Goal: Task Accomplishment & Management: Complete application form

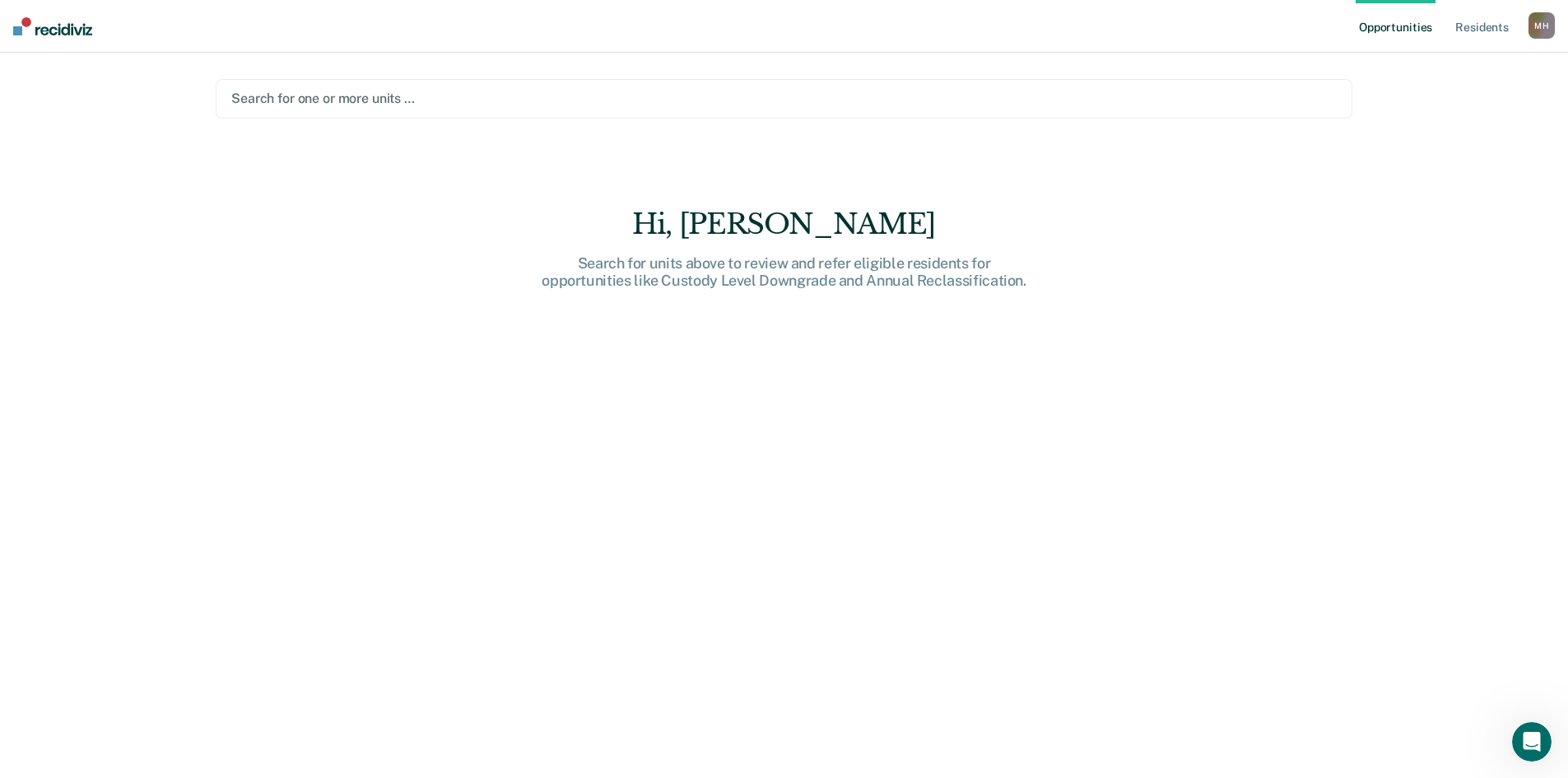
click at [263, 101] on div at bounding box center [784, 98] width 1106 height 19
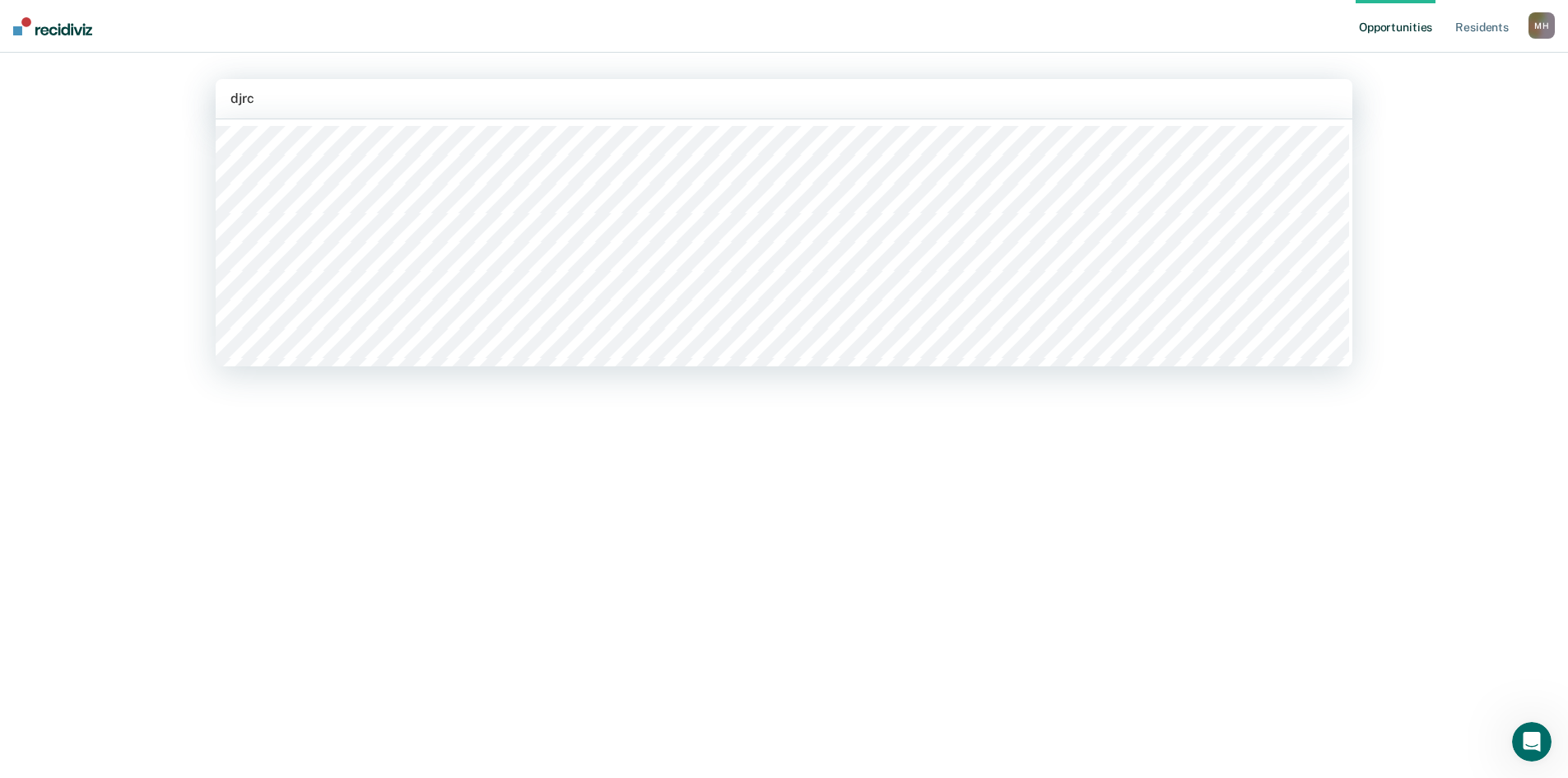
type input "djrc"
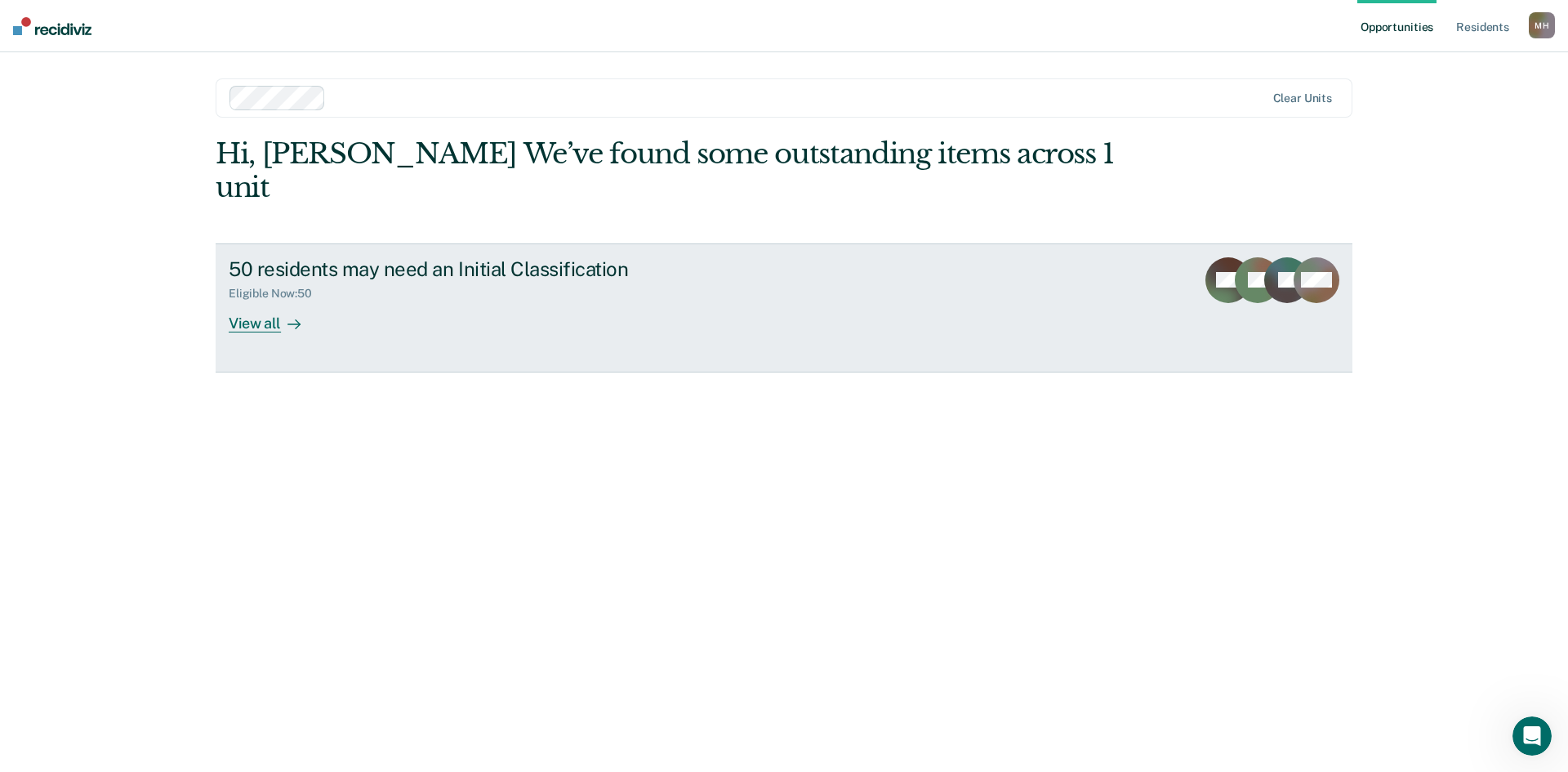
click at [258, 300] on div "View all" at bounding box center [275, 316] width 91 height 32
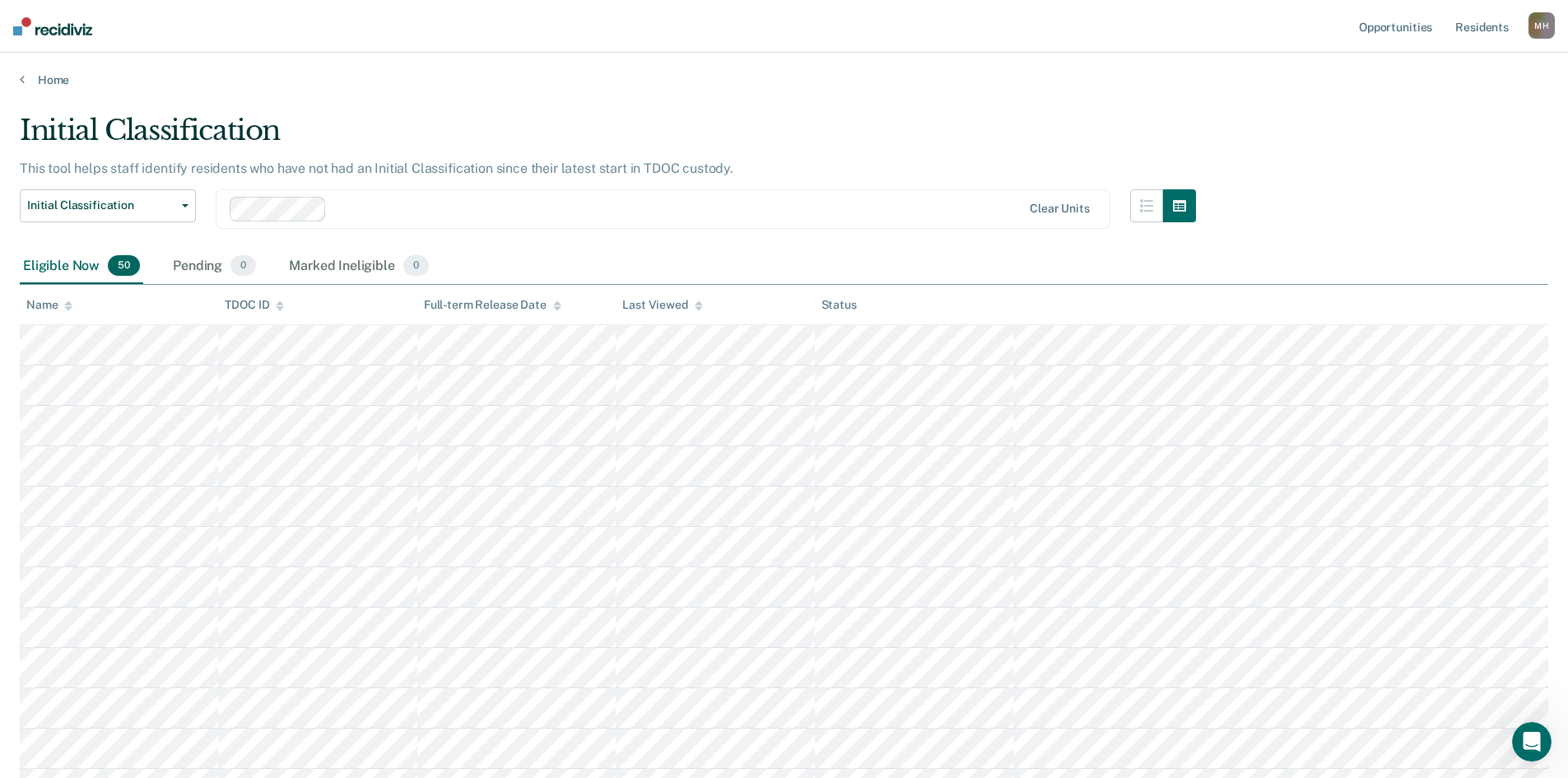
scroll to position [681, 0]
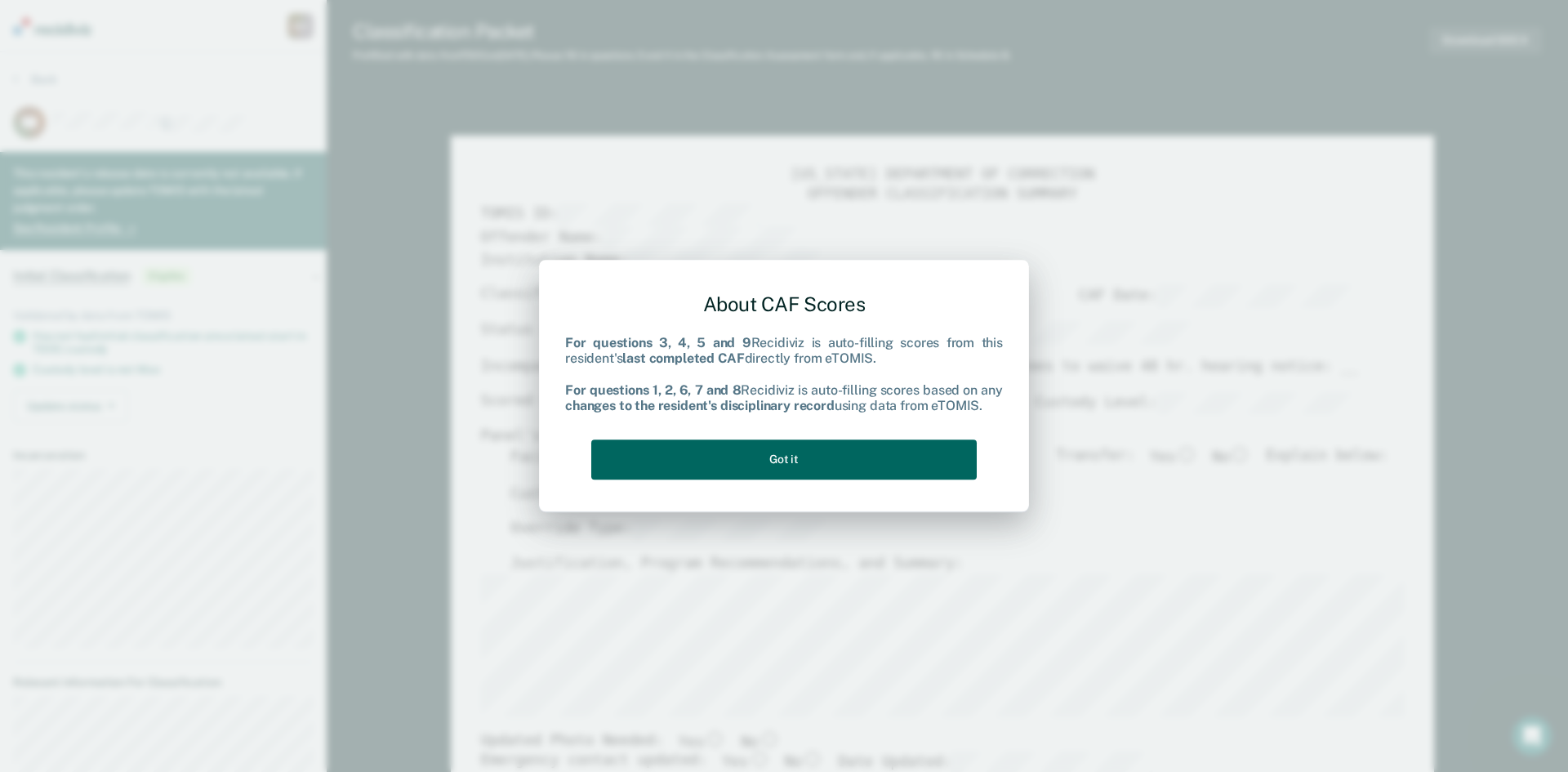
click at [728, 472] on button "Got it" at bounding box center [784, 459] width 386 height 40
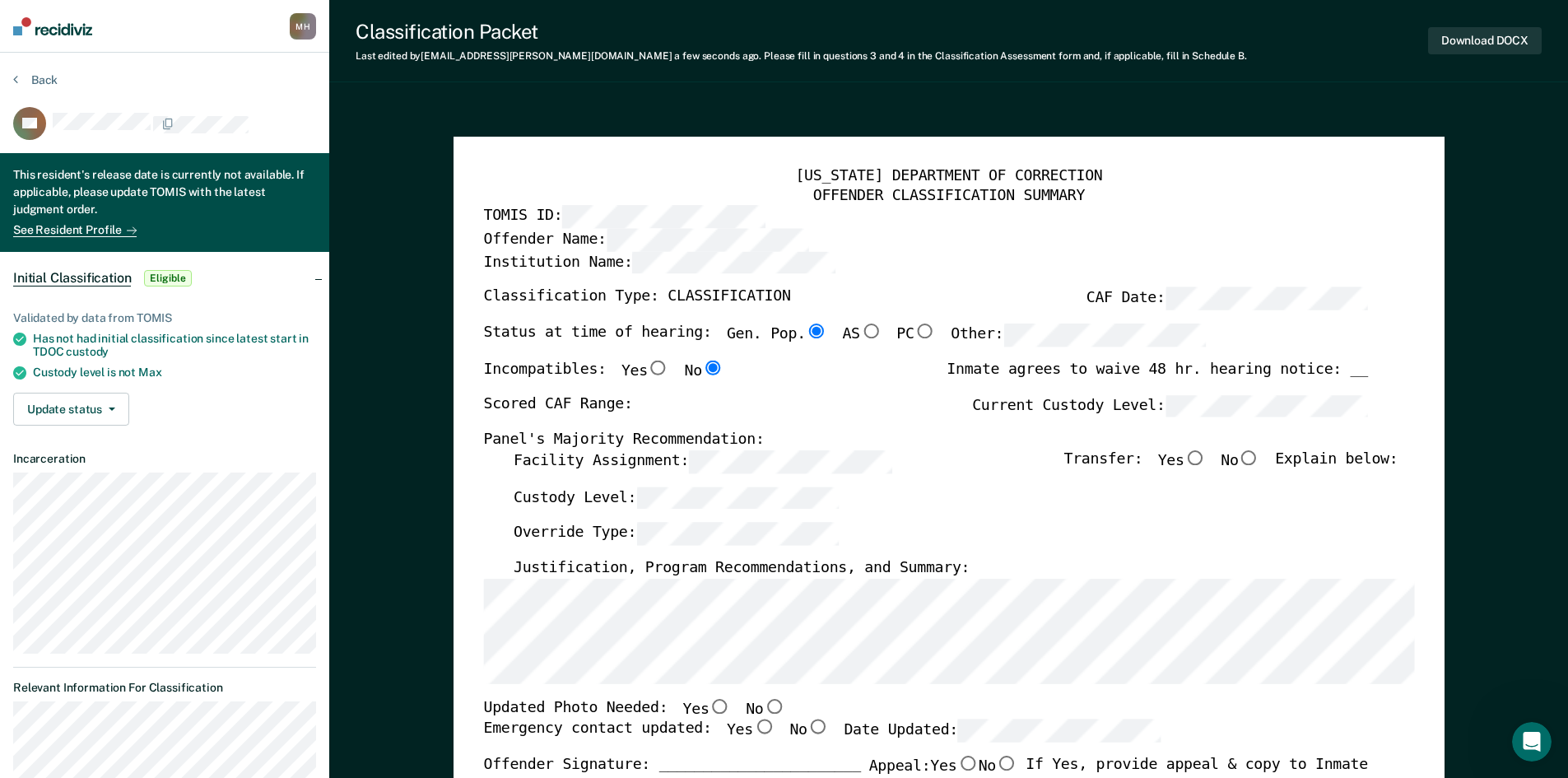
click at [461, 664] on div "[US_STATE] DEPARTMENT OF CORRECTION OFFENDER CLASSIFICATION SUMMARY TOMIS ID: O…" at bounding box center [949, 782] width 991 height 1291
click at [614, 457] on label "Facility Assignment:" at bounding box center [701, 461] width 378 height 23
click at [763, 708] on input "No" at bounding box center [773, 706] width 21 height 15
type textarea "x"
radio input "true"
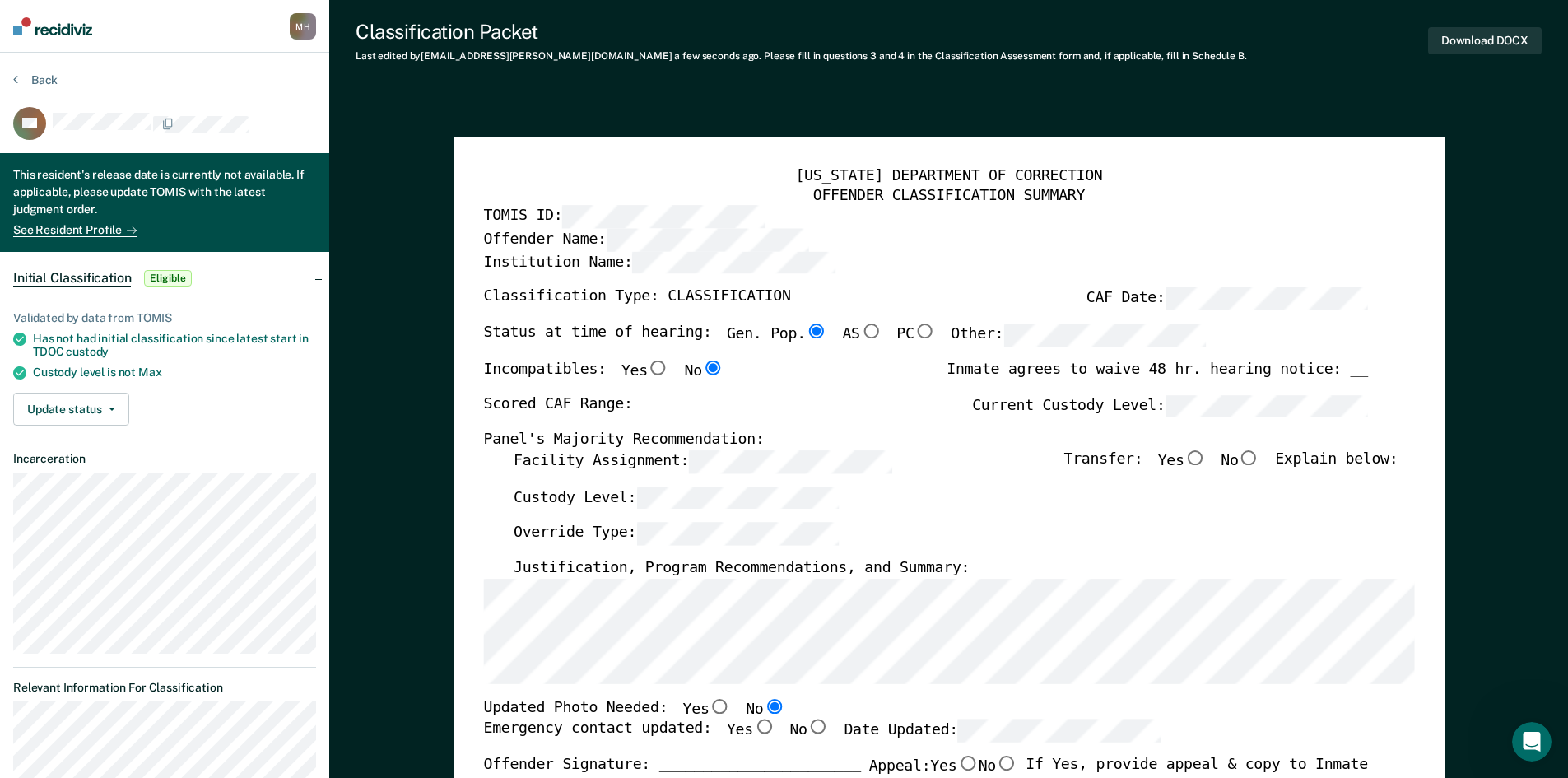
click at [752, 725] on input "Yes" at bounding box center [762, 726] width 21 height 15
type textarea "x"
radio input "true"
click at [946, 714] on div "Updated Photo Needed: Yes No" at bounding box center [925, 709] width 884 height 21
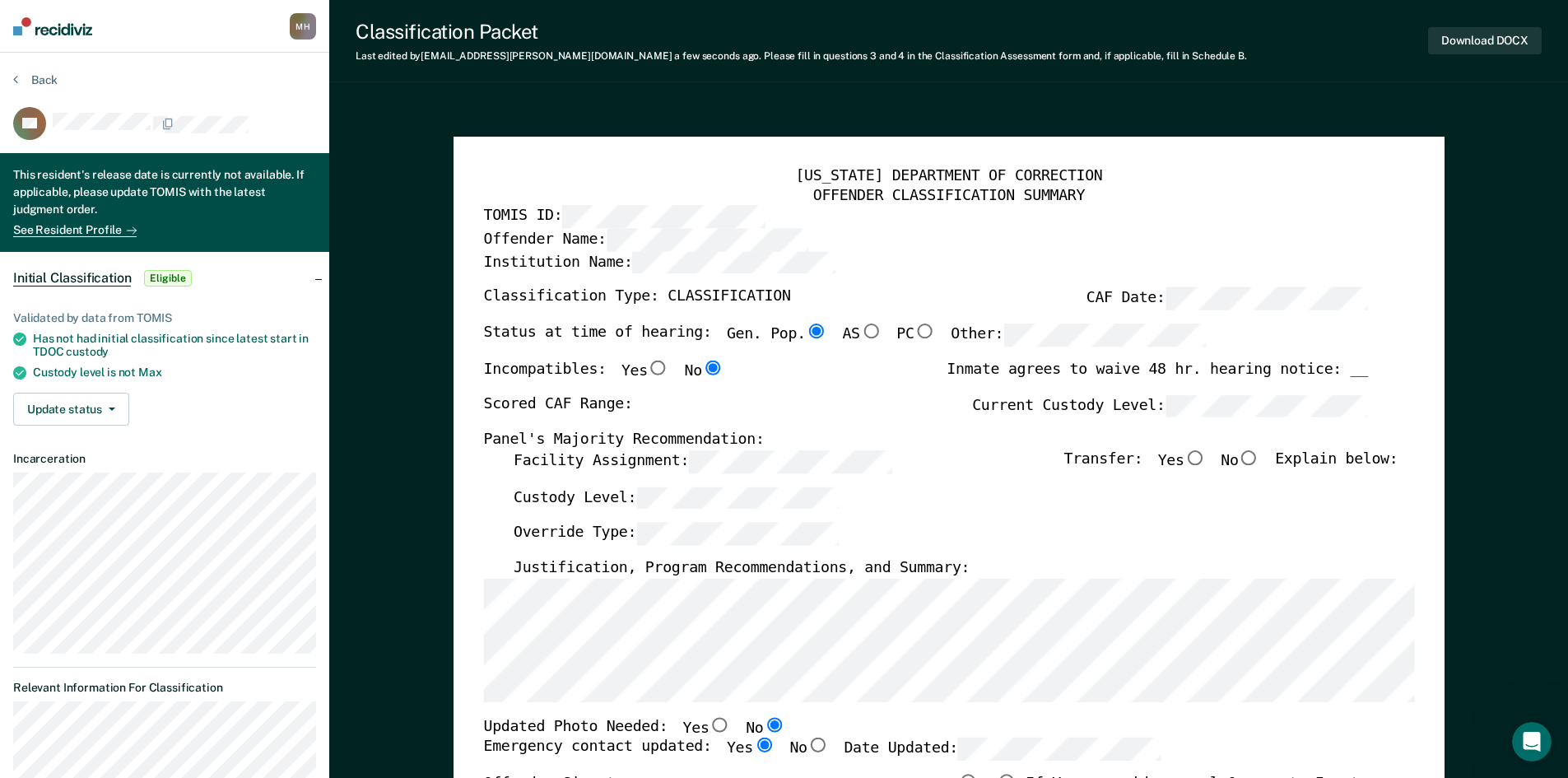
click at [1202, 457] on input "Yes" at bounding box center [1193, 457] width 21 height 15
type textarea "x"
radio input "true"
type textarea "x"
radio input "false"
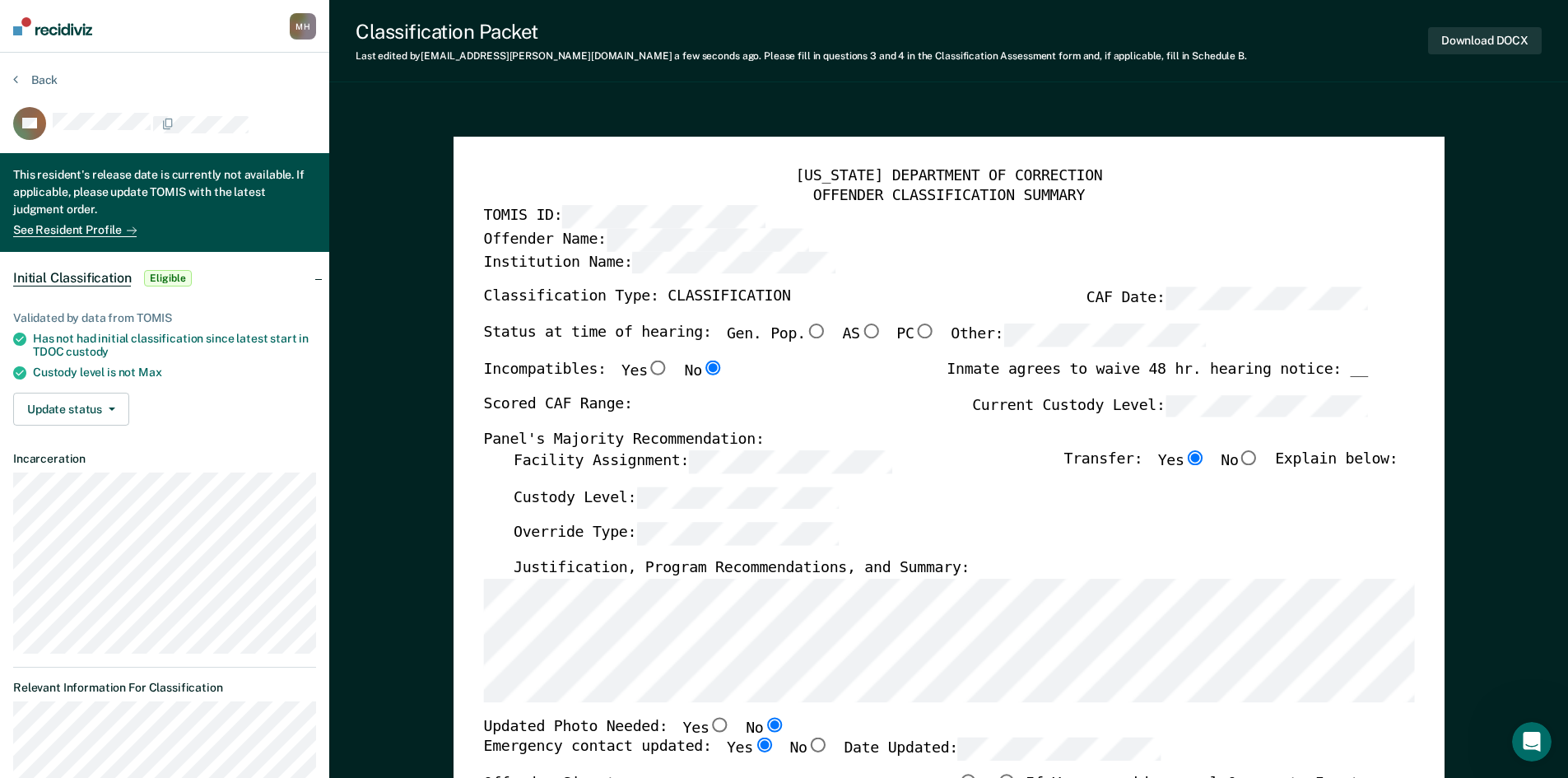
click at [1082, 400] on label "Current Custody Level:" at bounding box center [1170, 405] width 395 height 23
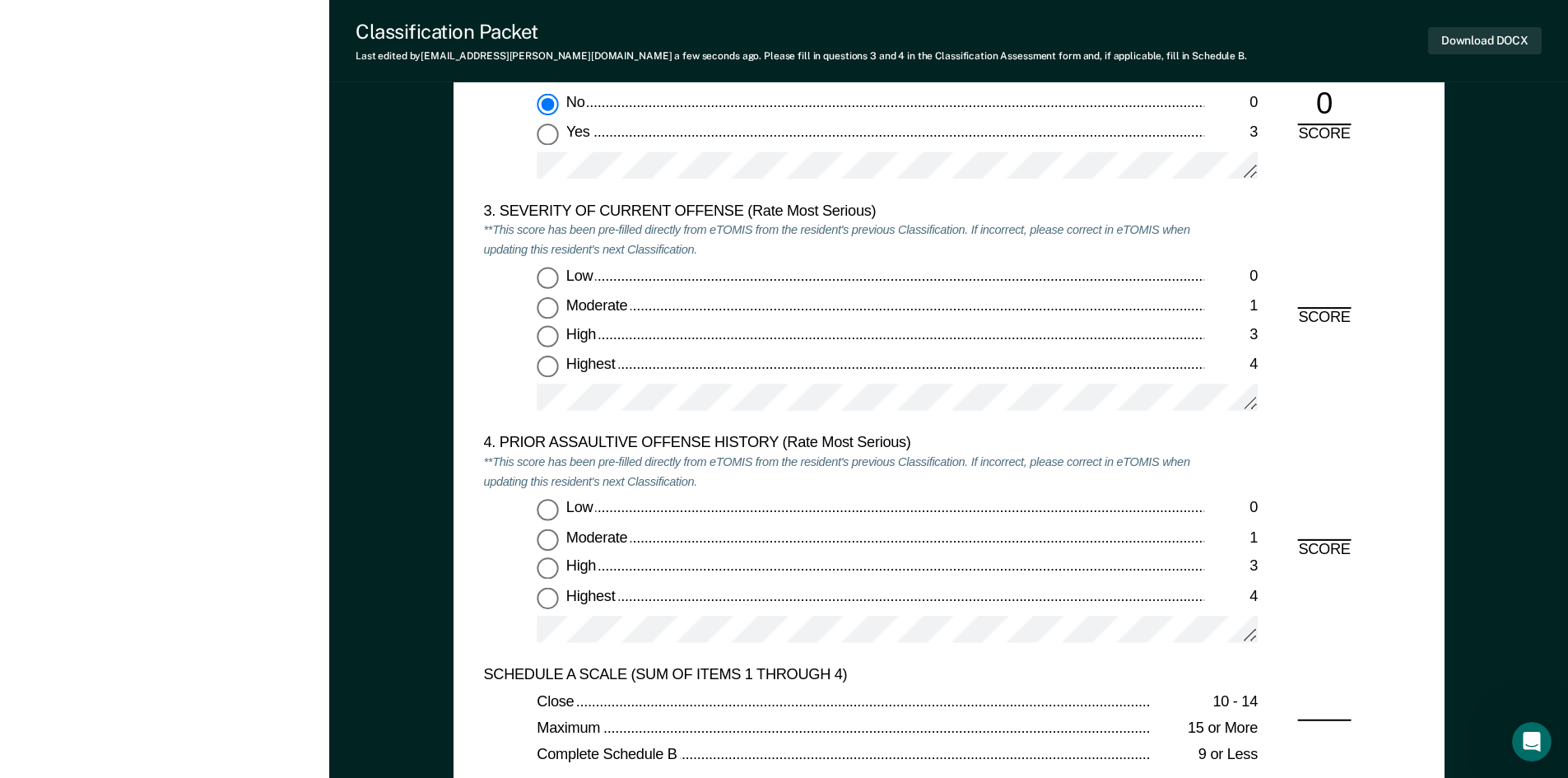
scroll to position [1975, 0]
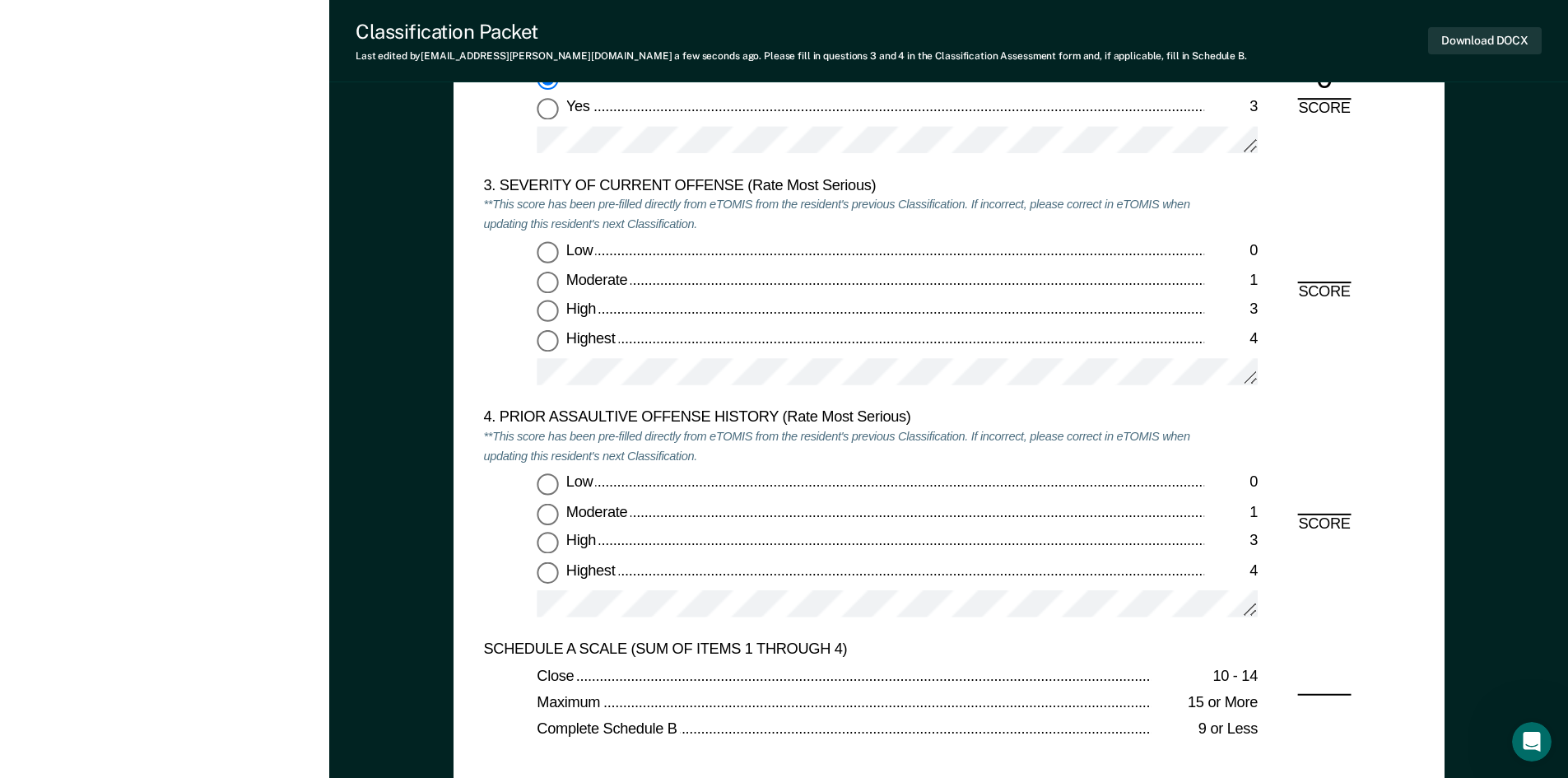
click at [552, 288] on input "Moderate 1" at bounding box center [546, 282] width 21 height 21
type textarea "x"
radio input "true"
click at [543, 483] on input "Low 0" at bounding box center [546, 484] width 21 height 21
type textarea "x"
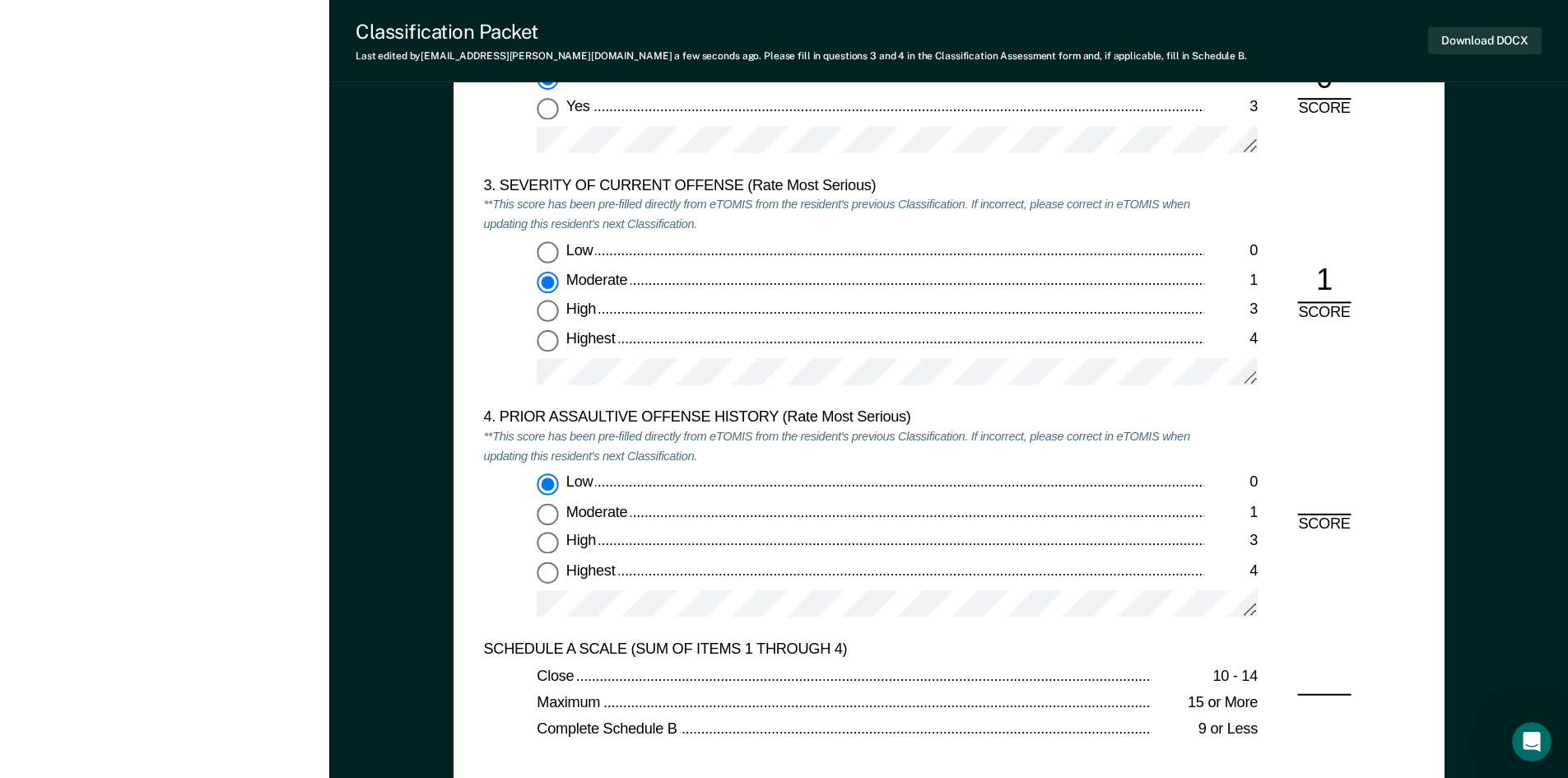
radio input "true"
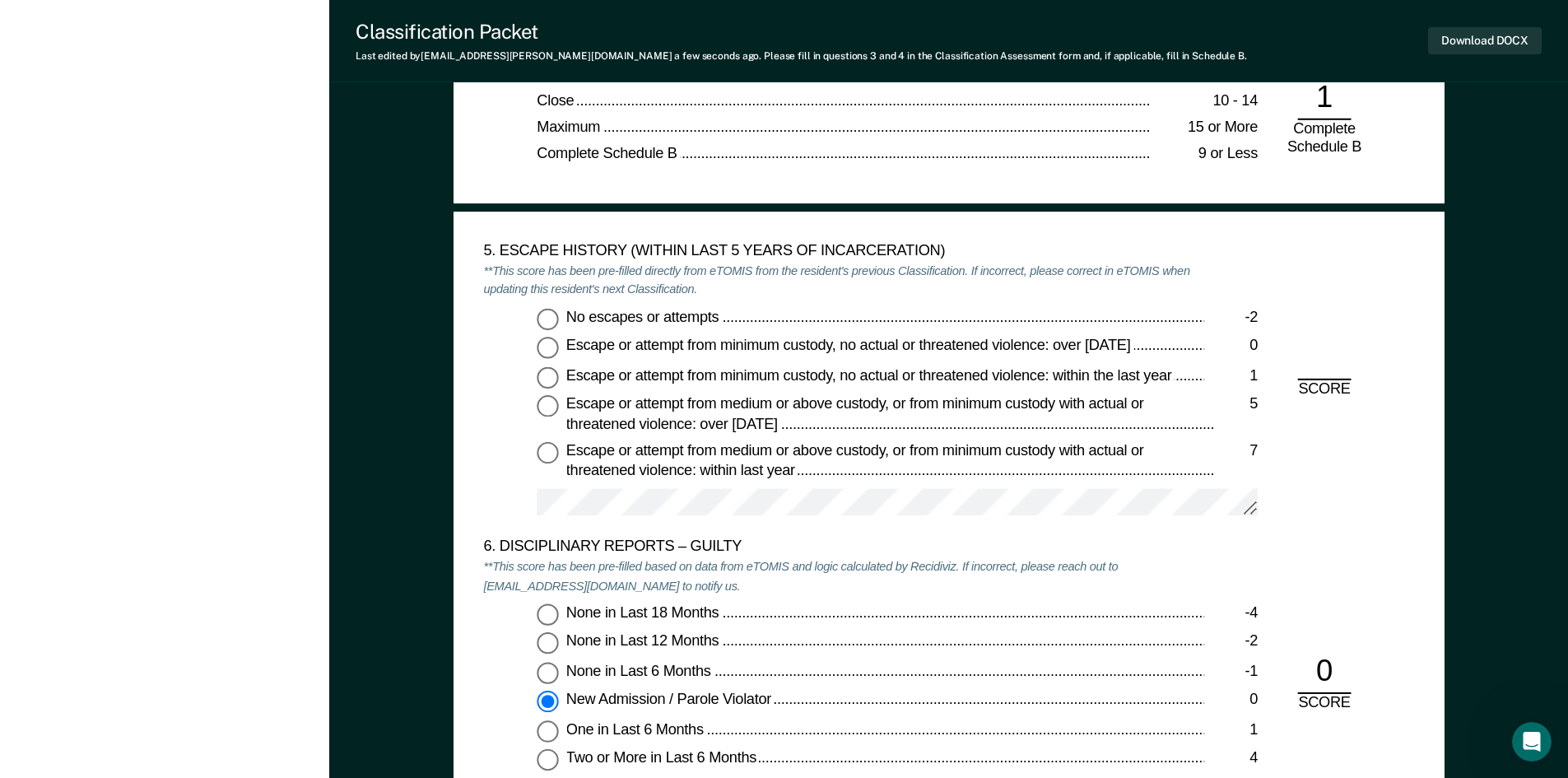
scroll to position [2552, 0]
click at [556, 312] on input "No escapes or attempts -2" at bounding box center [546, 317] width 21 height 21
type textarea "x"
radio input "true"
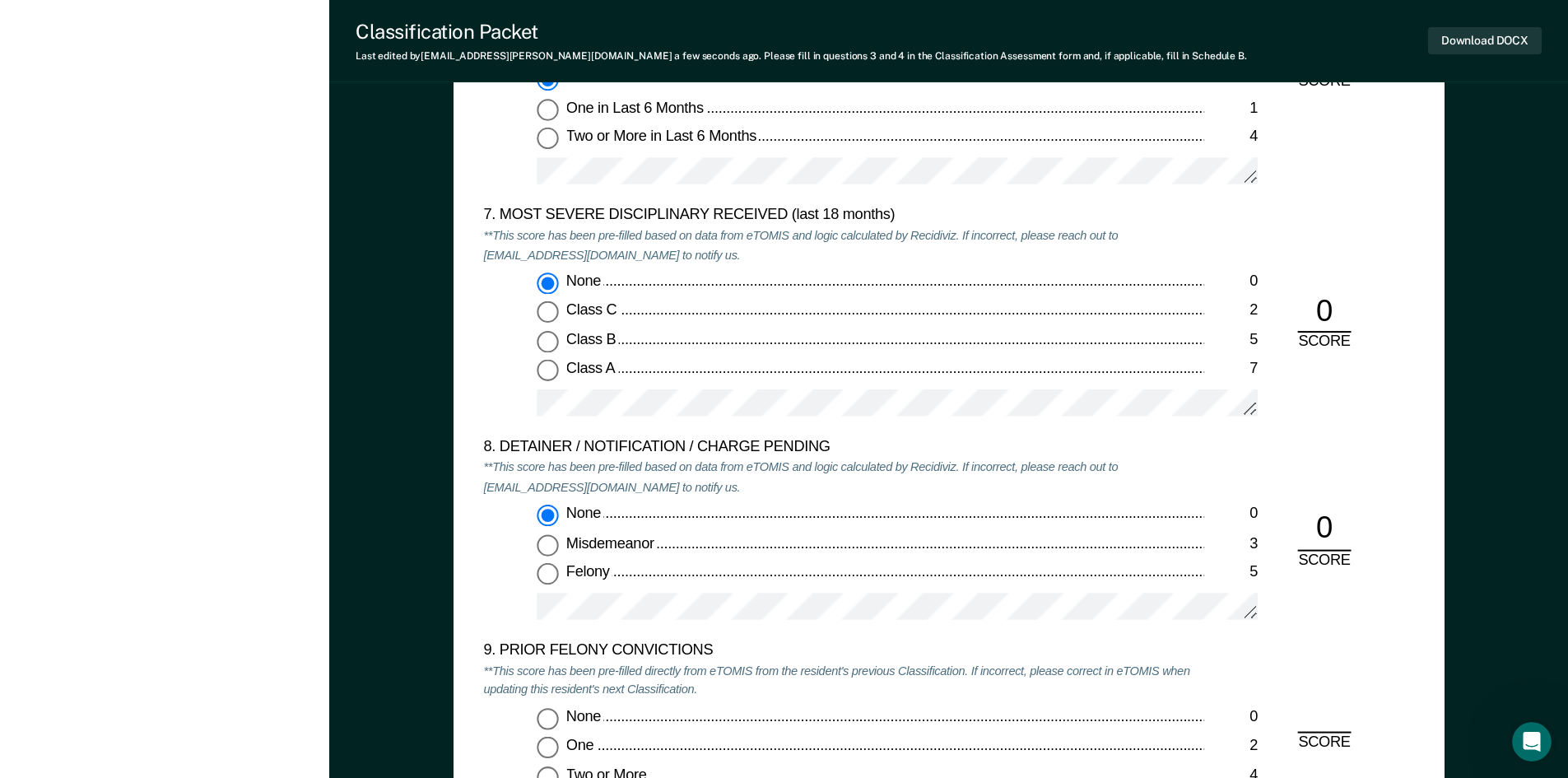
scroll to position [3458, 0]
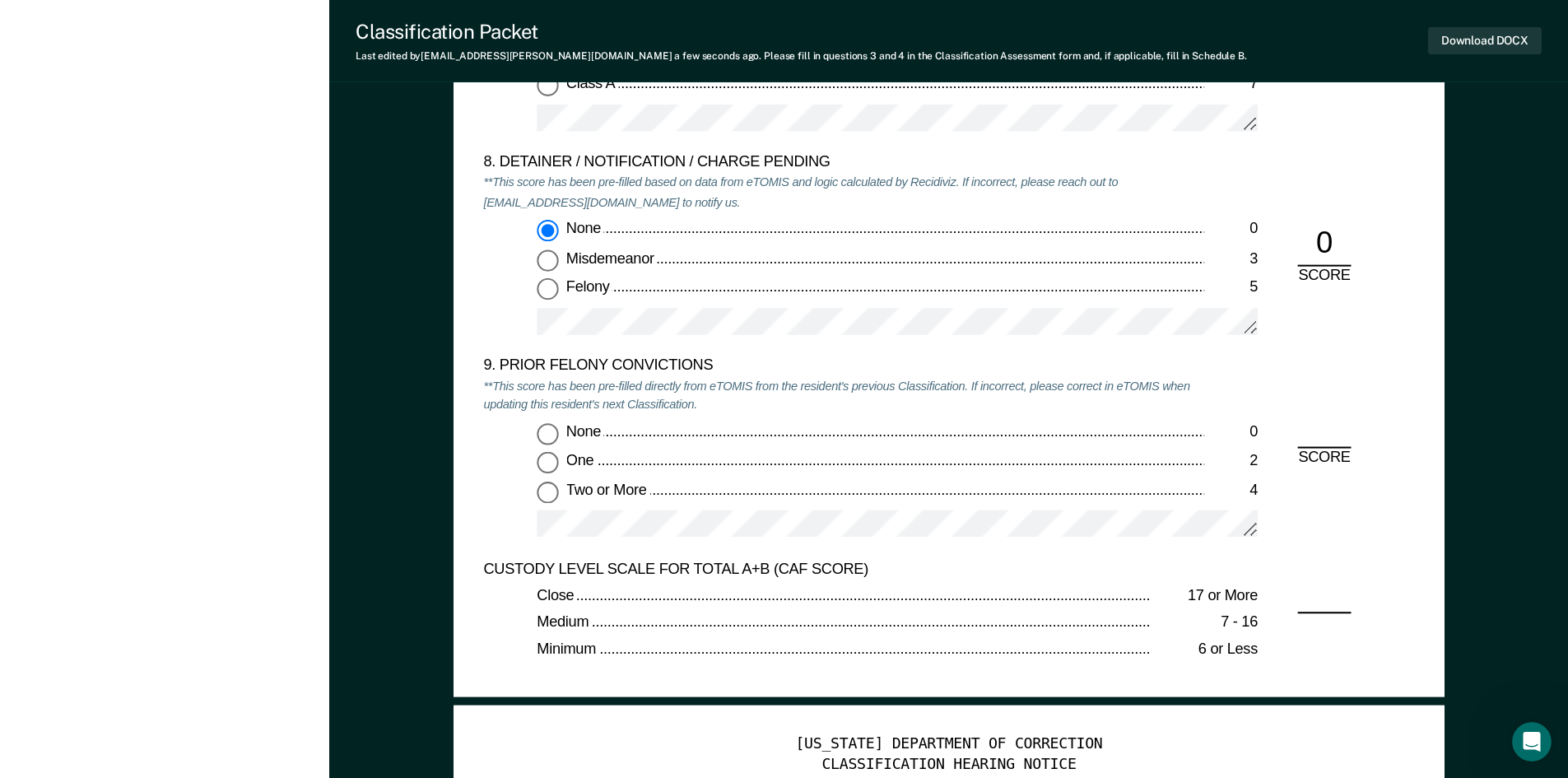
click at [550, 459] on input "One 2" at bounding box center [546, 461] width 21 height 21
type textarea "x"
radio input "true"
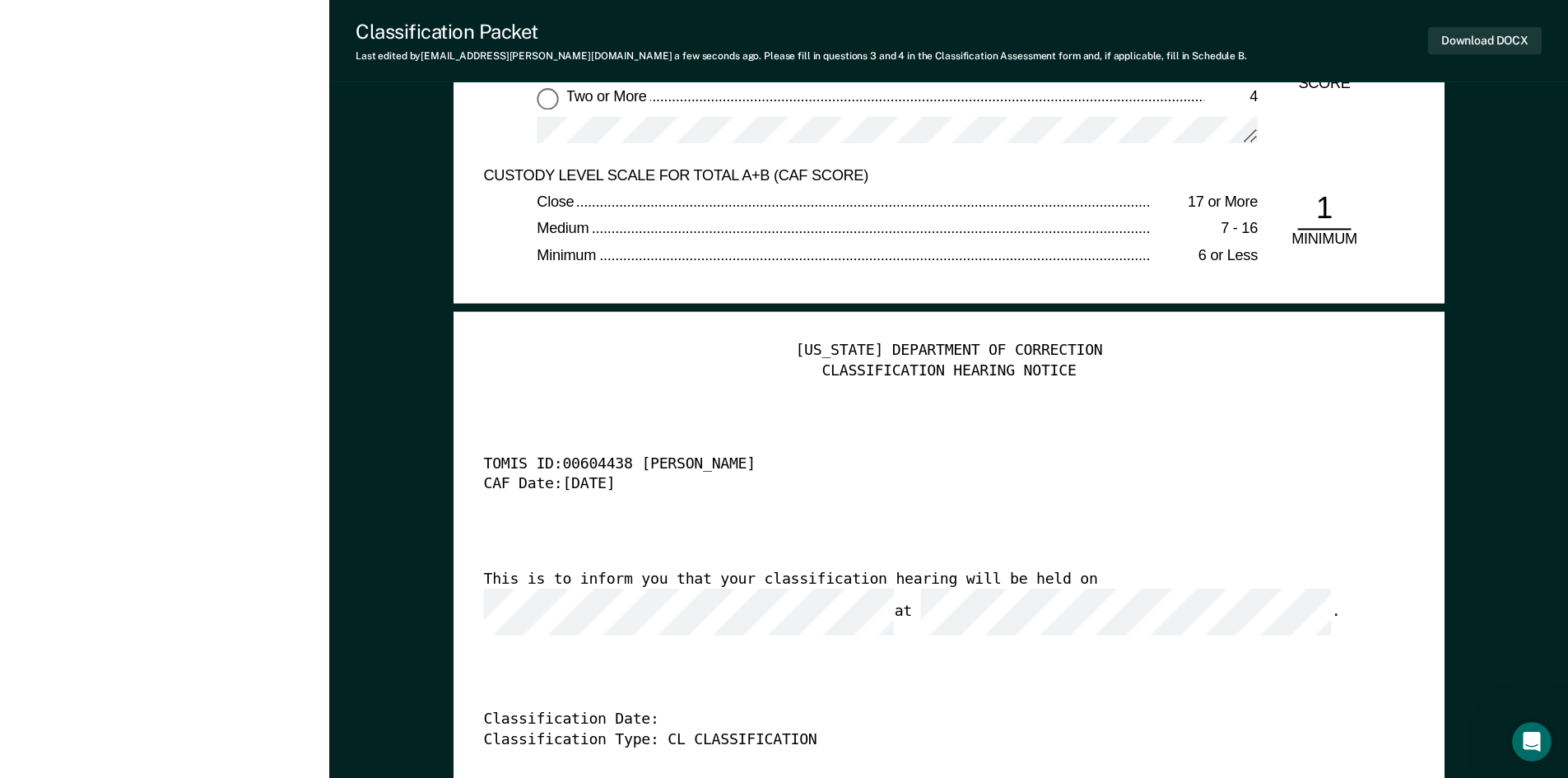
scroll to position [4034, 0]
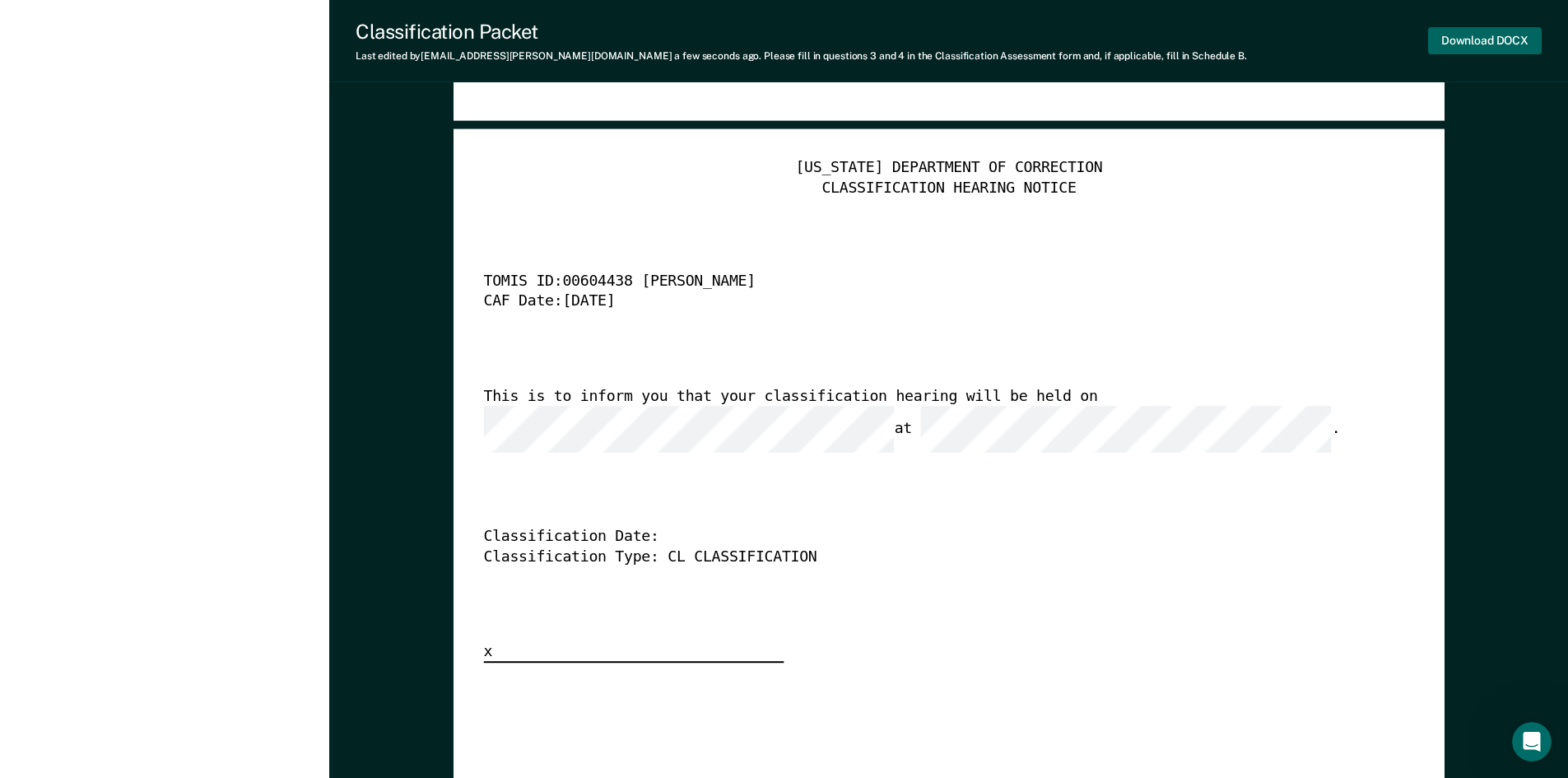
click at [1486, 40] on button "Download DOCX" at bounding box center [1485, 40] width 114 height 27
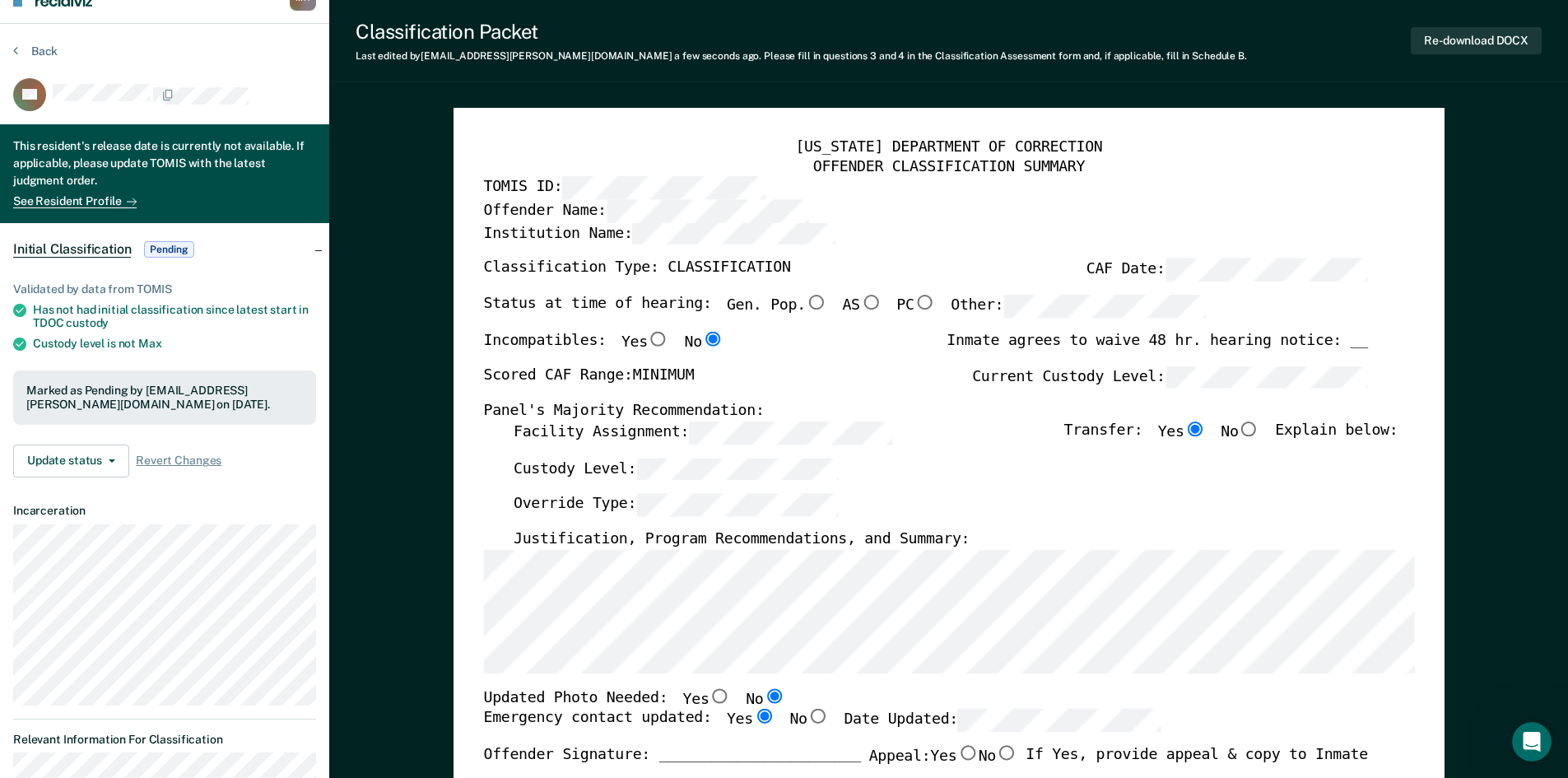
scroll to position [0, 0]
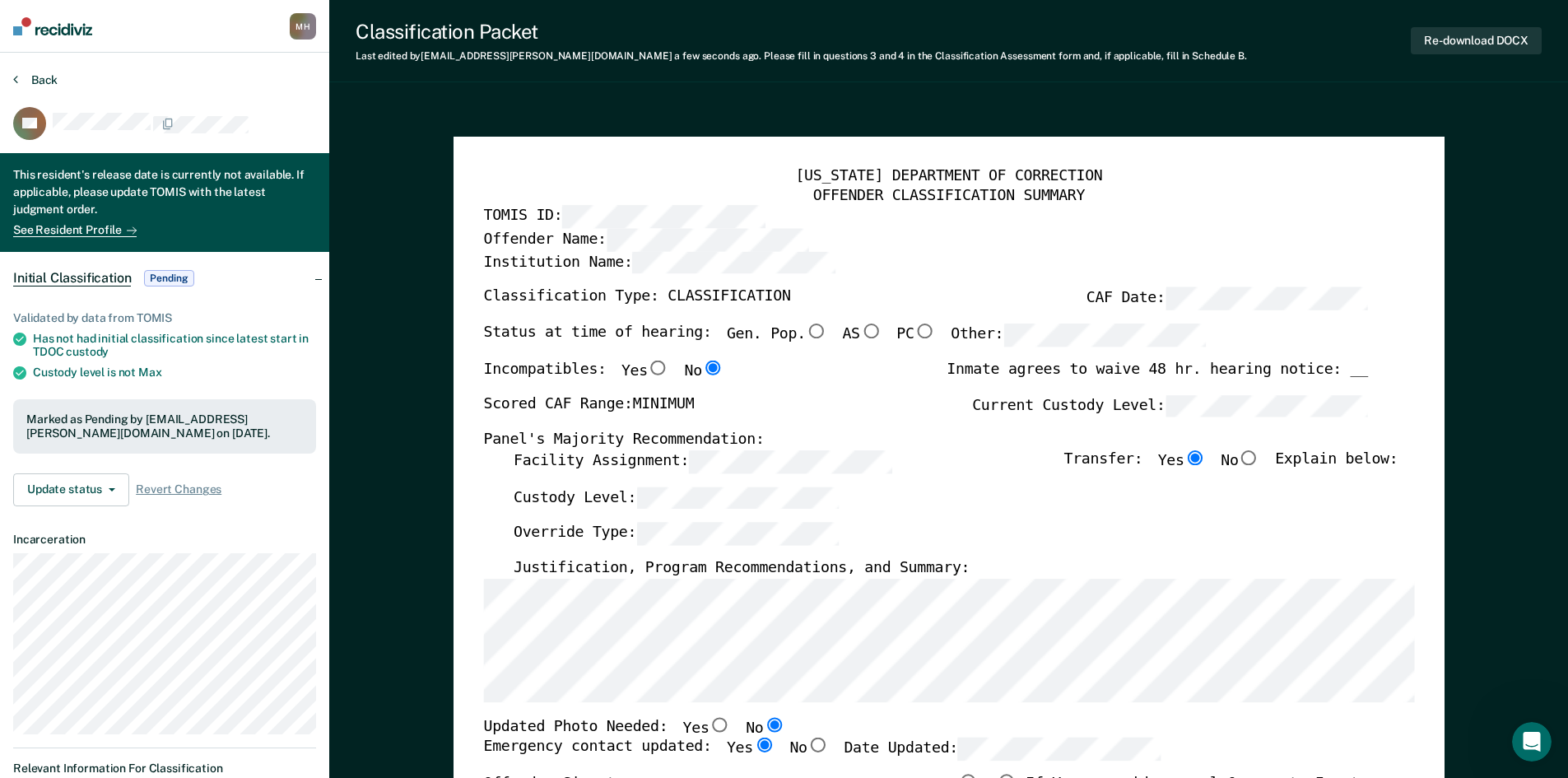
click at [51, 82] on button "Back" at bounding box center [35, 80] width 45 height 15
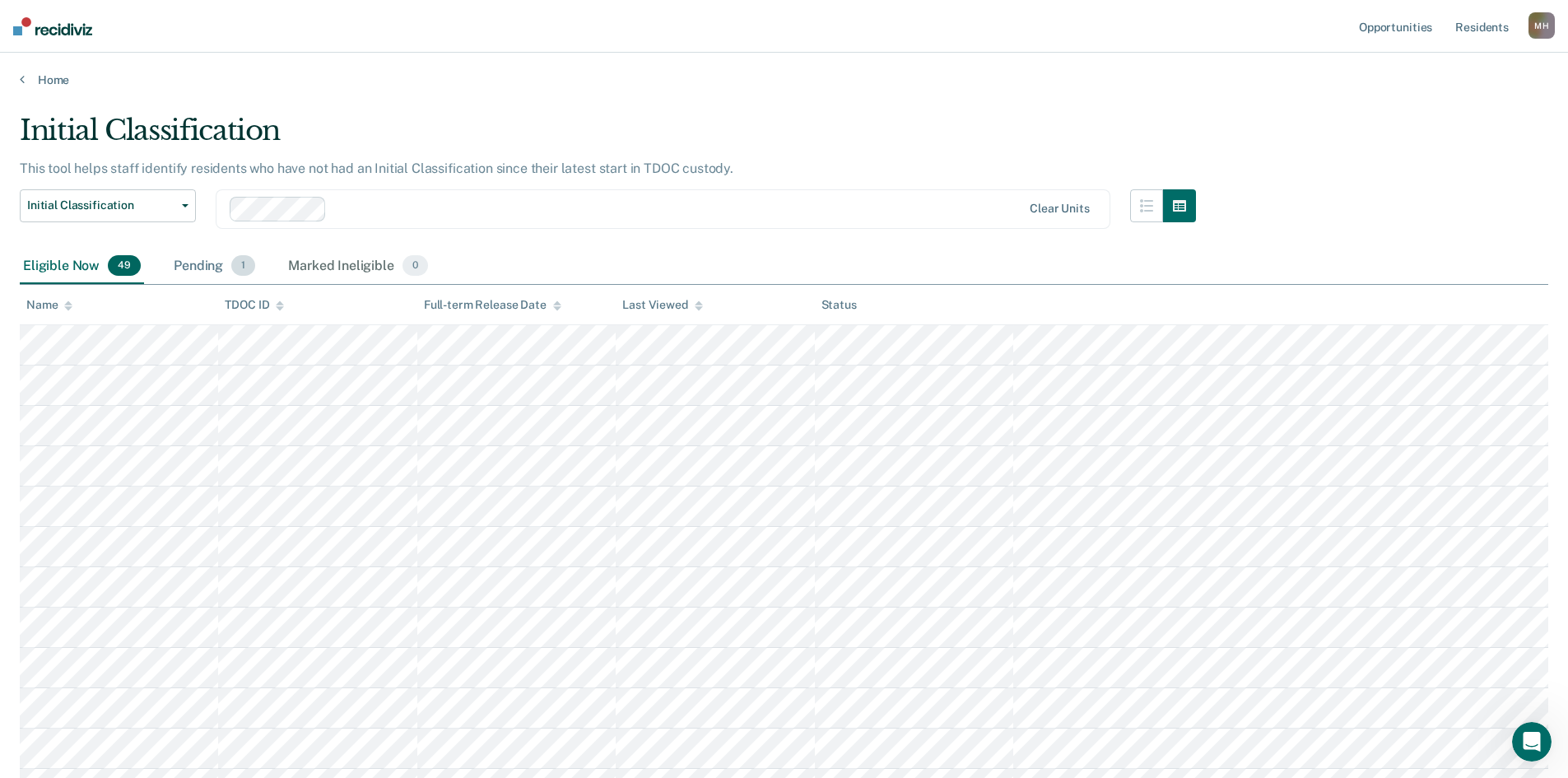
click at [223, 267] on div "Pending 1" at bounding box center [215, 267] width 88 height 36
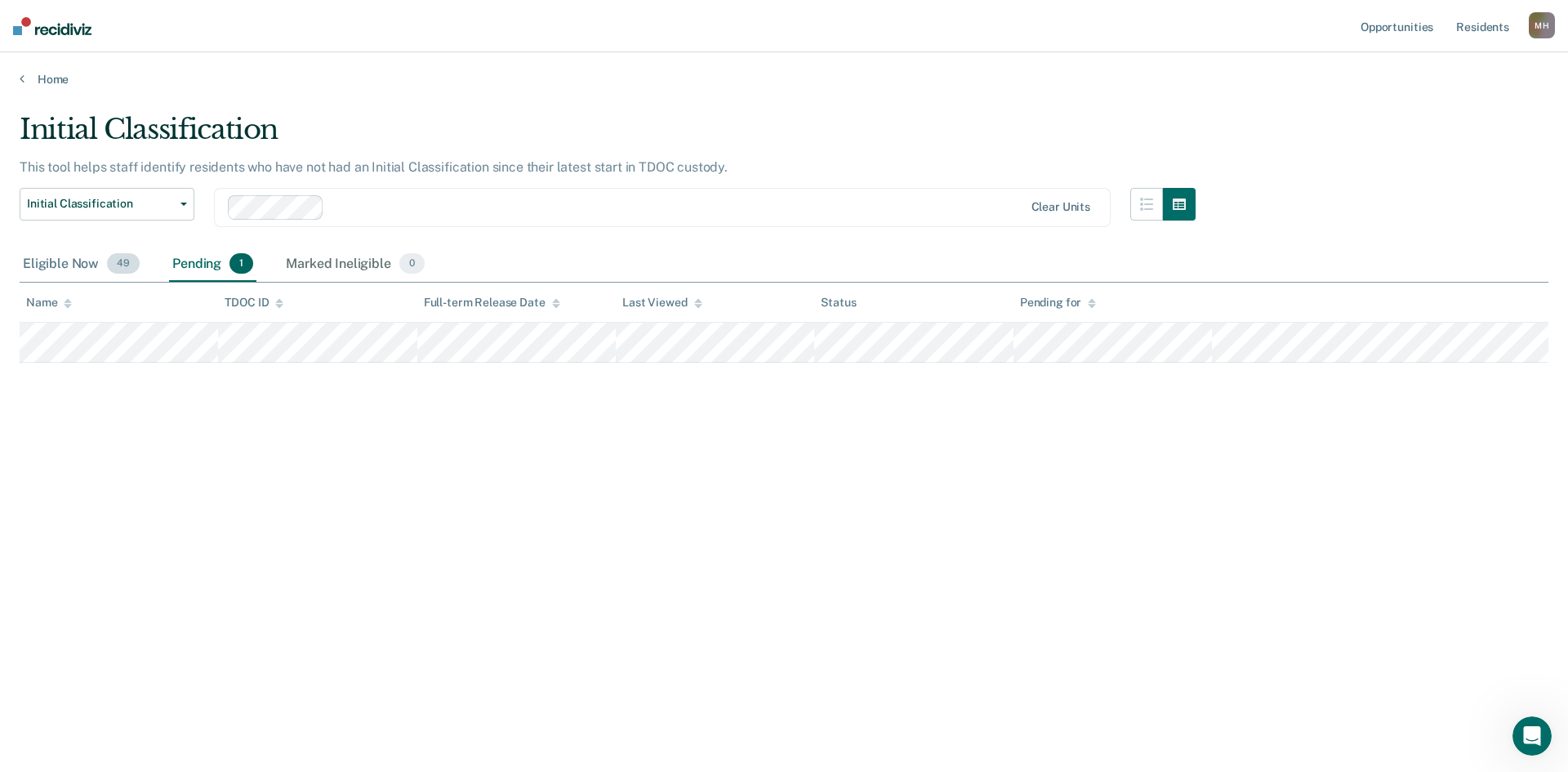
click at [56, 269] on div "Eligible Now 49" at bounding box center [81, 265] width 123 height 36
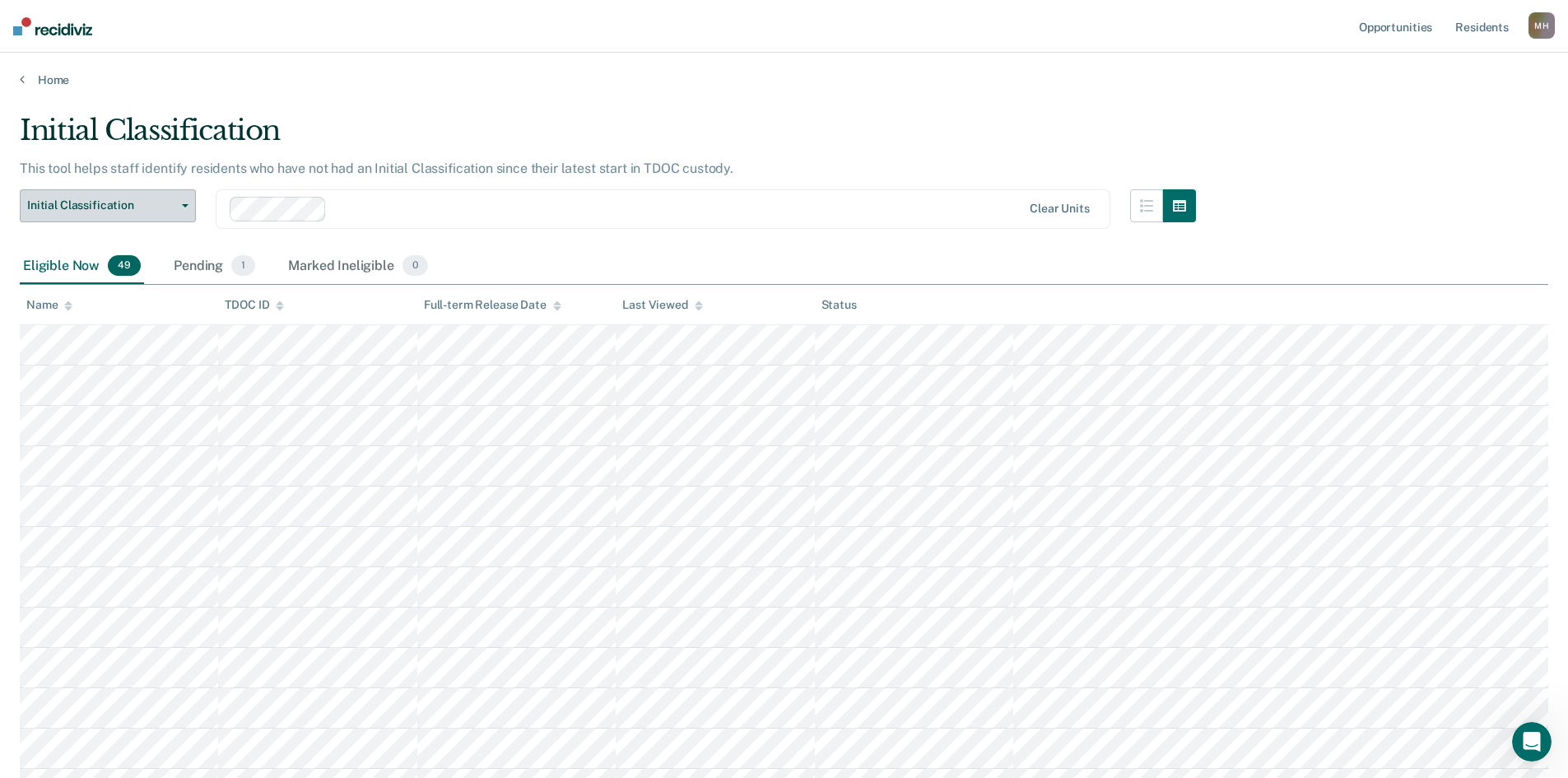
click at [103, 212] on span "Initial Classification" at bounding box center [101, 206] width 148 height 14
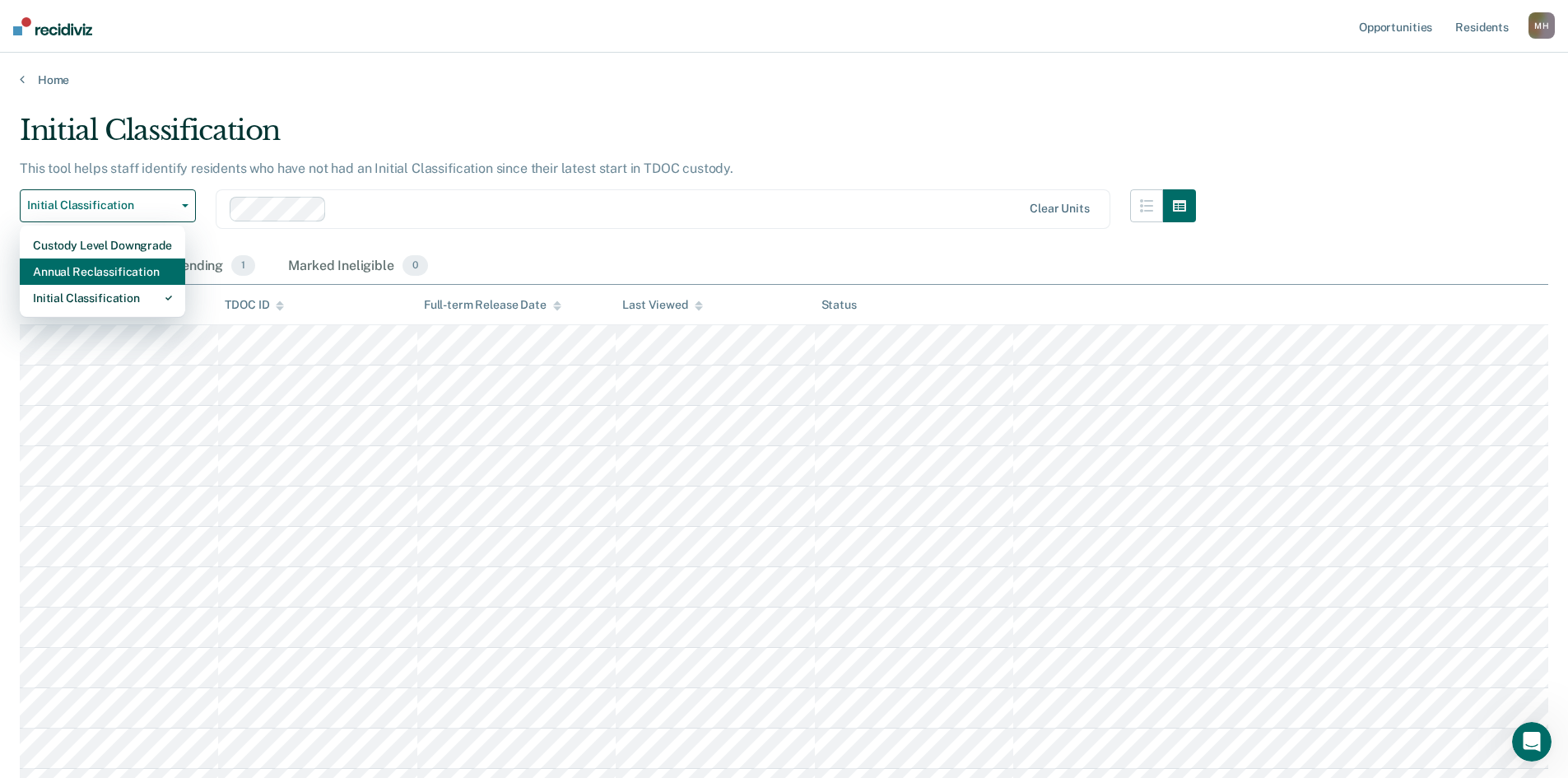
click at [92, 259] on div "Annual Reclassification" at bounding box center [102, 272] width 139 height 26
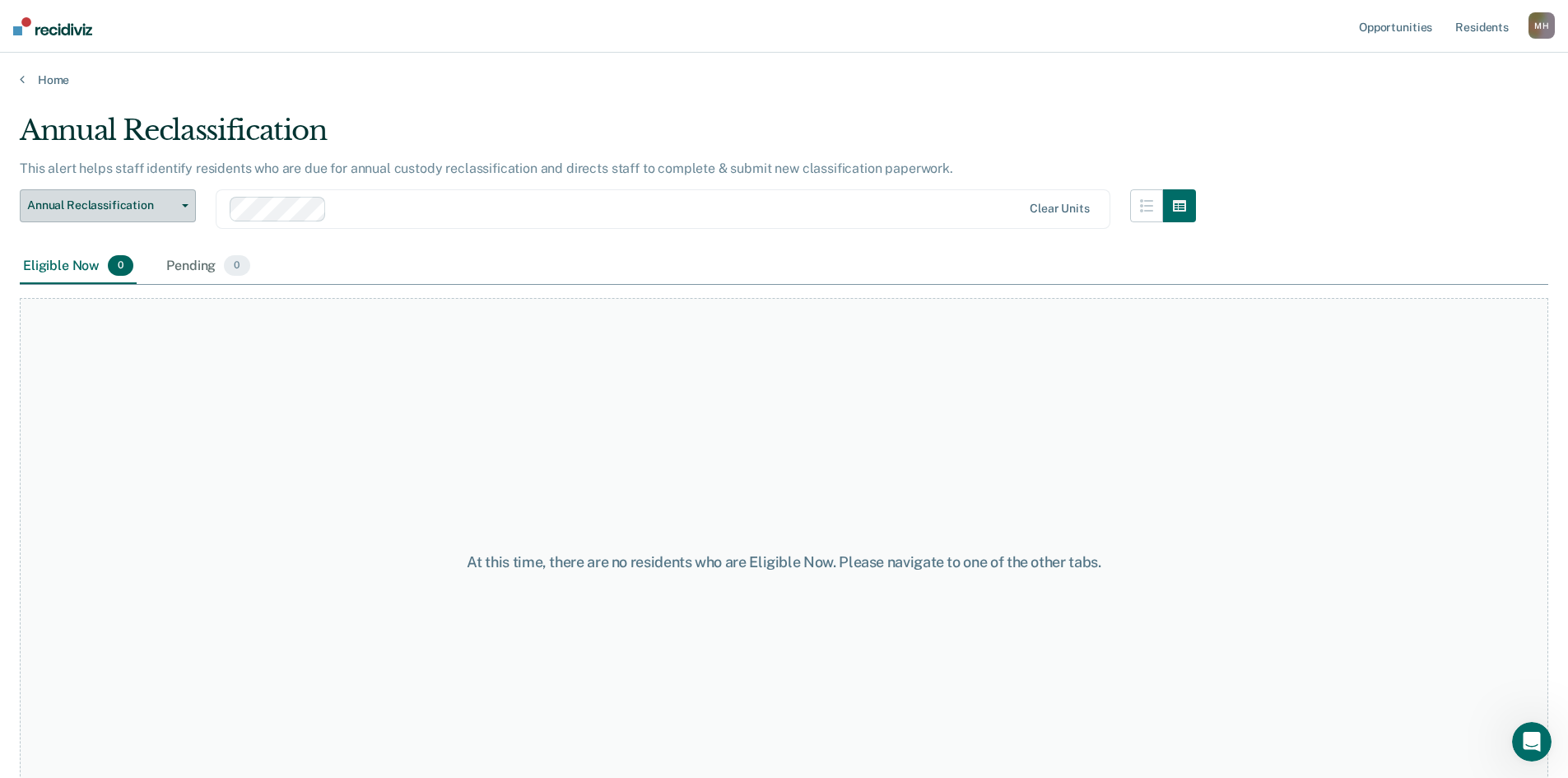
click at [105, 201] on span "Annual Reclassification" at bounding box center [101, 206] width 148 height 14
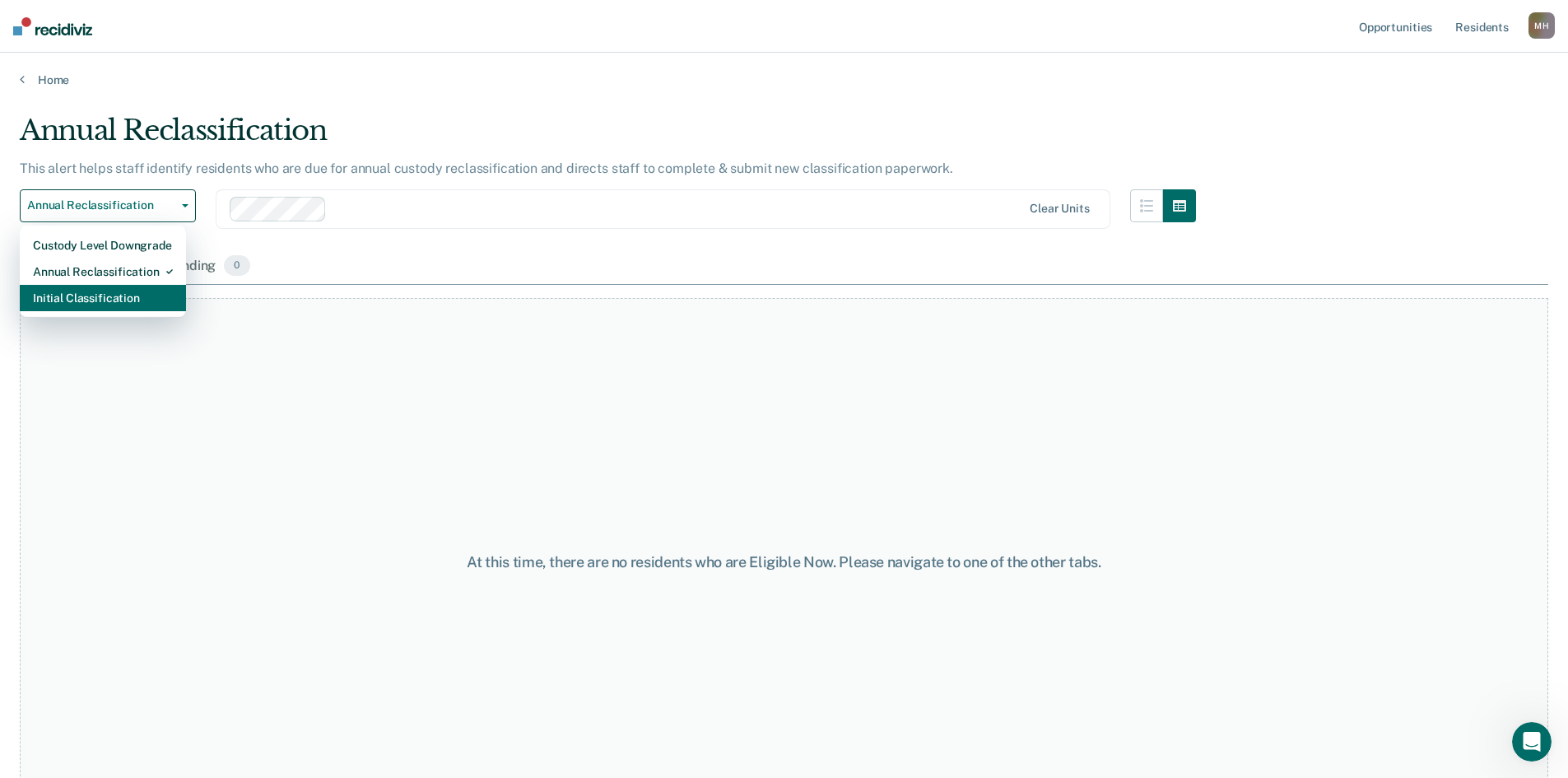
click at [76, 301] on div "Initial Classification" at bounding box center [103, 298] width 140 height 26
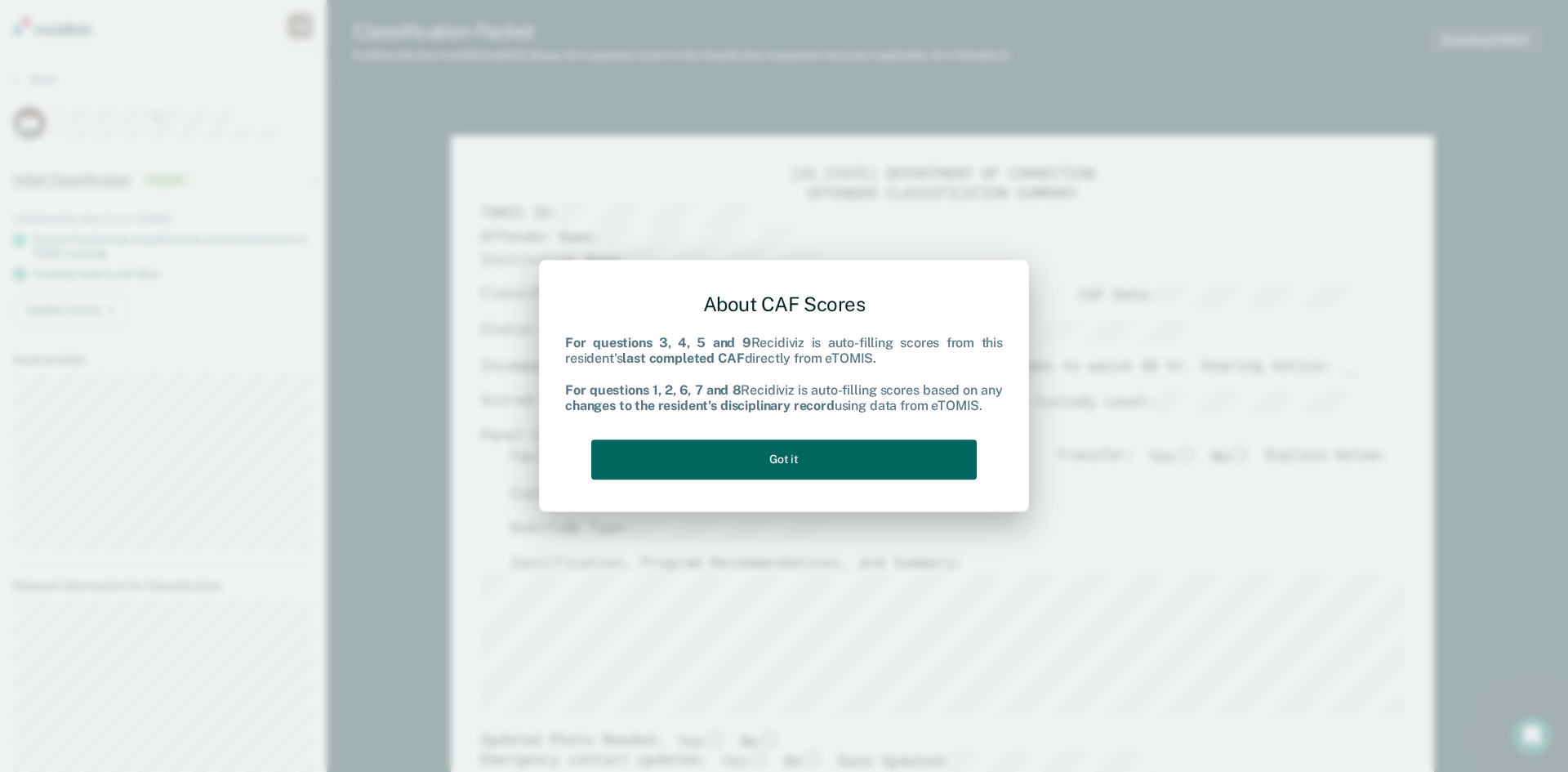
click at [814, 469] on button "Got it" at bounding box center [784, 459] width 386 height 40
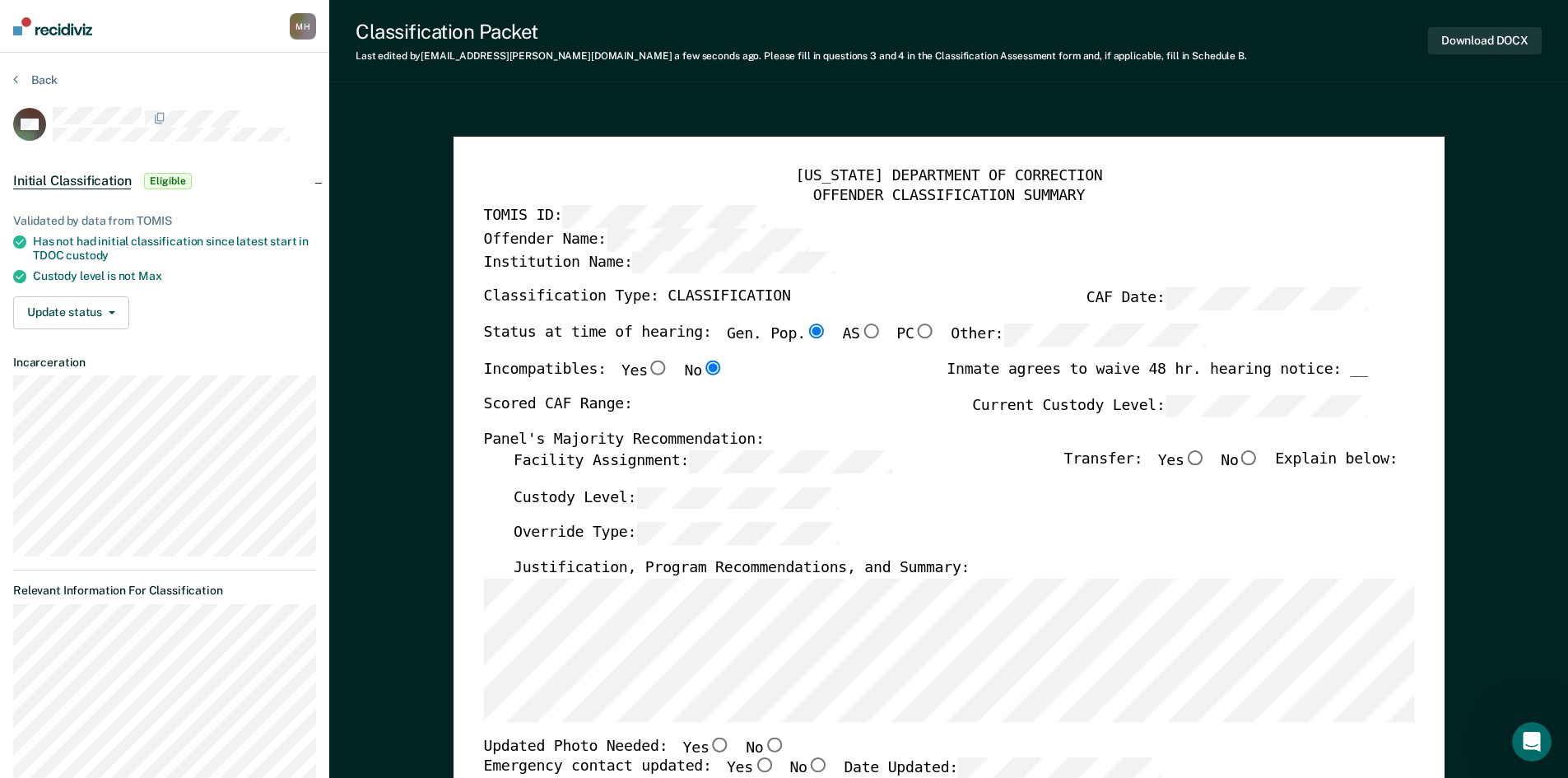
click at [479, 546] on div "[US_STATE] DEPARTMENT OF CORRECTION OFFENDER CLASSIFICATION SUMMARY TOMIS ID: O…" at bounding box center [949, 782] width 991 height 1291
click at [572, 460] on label "Facility Assignment:" at bounding box center [701, 461] width 378 height 23
click at [981, 405] on div "Scored CAF Range: Current Custody Level:" at bounding box center [925, 412] width 884 height 36
type textarea "x"
radio input "false"
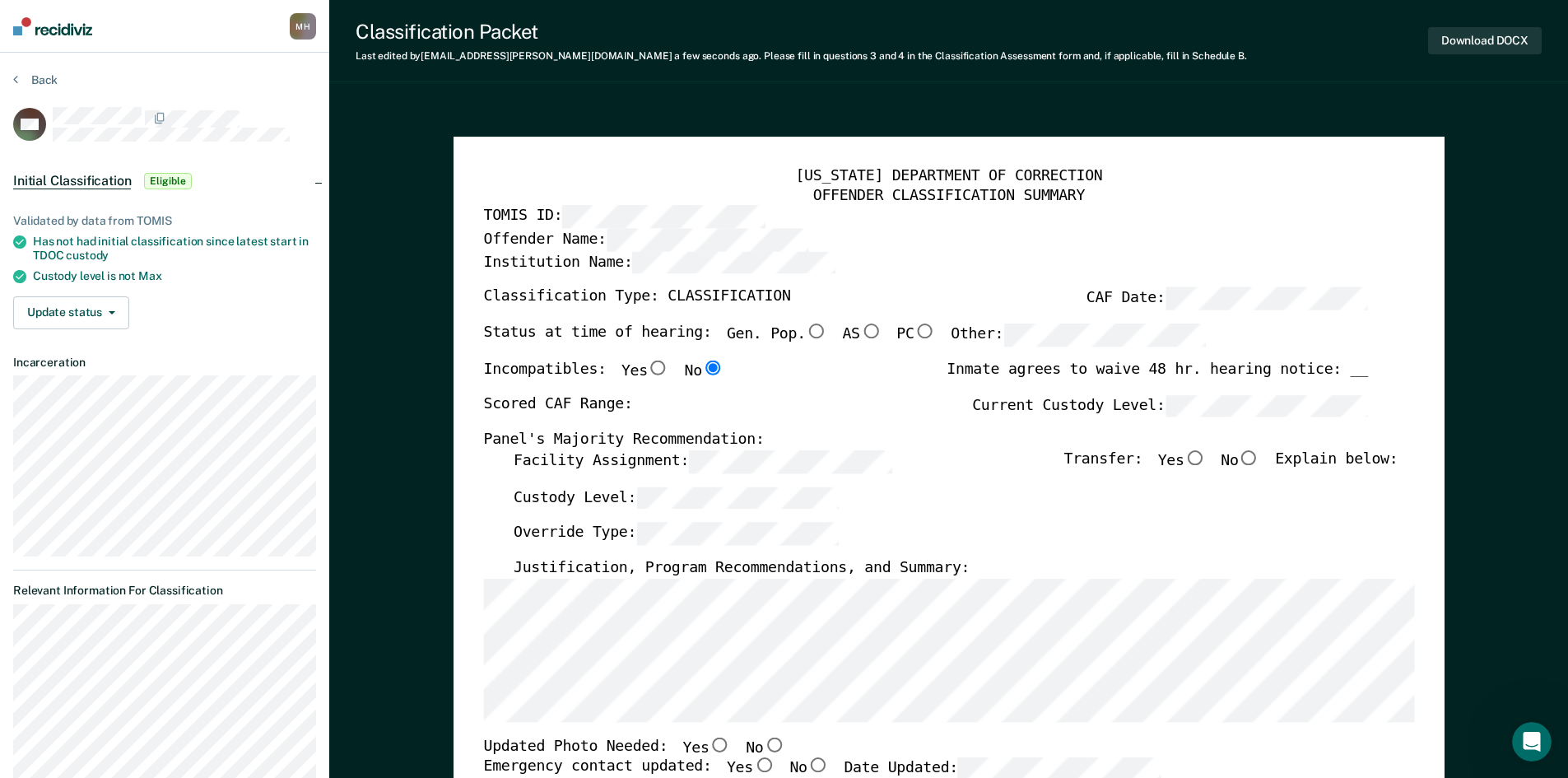
click at [1202, 457] on input "Yes" at bounding box center [1193, 457] width 21 height 15
type textarea "x"
radio input "true"
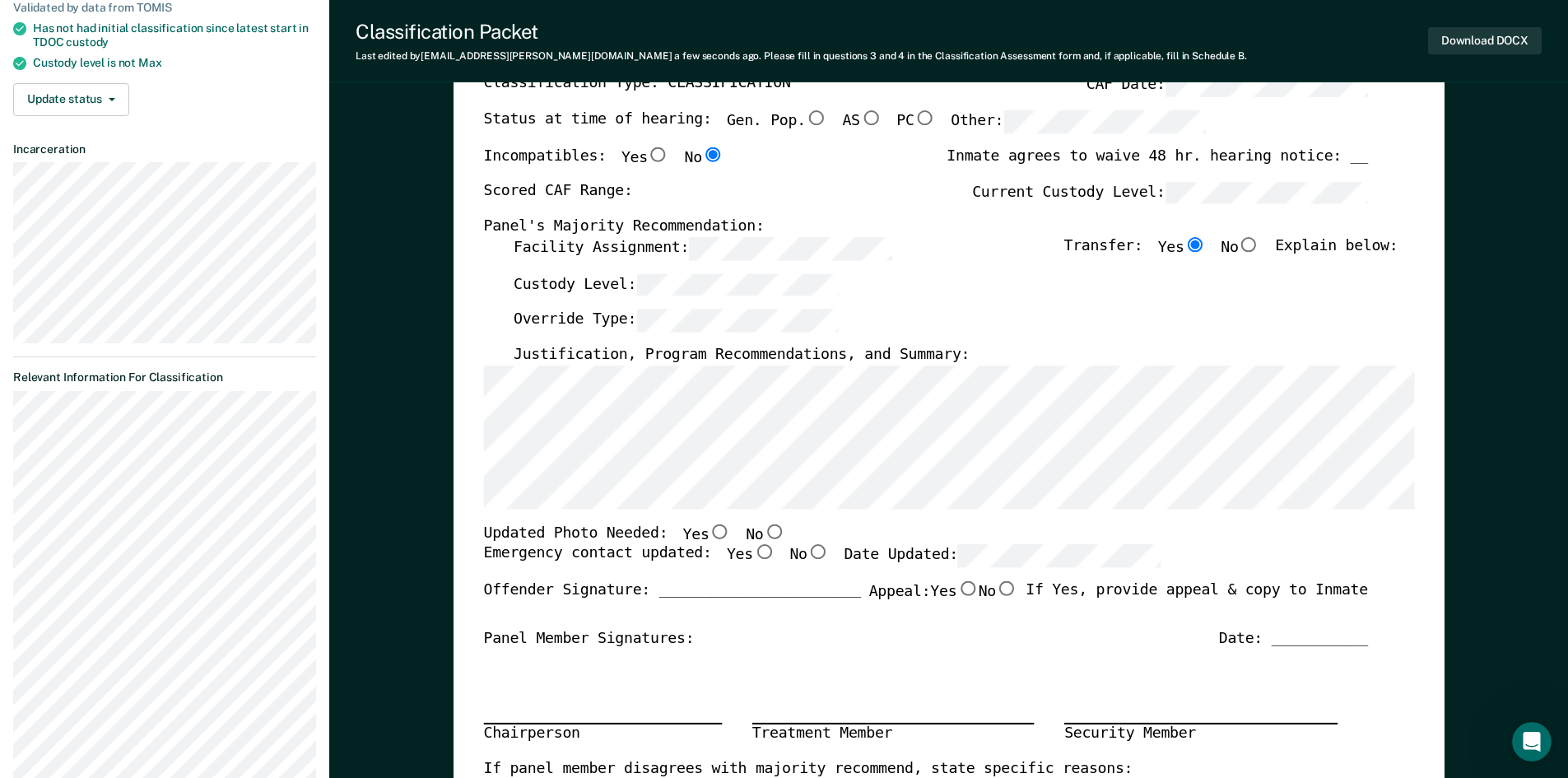
scroll to position [494, 0]
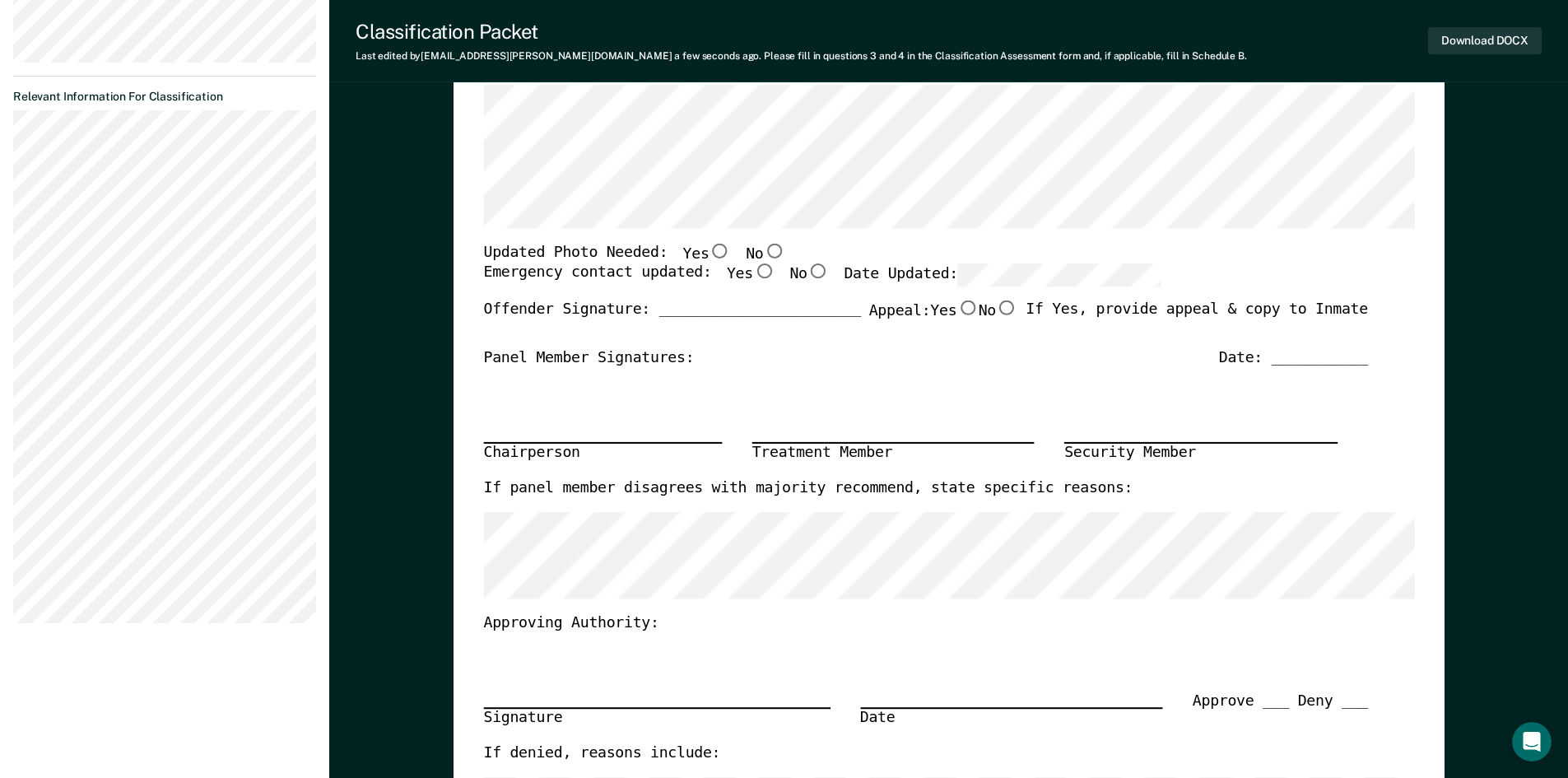
click at [763, 254] on input "No" at bounding box center [773, 250] width 21 height 15
type textarea "x"
radio input "true"
click at [752, 276] on input "Yes" at bounding box center [762, 272] width 21 height 15
type textarea "x"
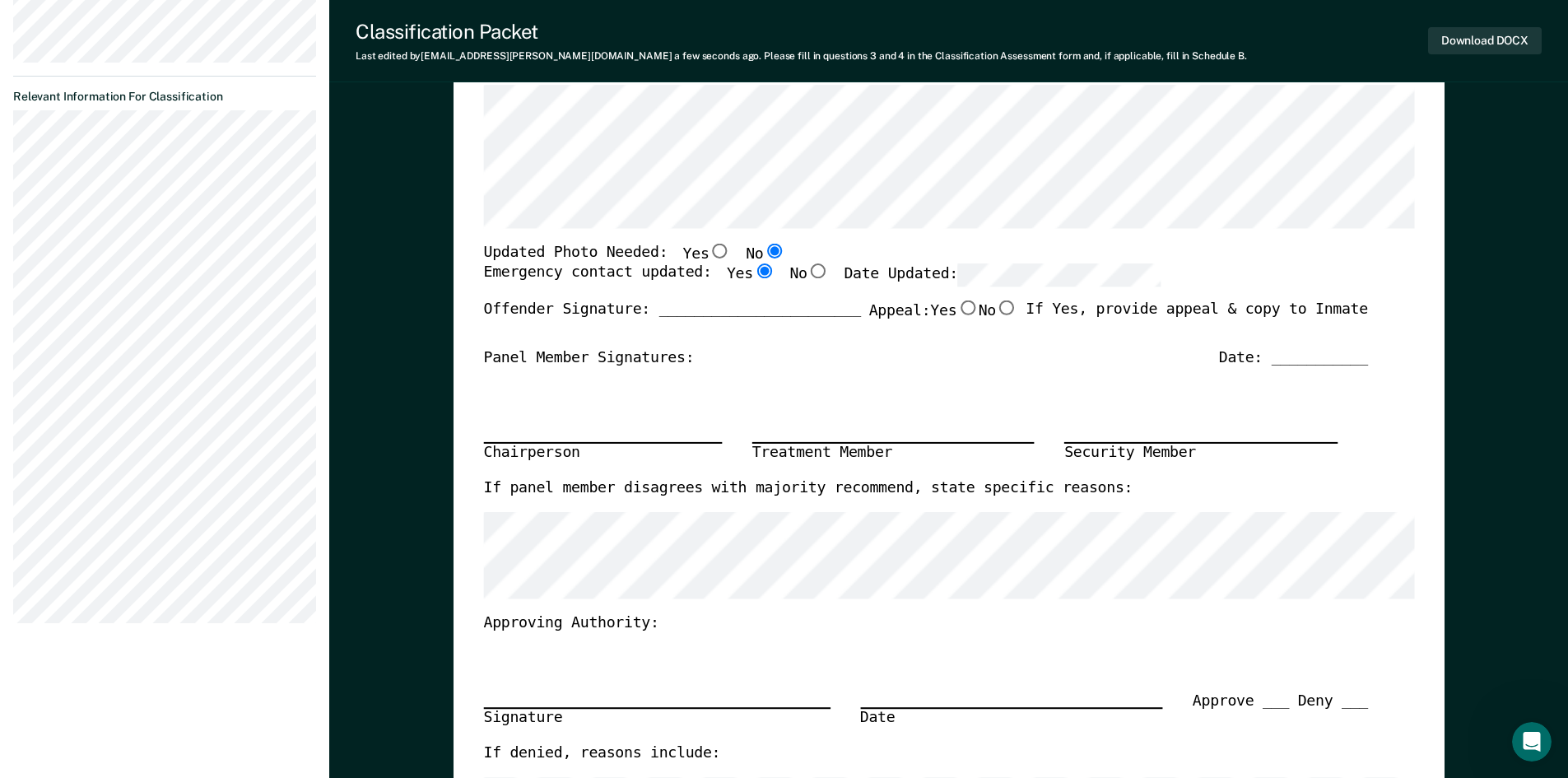
radio input "true"
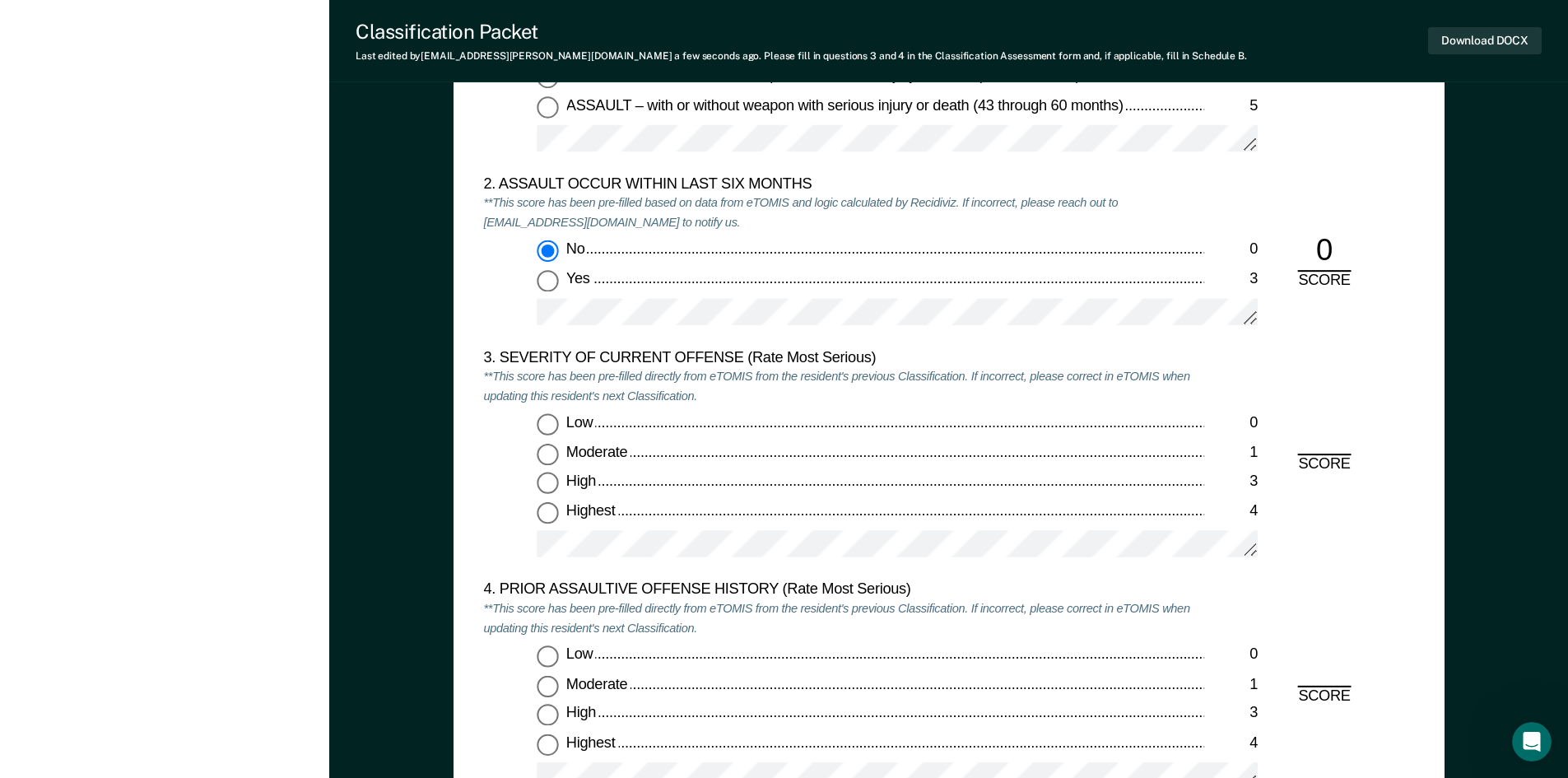
scroll to position [1811, 0]
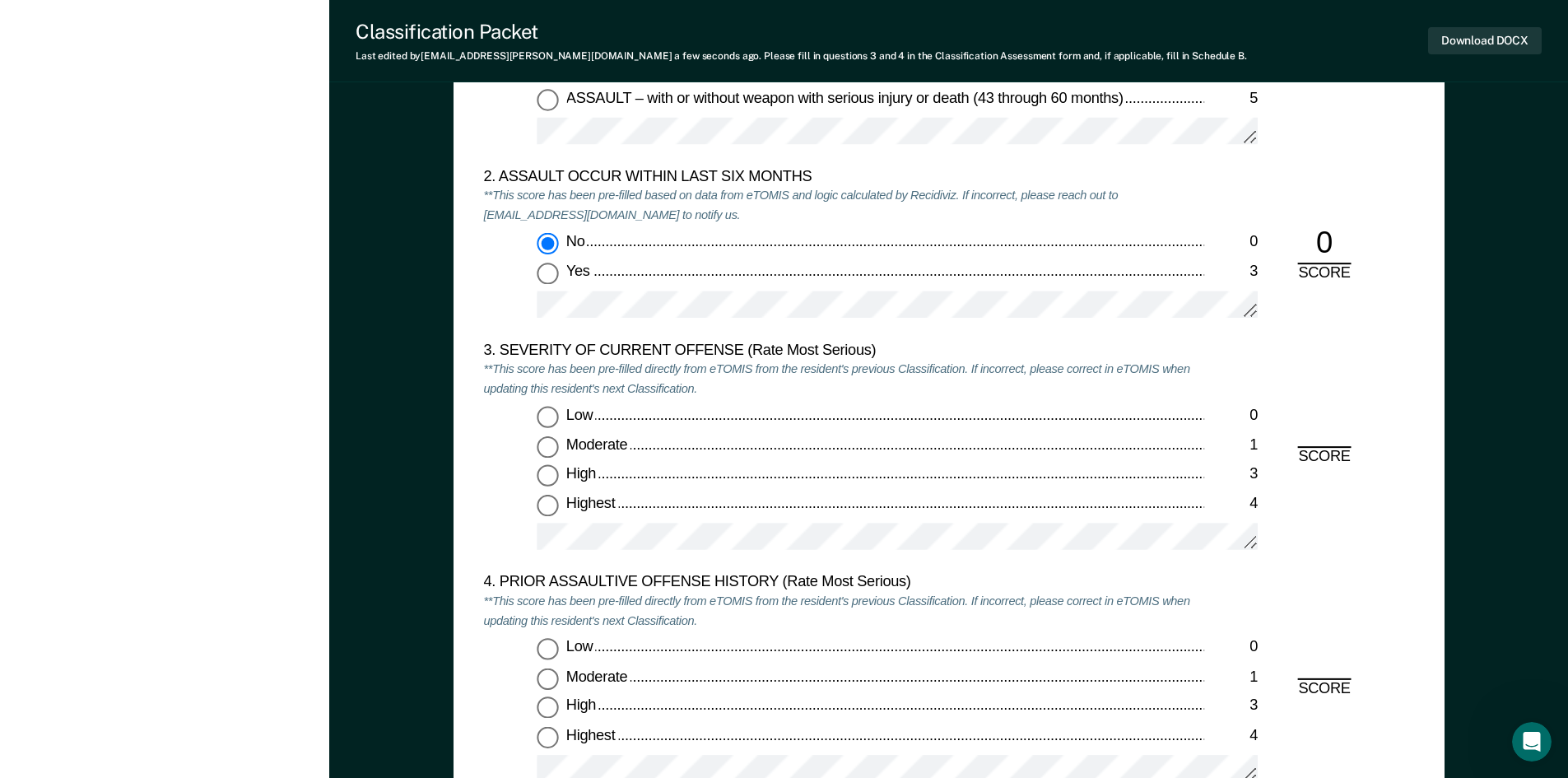
drag, startPoint x: 559, startPoint y: 475, endPoint x: 554, endPoint y: 512, distance: 37.3
click at [559, 475] on label "High 3" at bounding box center [897, 475] width 721 height 21
click at [558, 475] on input "High 3" at bounding box center [546, 475] width 21 height 21
type textarea "x"
radio input "true"
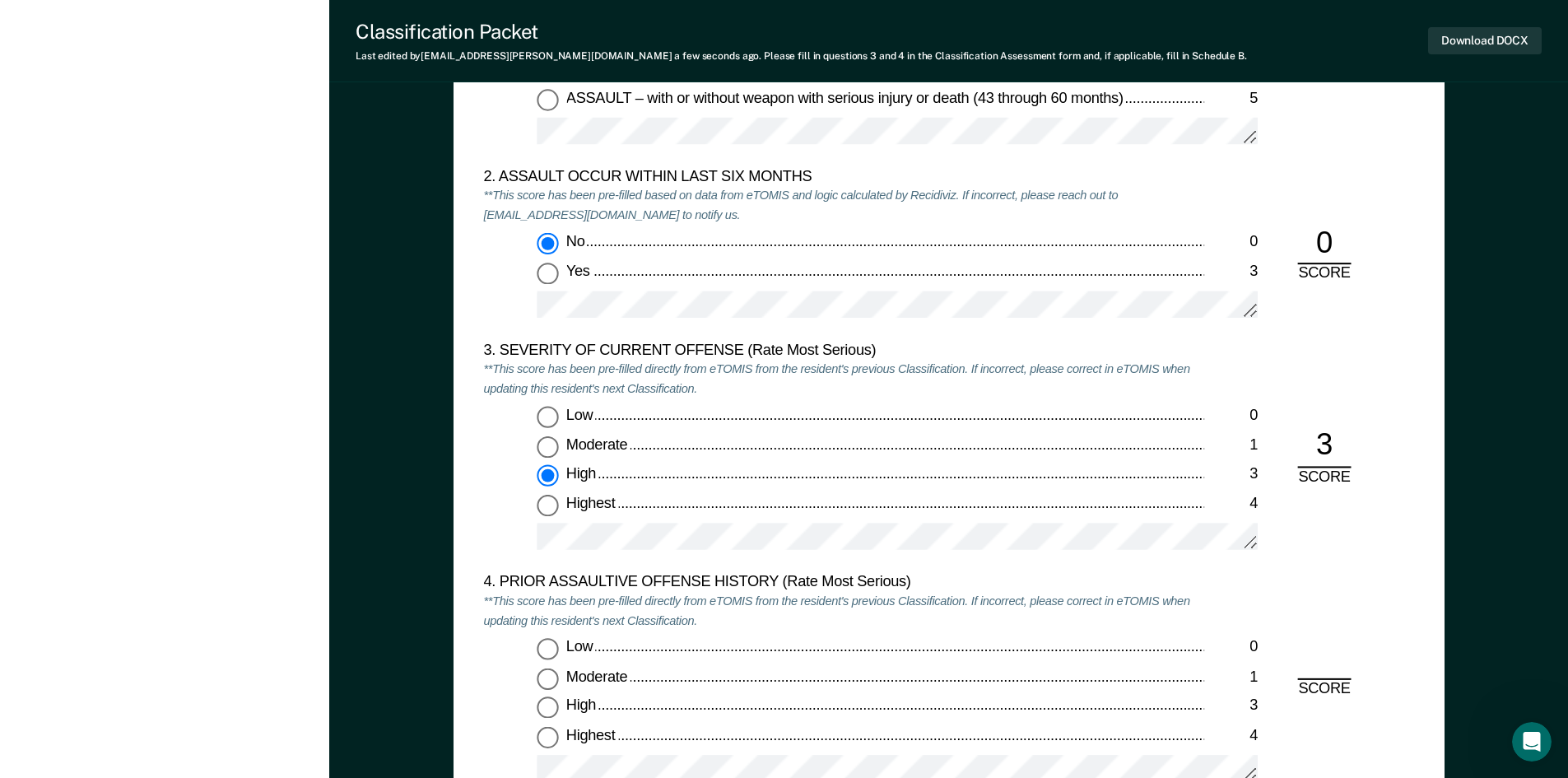
click at [554, 656] on input "Low 0" at bounding box center [546, 649] width 21 height 21
type textarea "x"
radio input "true"
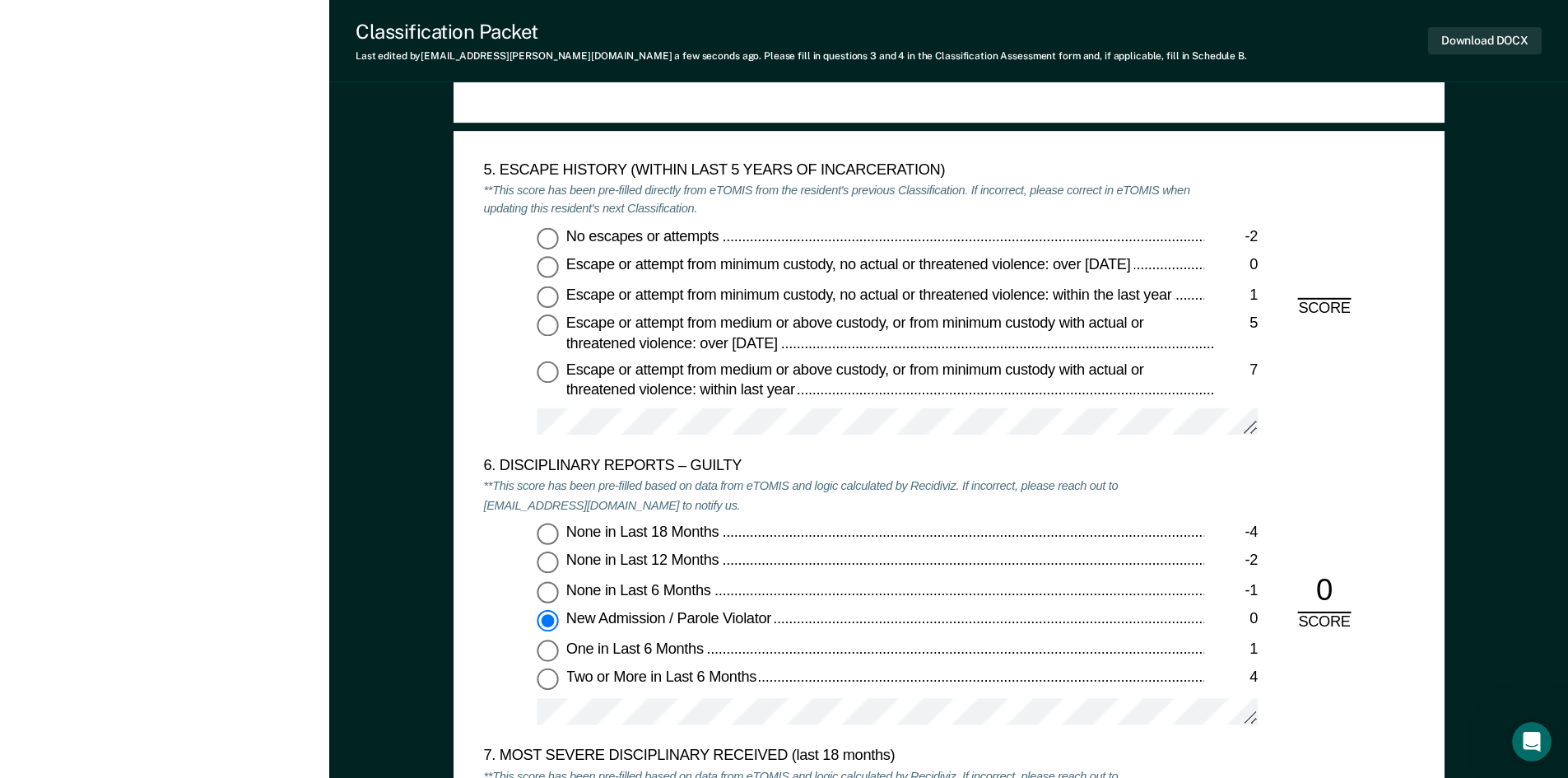
scroll to position [2634, 0]
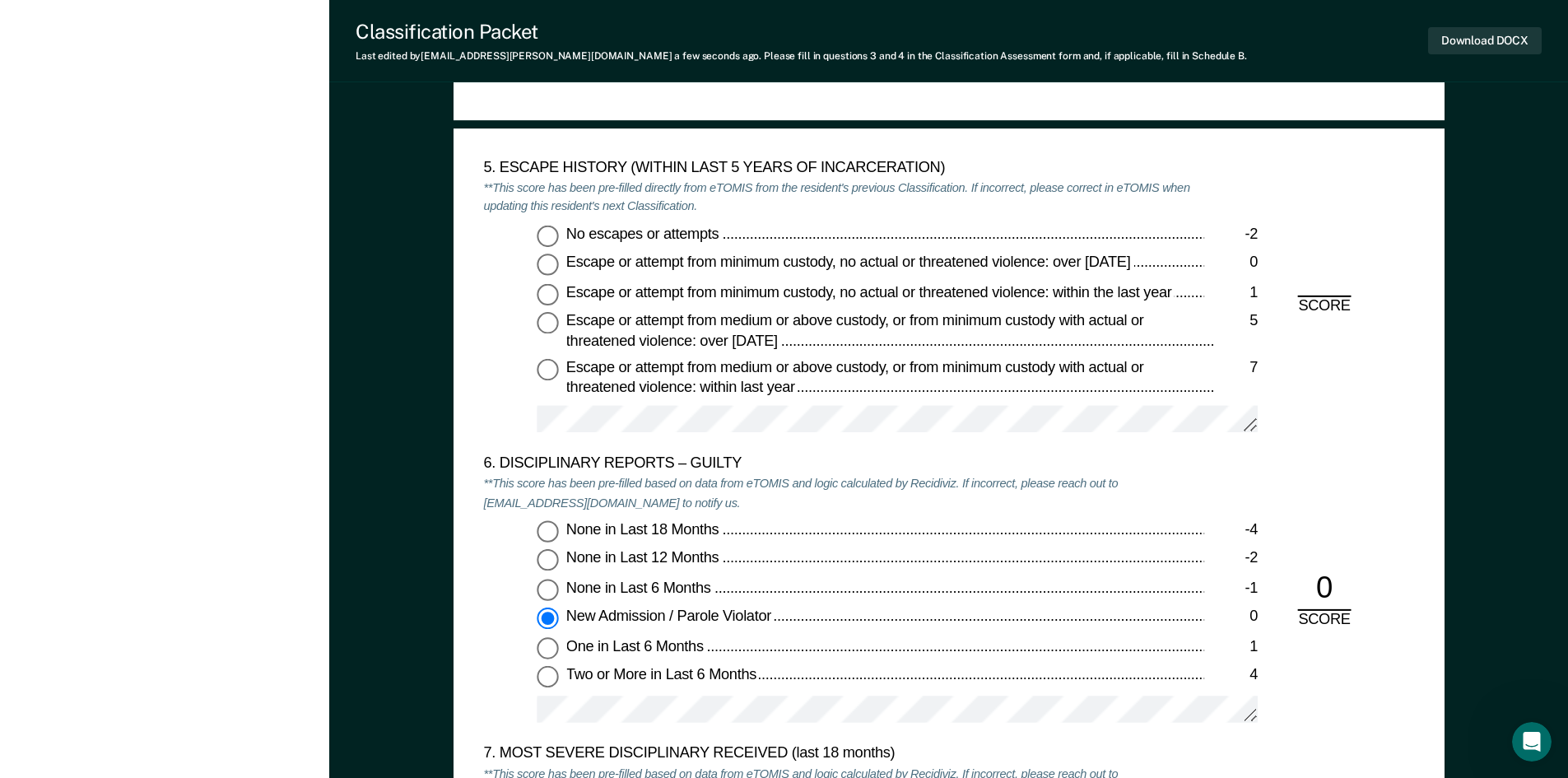
click at [540, 235] on input "No escapes or attempts -2" at bounding box center [546, 235] width 21 height 21
type textarea "x"
radio input "true"
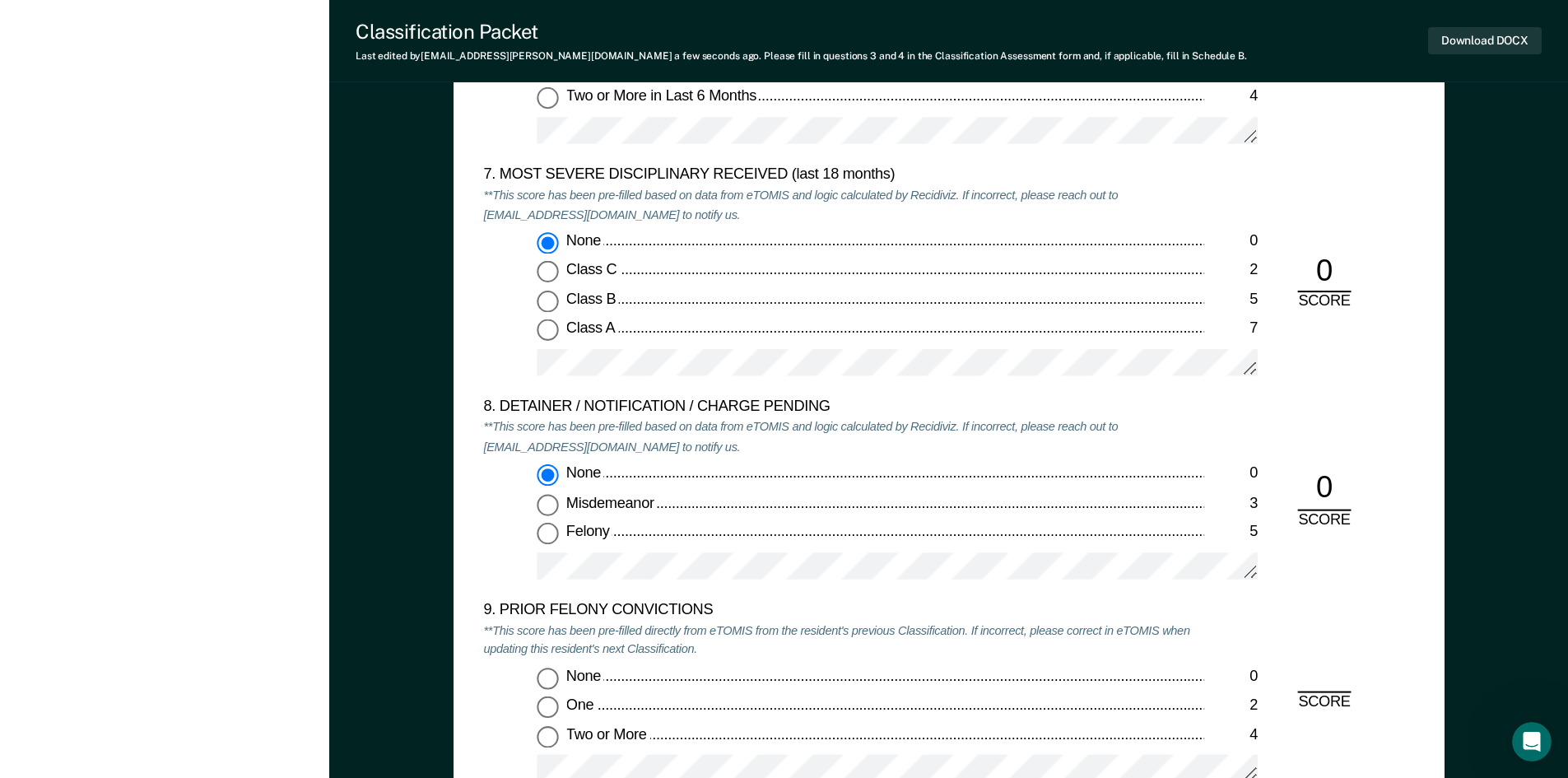
scroll to position [3375, 0]
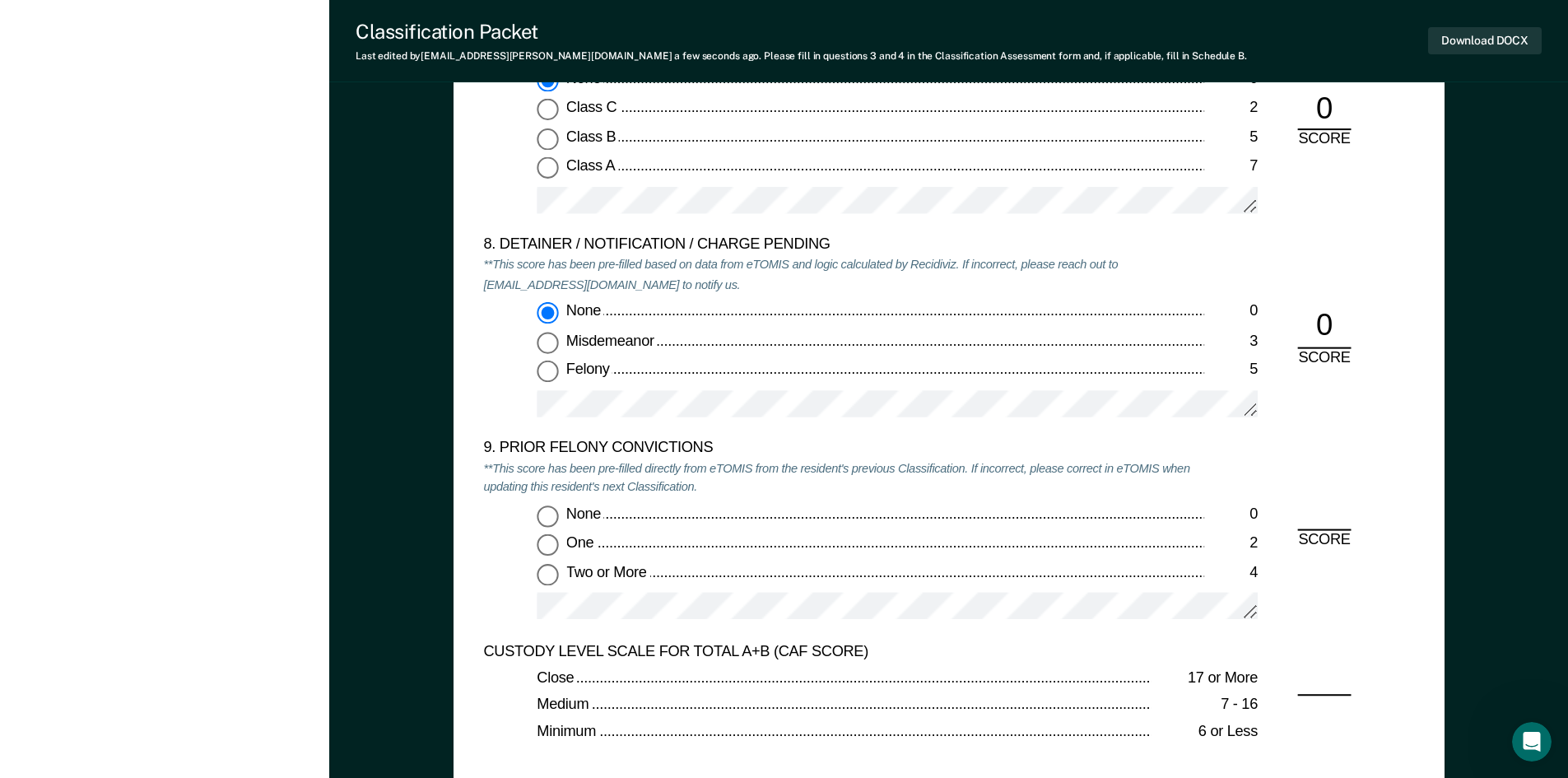
click at [552, 578] on input "Two or More 4" at bounding box center [546, 573] width 21 height 21
type textarea "x"
radio input "true"
click at [1453, 37] on button "Download DOCX" at bounding box center [1485, 40] width 114 height 27
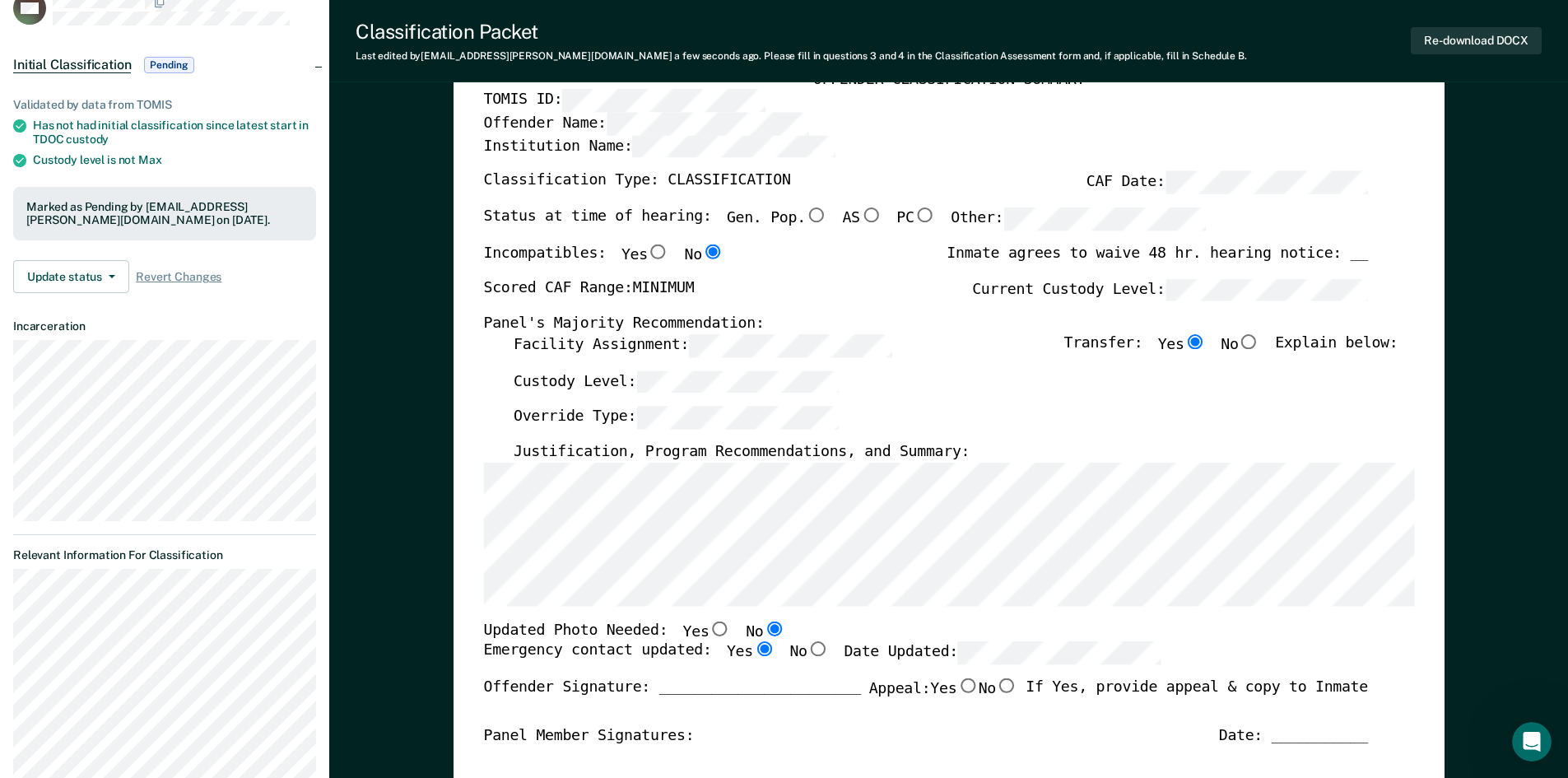
scroll to position [0, 0]
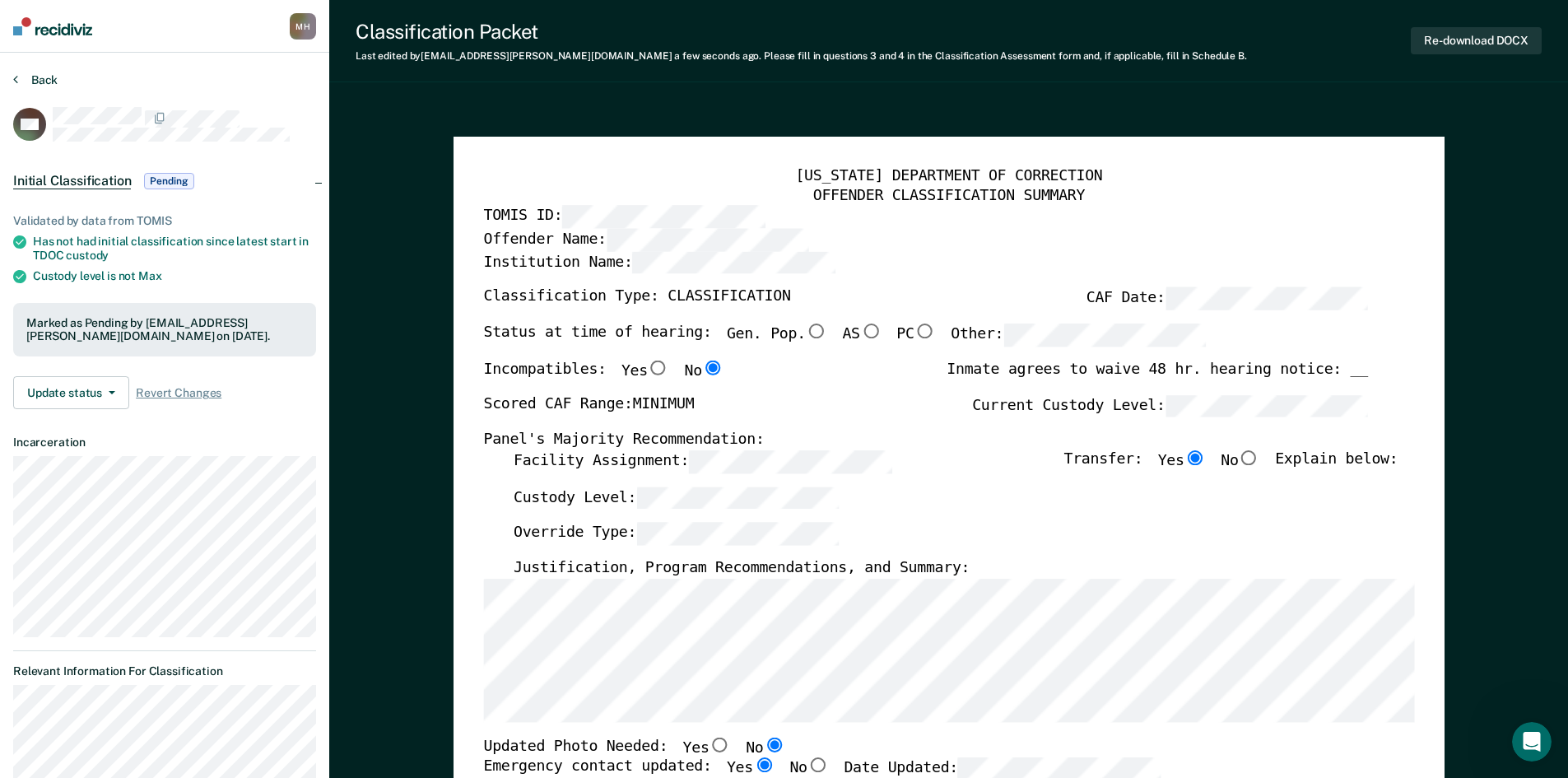
click at [53, 87] on button "Back" at bounding box center [35, 80] width 45 height 15
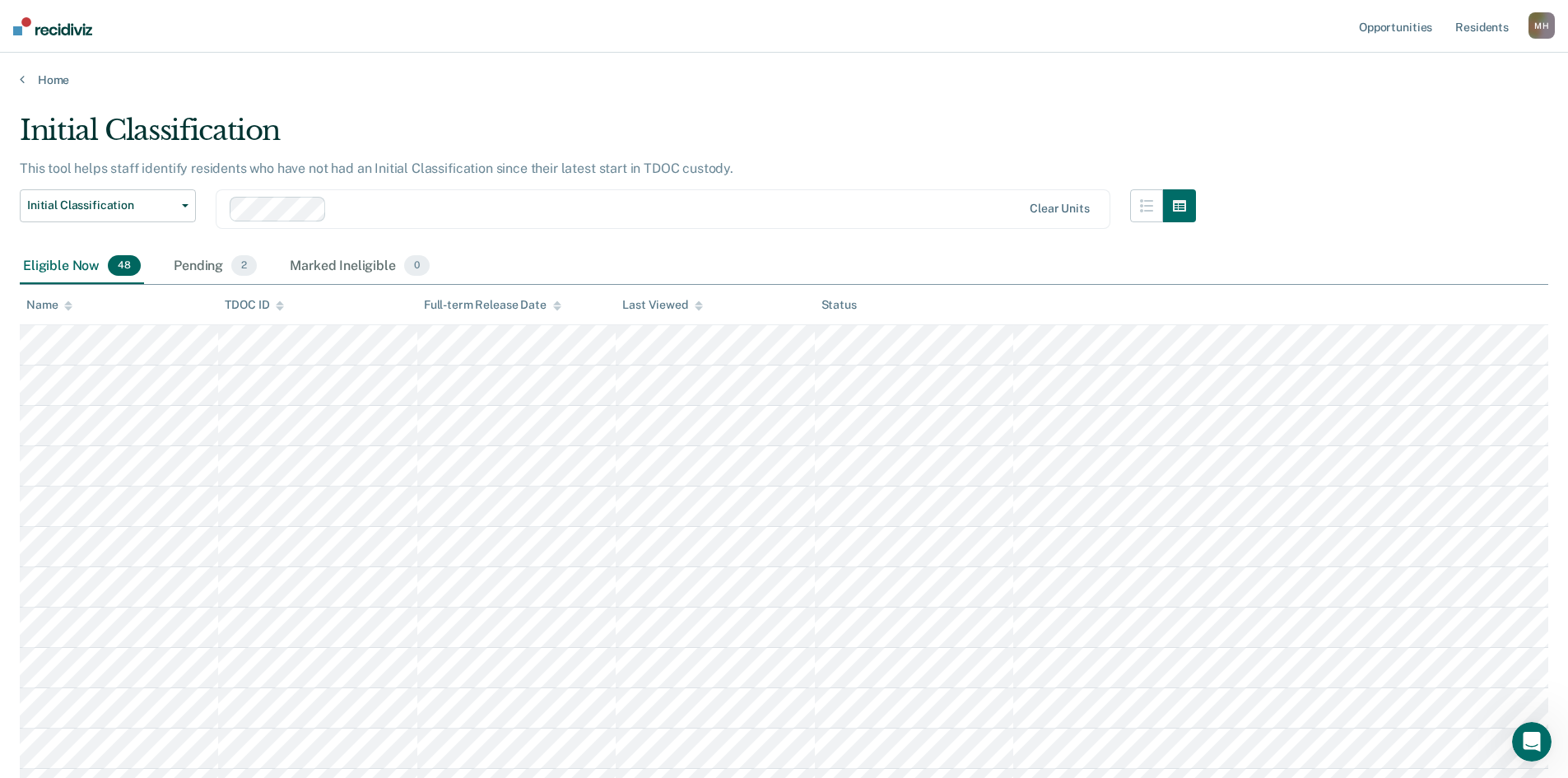
scroll to position [1045, 0]
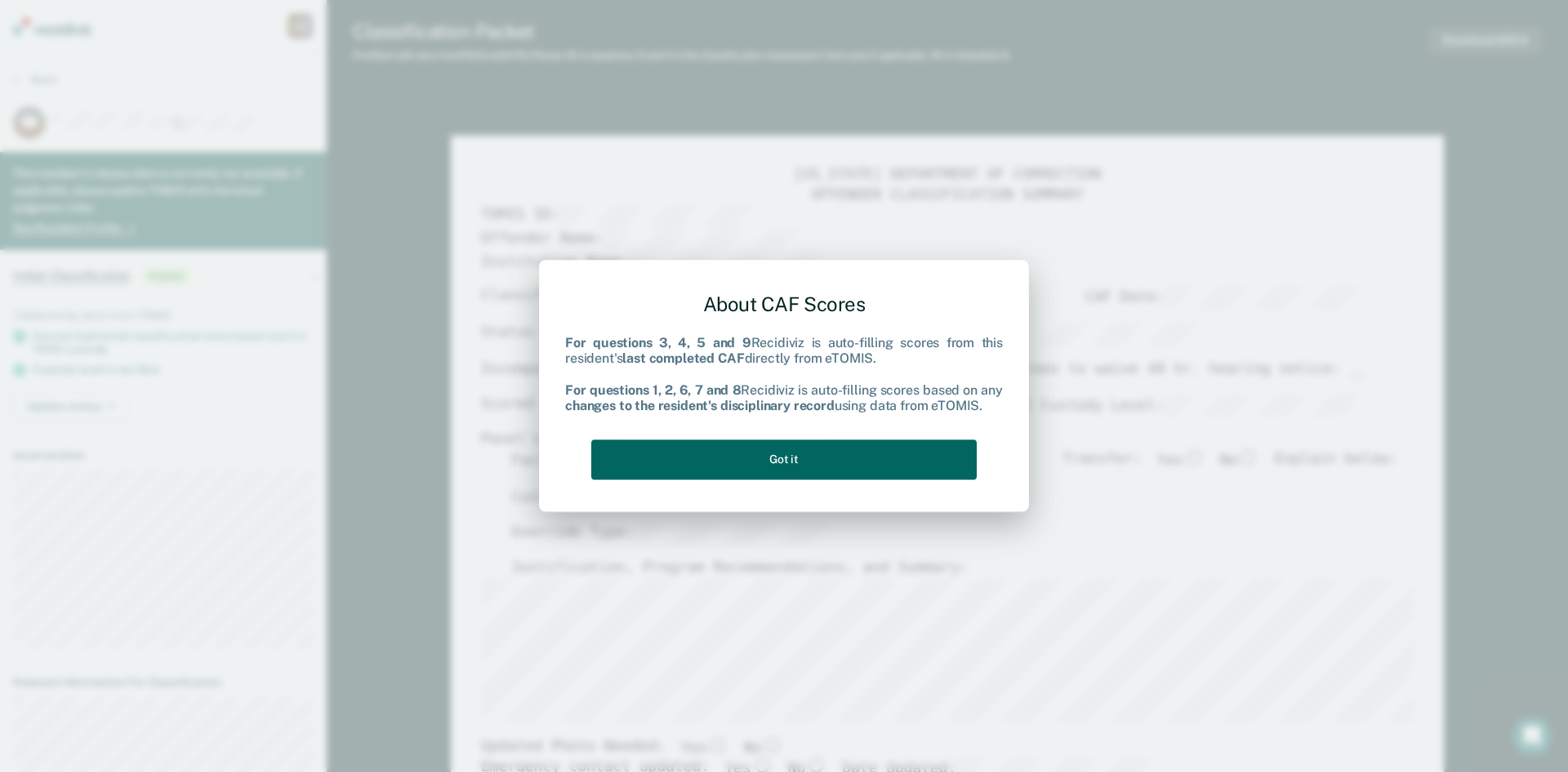
click at [734, 467] on button "Got it" at bounding box center [784, 459] width 386 height 40
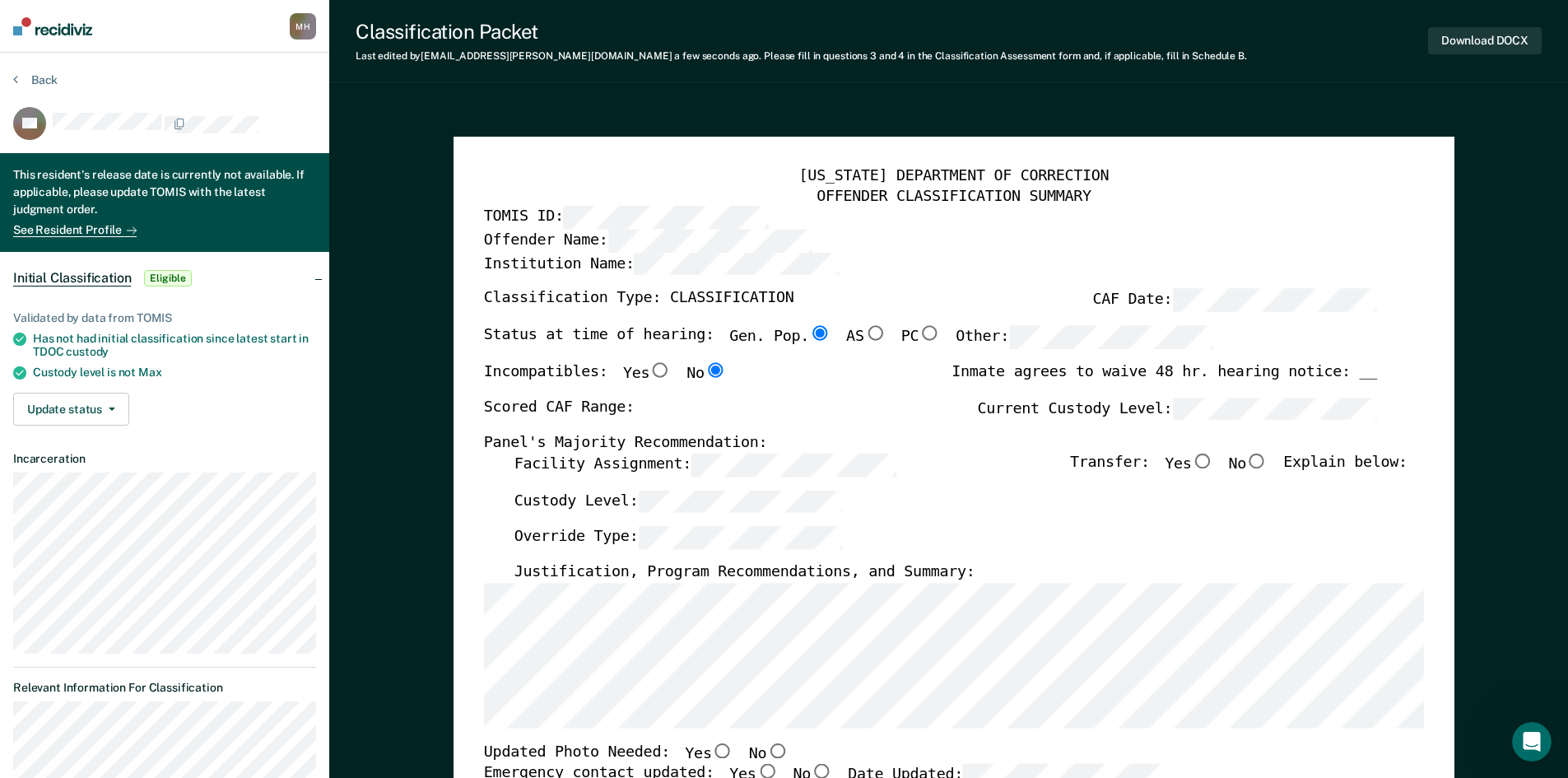
click at [477, 662] on div "[US_STATE] DEPARTMENT OF CORRECTION OFFENDER CLASSIFICATION SUMMARY TOMIS ID: O…" at bounding box center [954, 789] width 1001 height 1304
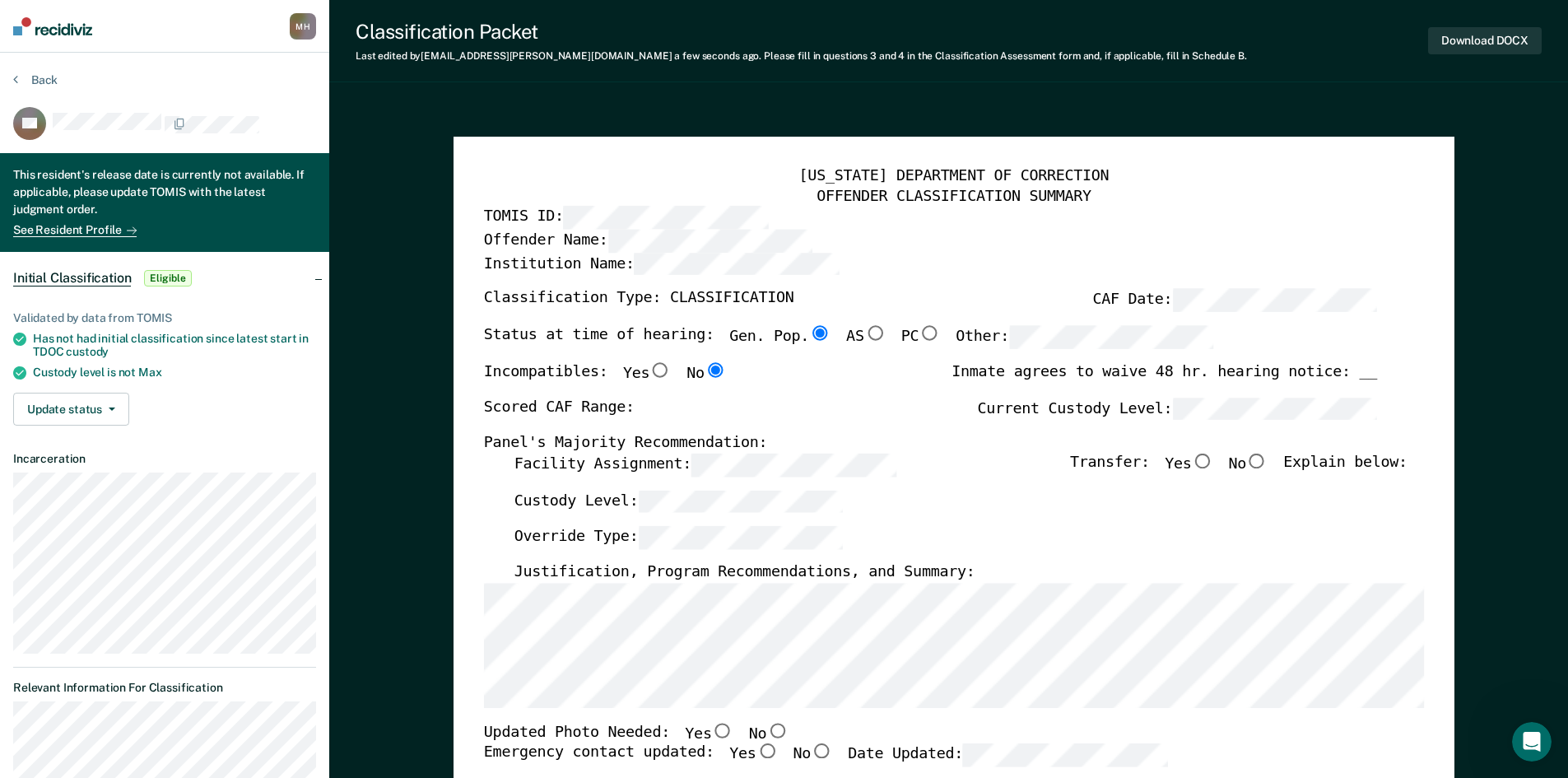
click at [484, 714] on div "[US_STATE] DEPARTMENT OF CORRECTION OFFENDER CLASSIFICATION SUMMARY TOMIS ID: O…" at bounding box center [953, 758] width 940 height 1182
click at [766, 735] on input "No" at bounding box center [777, 730] width 22 height 15
type textarea "x"
radio input "true"
click at [756, 744] on input "Yes" at bounding box center [767, 751] width 22 height 15
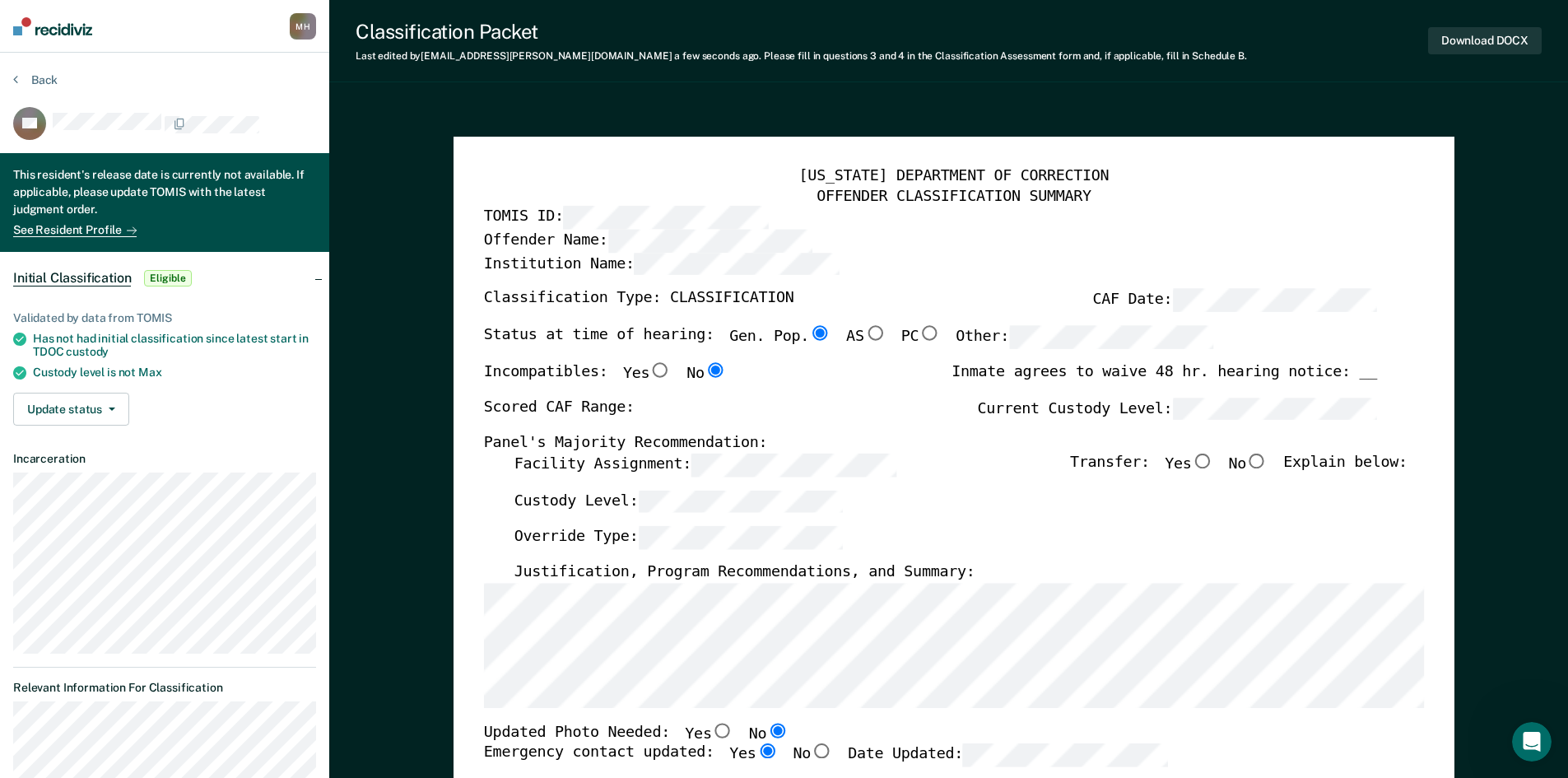
type textarea "x"
radio input "true"
click at [469, 480] on div "[US_STATE] DEPARTMENT OF CORRECTION OFFENDER CLASSIFICATION SUMMARY TOMIS ID: O…" at bounding box center [954, 789] width 1001 height 1304
click at [826, 437] on div "[US_STATE] DEPARTMENT OF CORRECTION OFFENDER CLASSIFICATION SUMMARY TOMIS ID: O…" at bounding box center [953, 758] width 940 height 1182
type textarea "x"
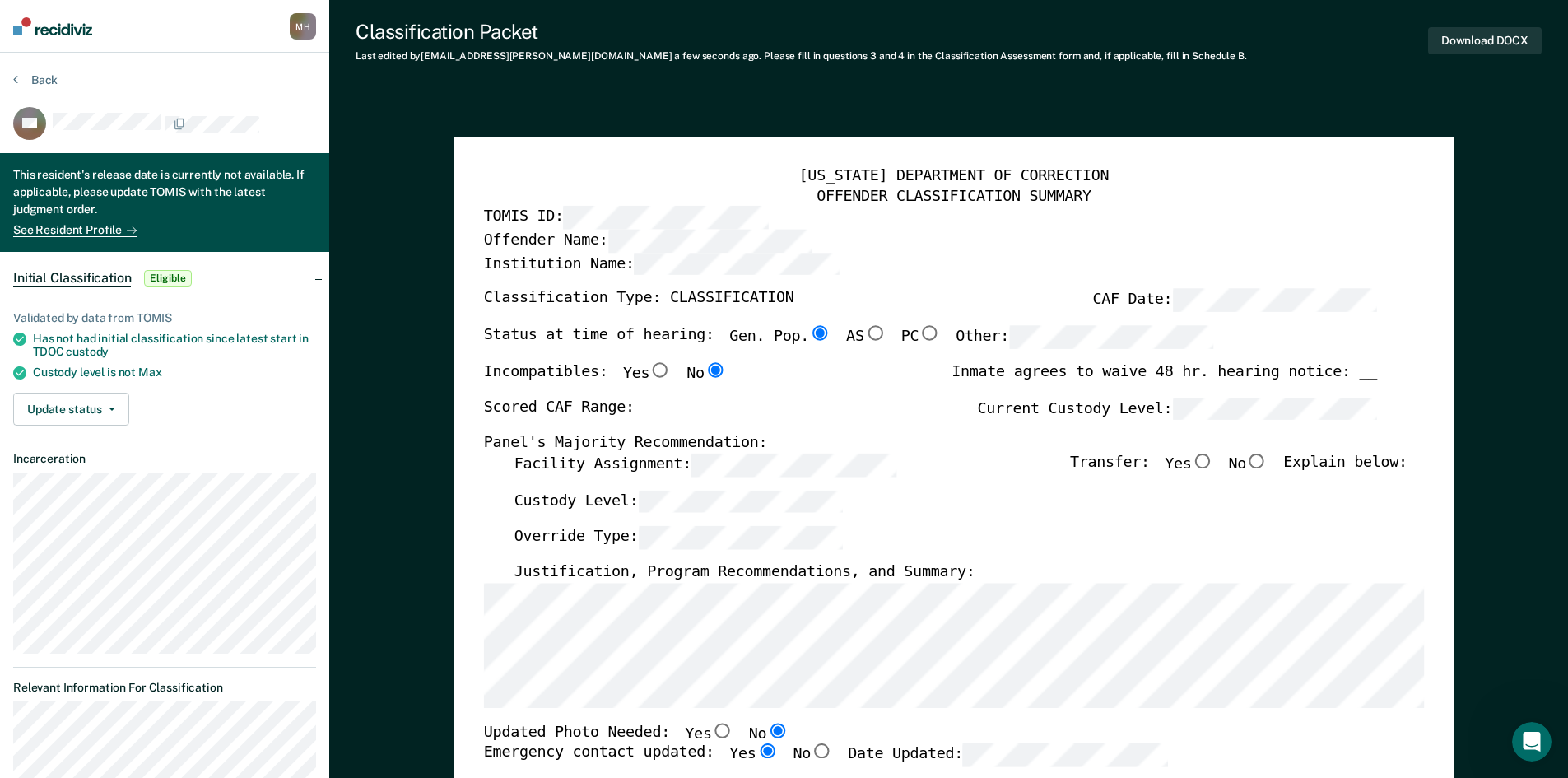
radio input "false"
click at [1213, 460] on input "Yes" at bounding box center [1202, 460] width 22 height 15
type textarea "x"
radio input "true"
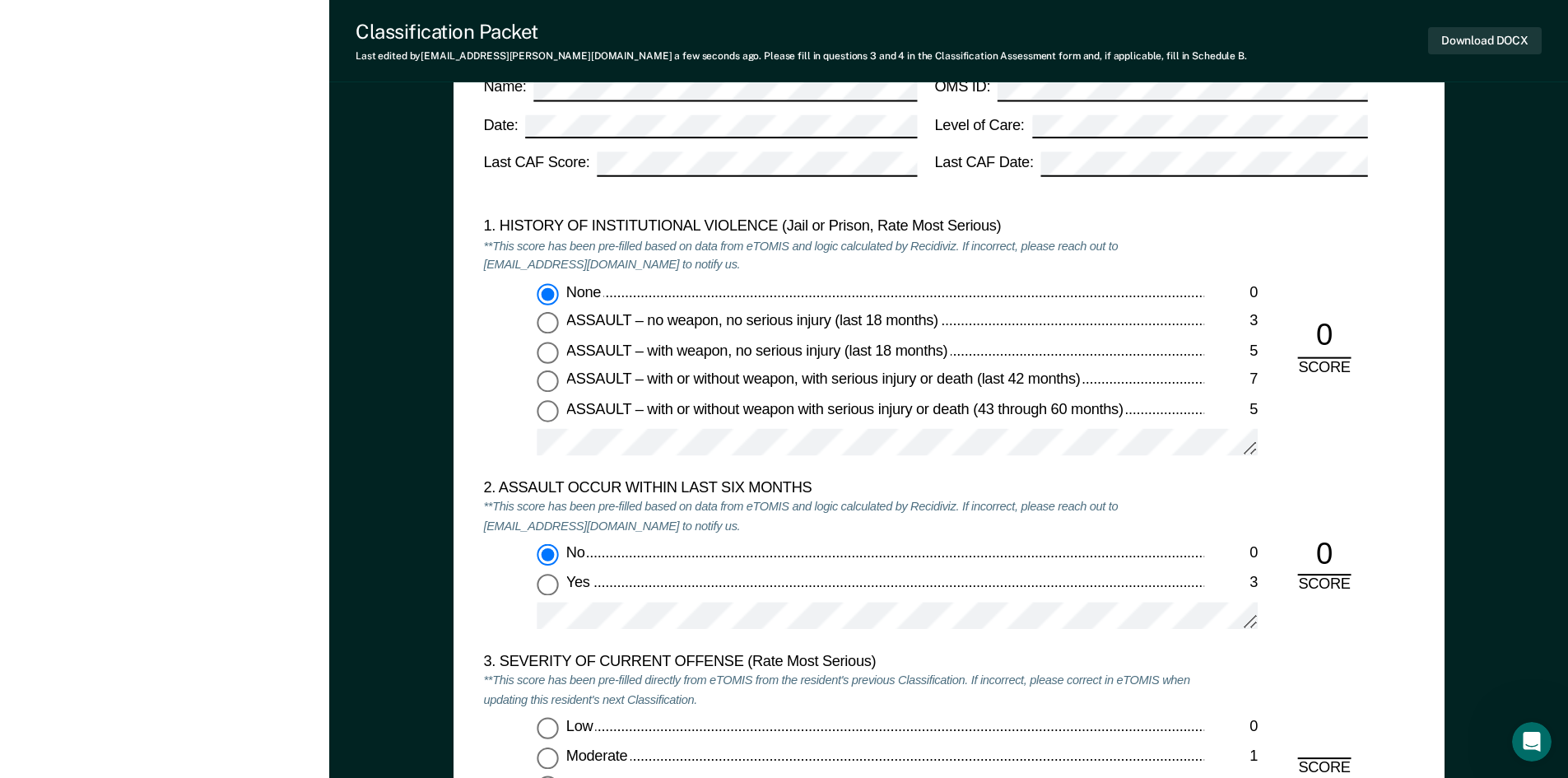
scroll to position [1646, 0]
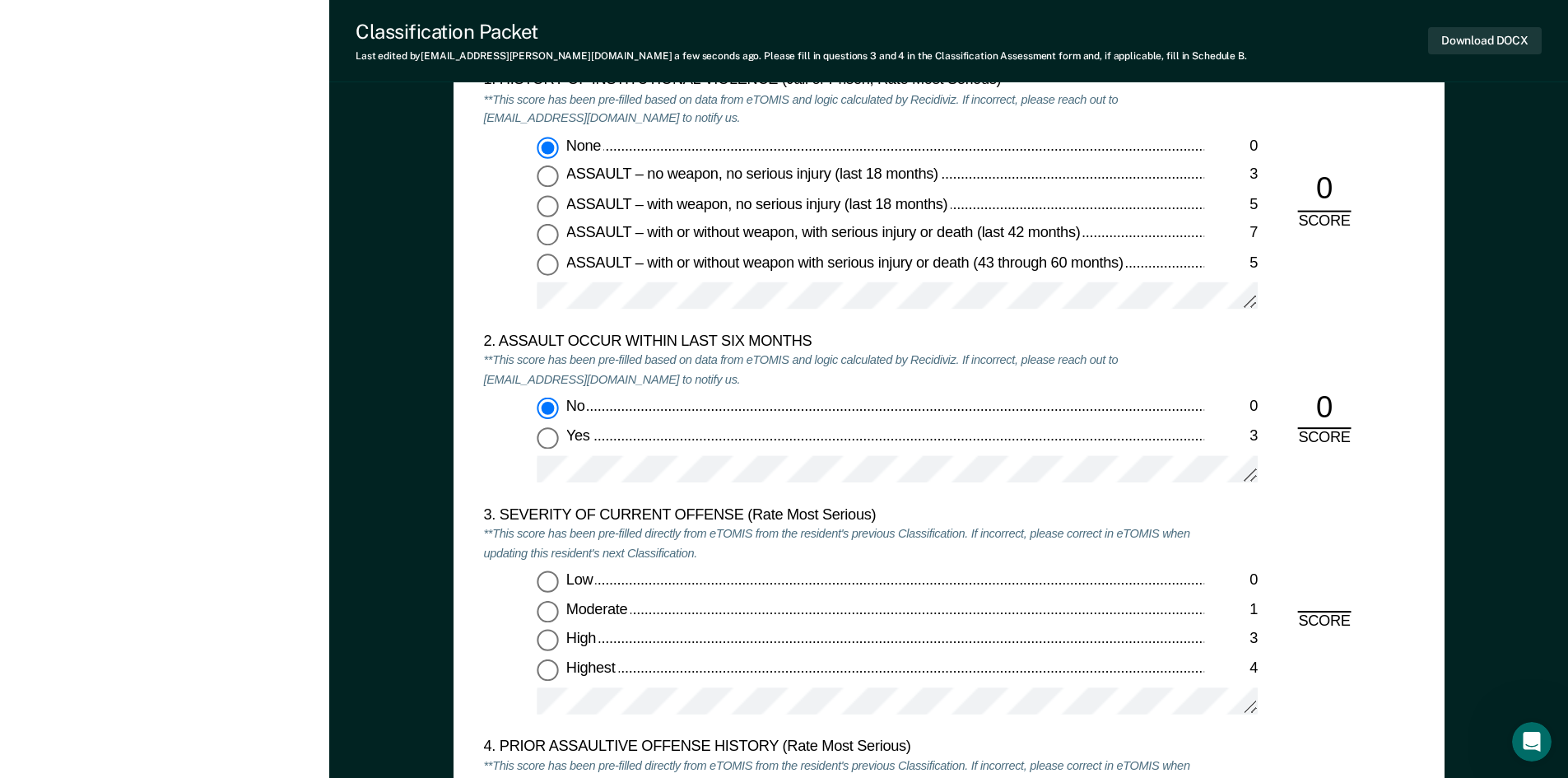
click at [540, 605] on input "Moderate 1" at bounding box center [546, 611] width 21 height 21
type textarea "x"
radio input "true"
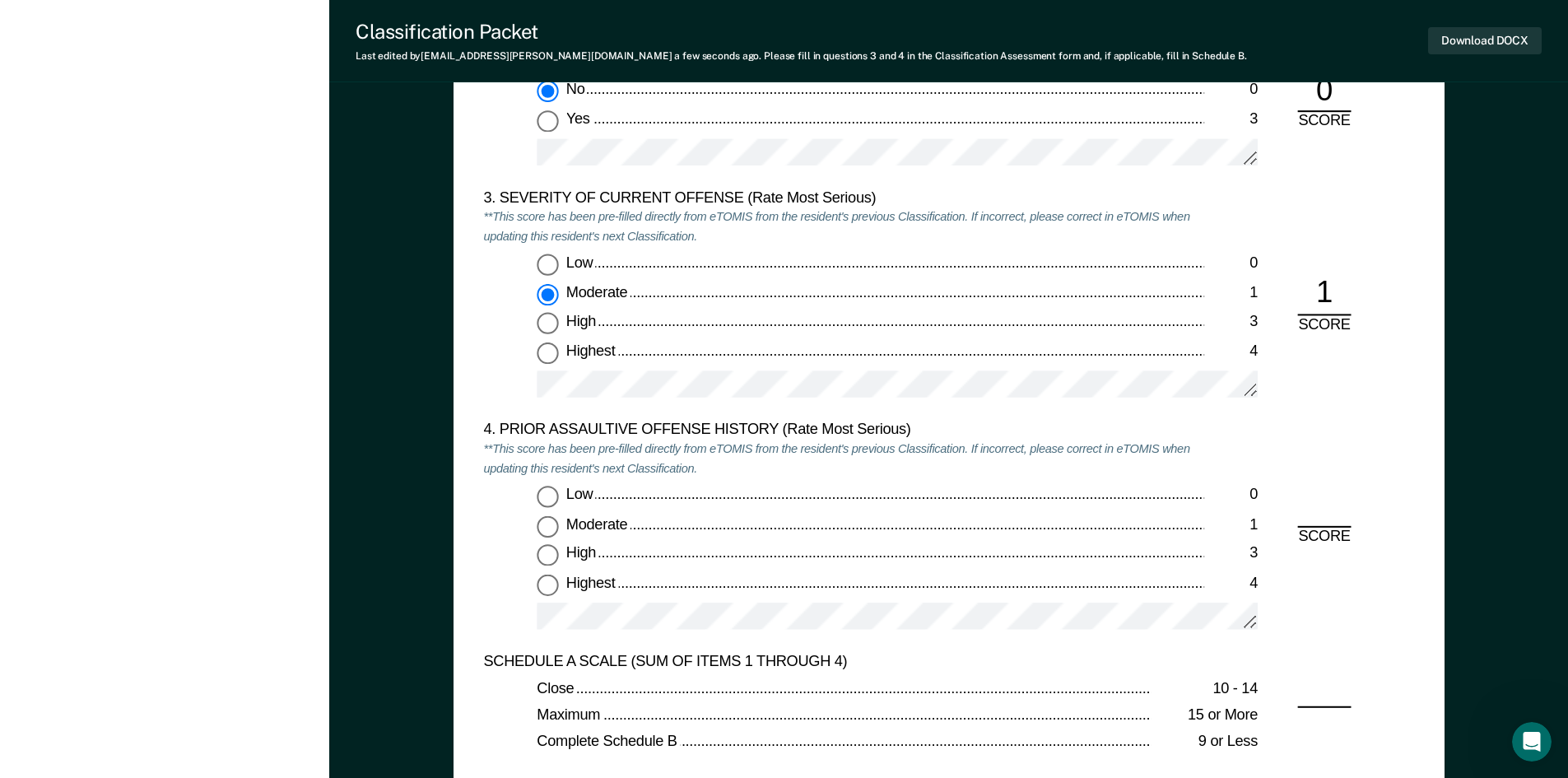
scroll to position [1975, 0]
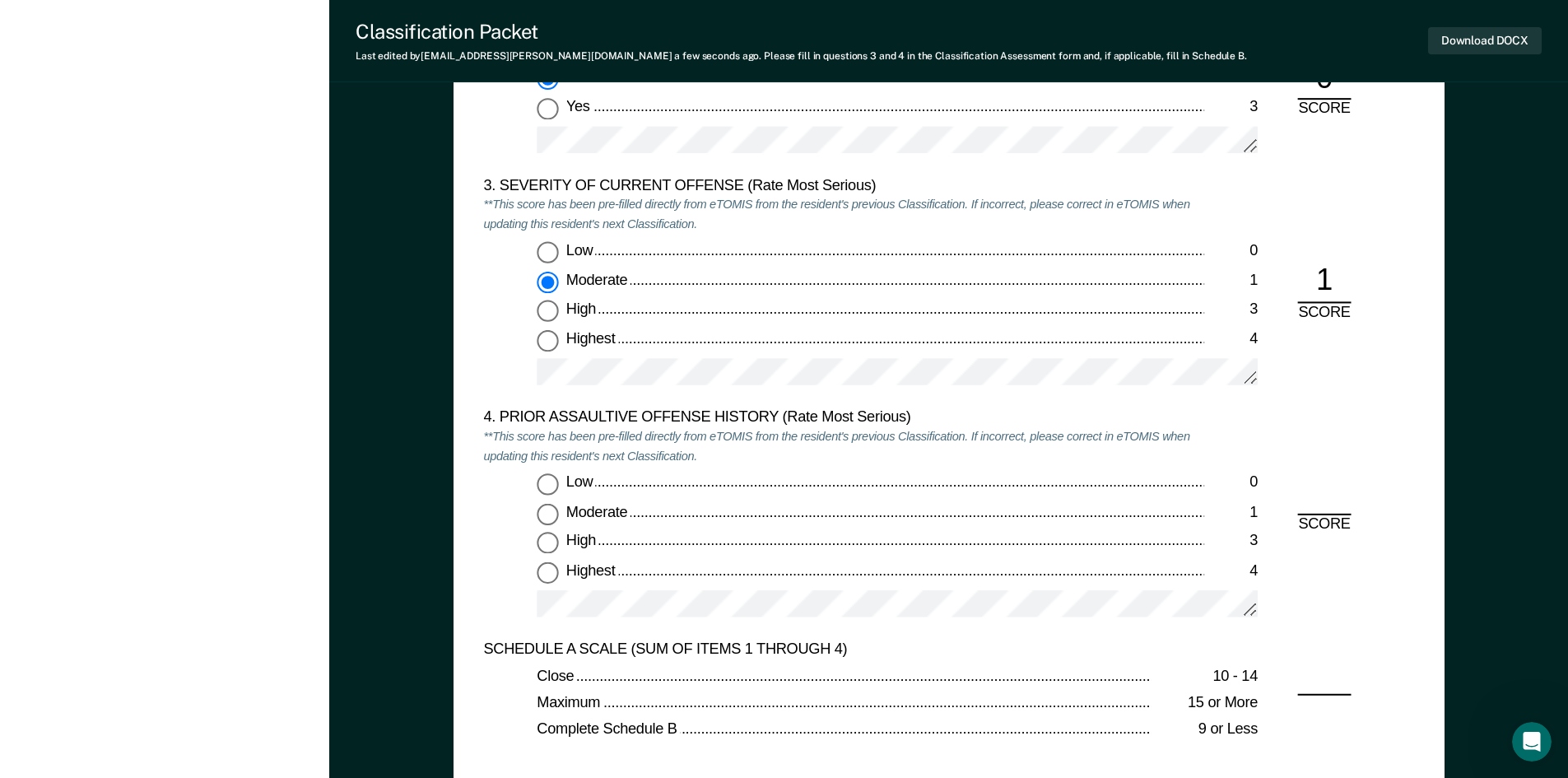
click at [546, 484] on input "Low 0" at bounding box center [546, 484] width 21 height 21
type textarea "x"
radio input "true"
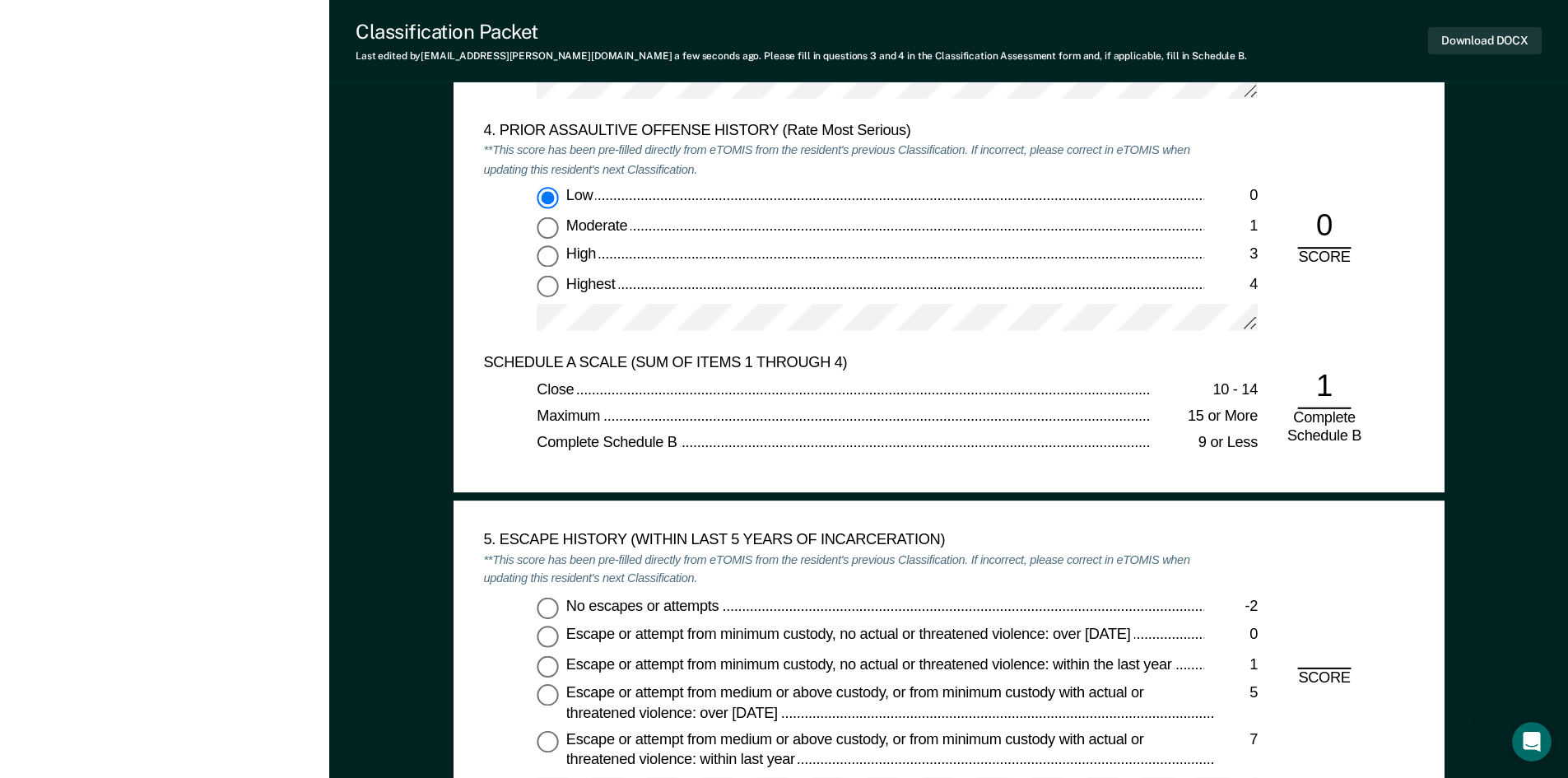
scroll to position [2305, 0]
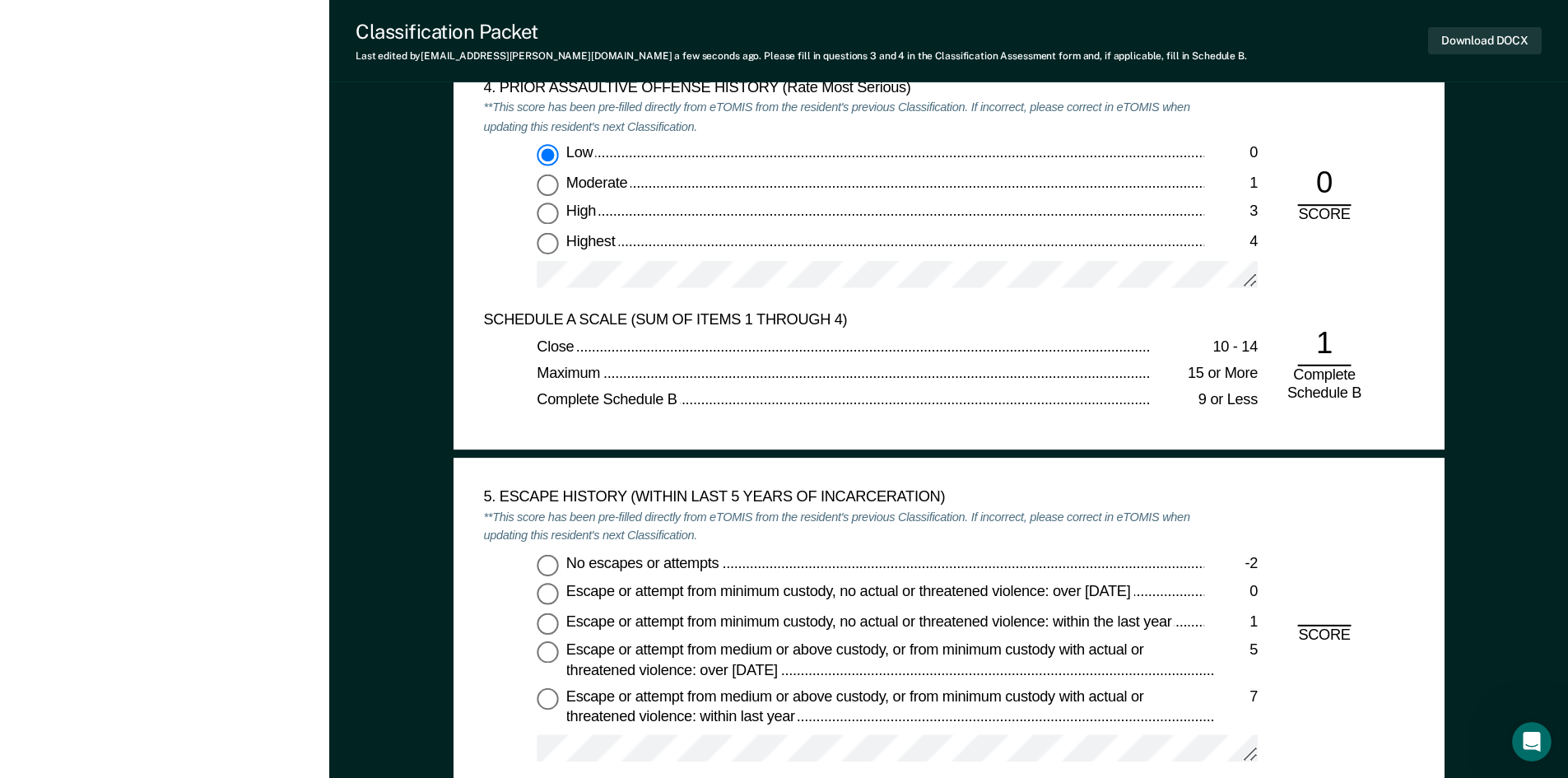
click at [552, 560] on input "No escapes or attempts -2" at bounding box center [546, 564] width 21 height 21
type textarea "x"
radio input "true"
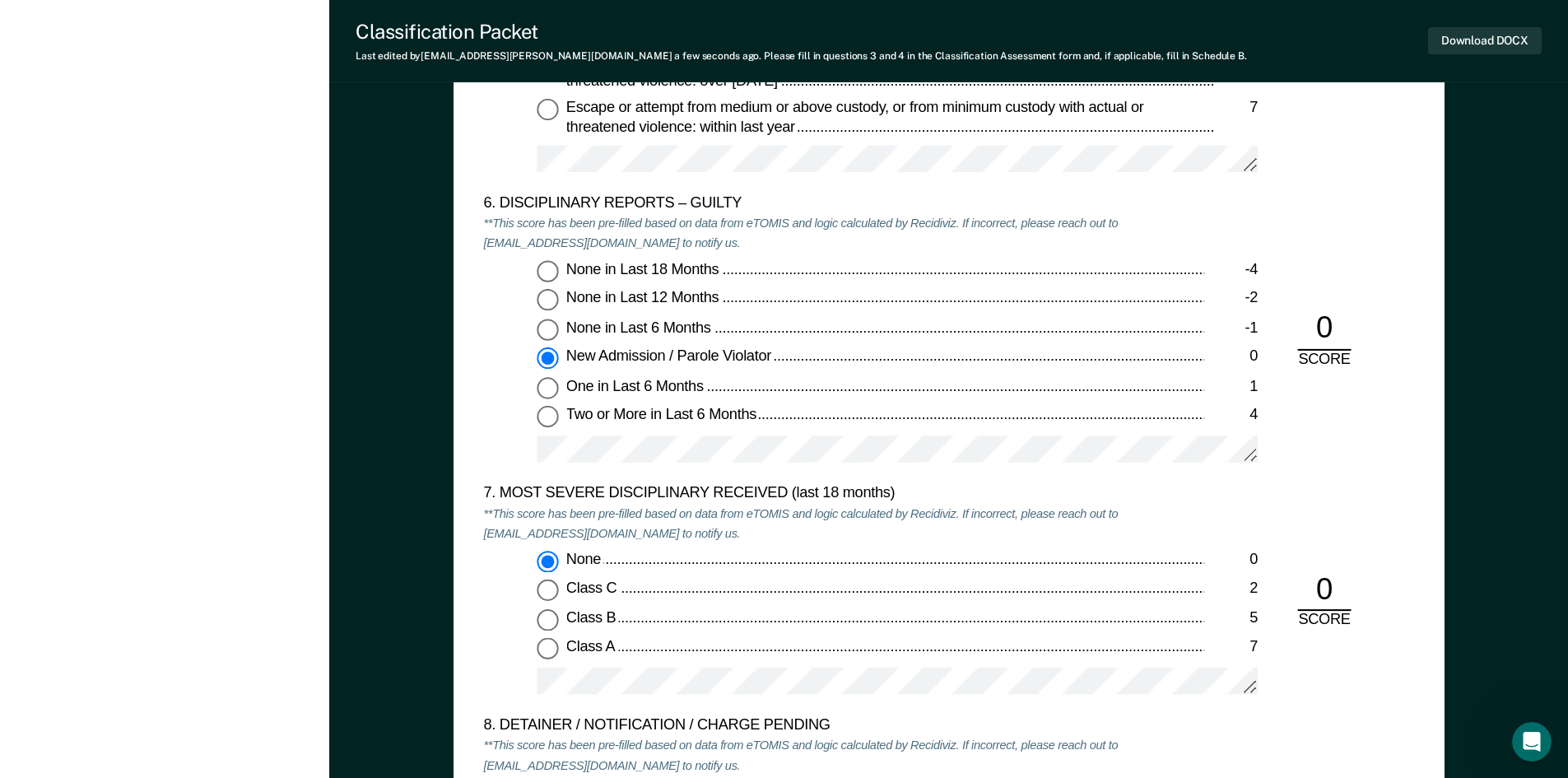
scroll to position [3046, 0]
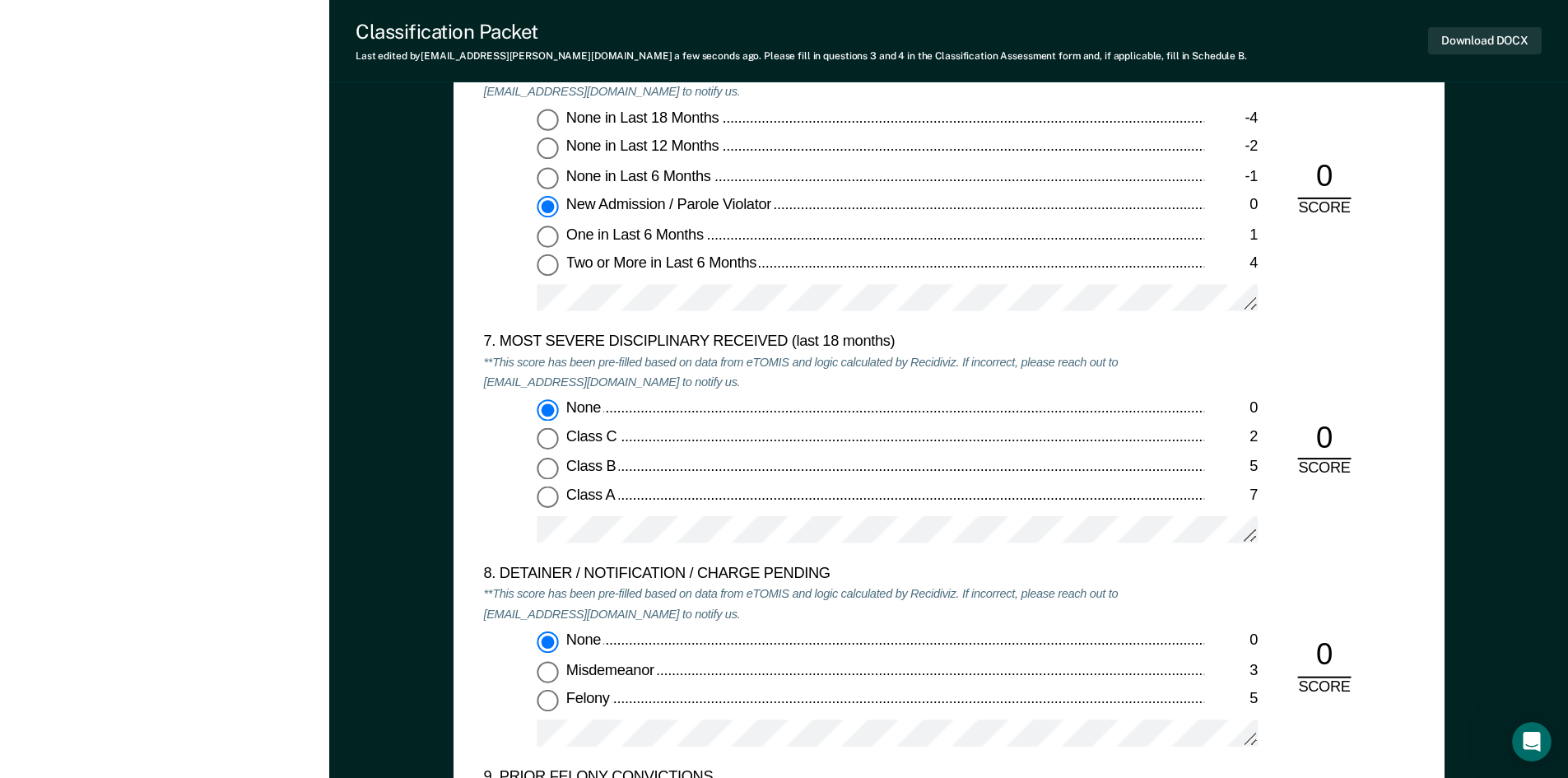
click at [548, 701] on input "Felony 5" at bounding box center [546, 700] width 21 height 21
type textarea "x"
radio input "false"
radio input "true"
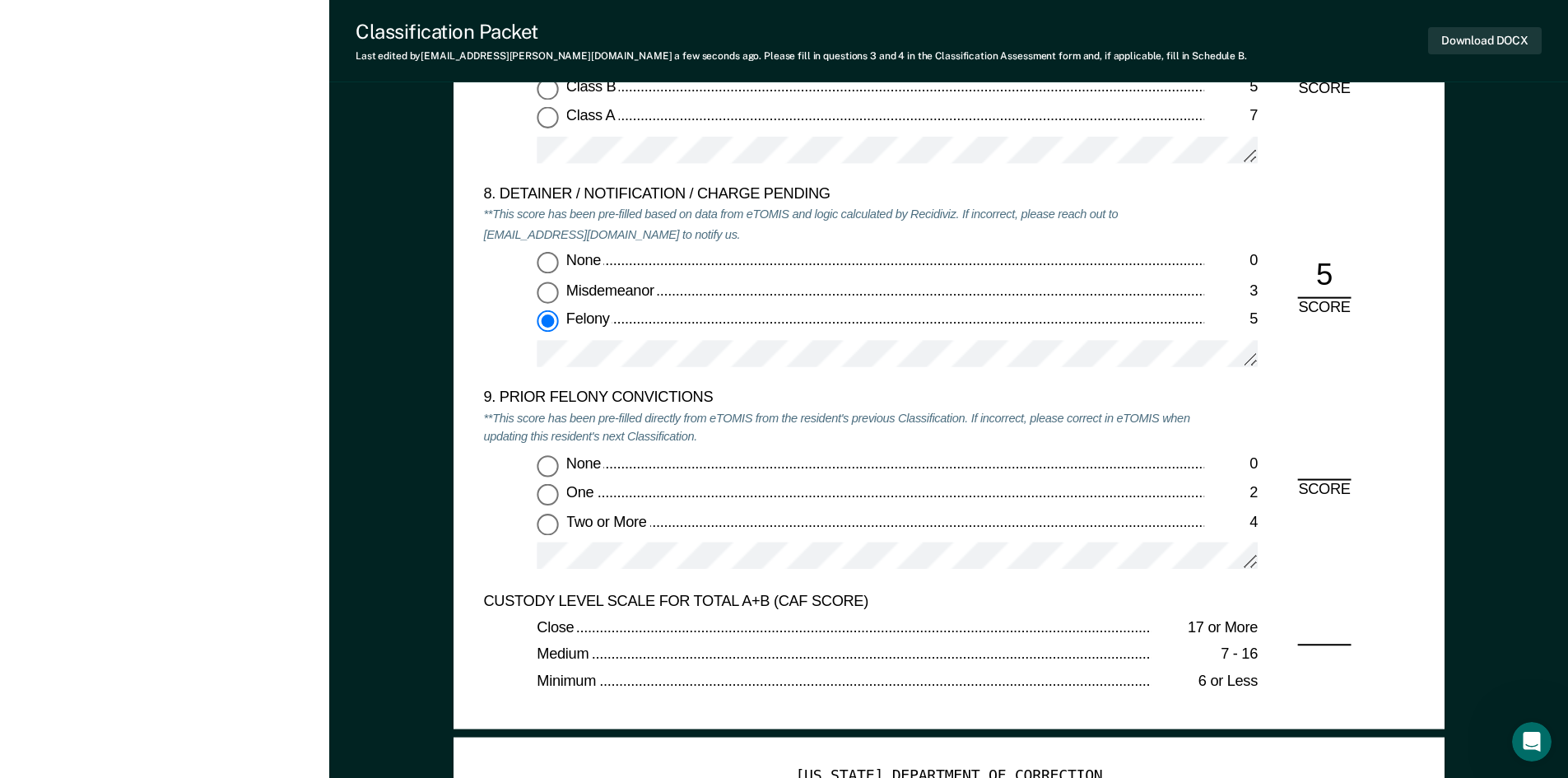
scroll to position [3458, 0]
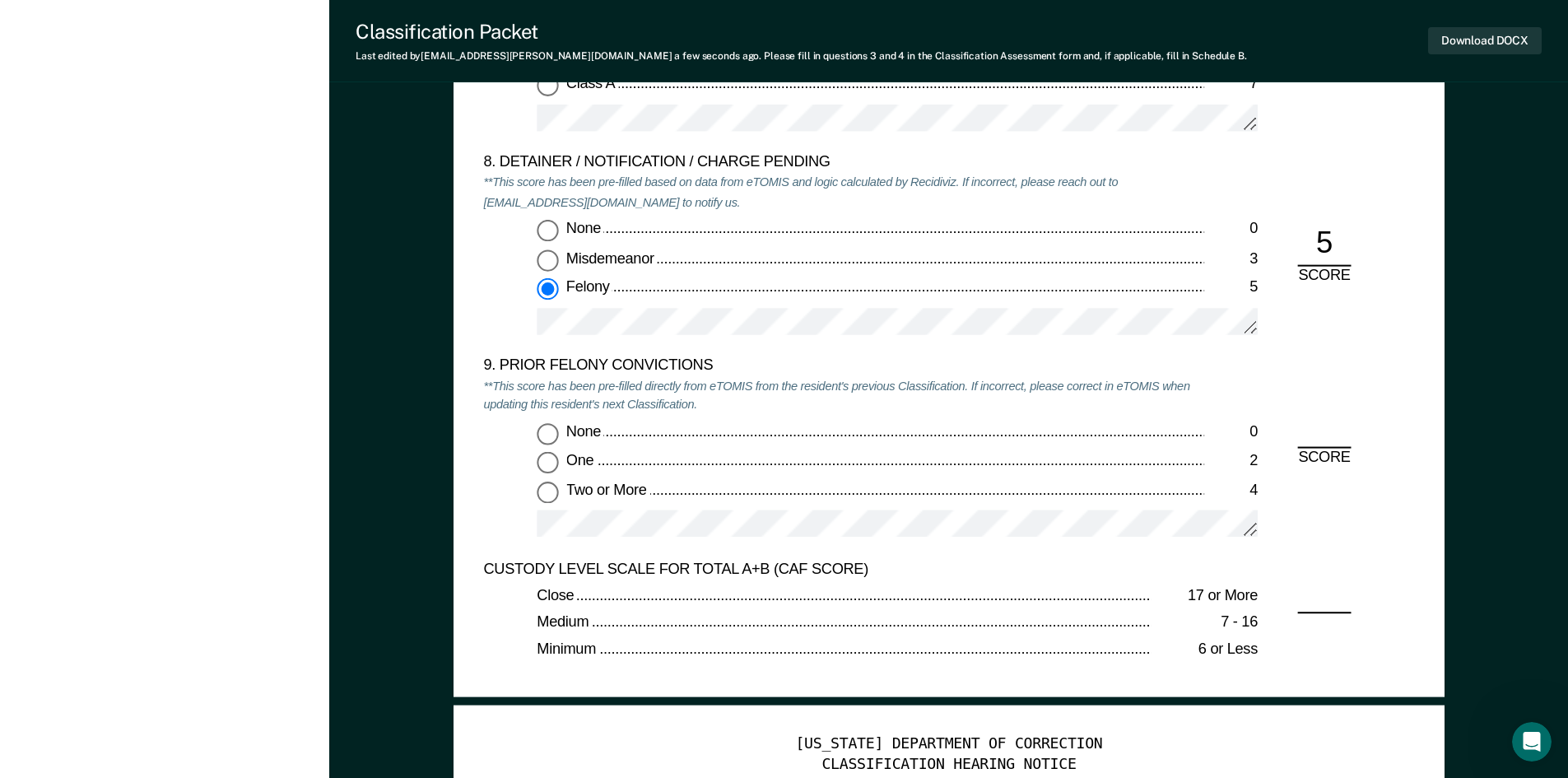
click at [547, 237] on input "None 0" at bounding box center [546, 230] width 21 height 21
type textarea "x"
radio input "true"
radio input "false"
click at [542, 486] on input "Two or More 4" at bounding box center [546, 490] width 21 height 21
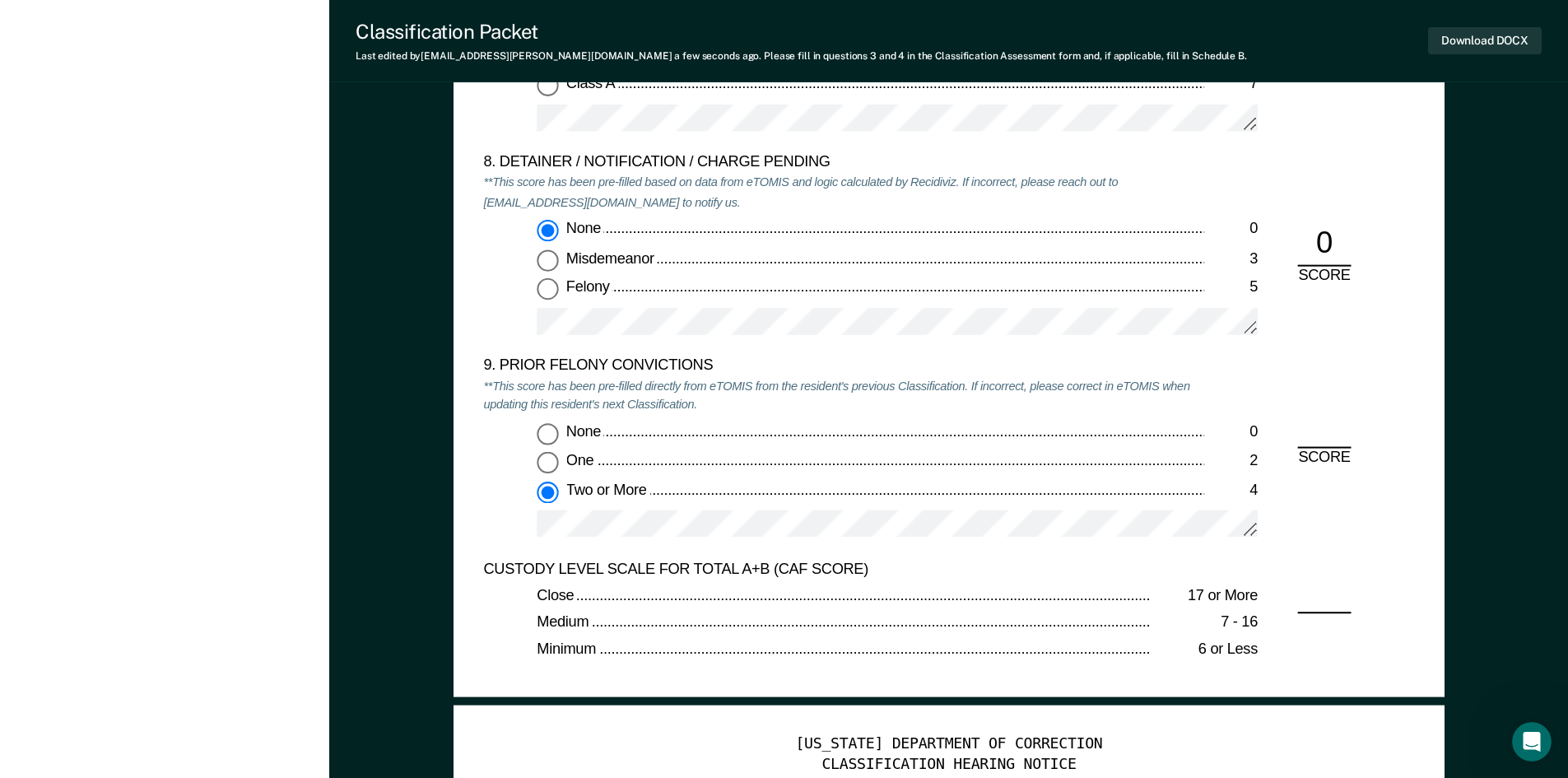
type textarea "x"
radio input "true"
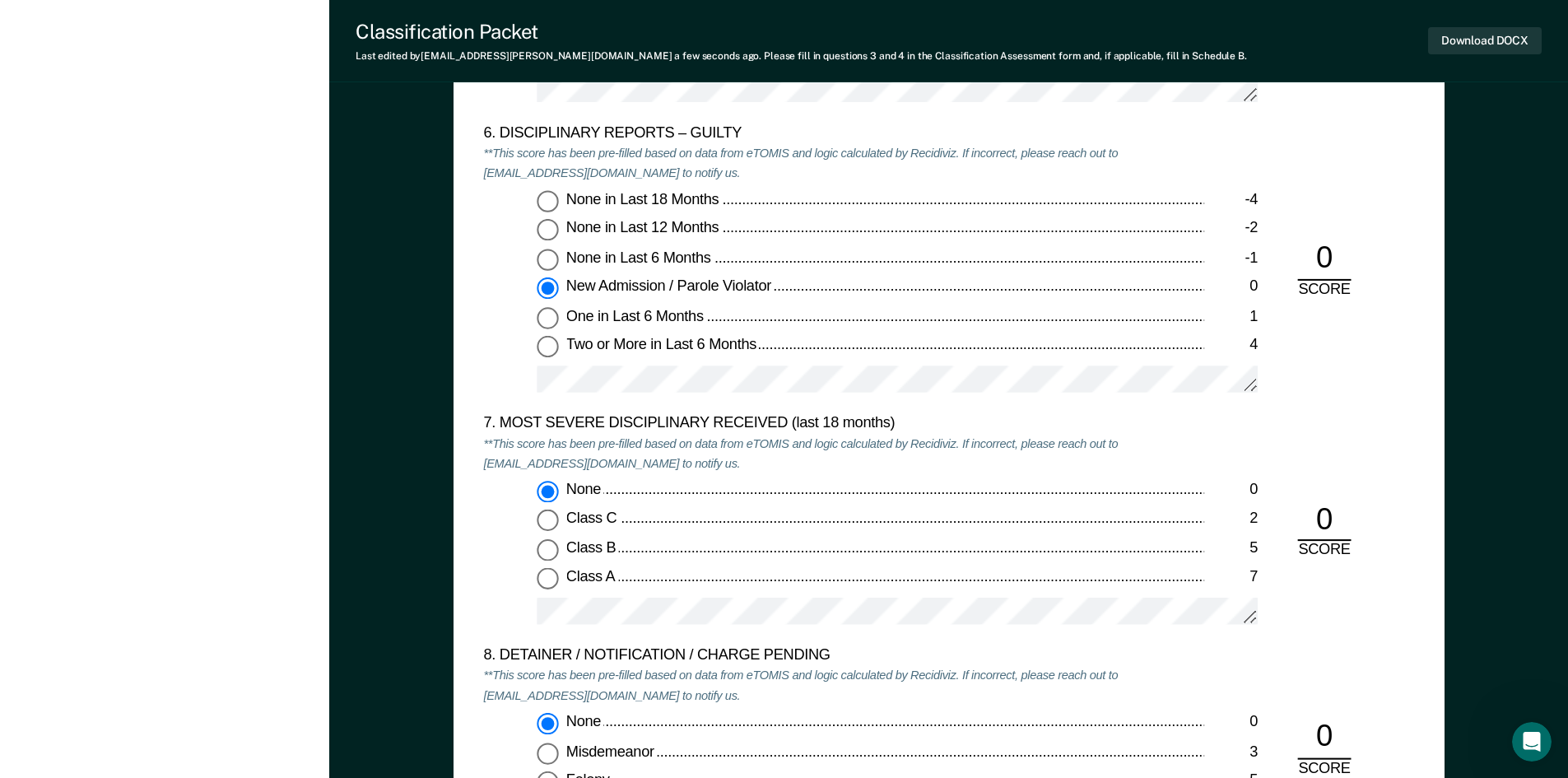
scroll to position [2798, 0]
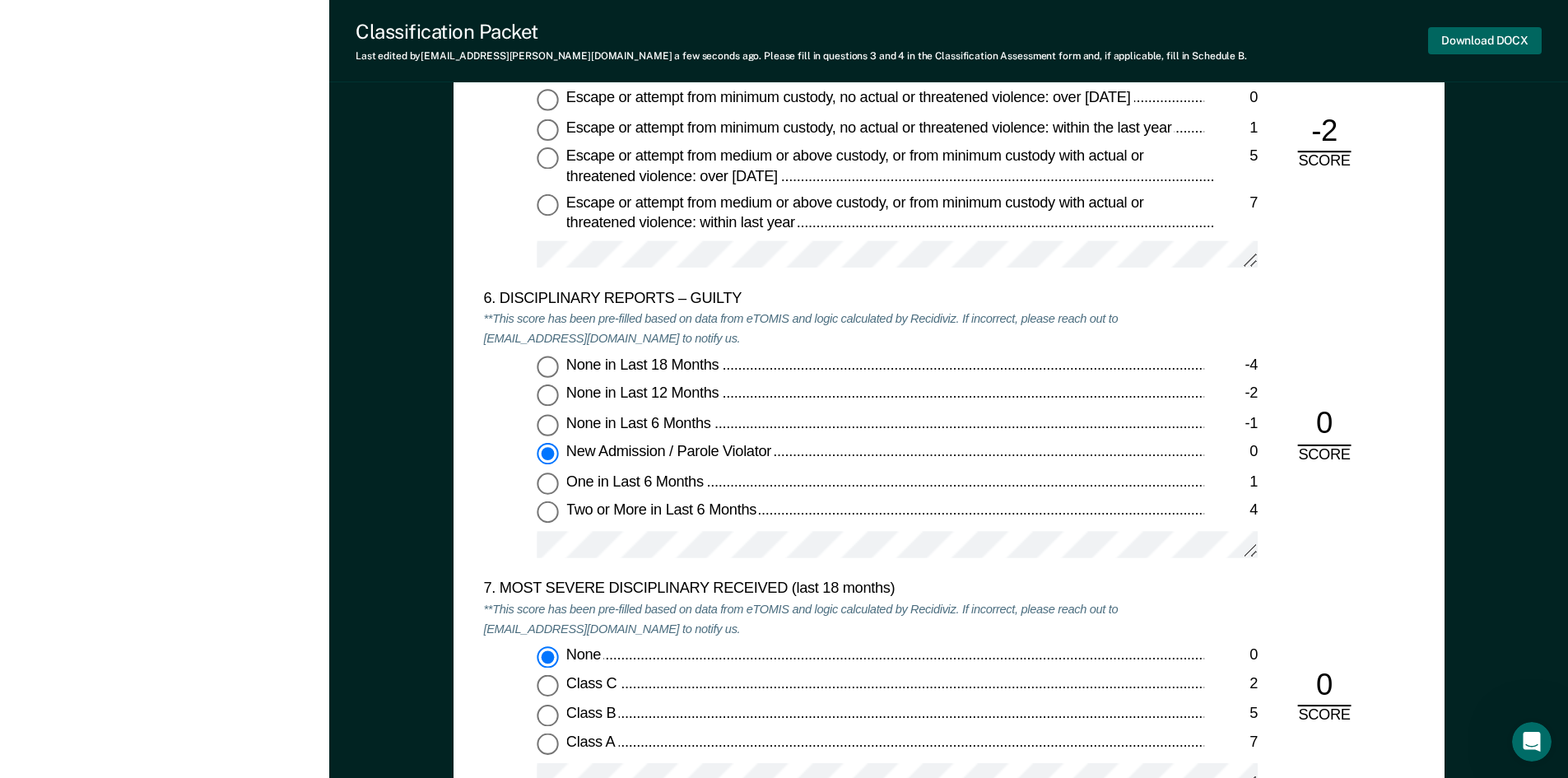
click at [1495, 43] on button "Download DOCX" at bounding box center [1485, 40] width 114 height 27
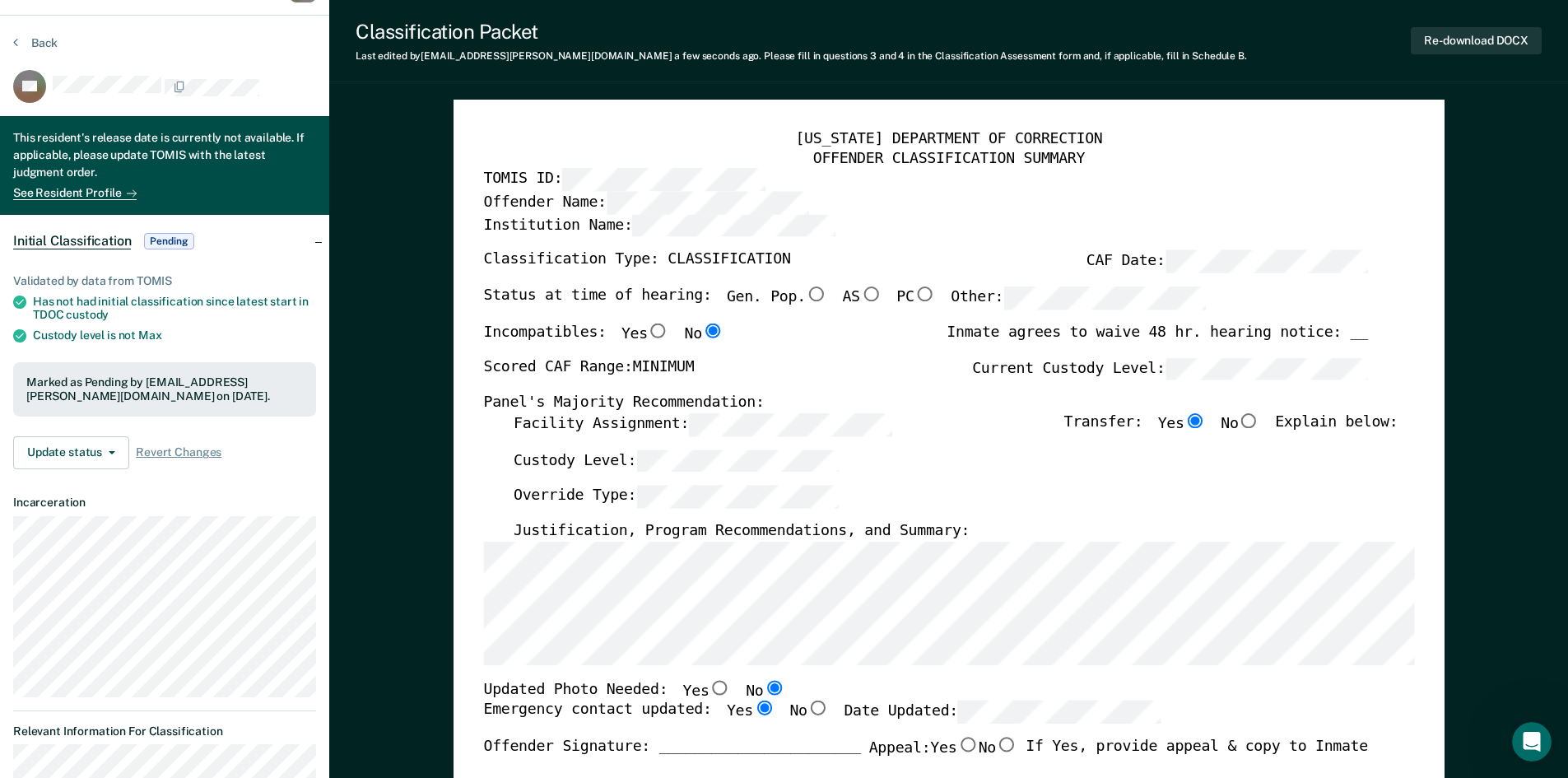
scroll to position [0, 0]
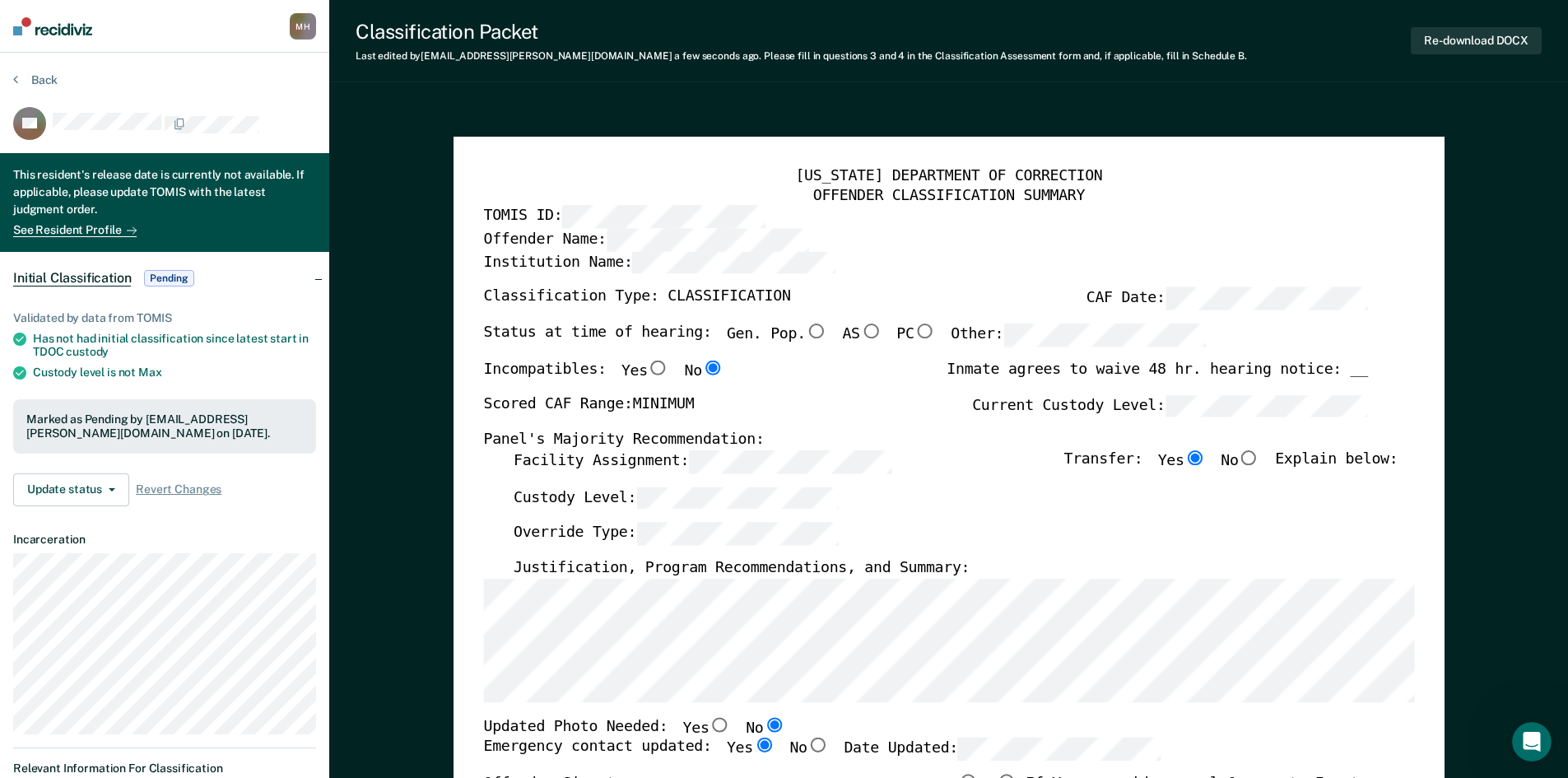
click at [45, 68] on section "Back BB This resident's release date is currently not available. If applicable,…" at bounding box center [165, 639] width 330 height 1172
click at [38, 81] on button "Back" at bounding box center [35, 80] width 45 height 15
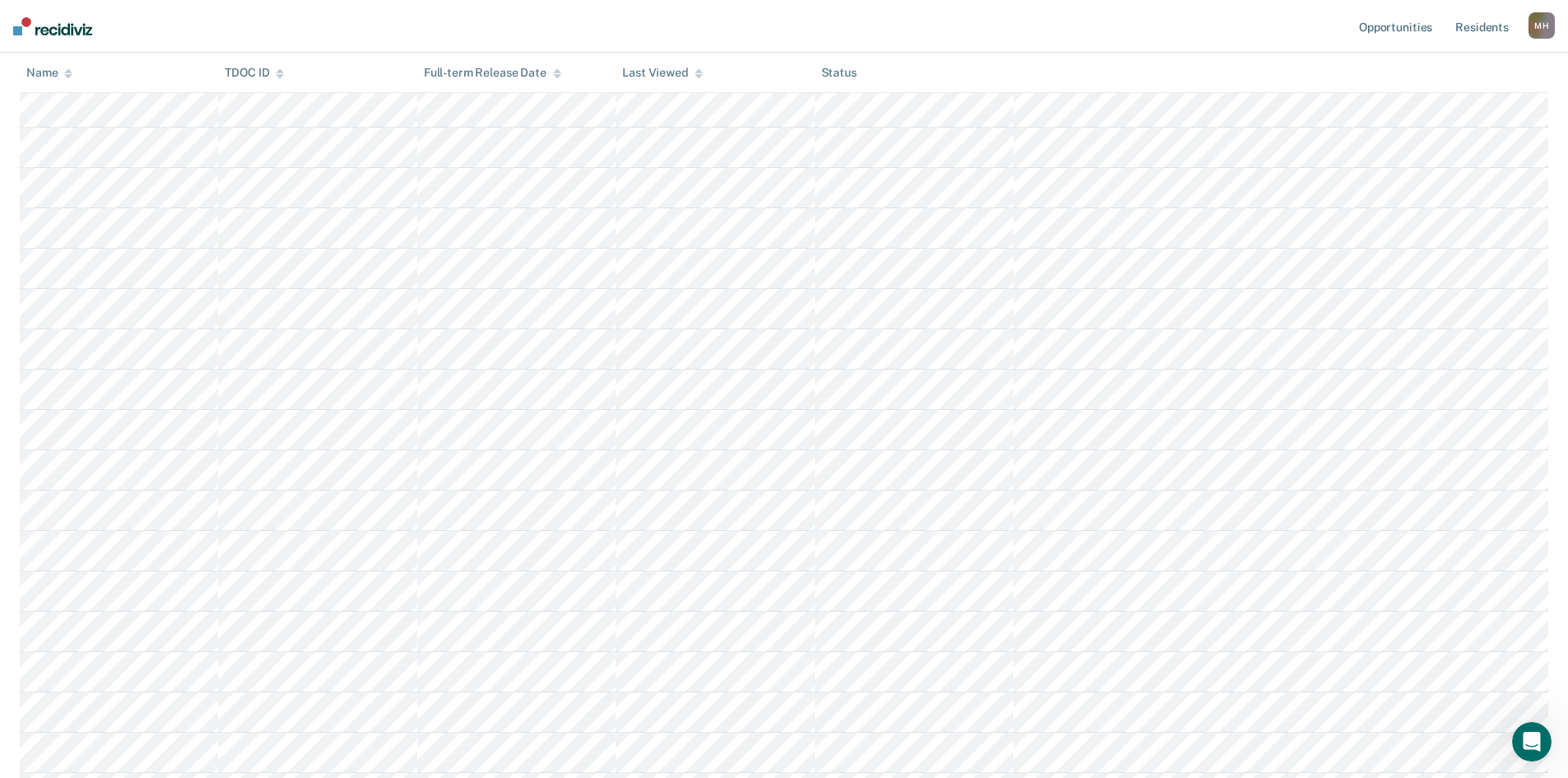
scroll to position [117, 0]
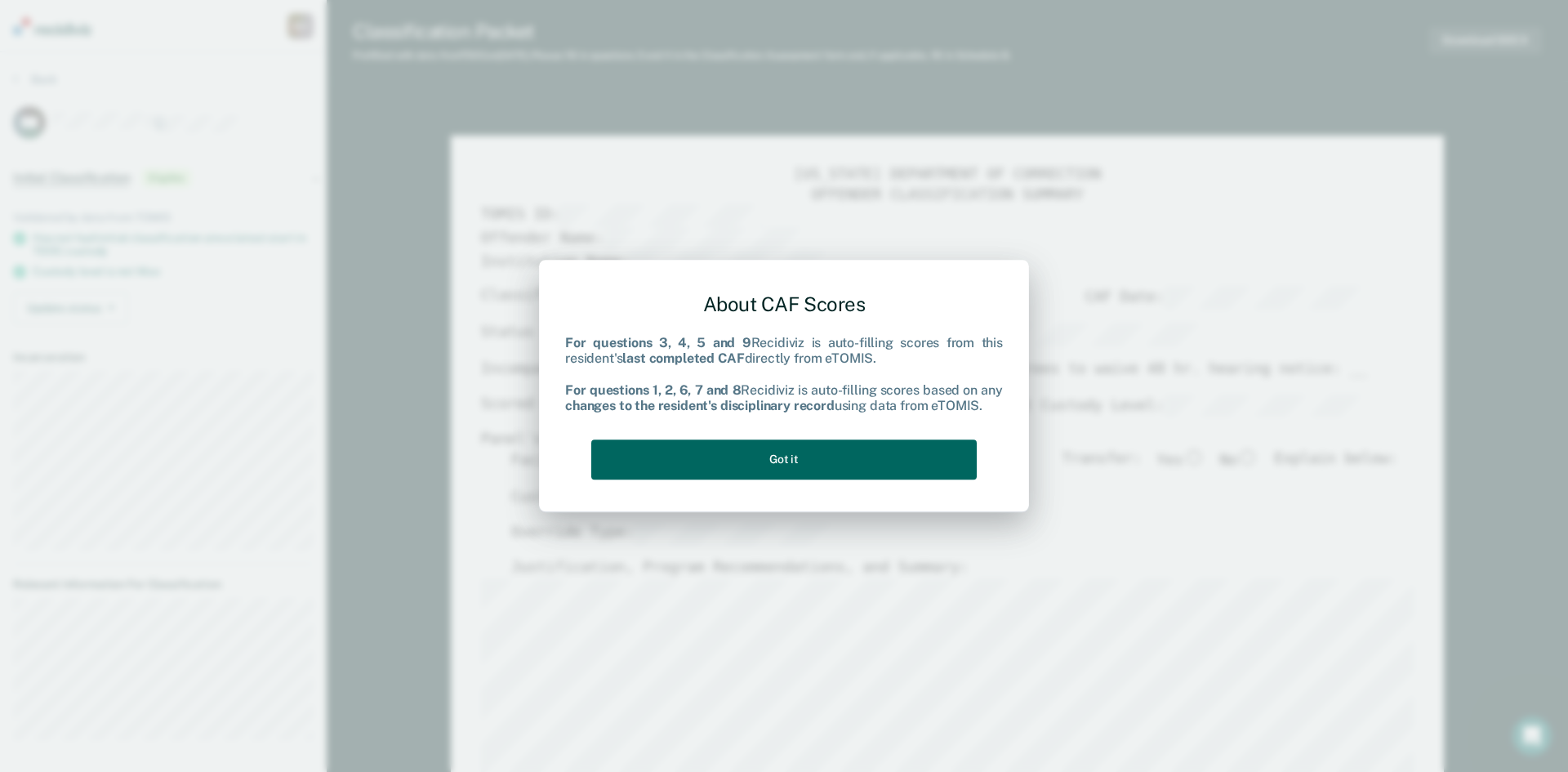
click at [644, 453] on button "Got it" at bounding box center [784, 459] width 386 height 40
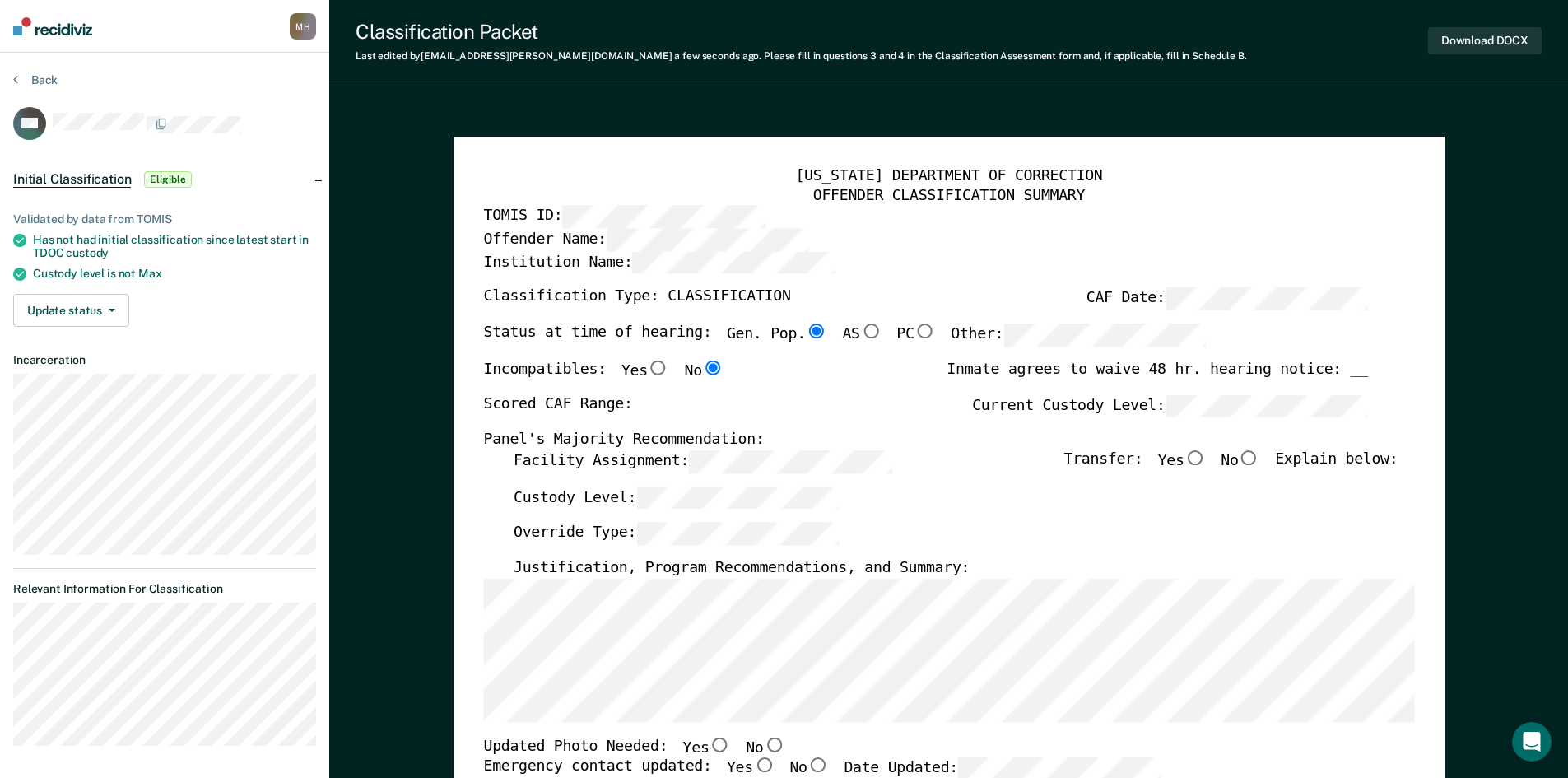
click at [962, 413] on div "Scored CAF Range: Current Custody Level:" at bounding box center [925, 412] width 884 height 36
type textarea "x"
radio input "false"
click at [1260, 465] on label "No" at bounding box center [1240, 461] width 40 height 23
click at [1259, 465] on input "No" at bounding box center [1248, 457] width 21 height 15
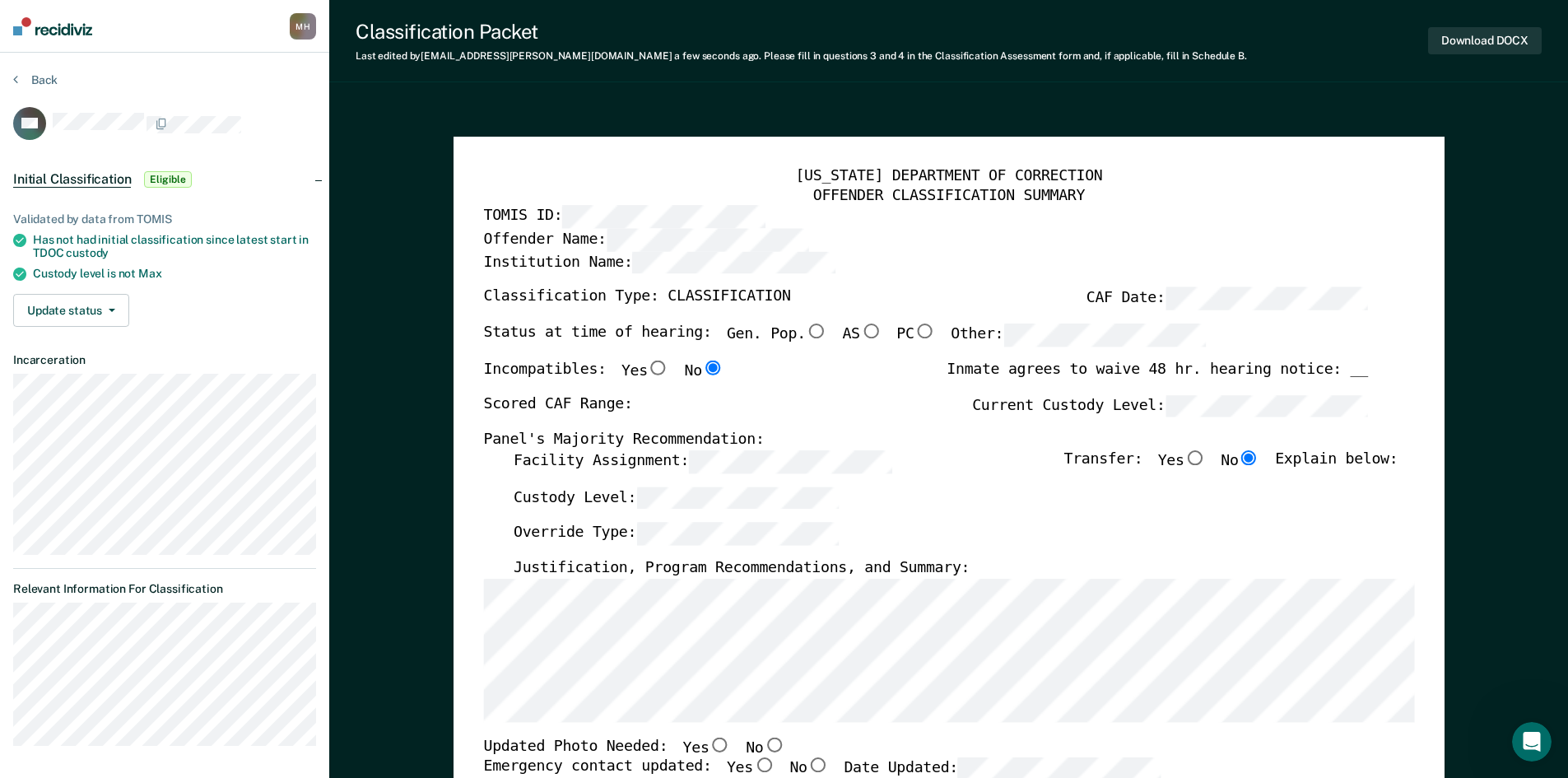
type textarea "x"
radio input "true"
click at [709, 514] on div "Custody Level:" at bounding box center [954, 504] width 884 height 36
click at [751, 752] on label "No" at bounding box center [766, 747] width 40 height 21
click at [763, 751] on input "No" at bounding box center [773, 744] width 21 height 15
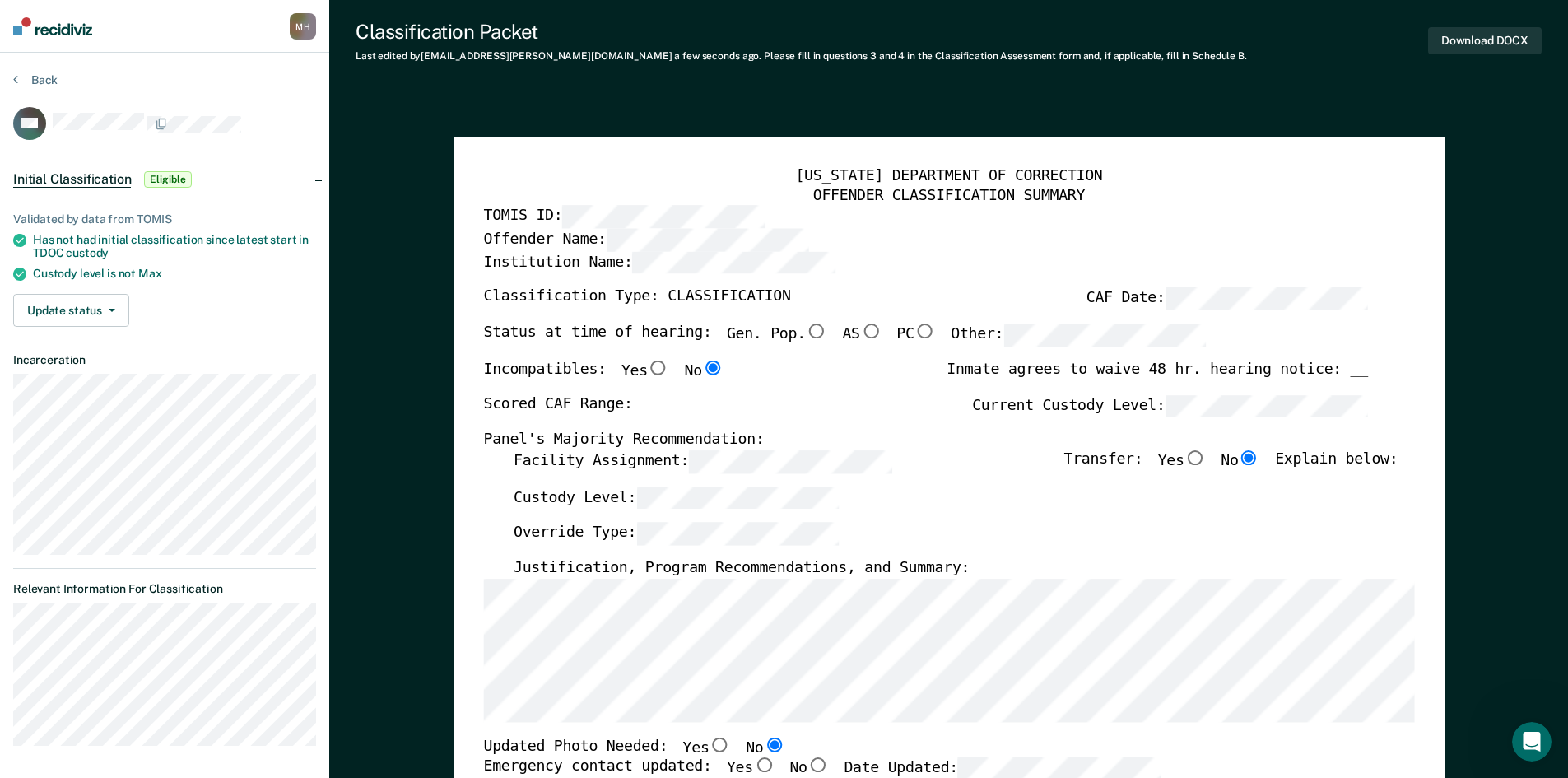
type textarea "x"
radio input "true"
click at [752, 765] on input "Yes" at bounding box center [762, 765] width 21 height 15
type textarea "x"
radio input "true"
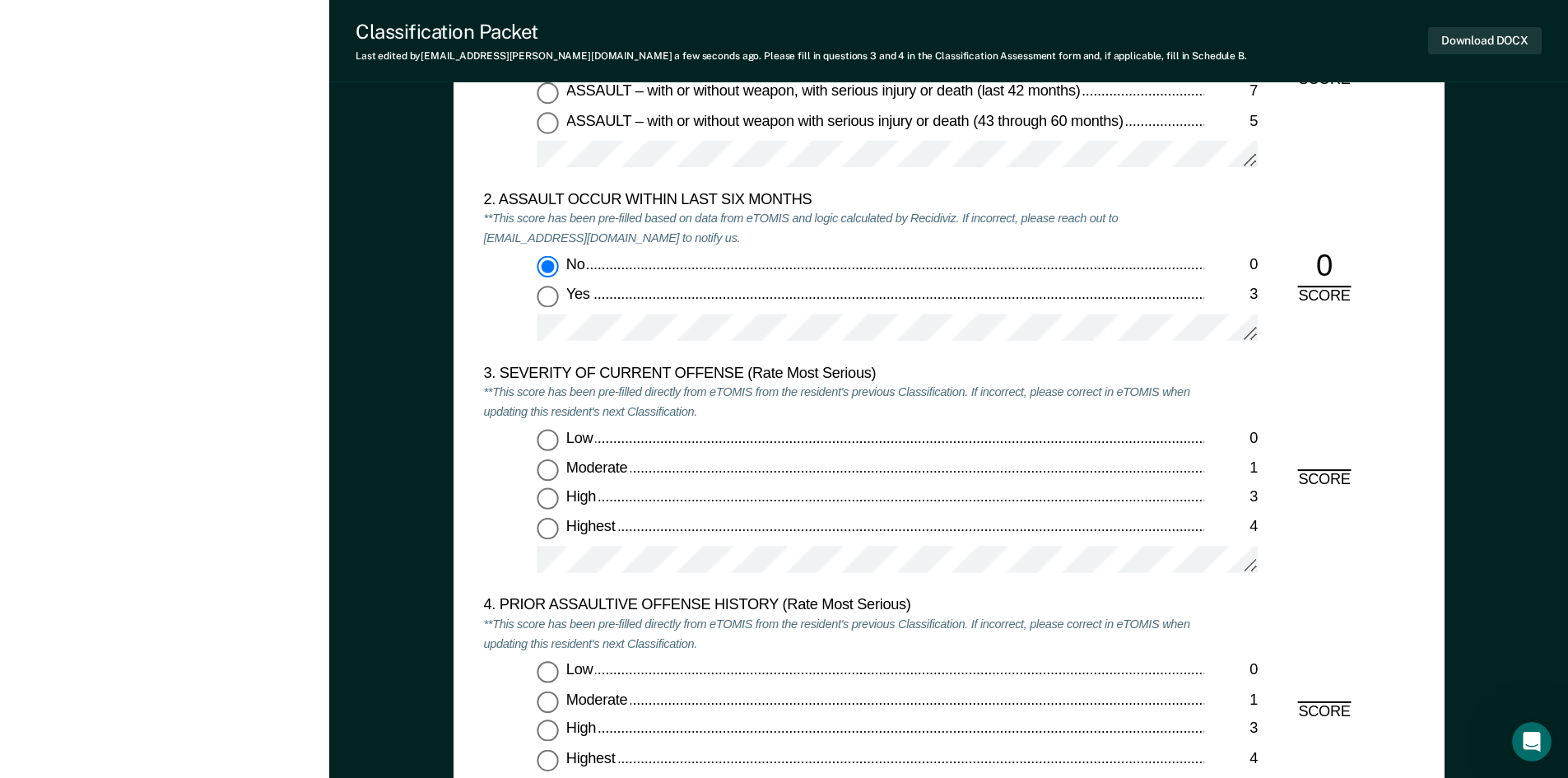
scroll to position [1811, 0]
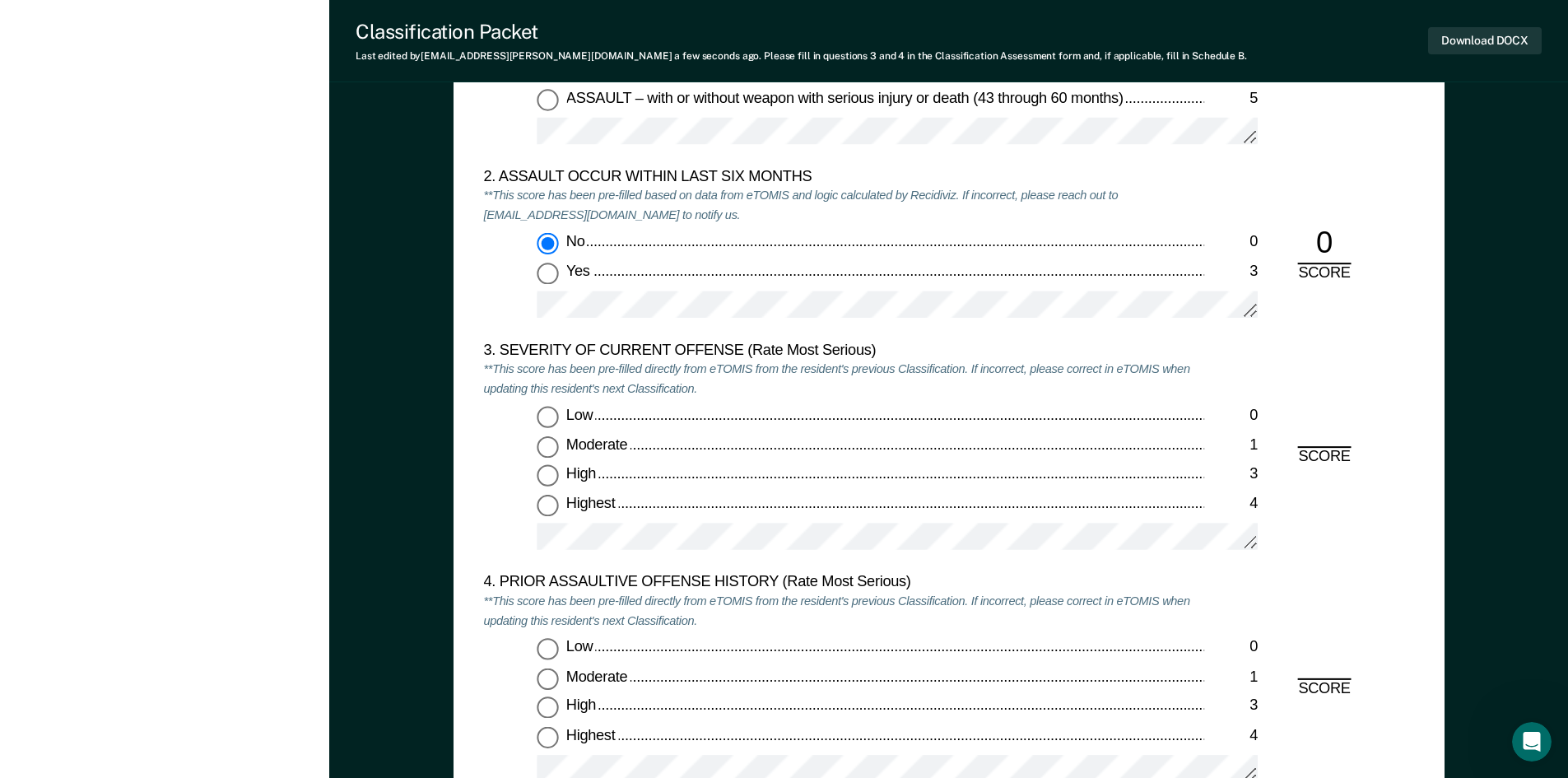
click at [548, 481] on input "High 3" at bounding box center [546, 475] width 21 height 21
type textarea "x"
radio input "true"
click at [553, 652] on input "Low 0" at bounding box center [546, 649] width 21 height 21
type textarea "x"
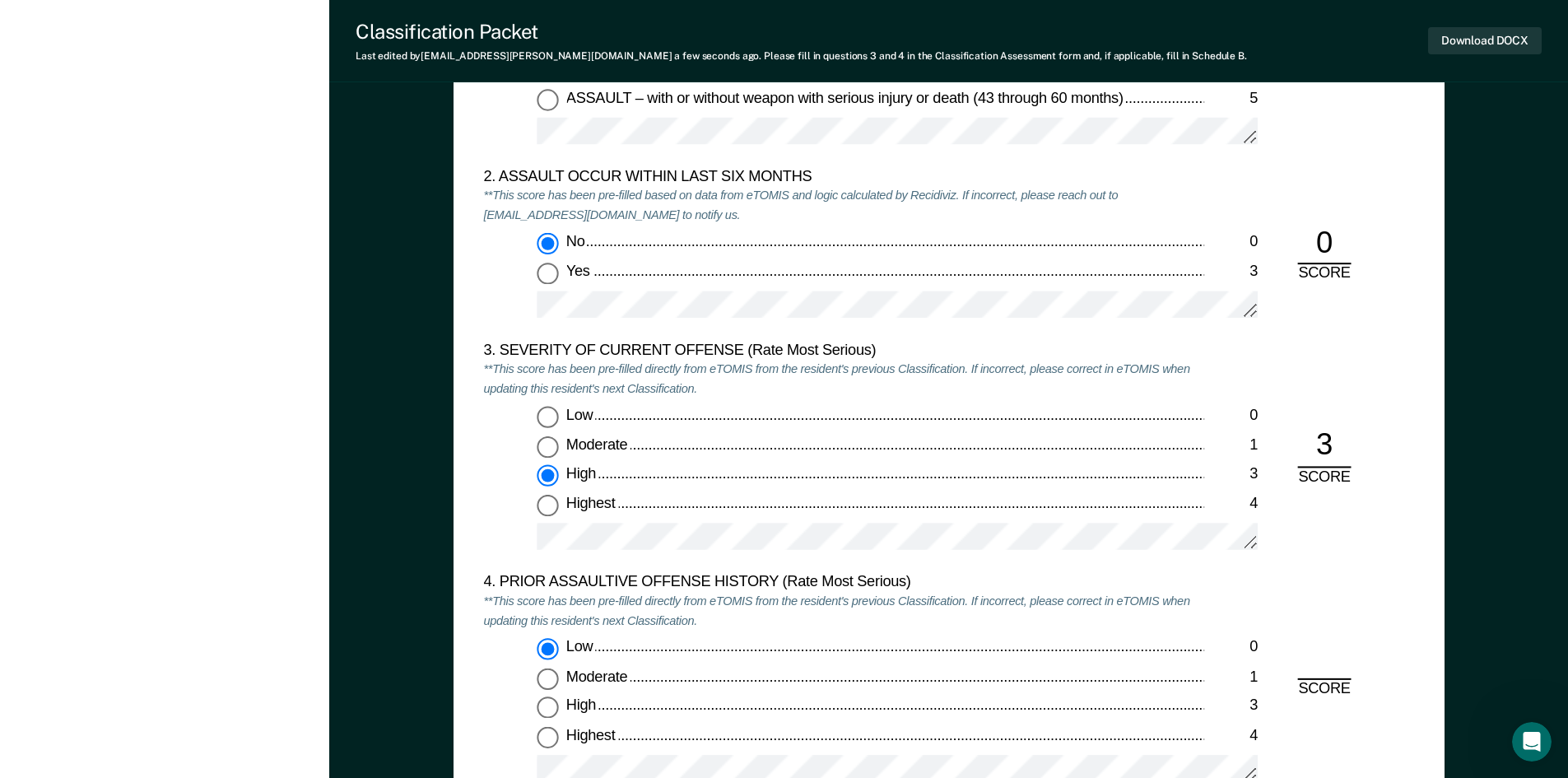
radio input "true"
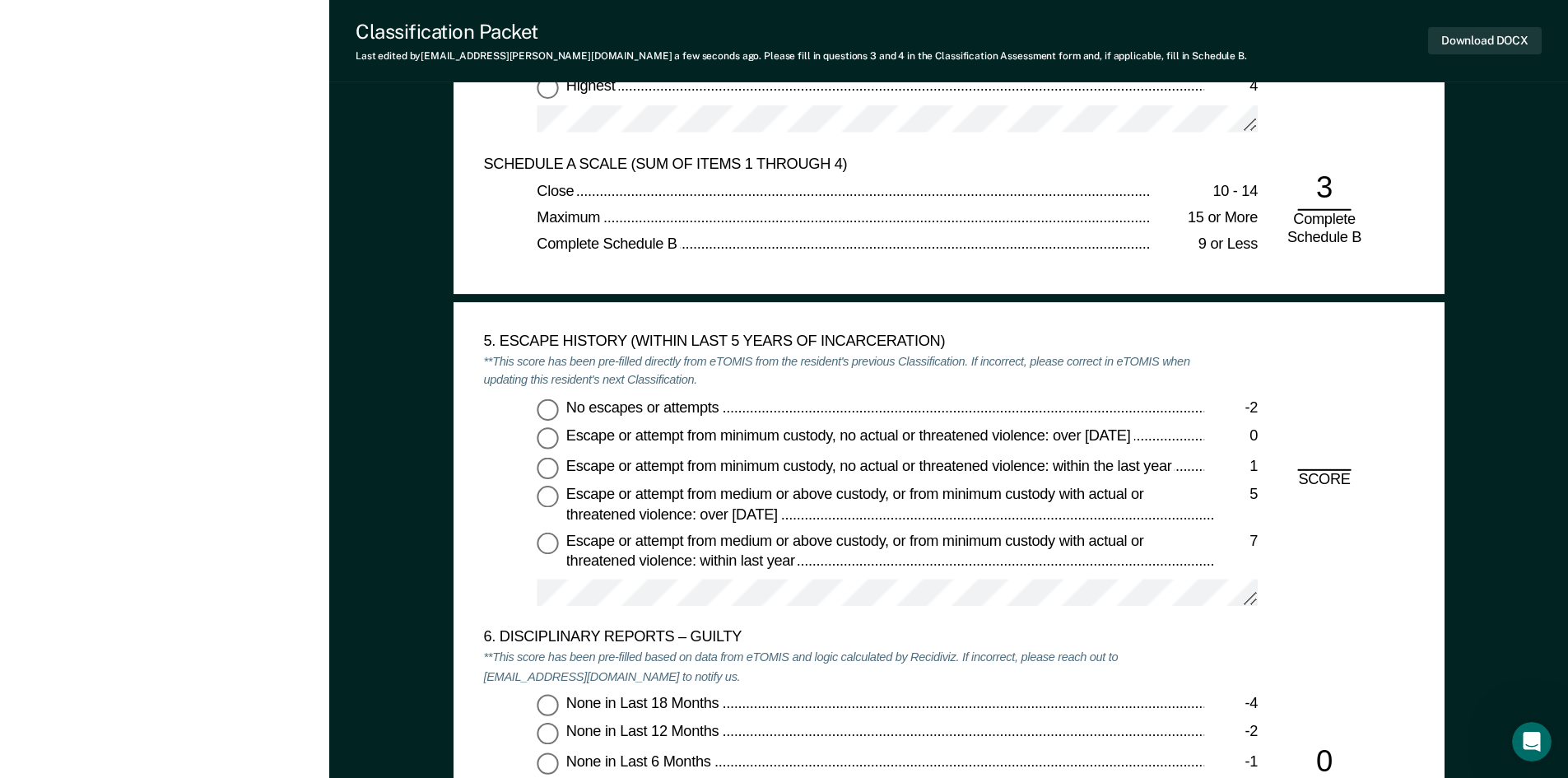
scroll to position [2470, 0]
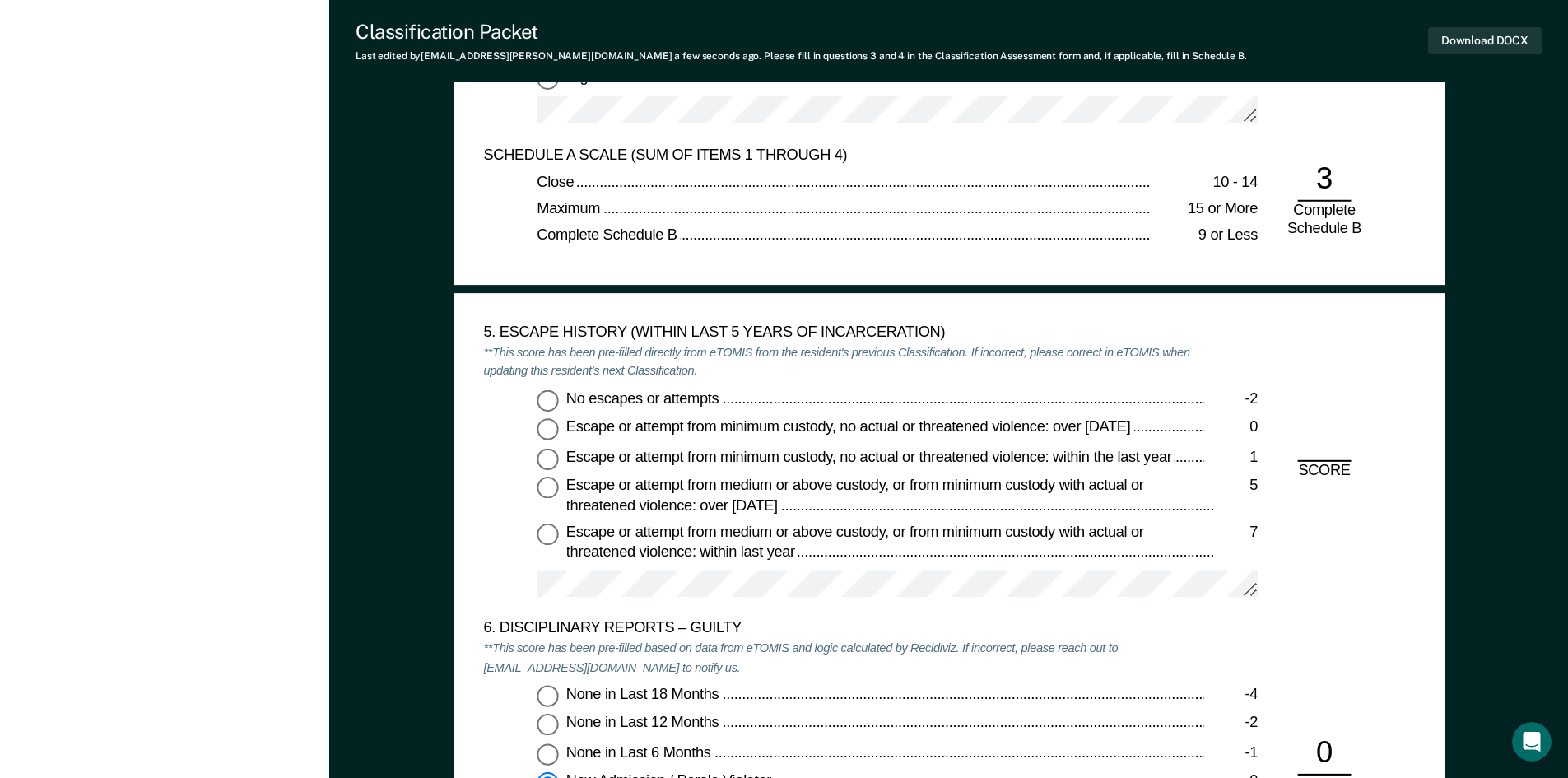
click at [545, 402] on input "No escapes or attempts -2" at bounding box center [546, 399] width 21 height 21
type textarea "x"
radio input "true"
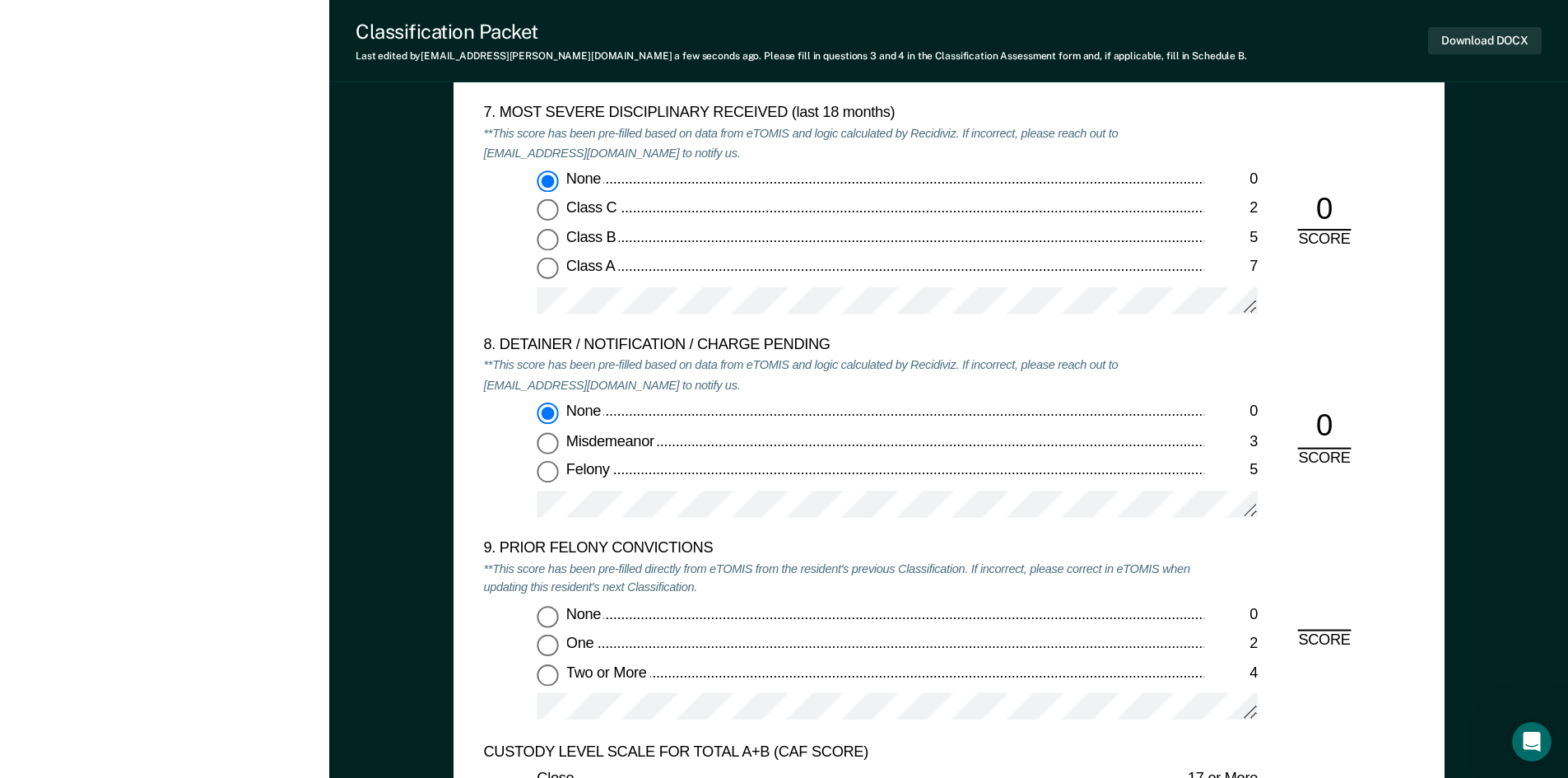
scroll to position [3293, 0]
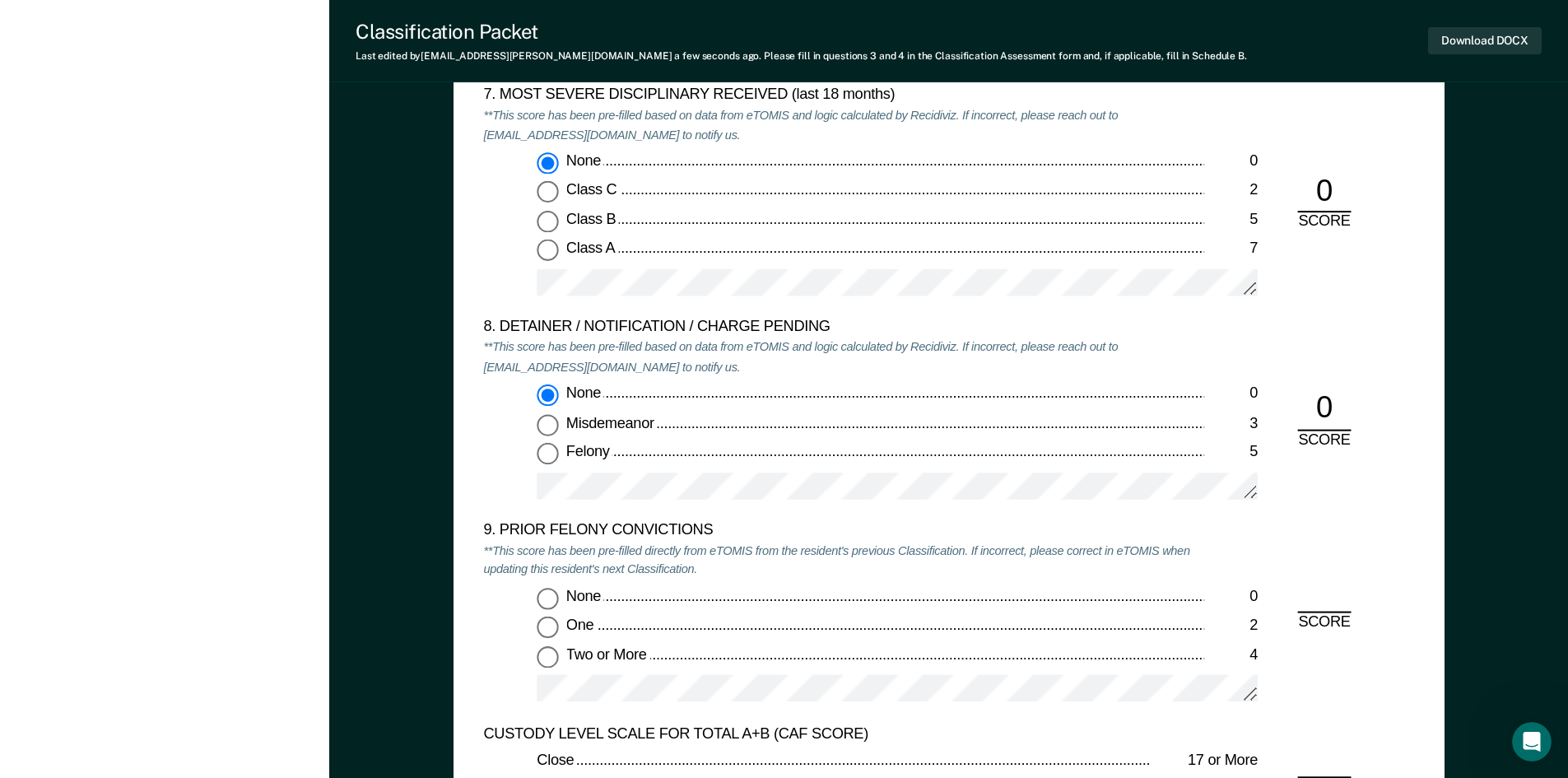
click at [550, 625] on input "One 2" at bounding box center [546, 626] width 21 height 21
type textarea "x"
radio input "true"
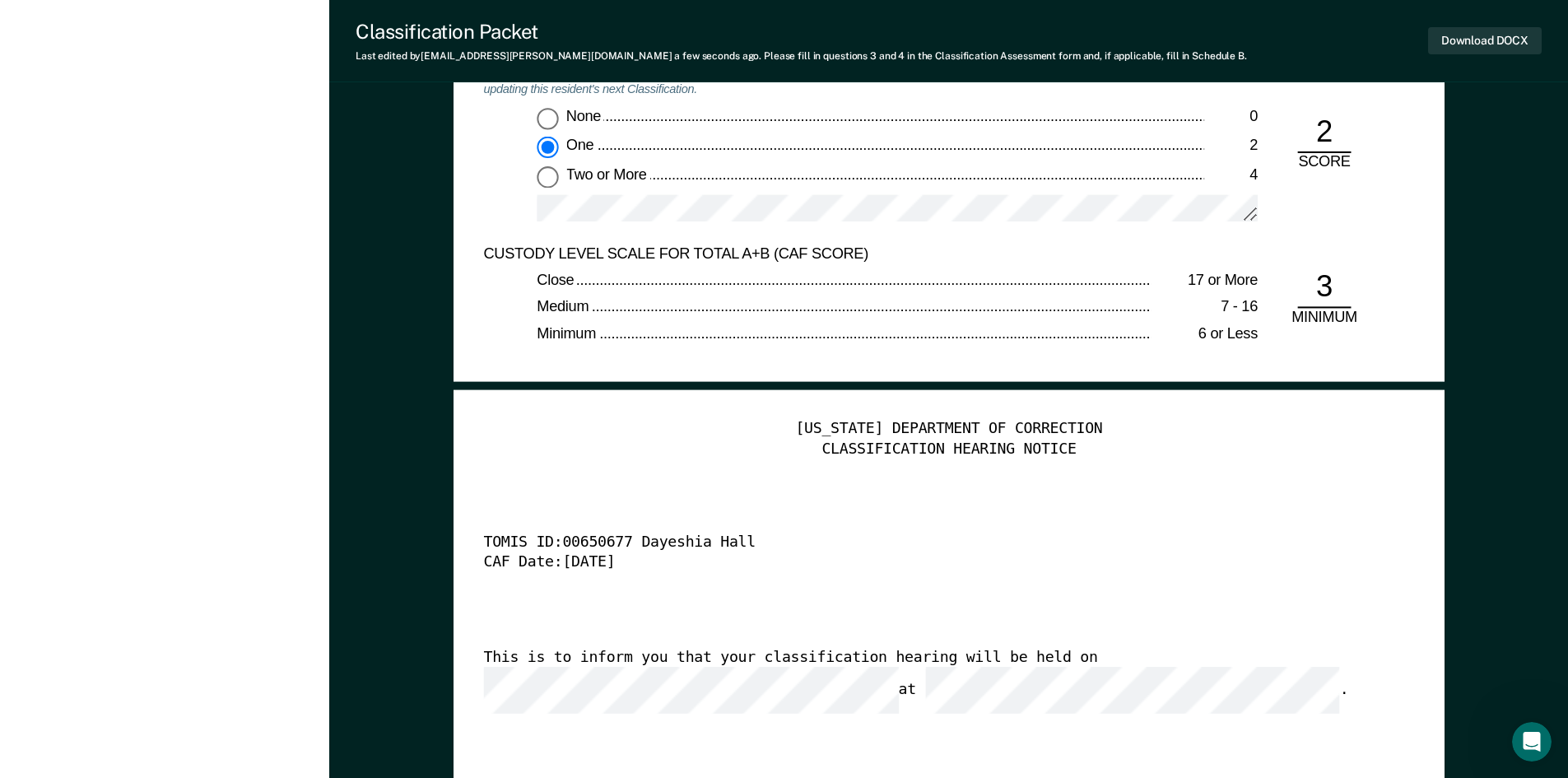
scroll to position [3786, 0]
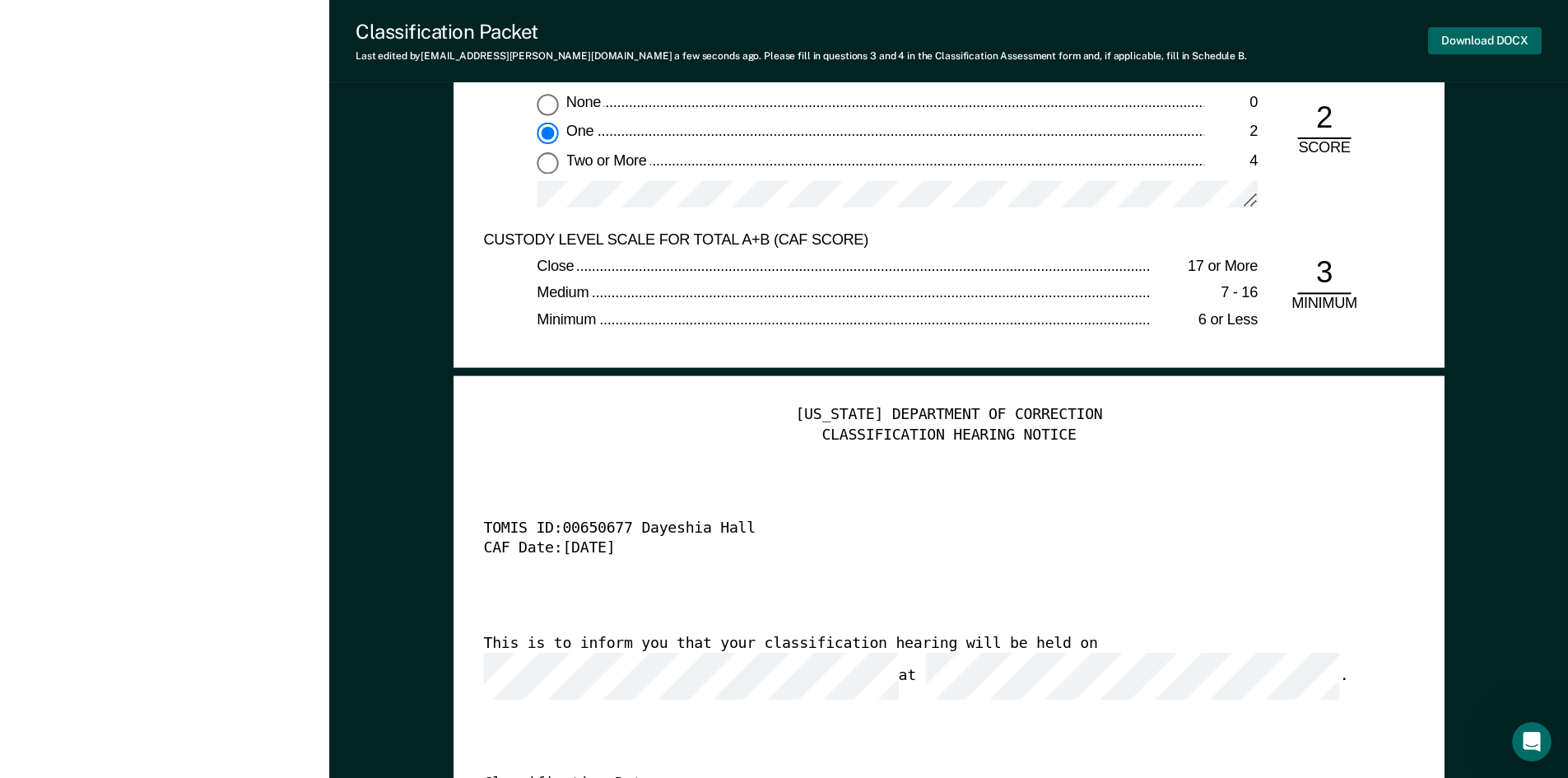
click at [1472, 48] on button "Download DOCX" at bounding box center [1485, 40] width 114 height 27
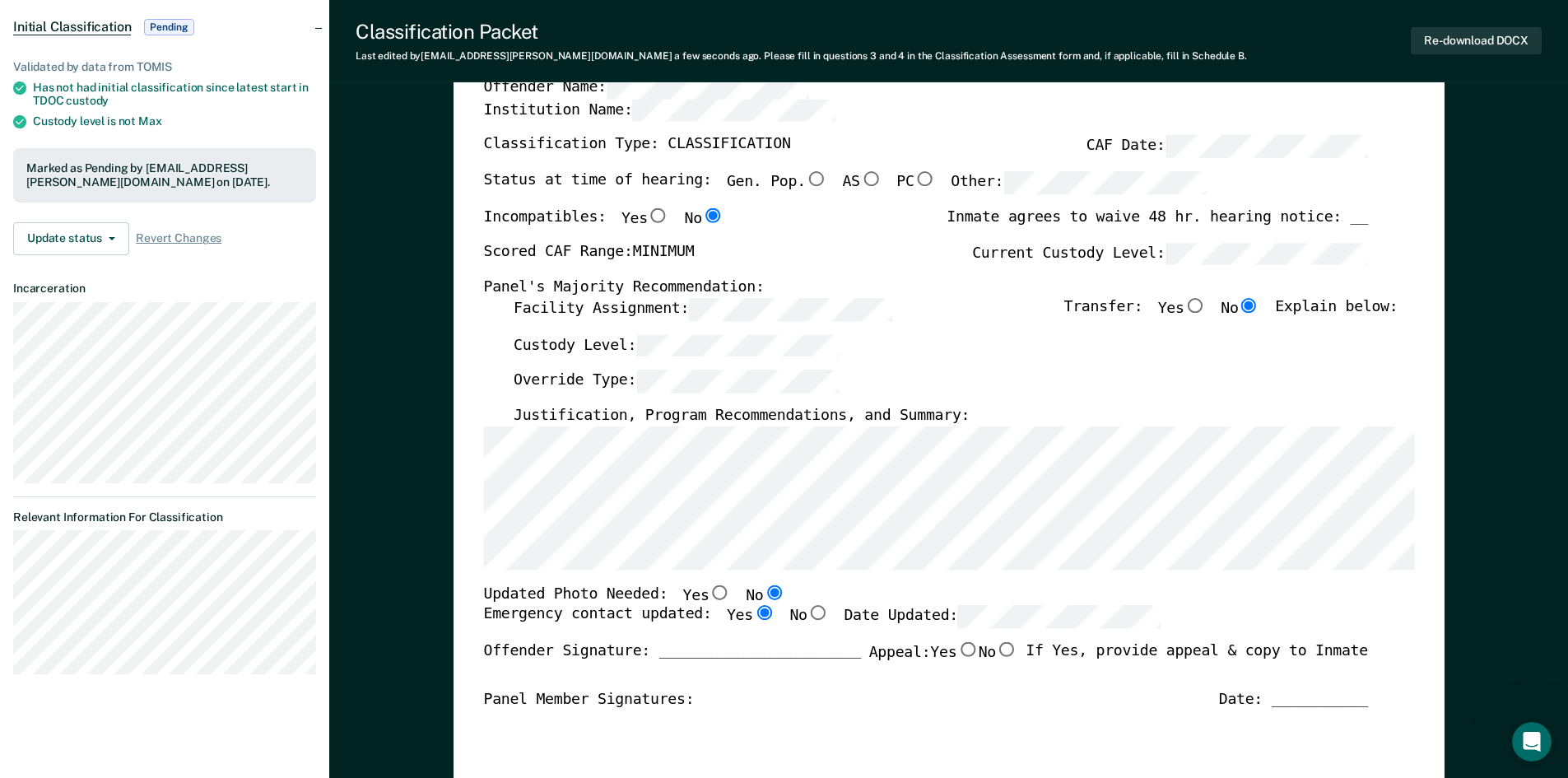
scroll to position [0, 0]
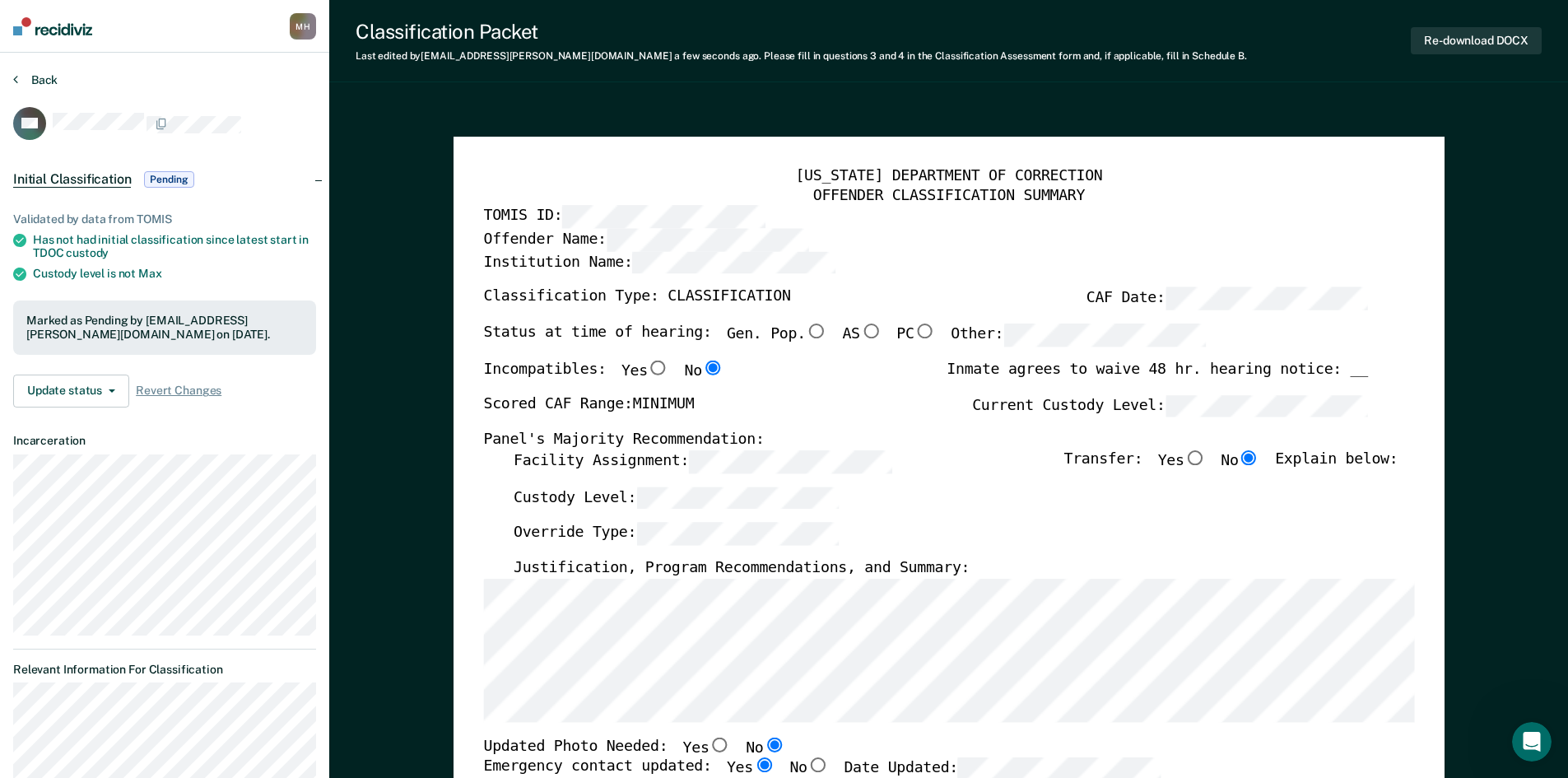
click at [49, 82] on button "Back" at bounding box center [35, 80] width 45 height 15
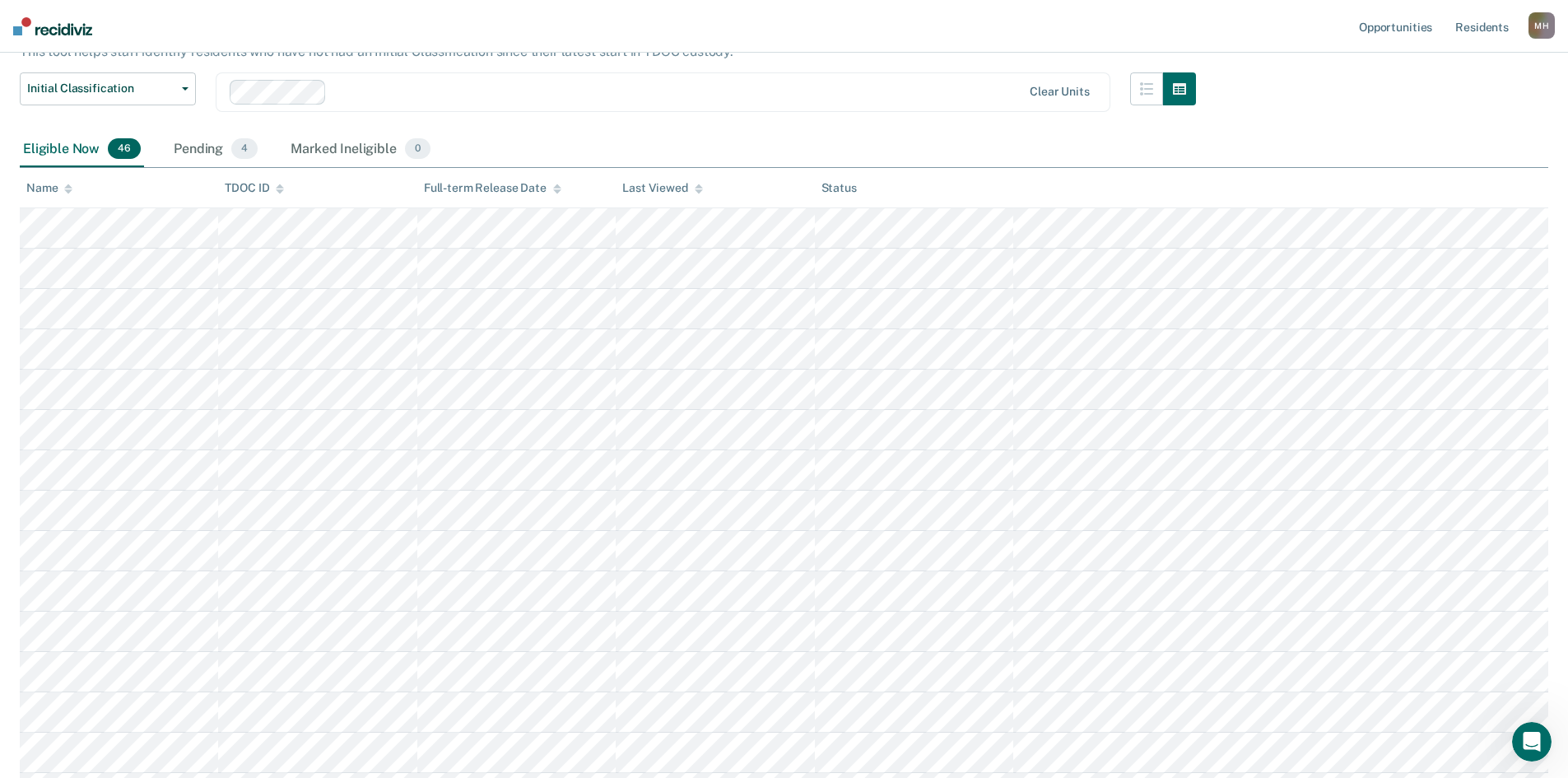
scroll to position [1407, 0]
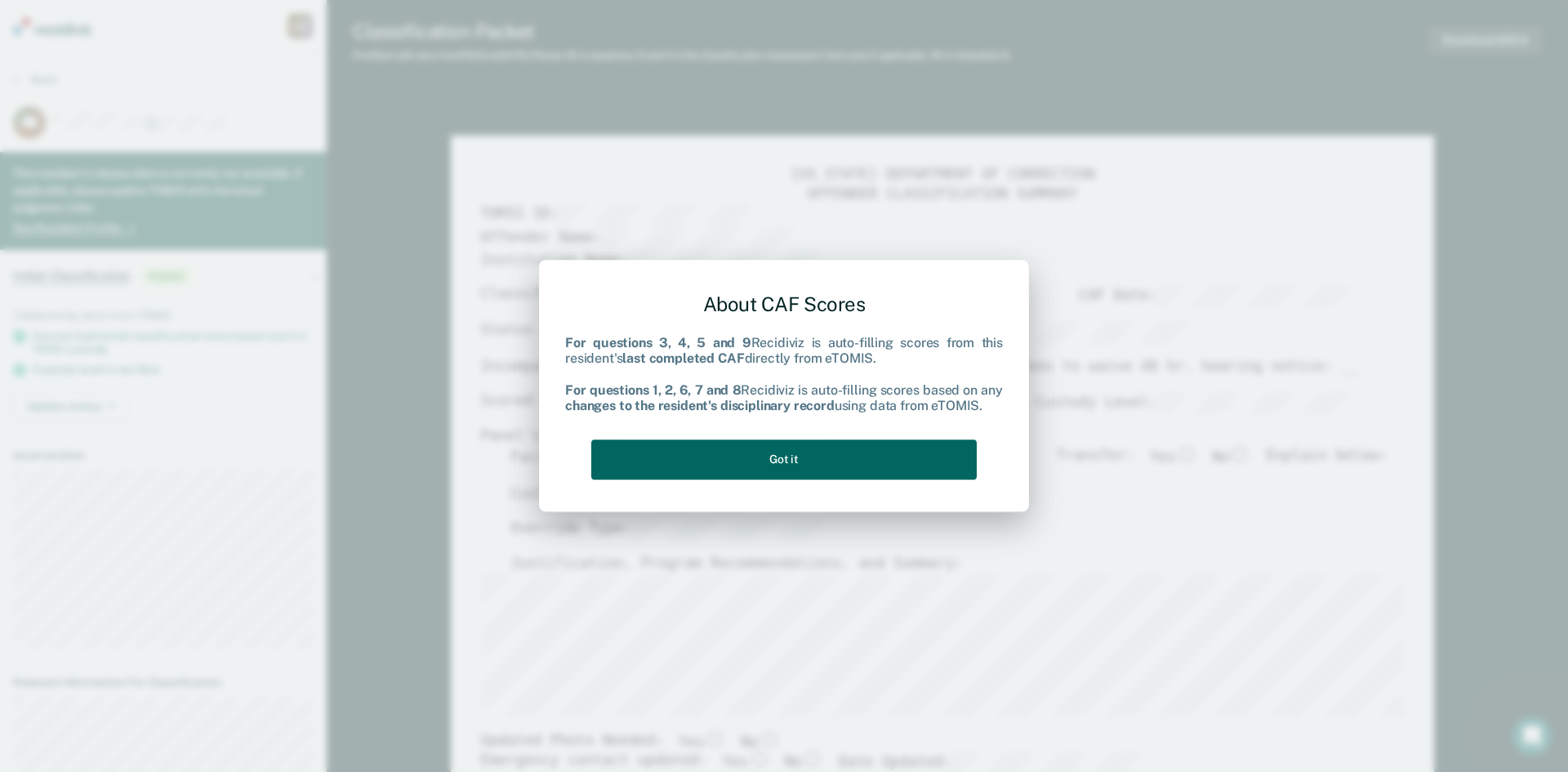
click at [764, 457] on button "Got it" at bounding box center [784, 459] width 386 height 40
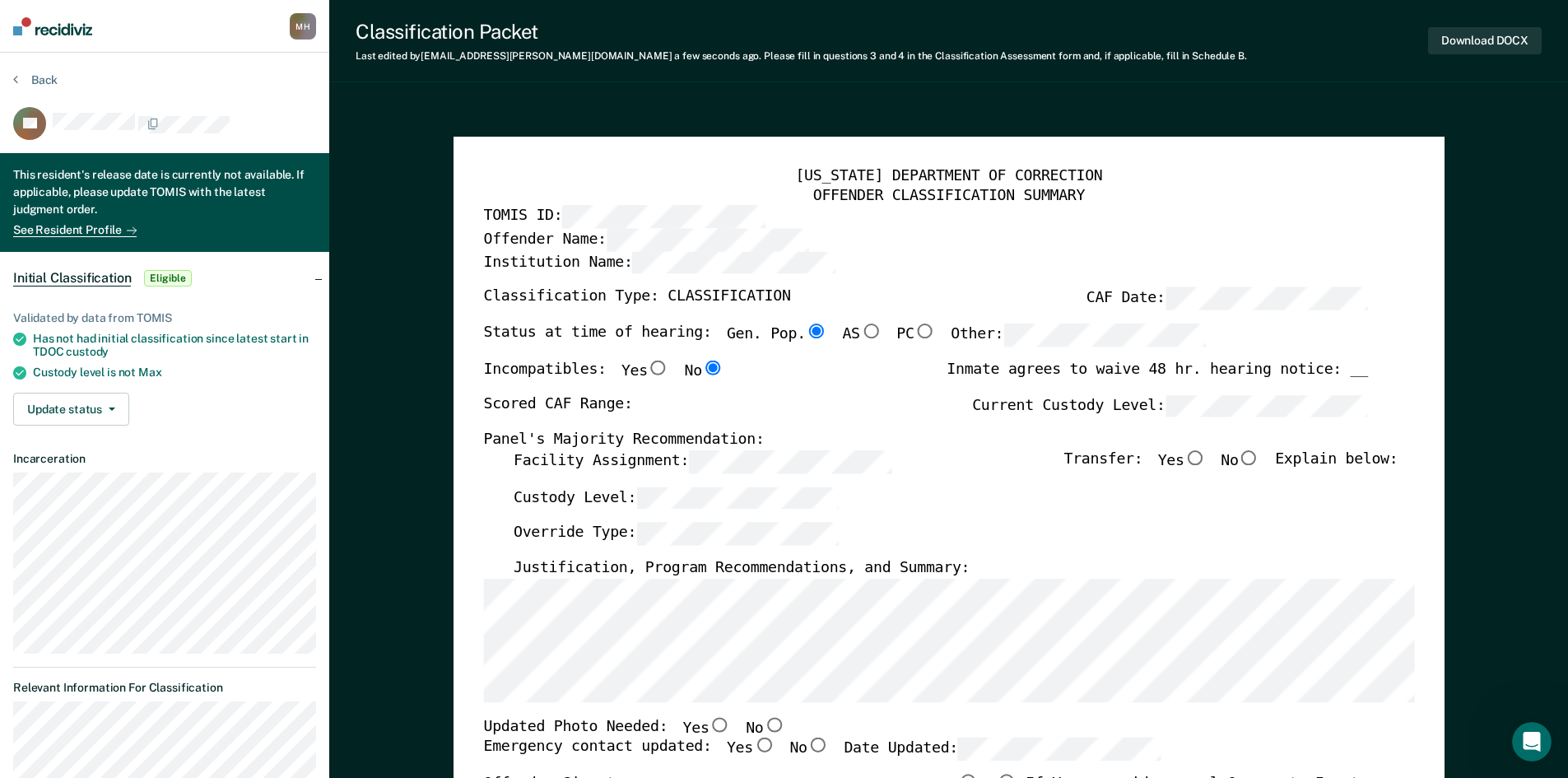
click at [763, 731] on input "No" at bounding box center [773, 724] width 21 height 15
type textarea "x"
radio input "true"
click at [752, 743] on input "Yes" at bounding box center [762, 745] width 21 height 15
type textarea "x"
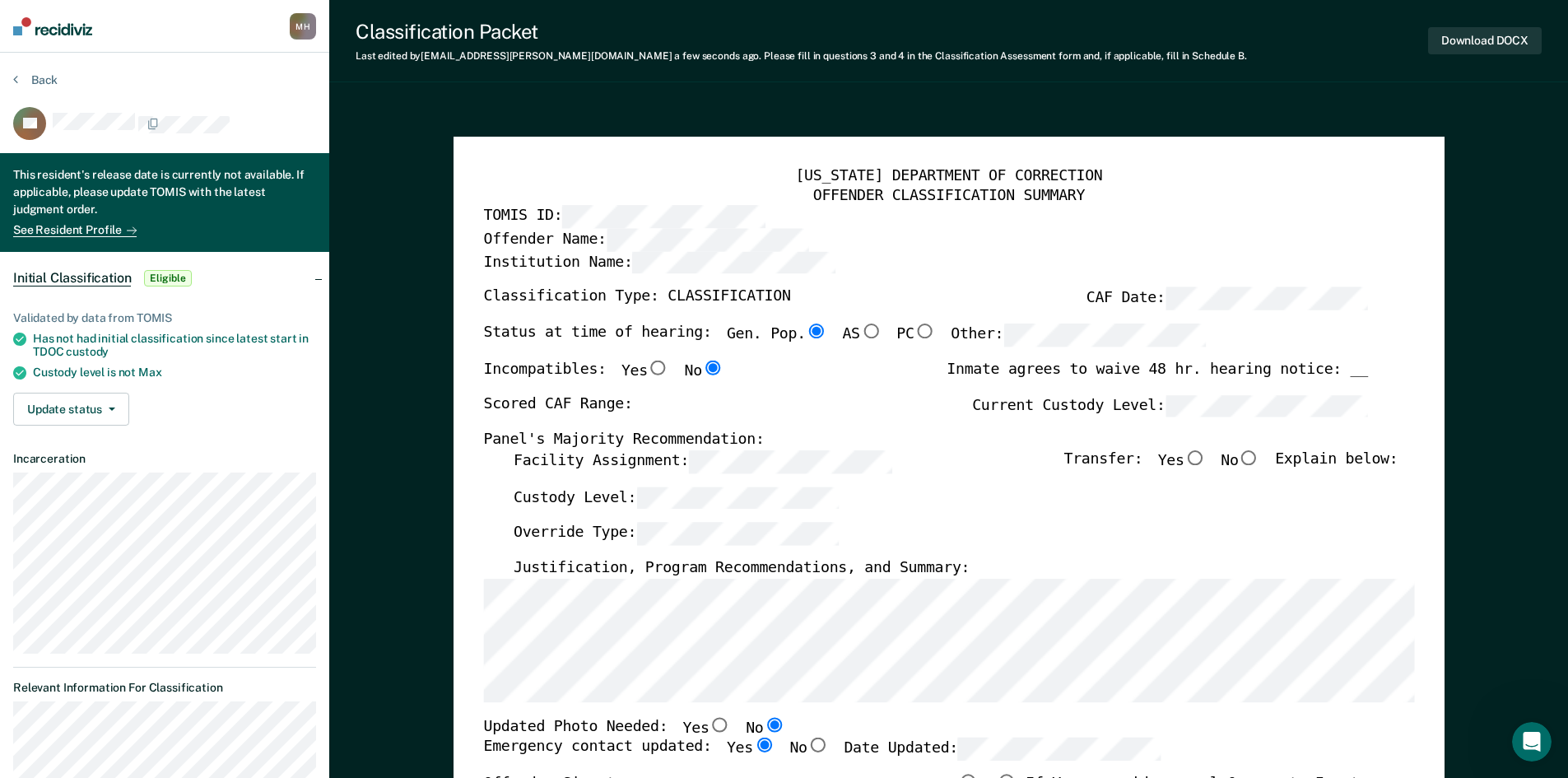
radio input "true"
click at [1024, 767] on div "Emergency contact updated: Yes No Date Updated:" at bounding box center [822, 756] width 677 height 36
click at [566, 448] on div "[US_STATE] DEPARTMENT OF CORRECTION OFFENDER CLASSIFICATION SUMMARY TOMIS ID: O…" at bounding box center [949, 752] width 931 height 1171
click at [1089, 405] on label "Current Custody Level:" at bounding box center [1170, 405] width 395 height 23
type textarea "x"
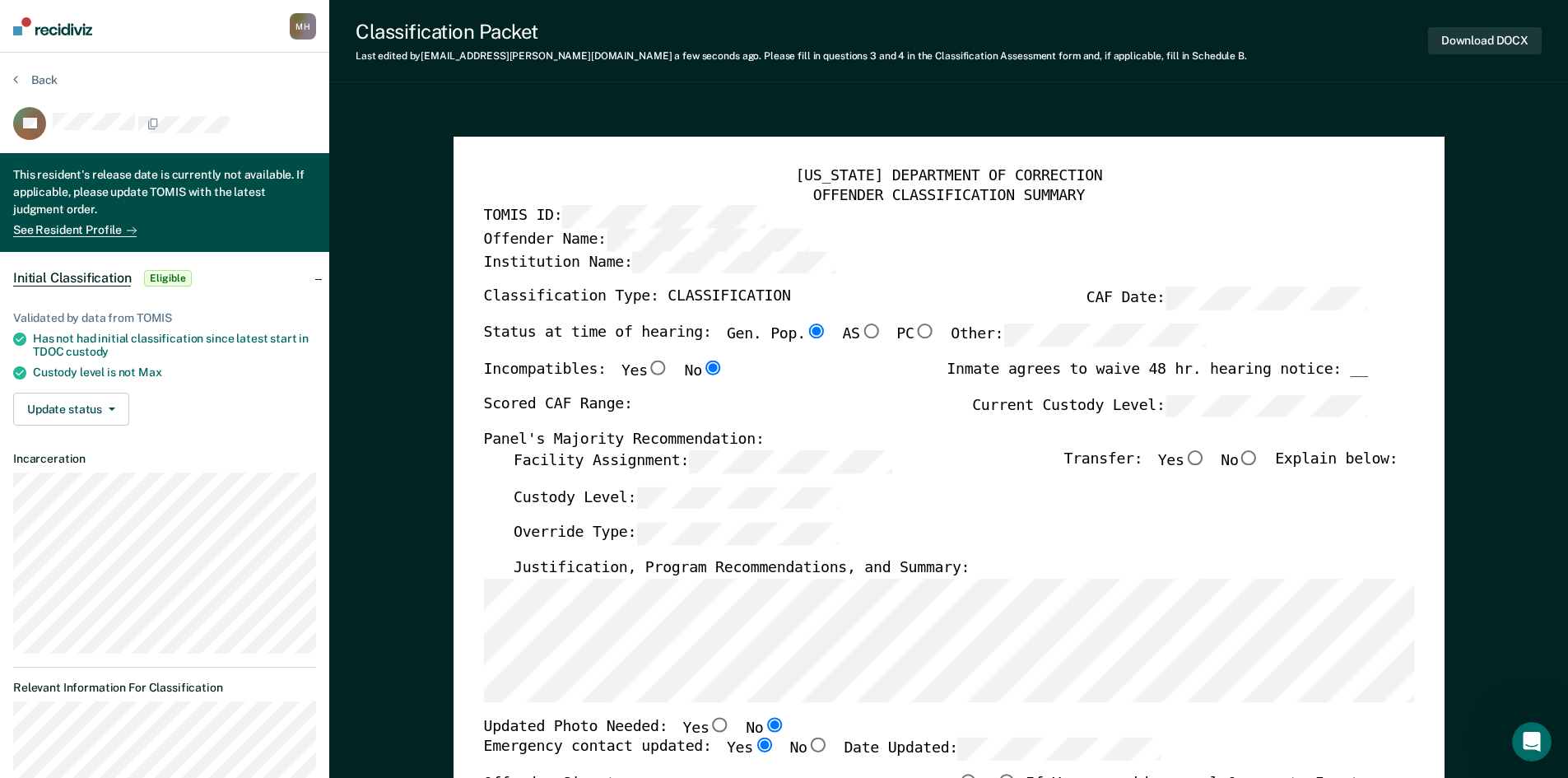
radio input "false"
click at [1205, 460] on input "Yes" at bounding box center [1193, 457] width 21 height 15
type textarea "x"
radio input "true"
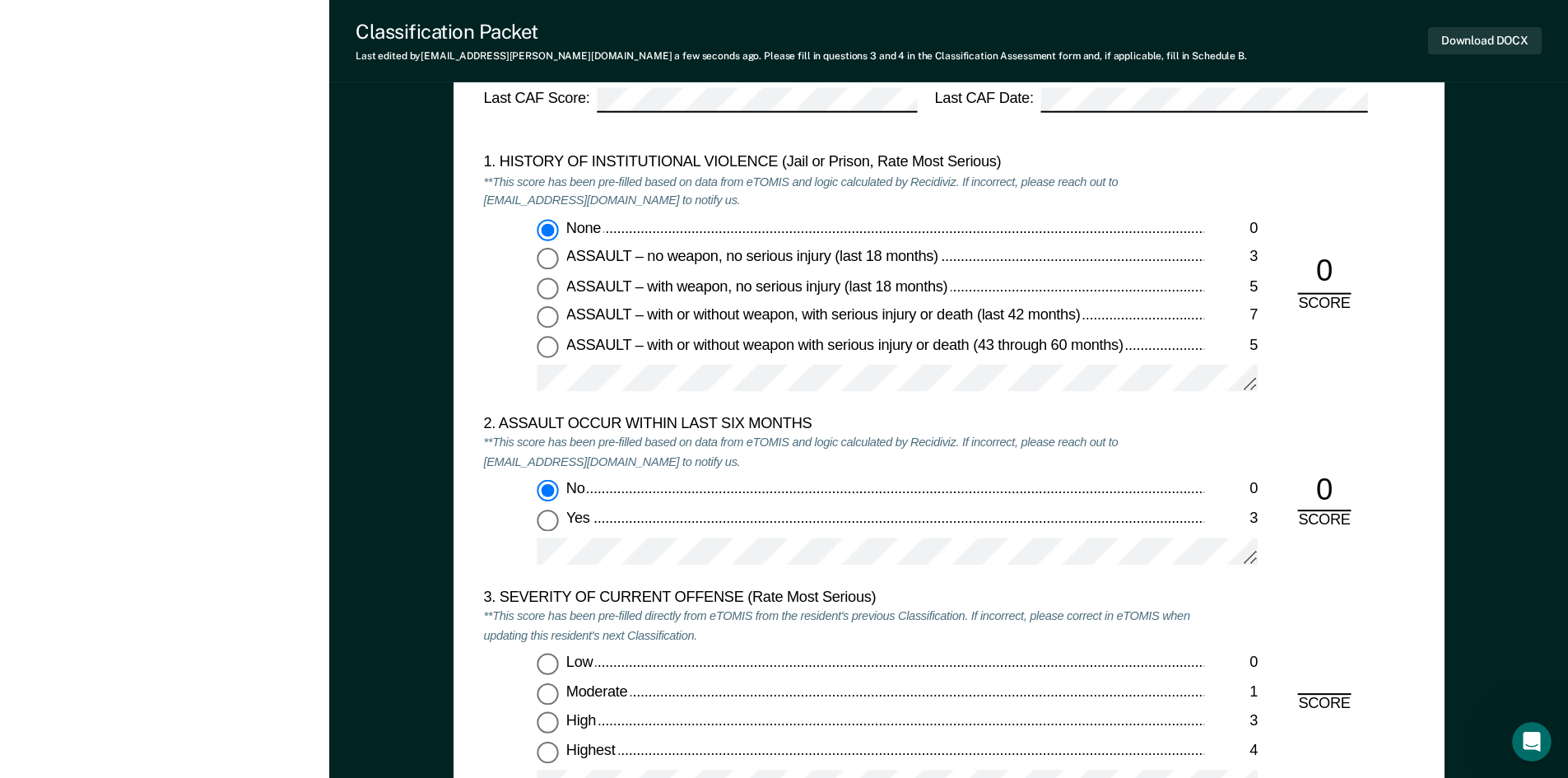
scroll to position [1975, 0]
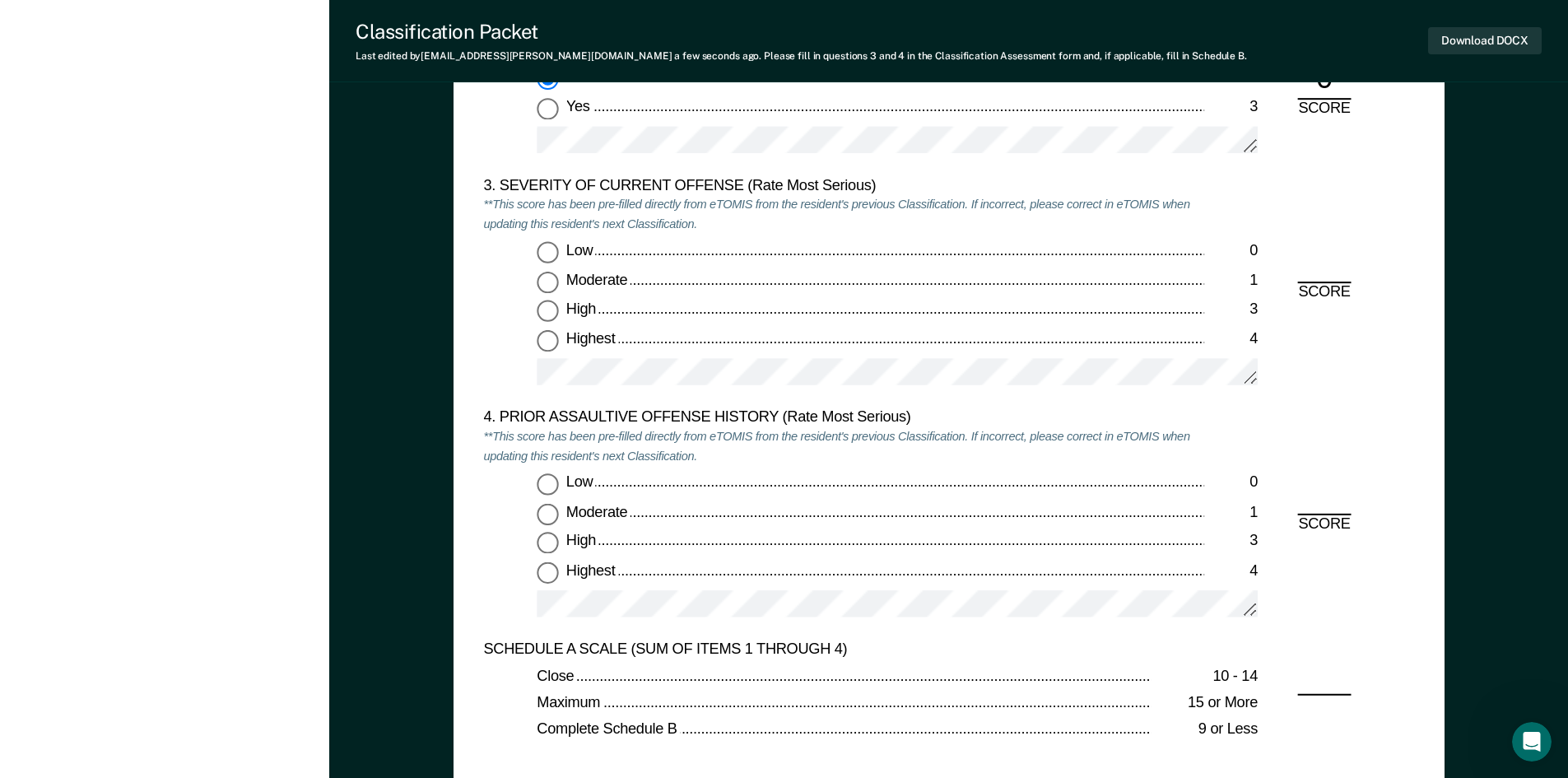
click at [542, 513] on input "Moderate 1" at bounding box center [546, 513] width 21 height 21
type textarea "x"
radio input "true"
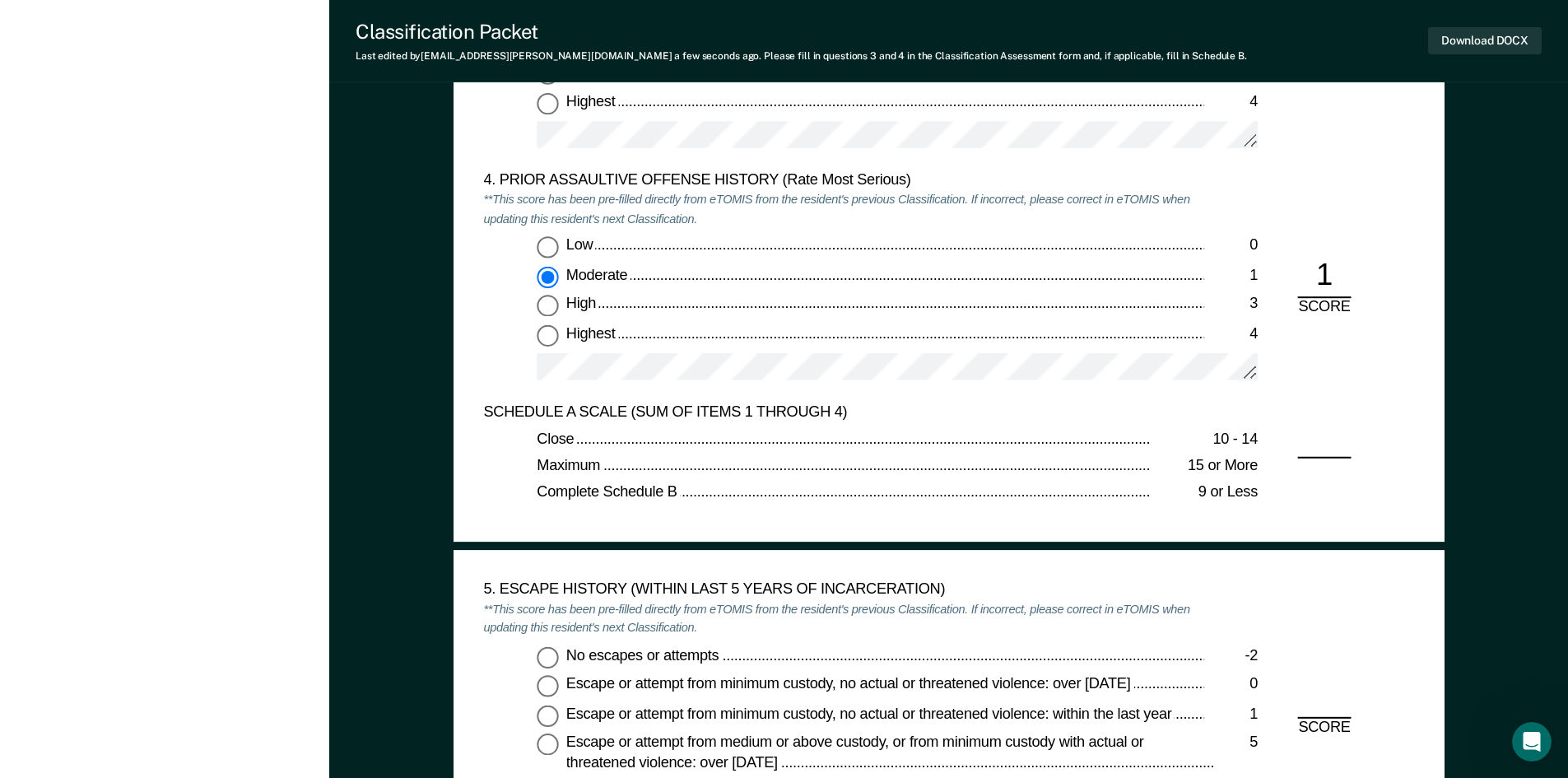
scroll to position [2222, 0]
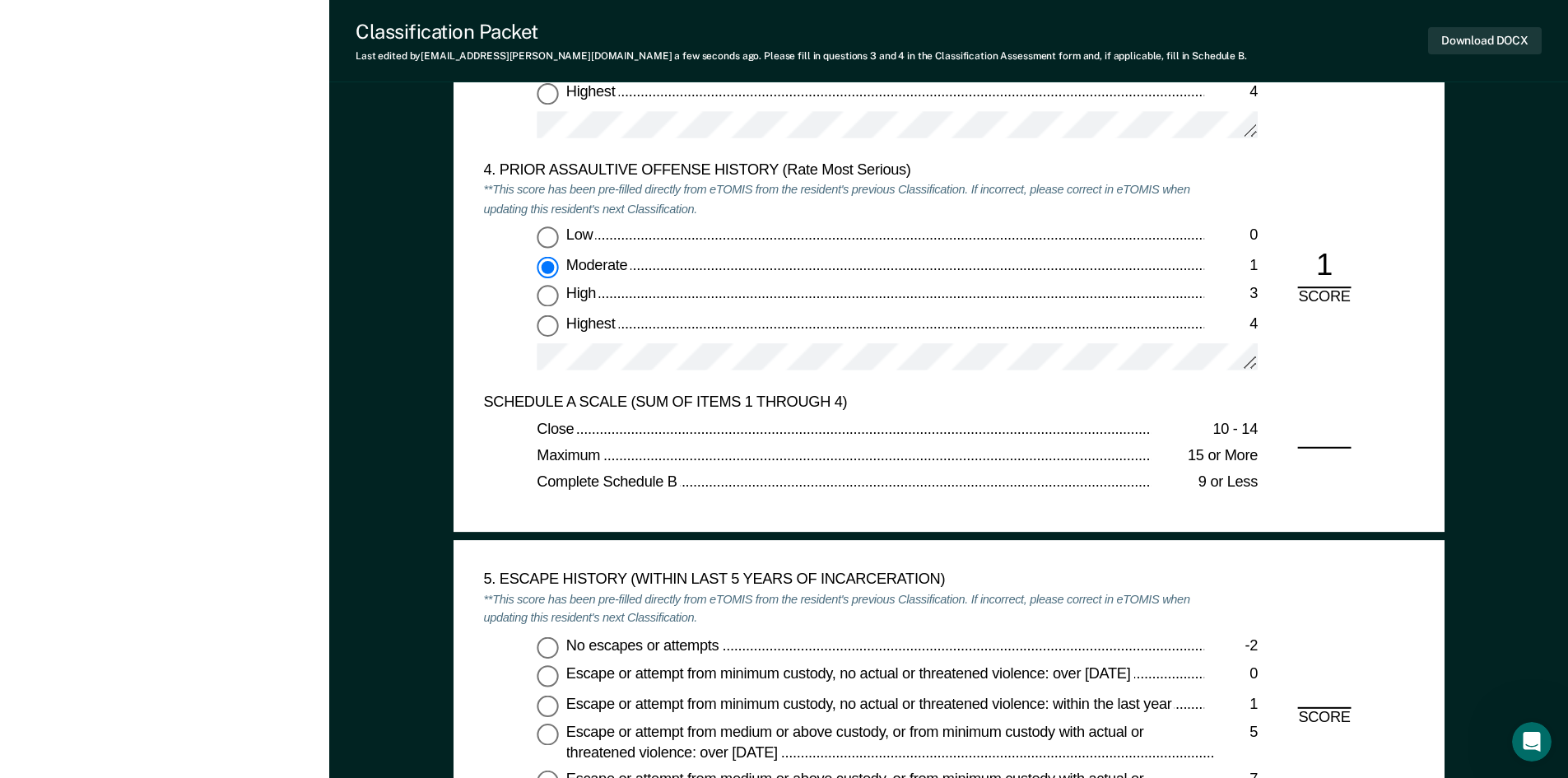
click at [550, 649] on input "No escapes or attempts -2" at bounding box center [546, 646] width 21 height 21
type textarea "x"
radio input "true"
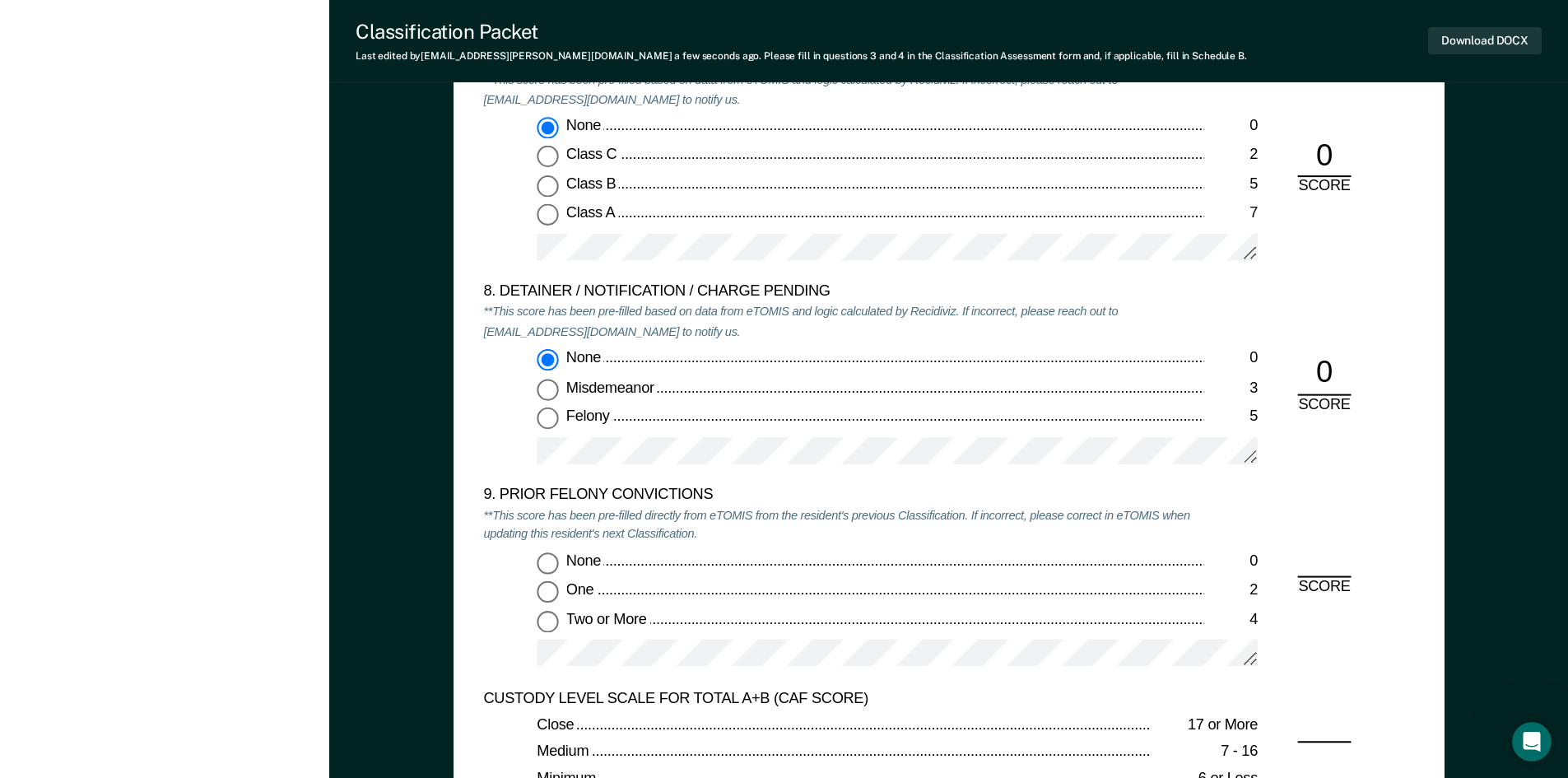
scroll to position [3539, 0]
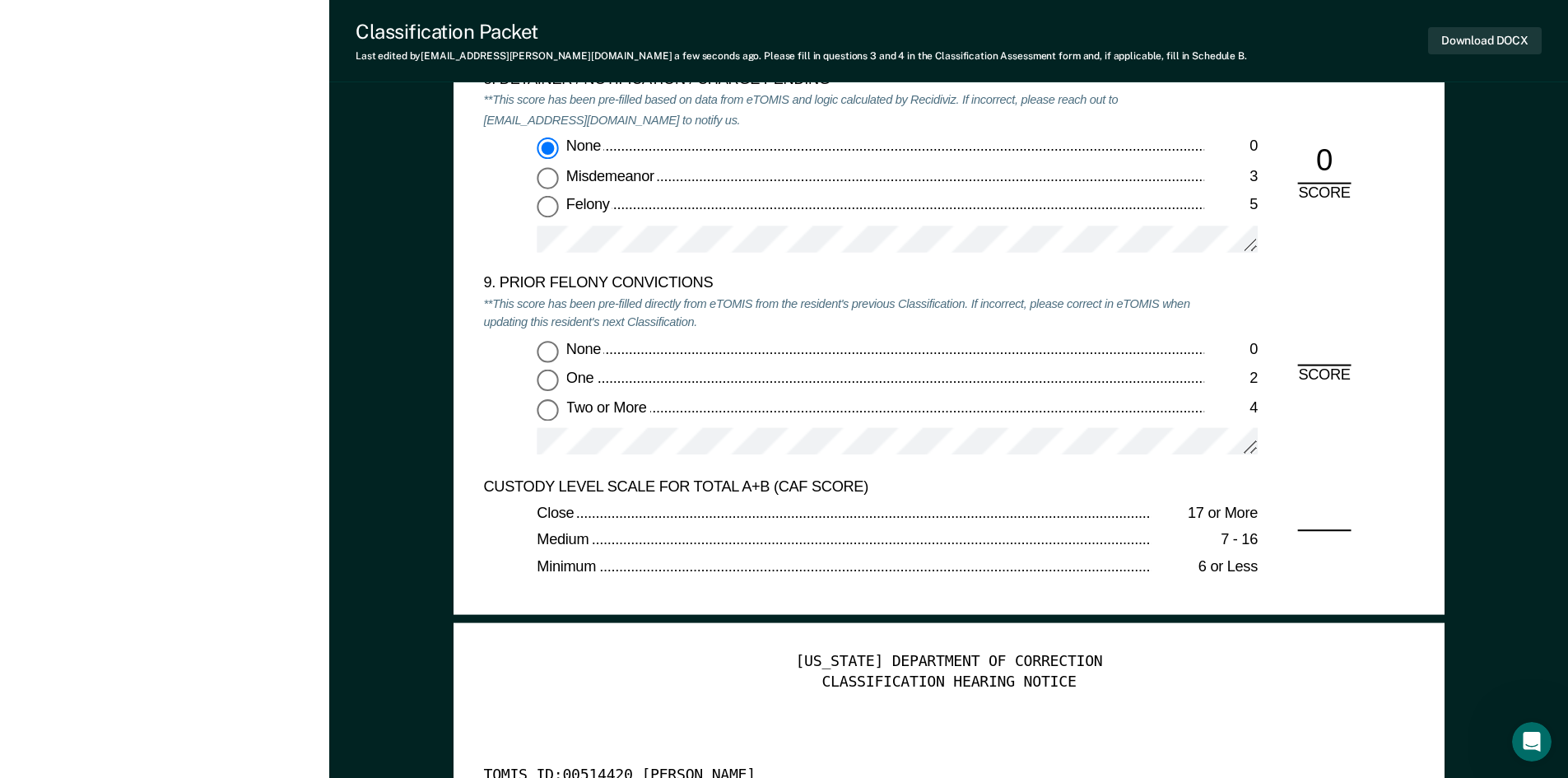
click at [553, 379] on input "One 2" at bounding box center [546, 380] width 21 height 21
type textarea "x"
radio input "true"
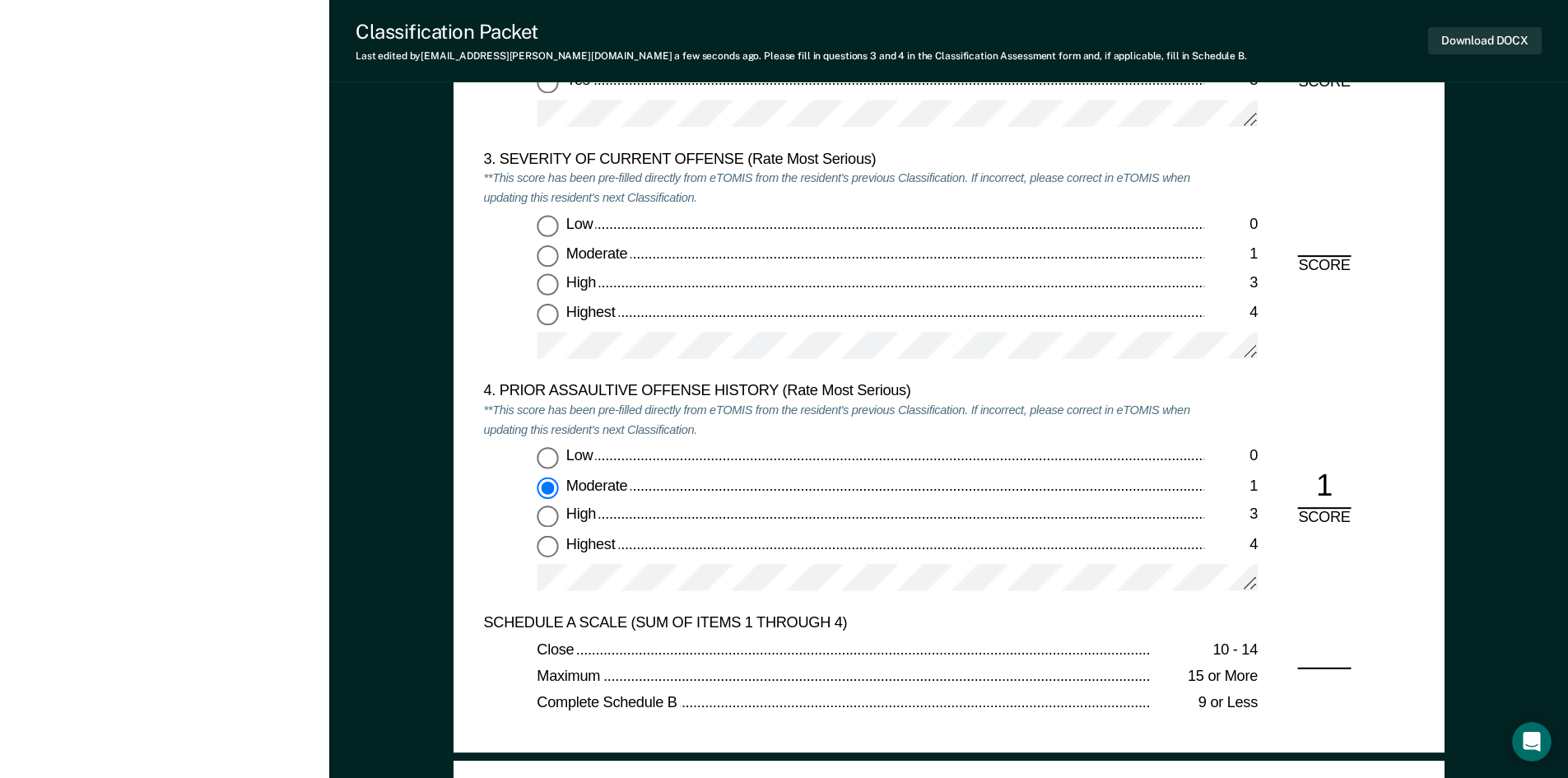
scroll to position [1975, 0]
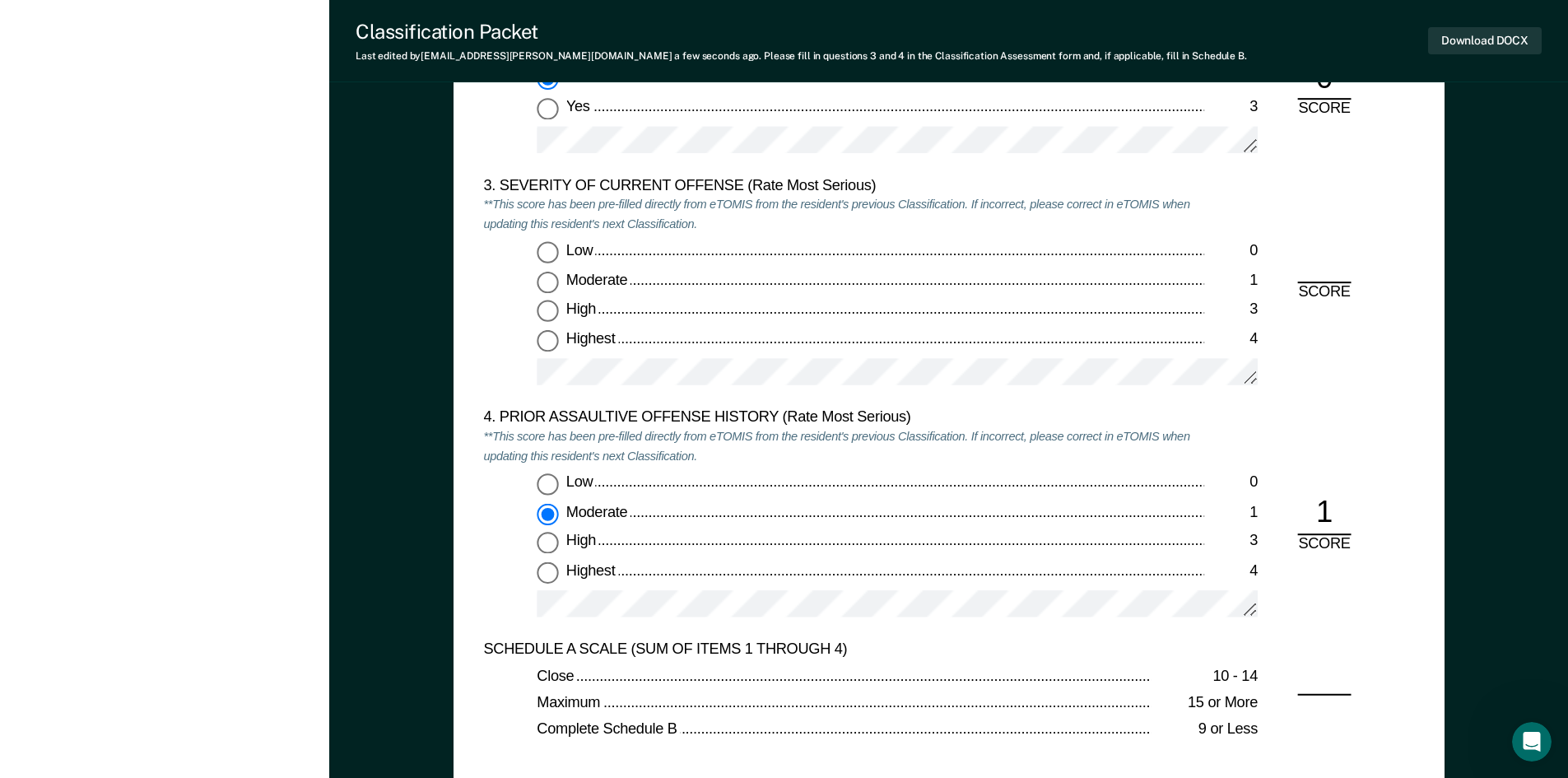
click at [555, 250] on input "Low 0" at bounding box center [546, 252] width 21 height 21
type textarea "x"
radio input "true"
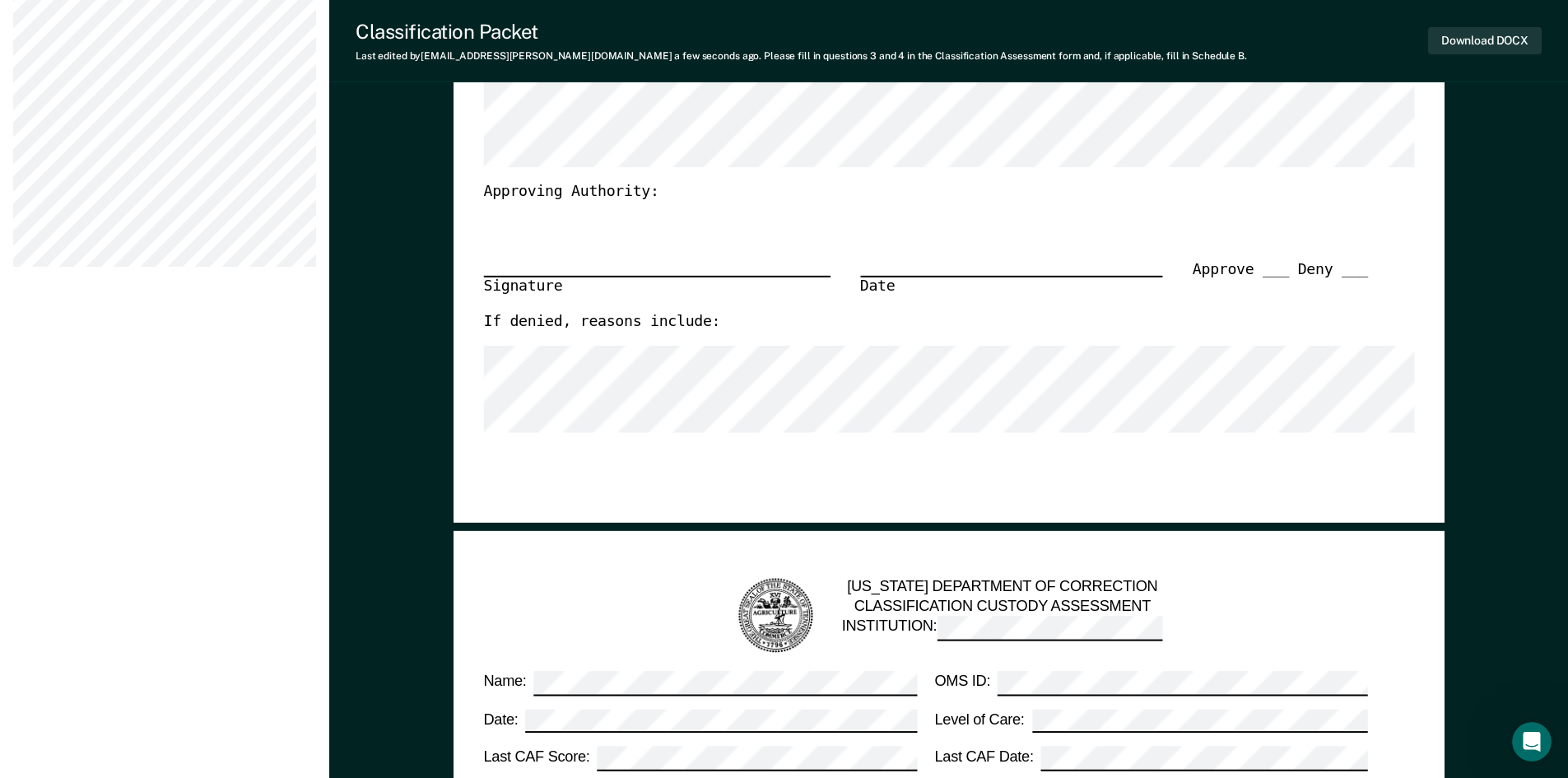
scroll to position [411, 0]
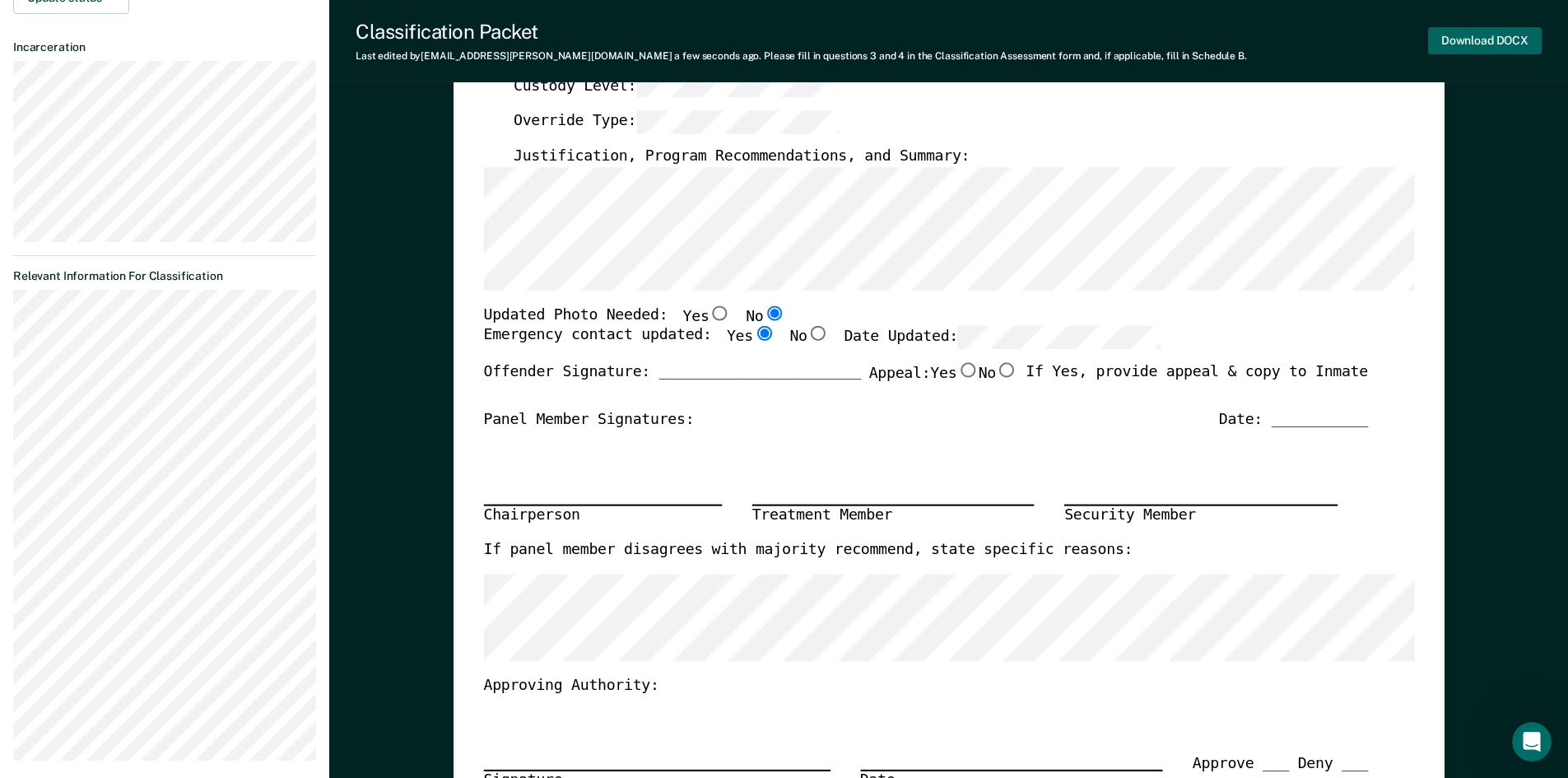
click at [1478, 52] on button "Download DOCX" at bounding box center [1485, 40] width 114 height 27
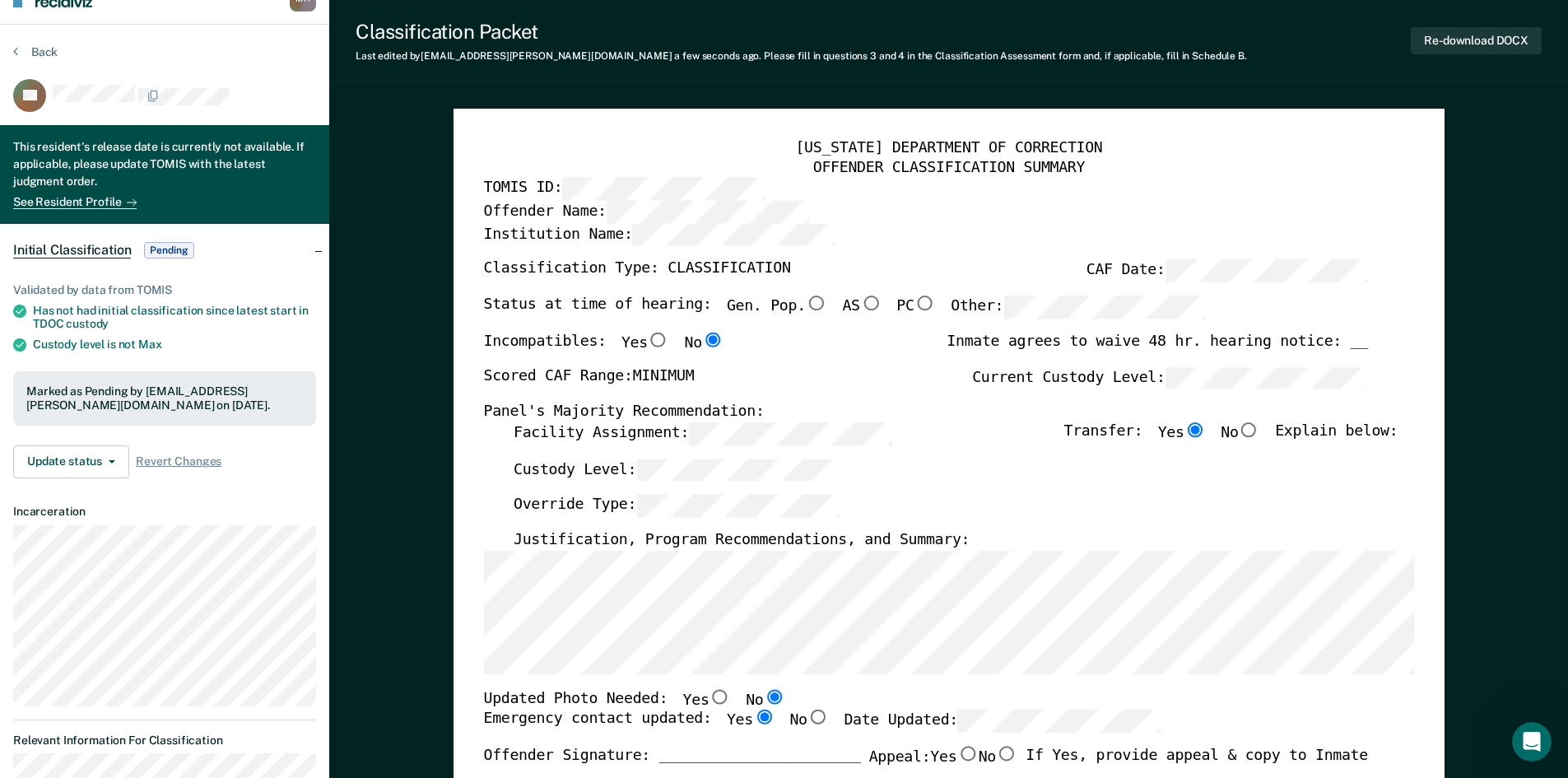
scroll to position [0, 0]
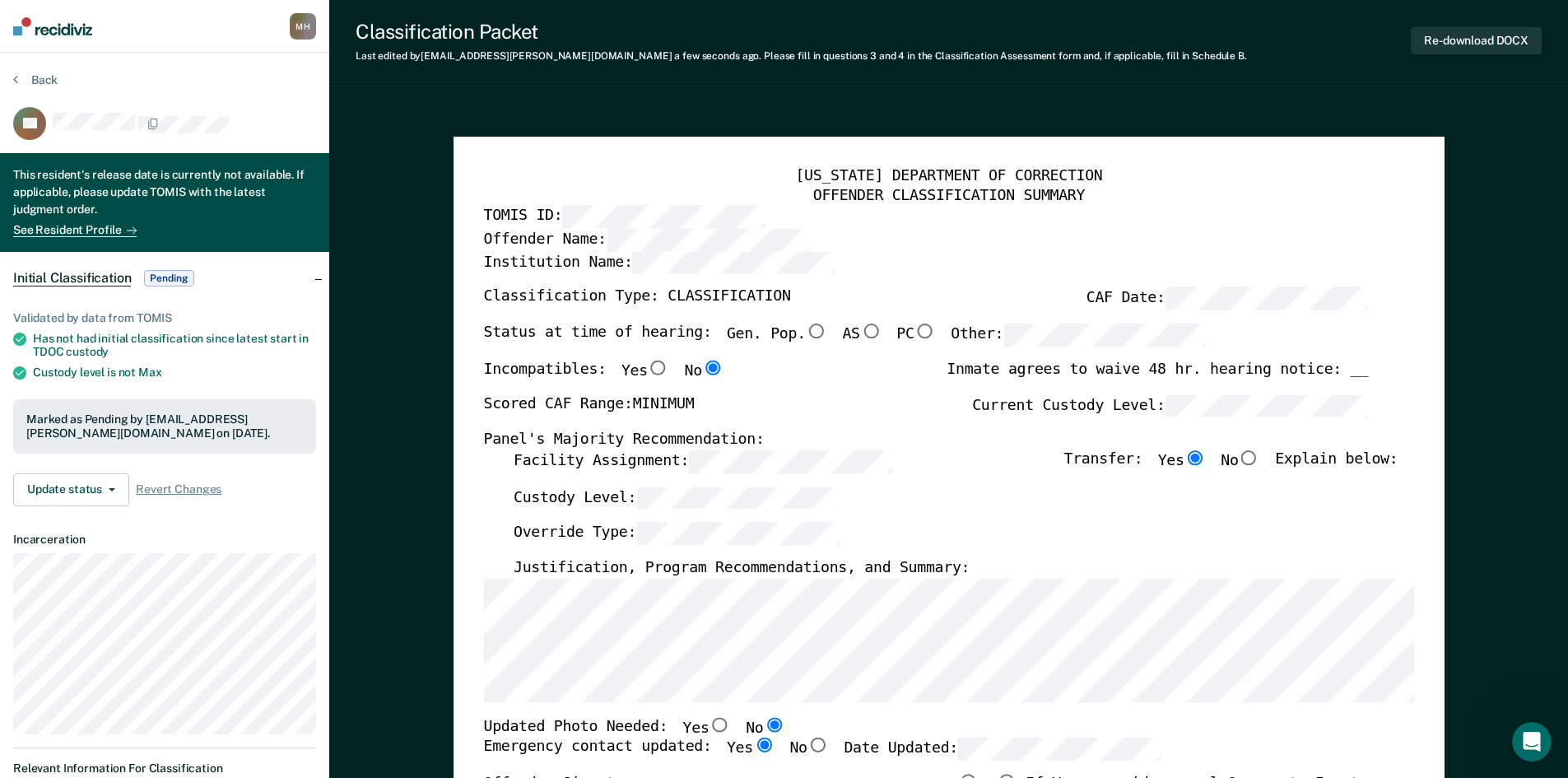
click at [60, 83] on div "Back" at bounding box center [164, 90] width 303 height 35
click at [47, 83] on button "Back" at bounding box center [35, 80] width 45 height 15
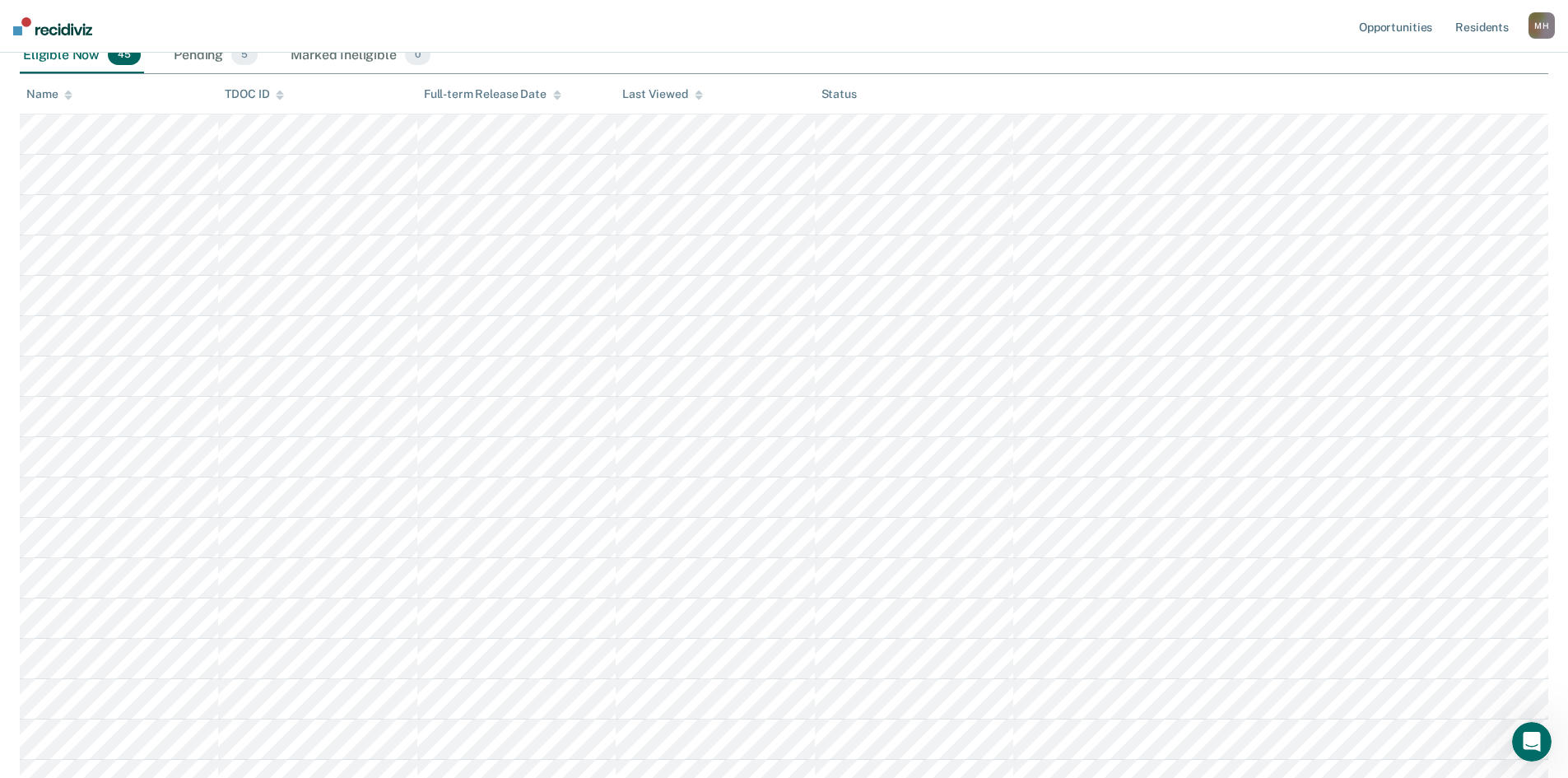
scroll to position [173, 0]
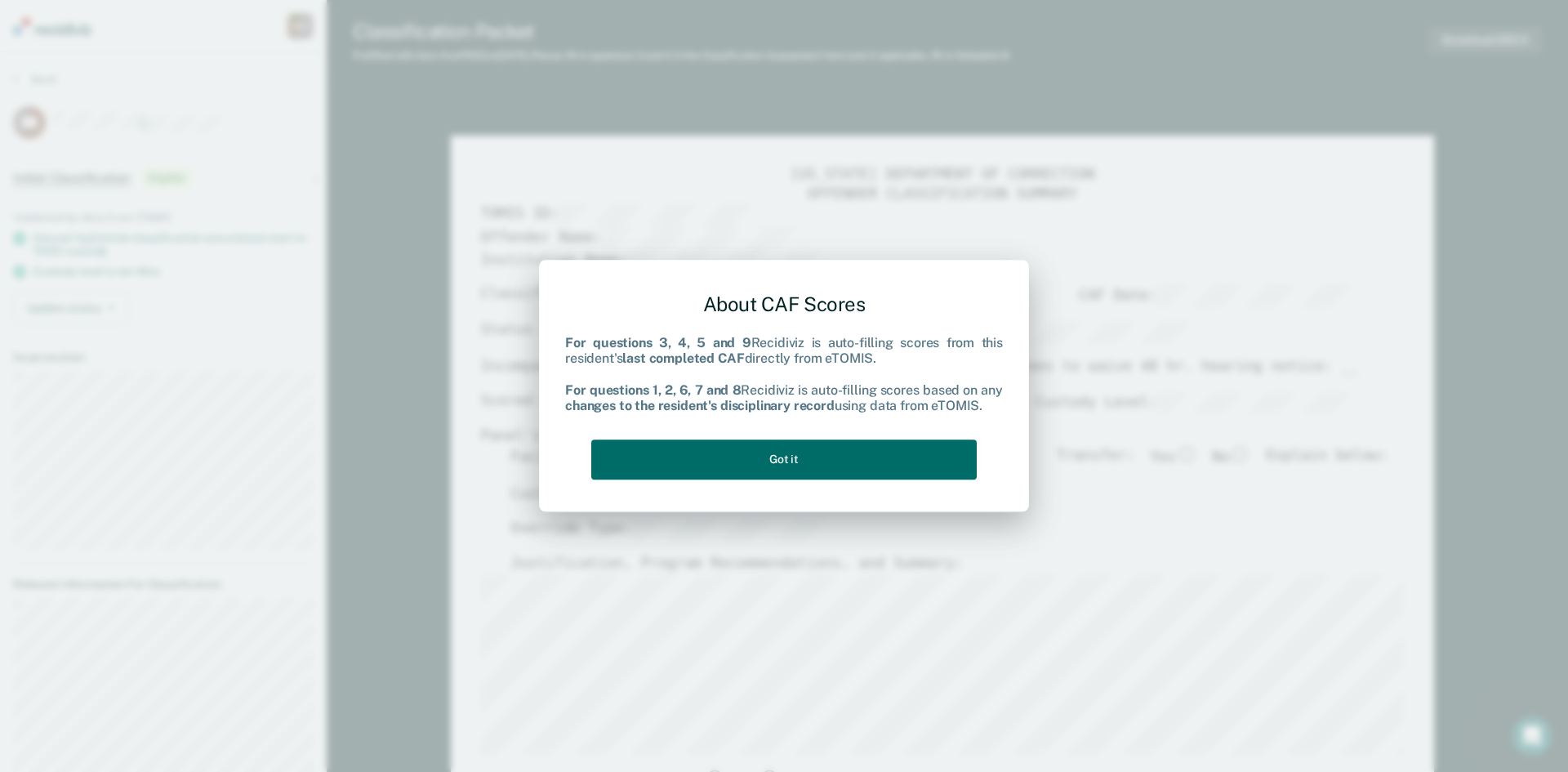
click at [883, 438] on div "About CAF Scores For questions 3, 4, 5 and 9 Recidiviz is auto-filling scores f…" at bounding box center [784, 383] width 438 height 207
click at [810, 444] on button "Got it" at bounding box center [784, 459] width 386 height 40
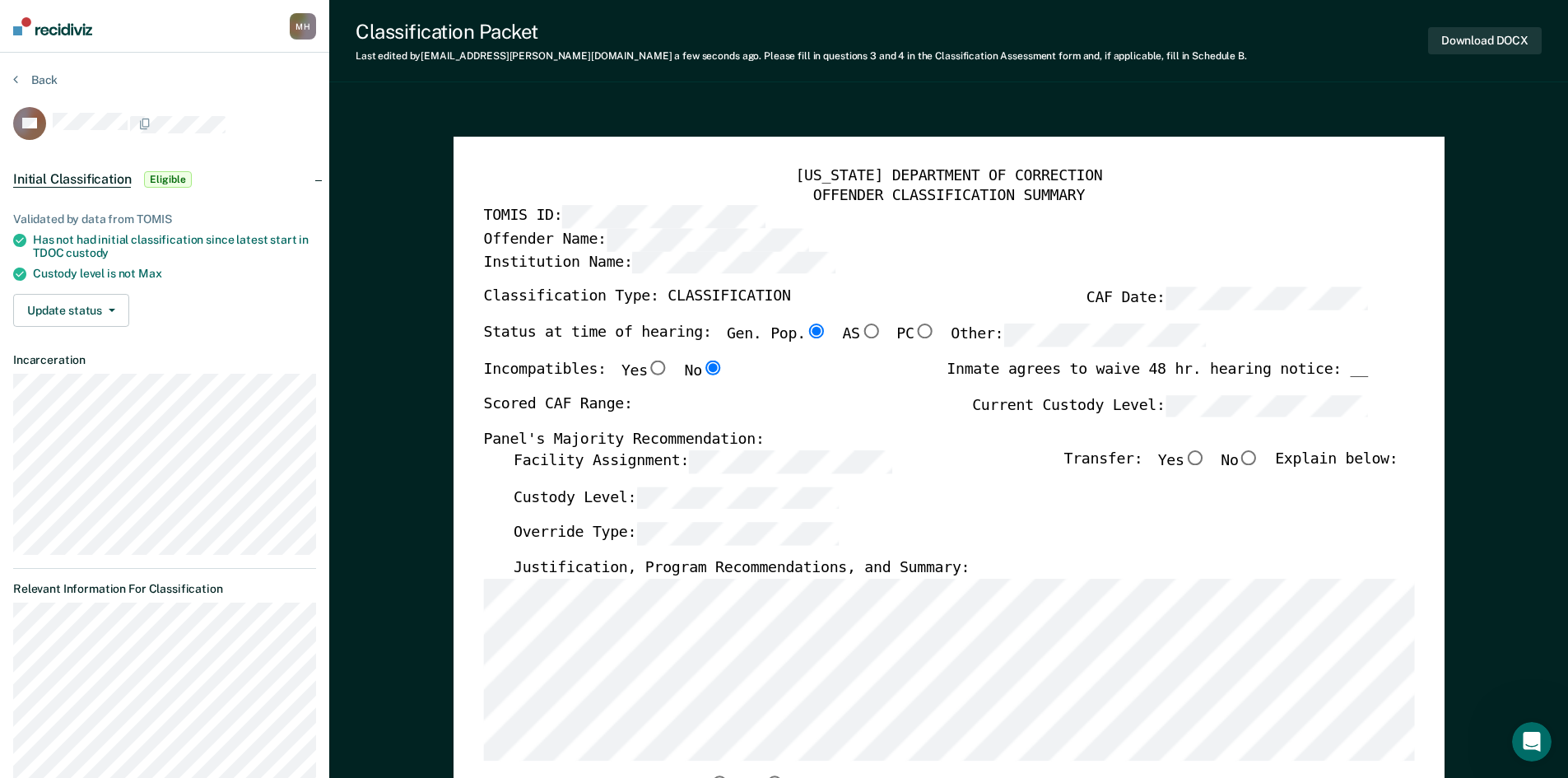
click at [460, 602] on div "[US_STATE] DEPARTMENT OF CORRECTION OFFENDER CLASSIFICATION SUMMARY TOMIS ID: O…" at bounding box center [949, 782] width 991 height 1291
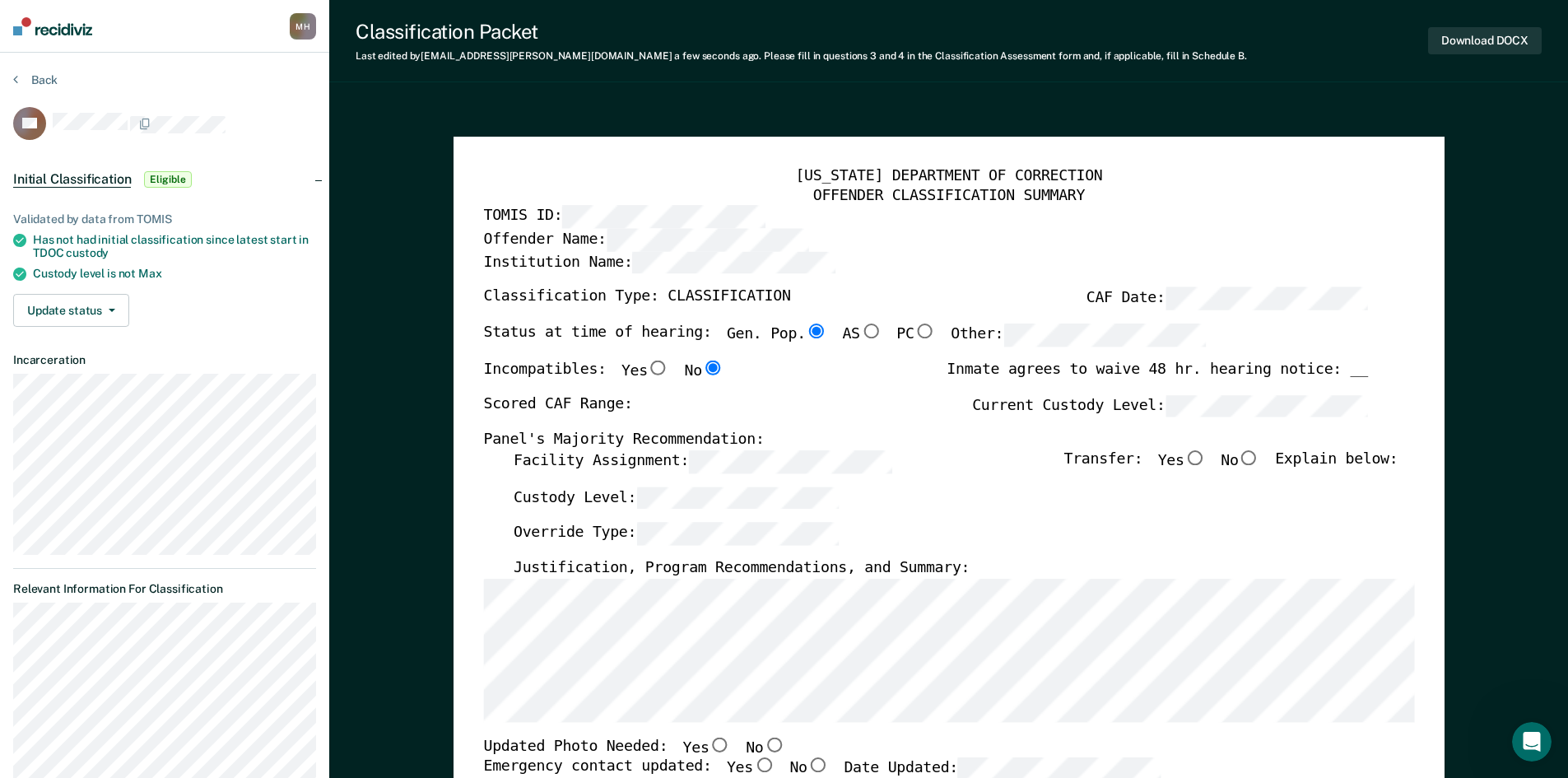
click at [763, 749] on input "No" at bounding box center [773, 744] width 21 height 15
type textarea "x"
radio input "true"
click at [752, 770] on input "Yes" at bounding box center [762, 765] width 21 height 15
type textarea "x"
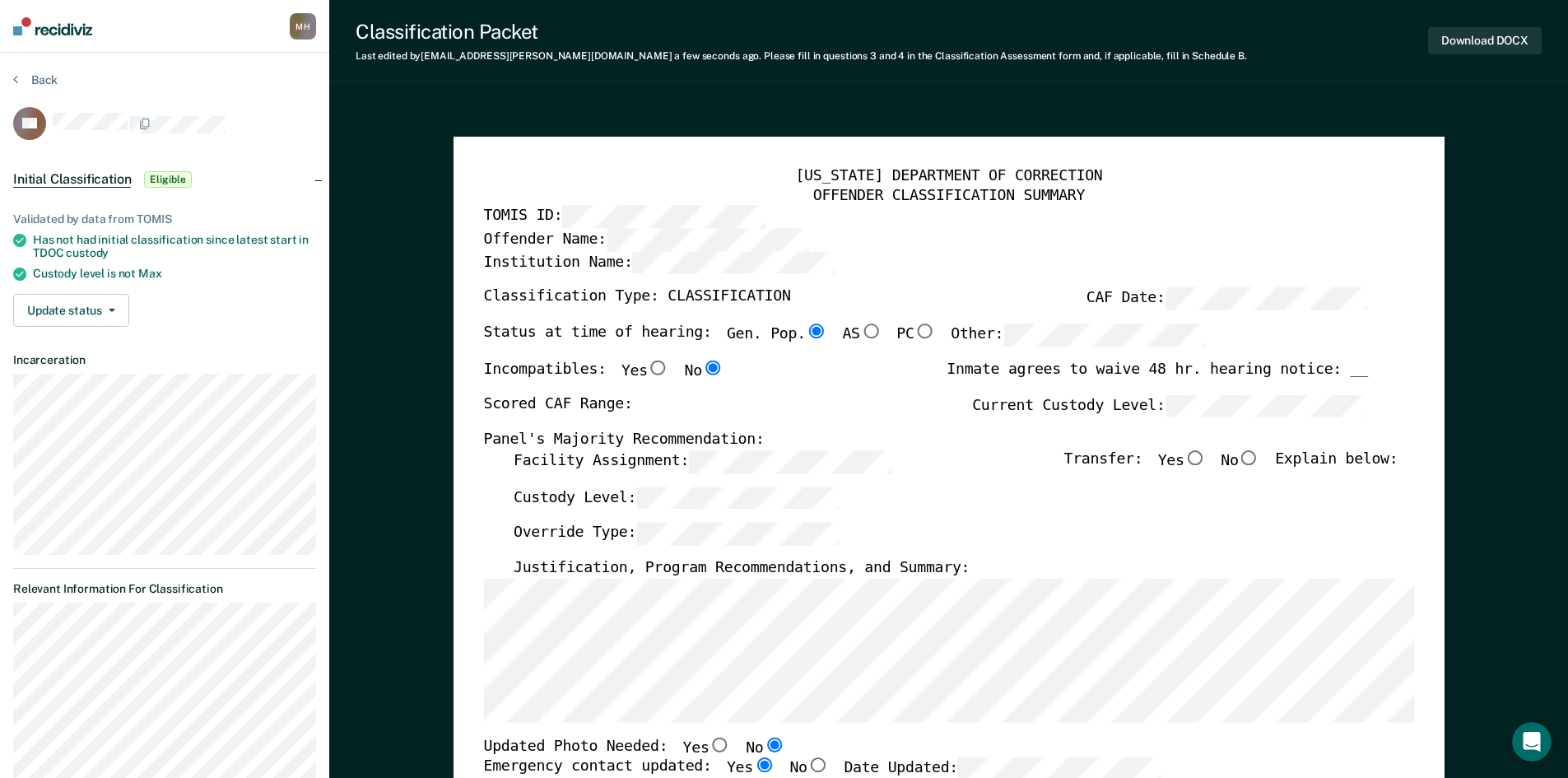
radio input "true"
click at [531, 460] on label "Facility Assignment:" at bounding box center [701, 461] width 378 height 23
click at [955, 409] on div "Scored CAF Range: Current Custody Level:" at bounding box center [925, 412] width 884 height 36
type textarea "x"
radio input "false"
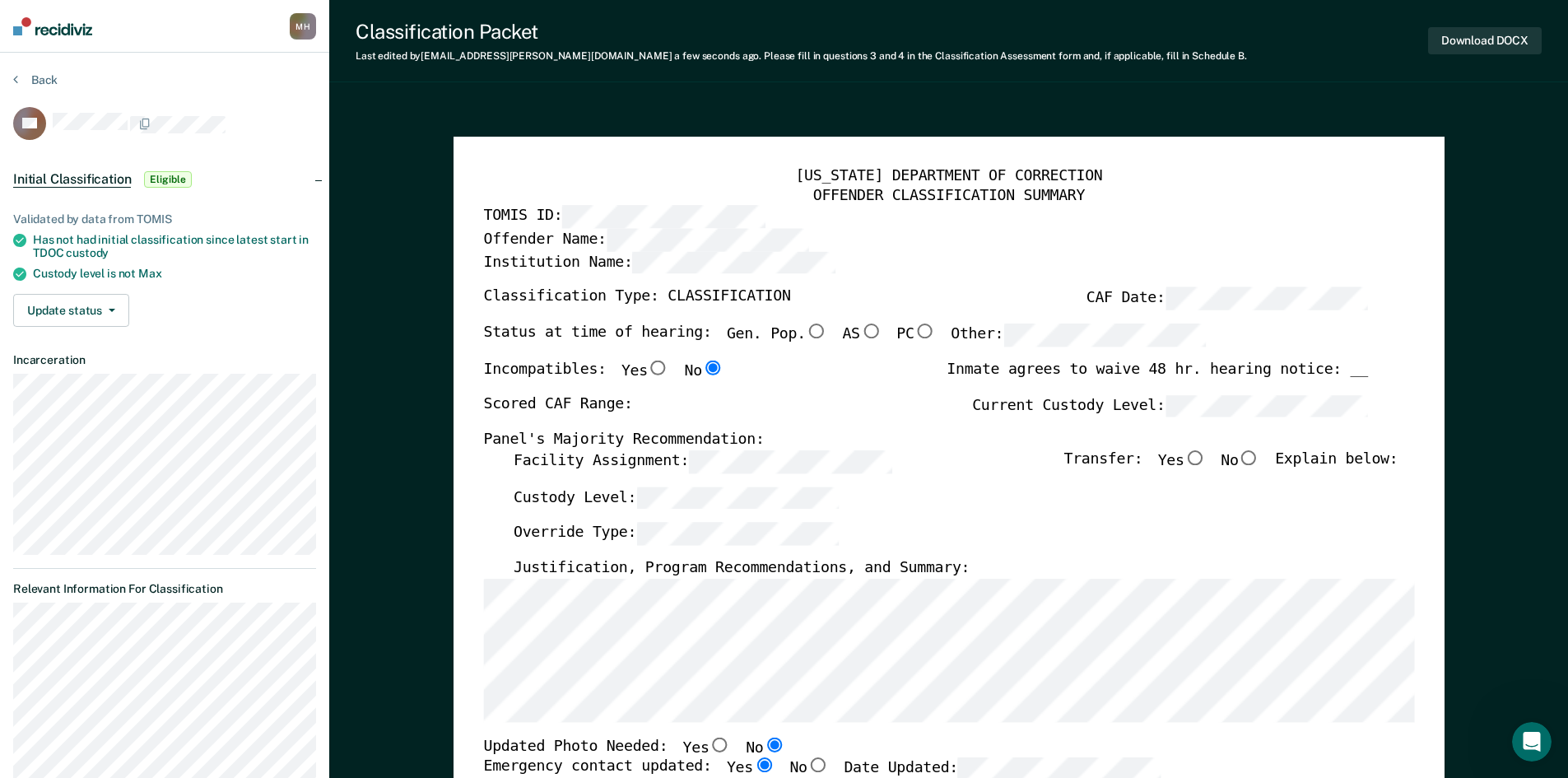
click at [1201, 458] on input "Yes" at bounding box center [1193, 457] width 21 height 15
type textarea "x"
radio input "true"
click at [1100, 508] on div "Custody Level:" at bounding box center [954, 504] width 884 height 36
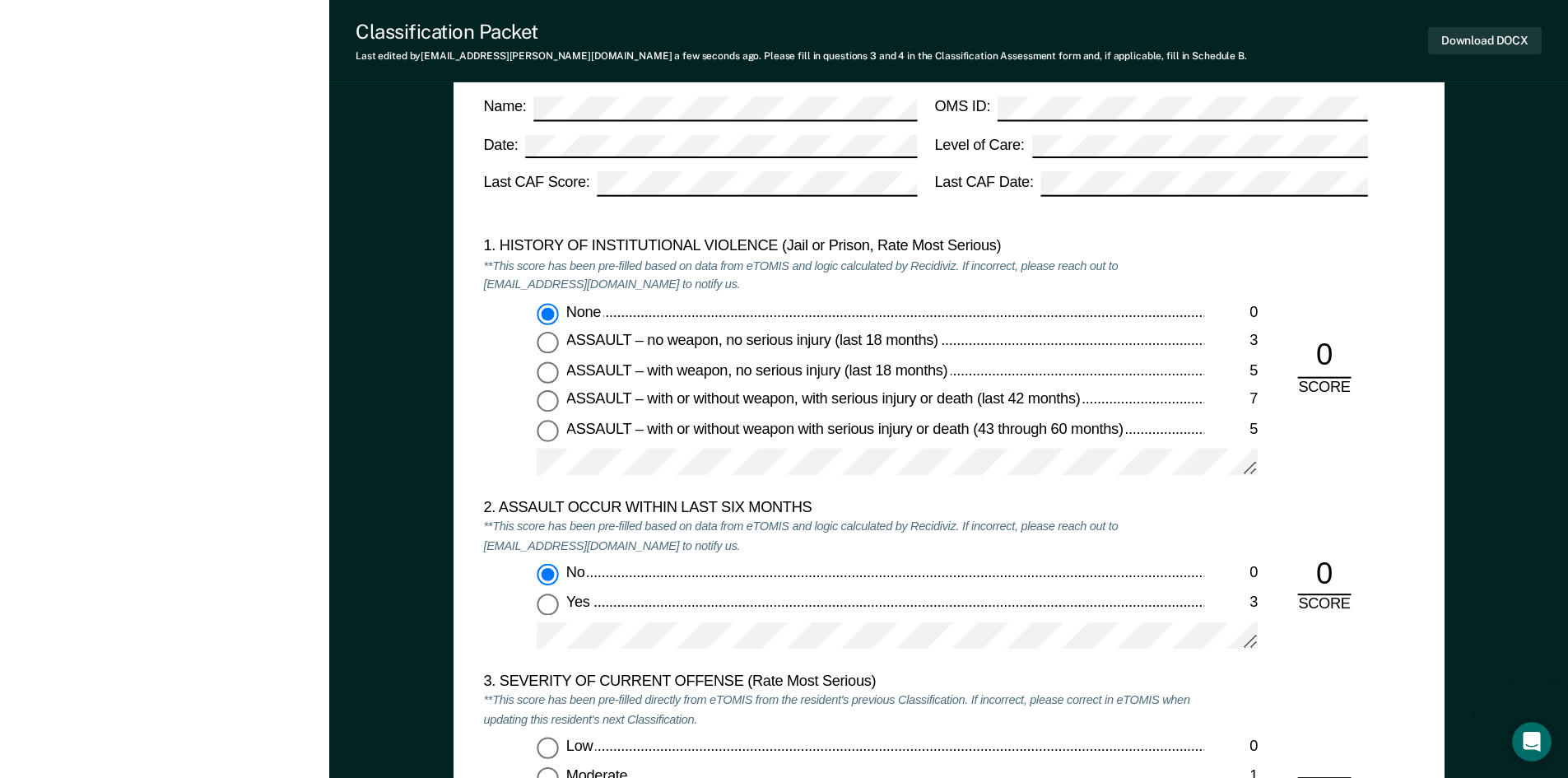
scroll to position [1646, 0]
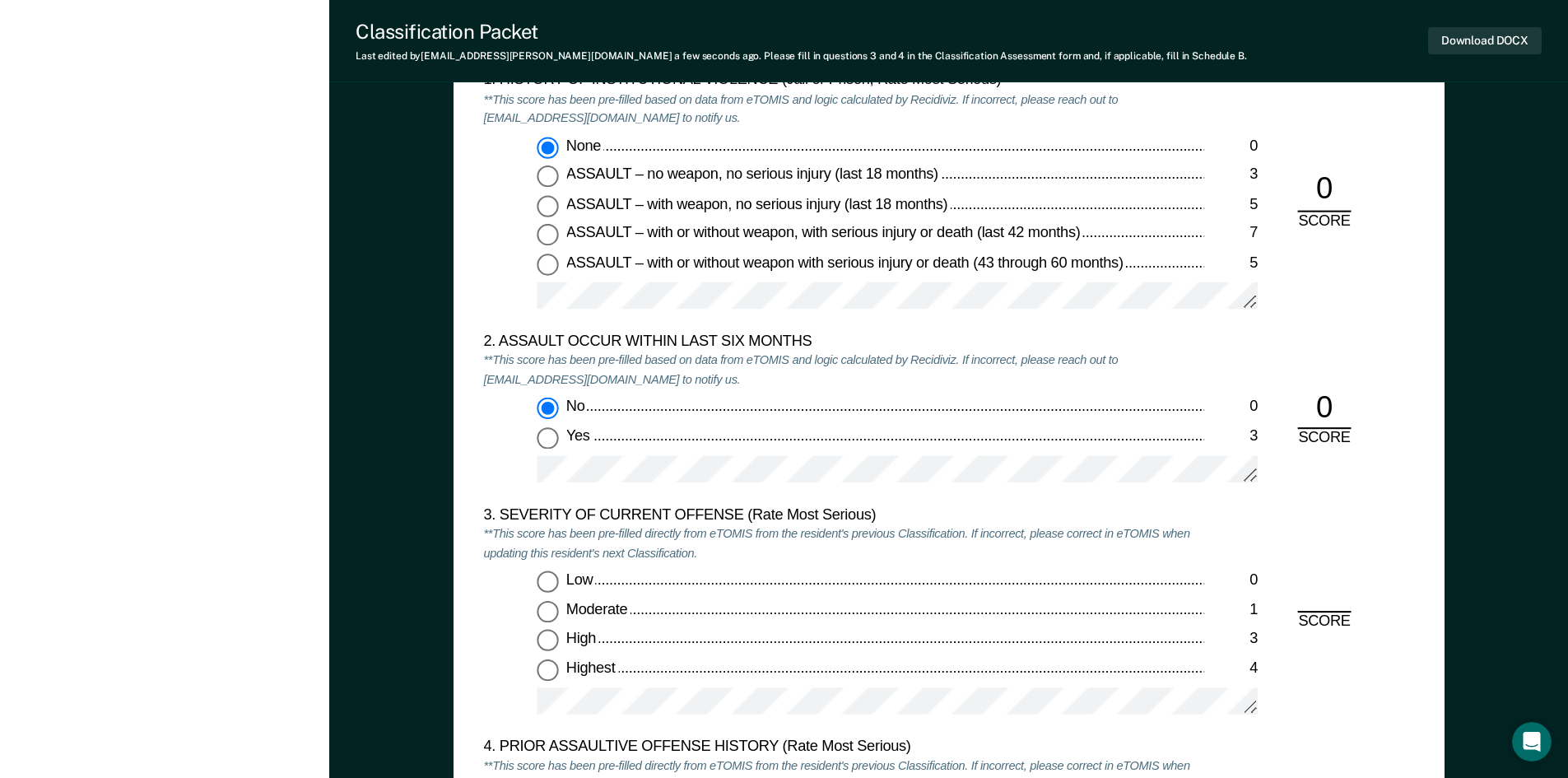
click at [545, 609] on input "Moderate 1" at bounding box center [546, 611] width 21 height 21
type textarea "x"
radio input "true"
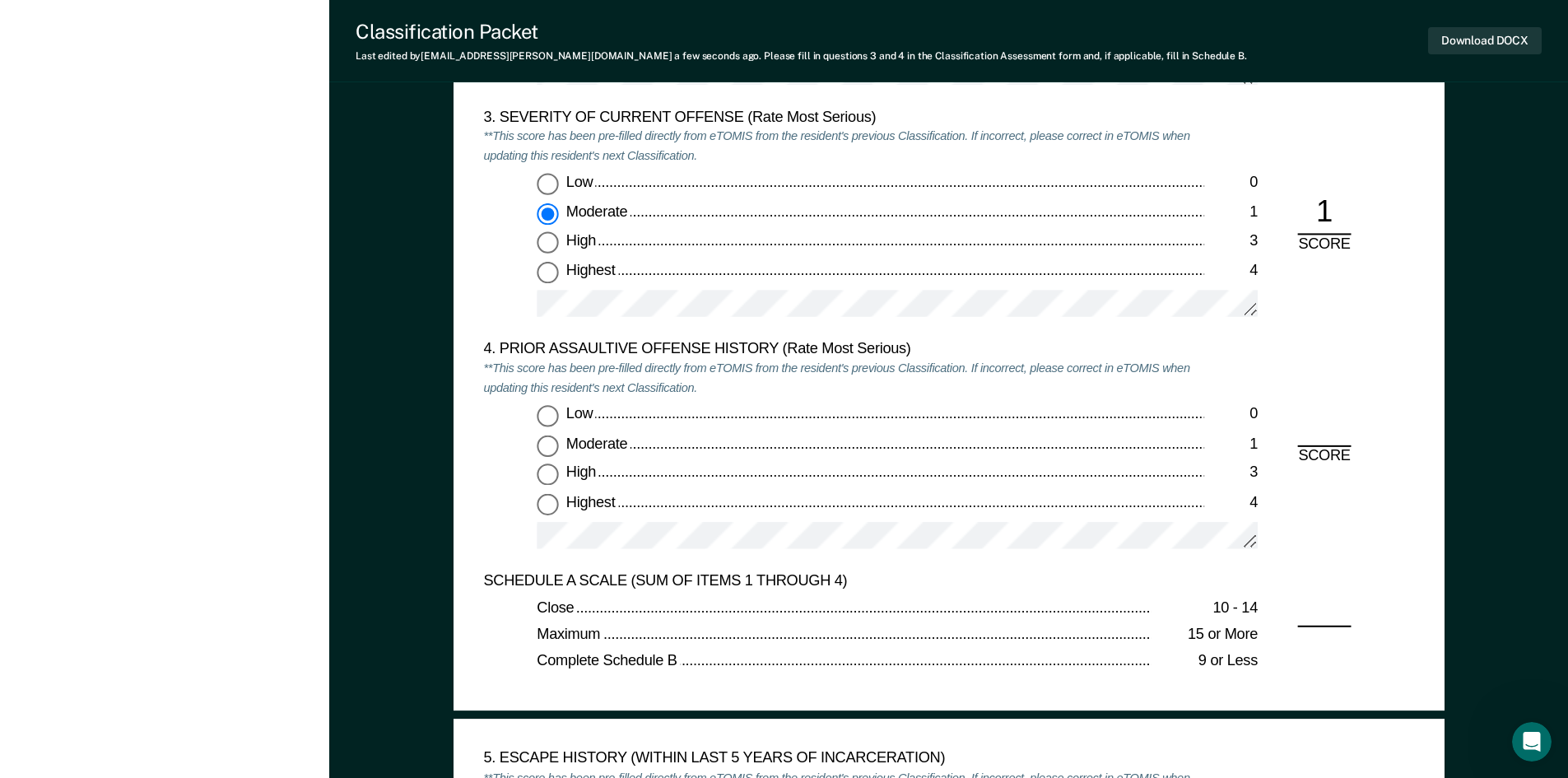
scroll to position [2057, 0]
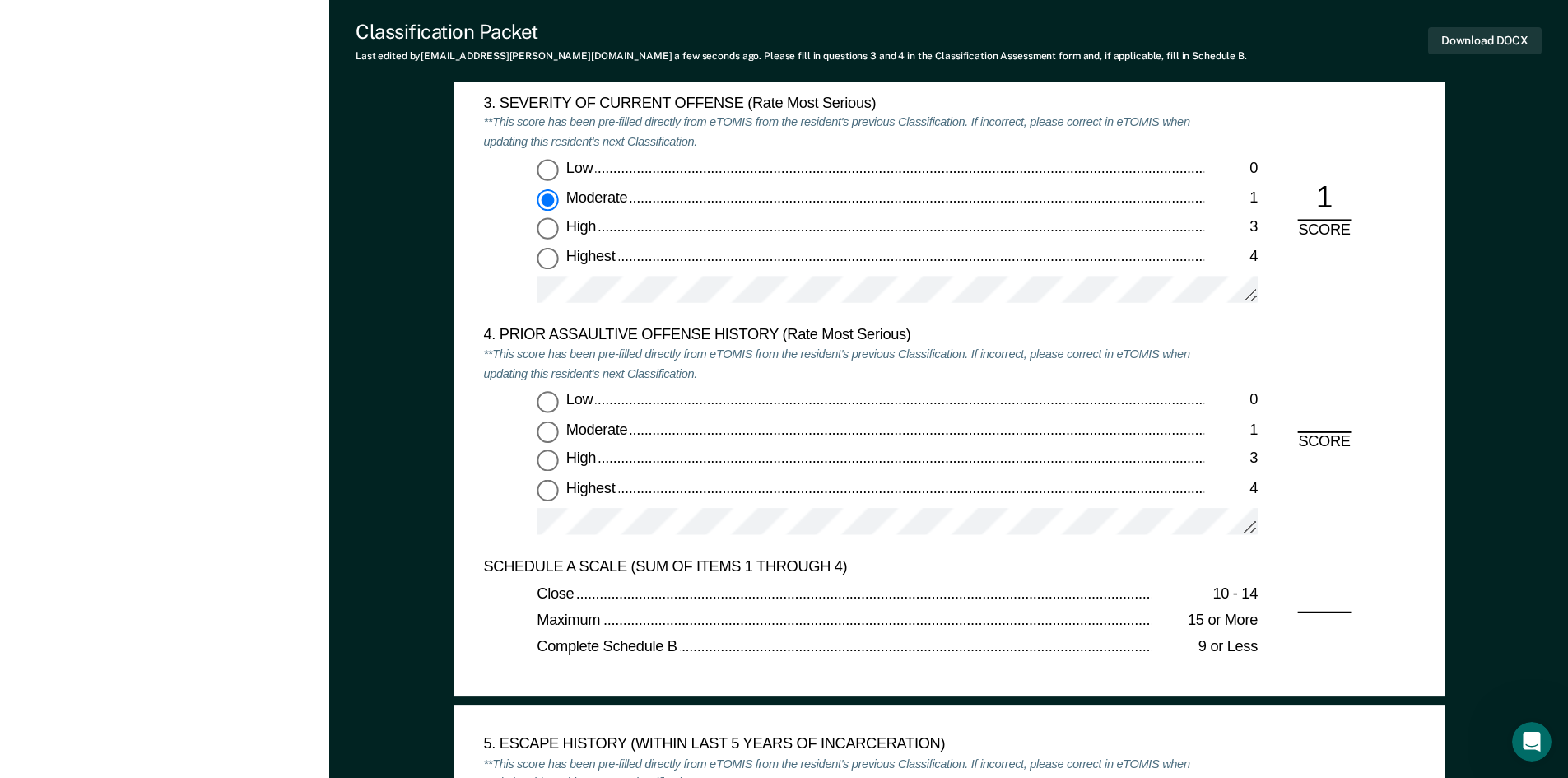
click at [548, 402] on input "Low 0" at bounding box center [546, 401] width 21 height 21
type textarea "x"
radio input "true"
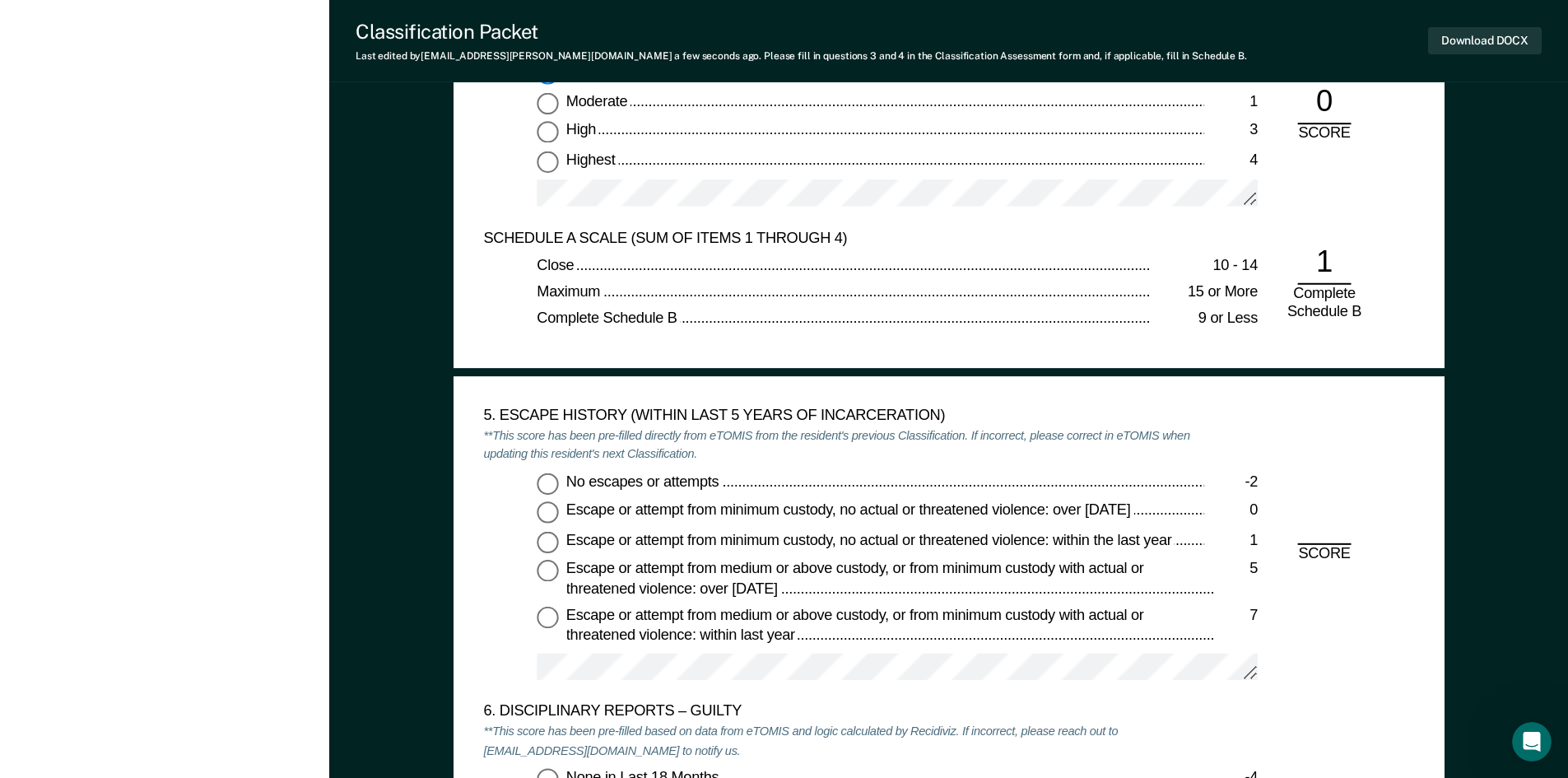
scroll to position [2387, 0]
click at [545, 481] on input "No escapes or attempts -2" at bounding box center [546, 481] width 21 height 21
type textarea "x"
radio input "true"
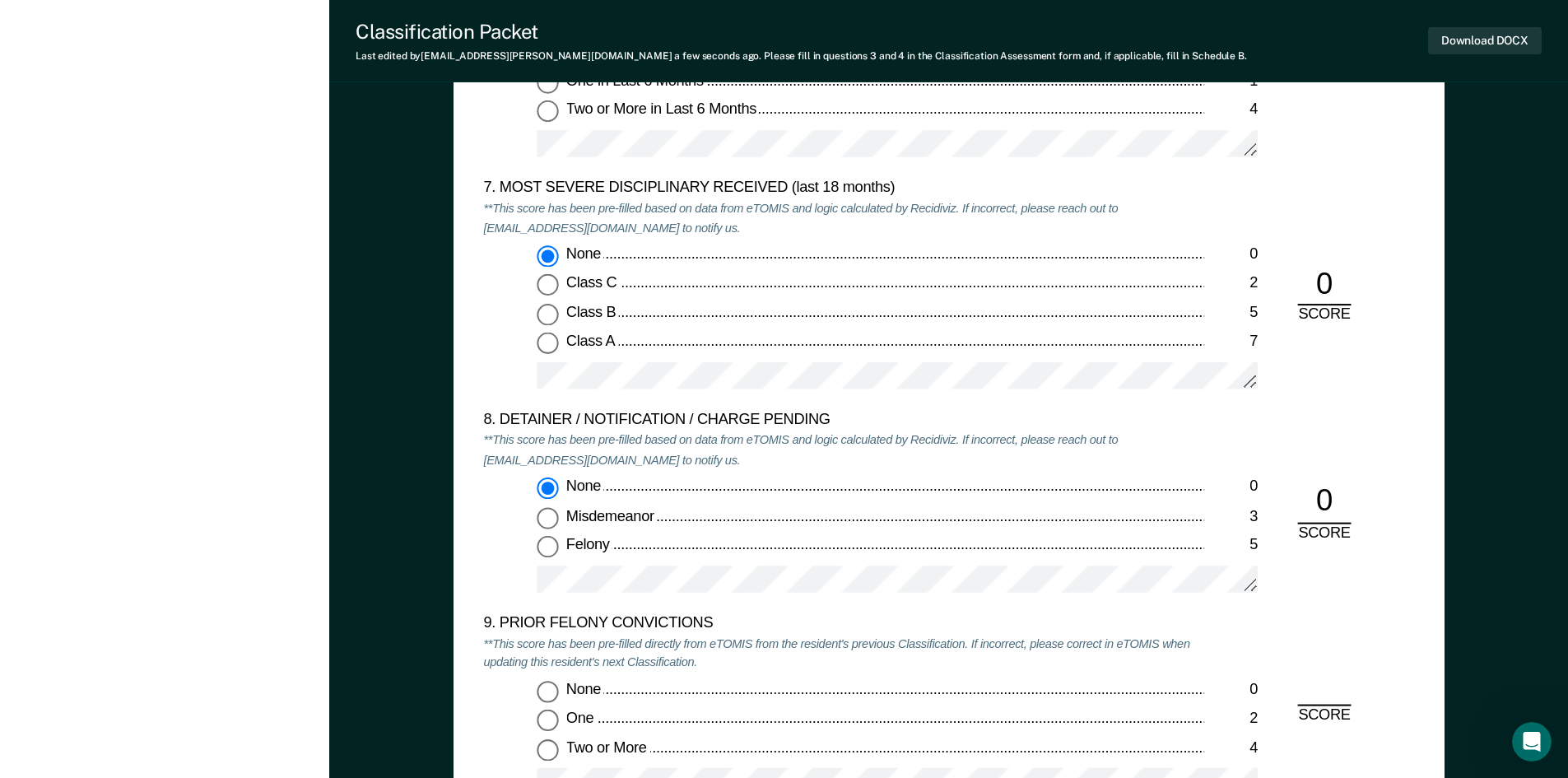
scroll to position [3375, 0]
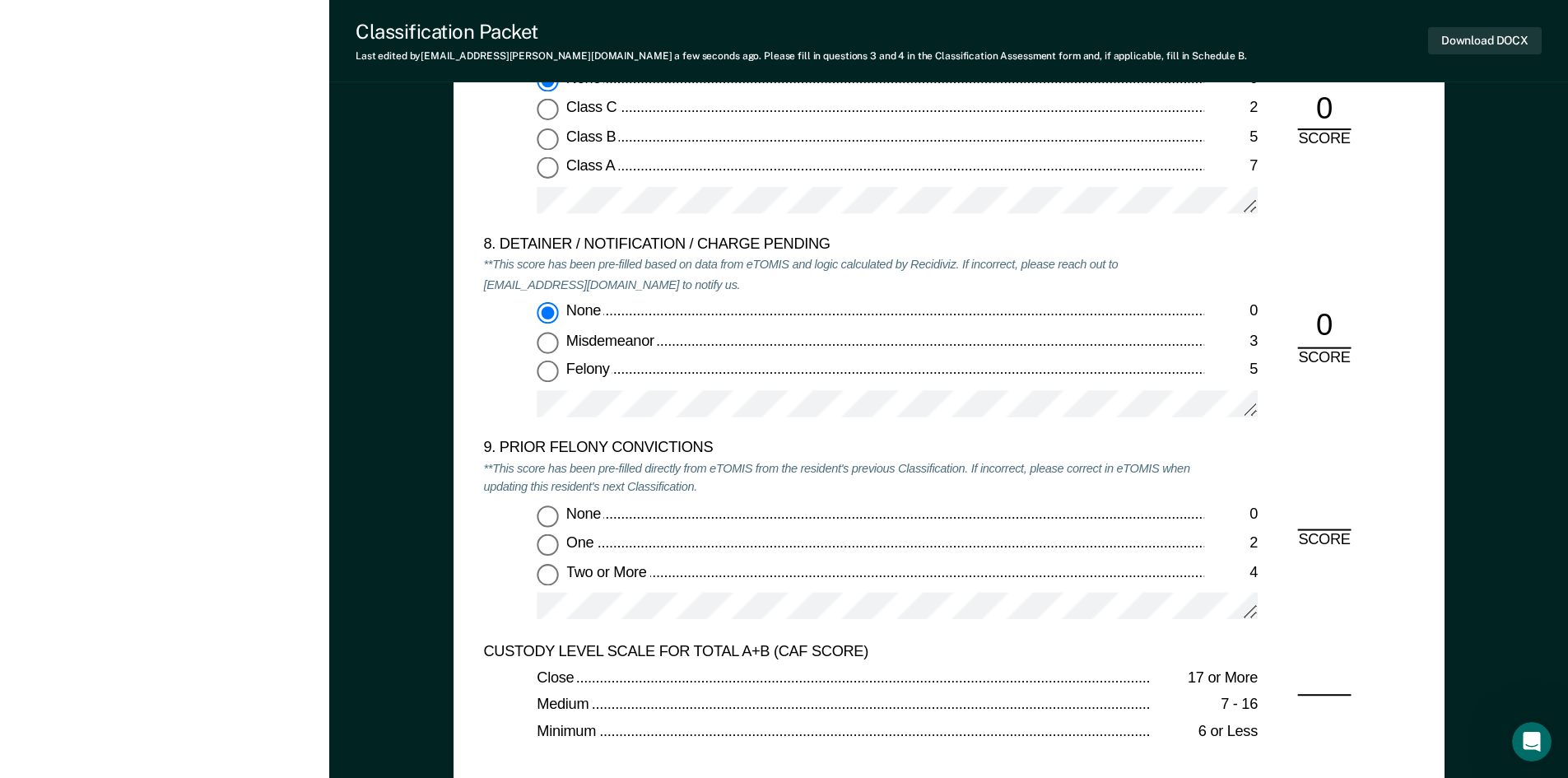
click at [550, 570] on input "Two or More 4" at bounding box center [546, 573] width 21 height 21
type textarea "x"
radio input "true"
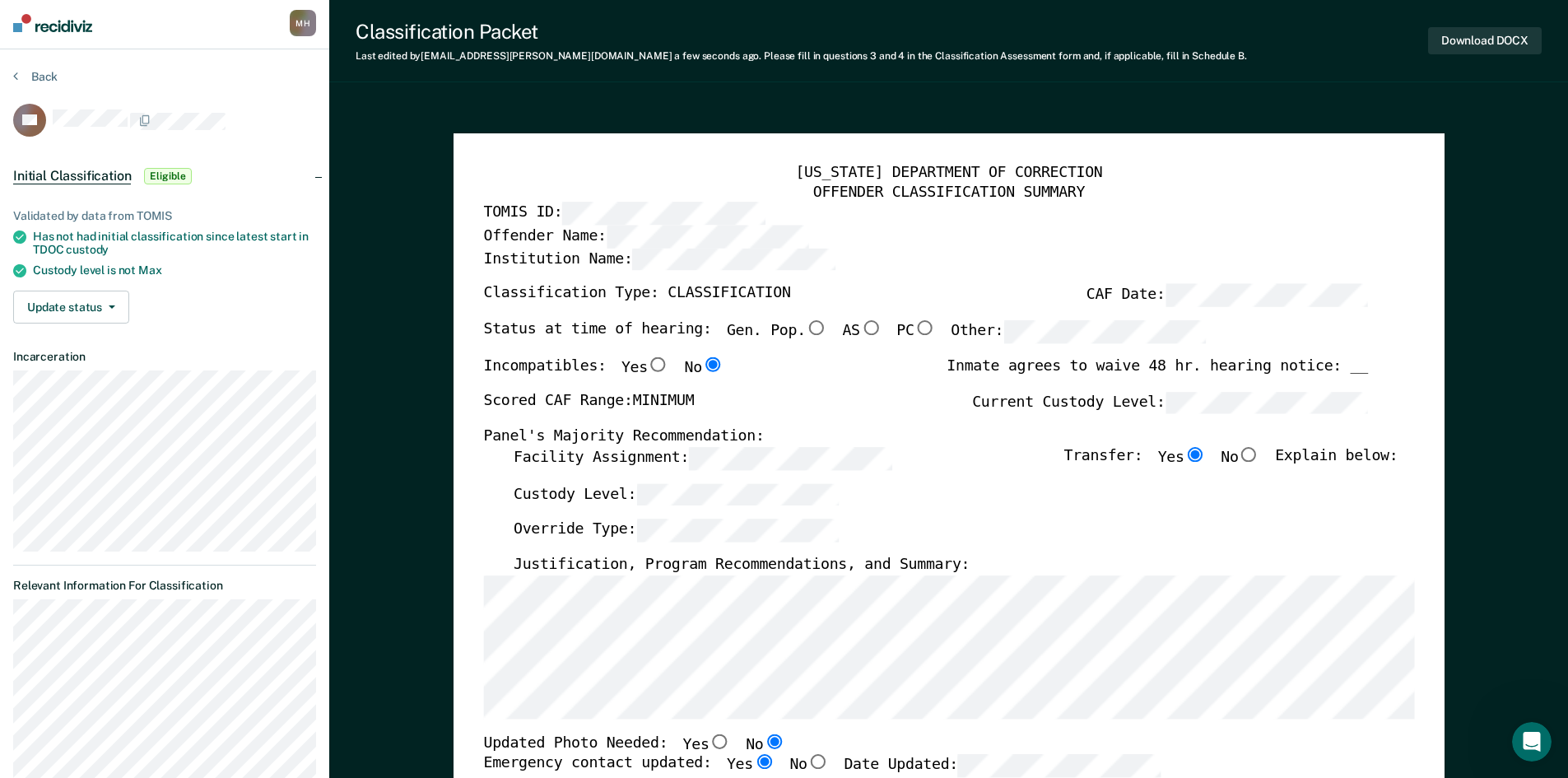
scroll to position [0, 0]
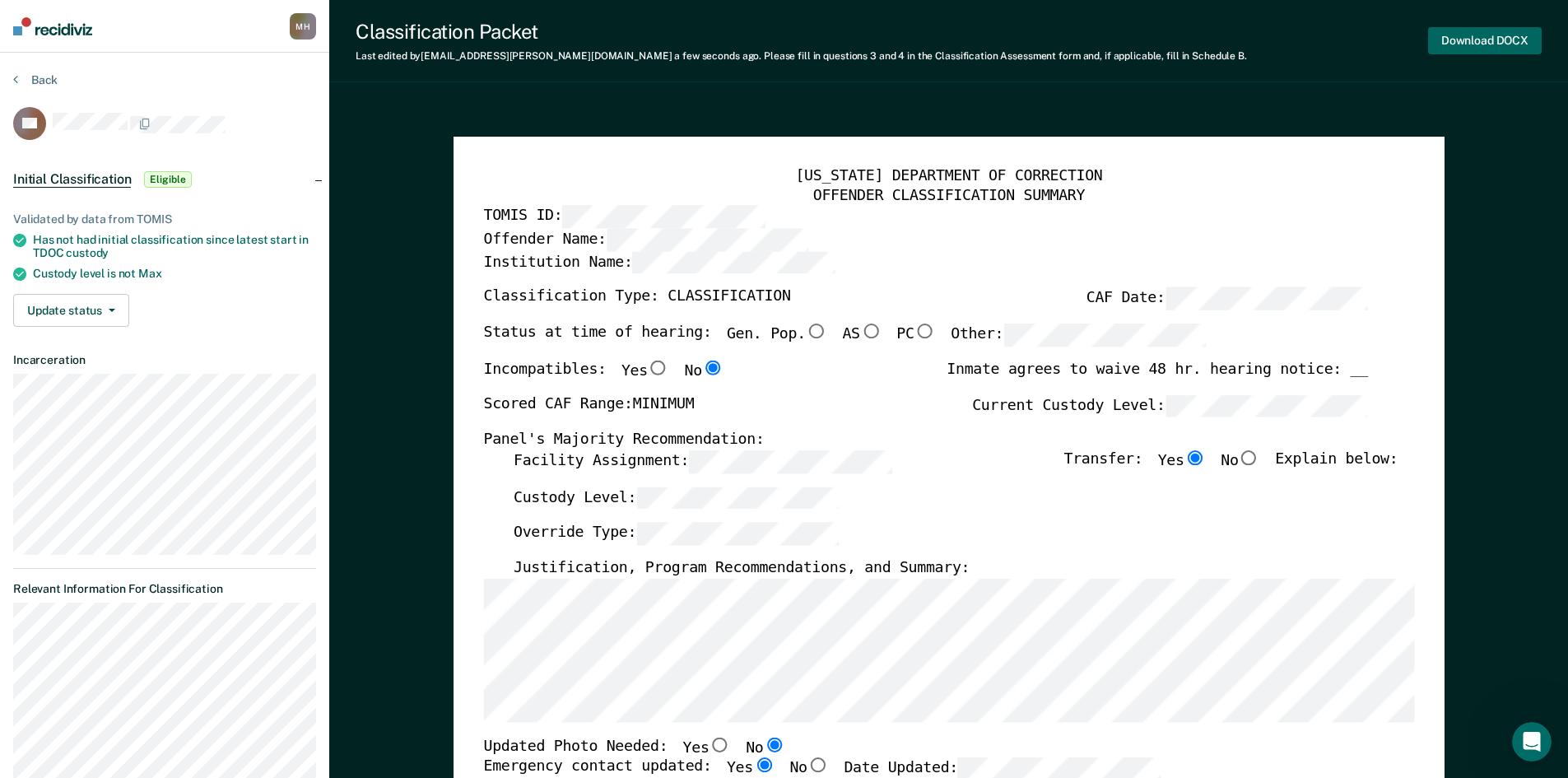
click at [1475, 46] on button "Download DOCX" at bounding box center [1485, 40] width 114 height 27
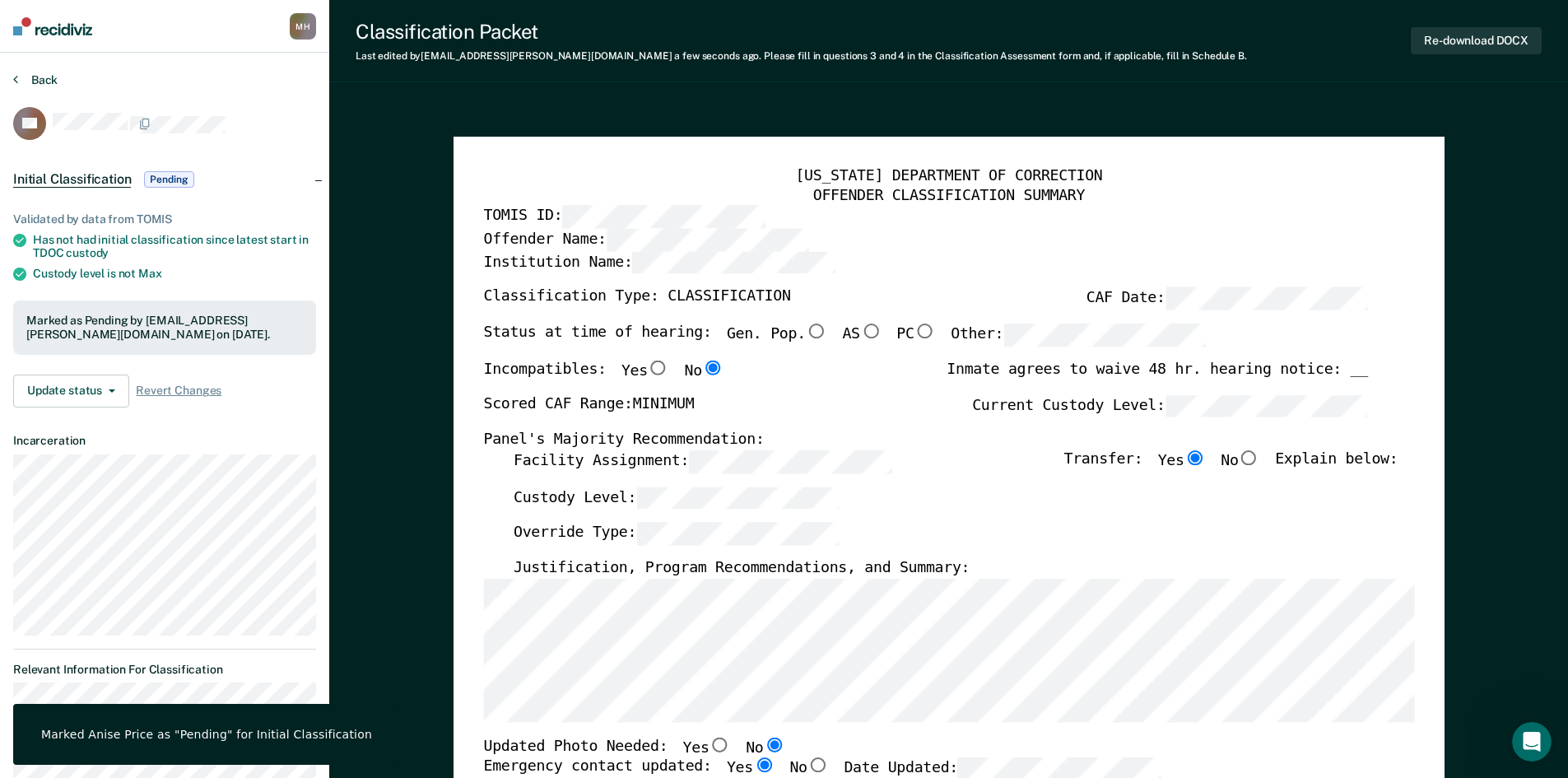
click at [39, 74] on button "Back" at bounding box center [35, 80] width 45 height 15
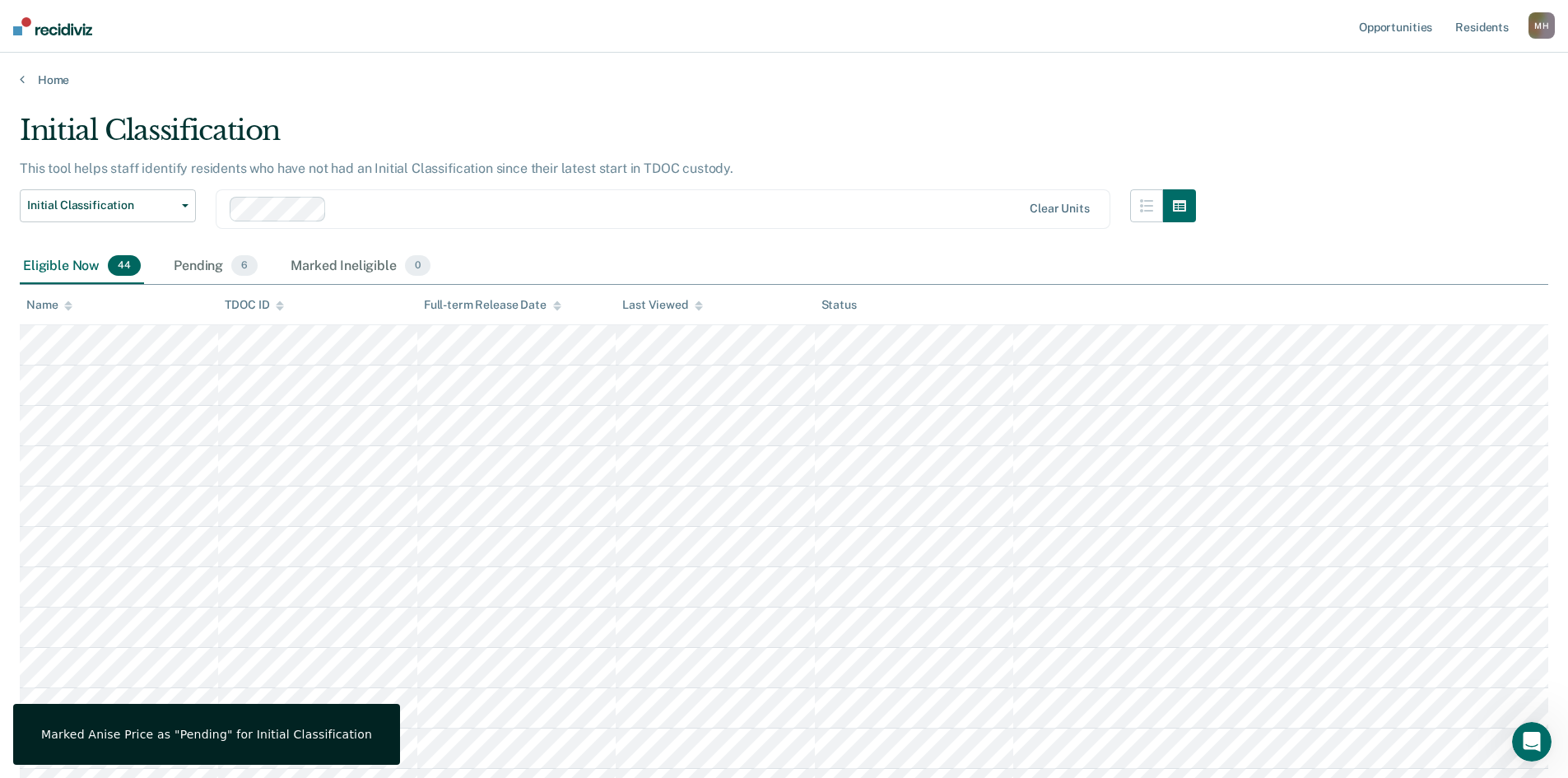
scroll to position [173, 0]
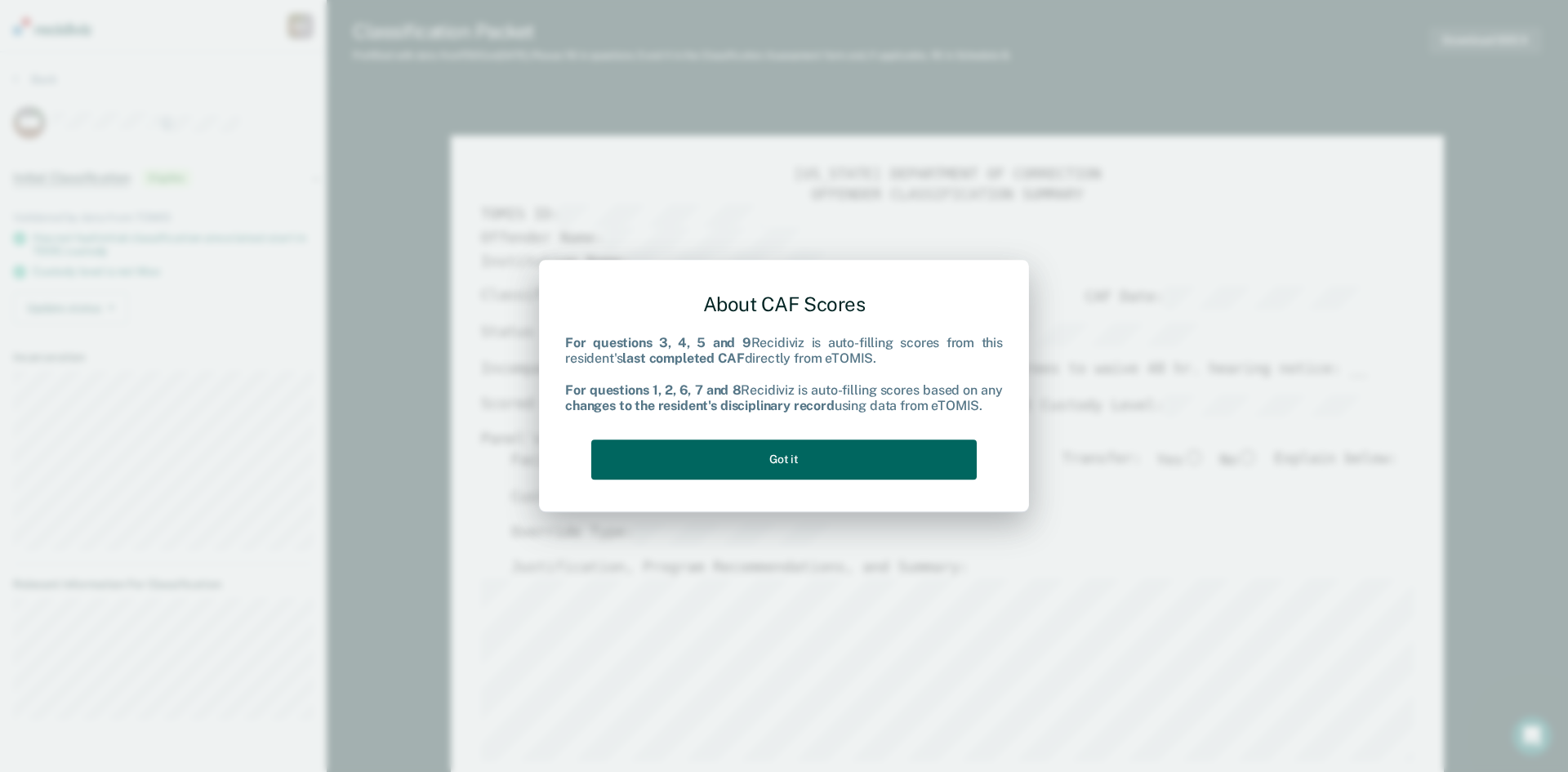
click at [897, 445] on button "Got it" at bounding box center [784, 459] width 386 height 40
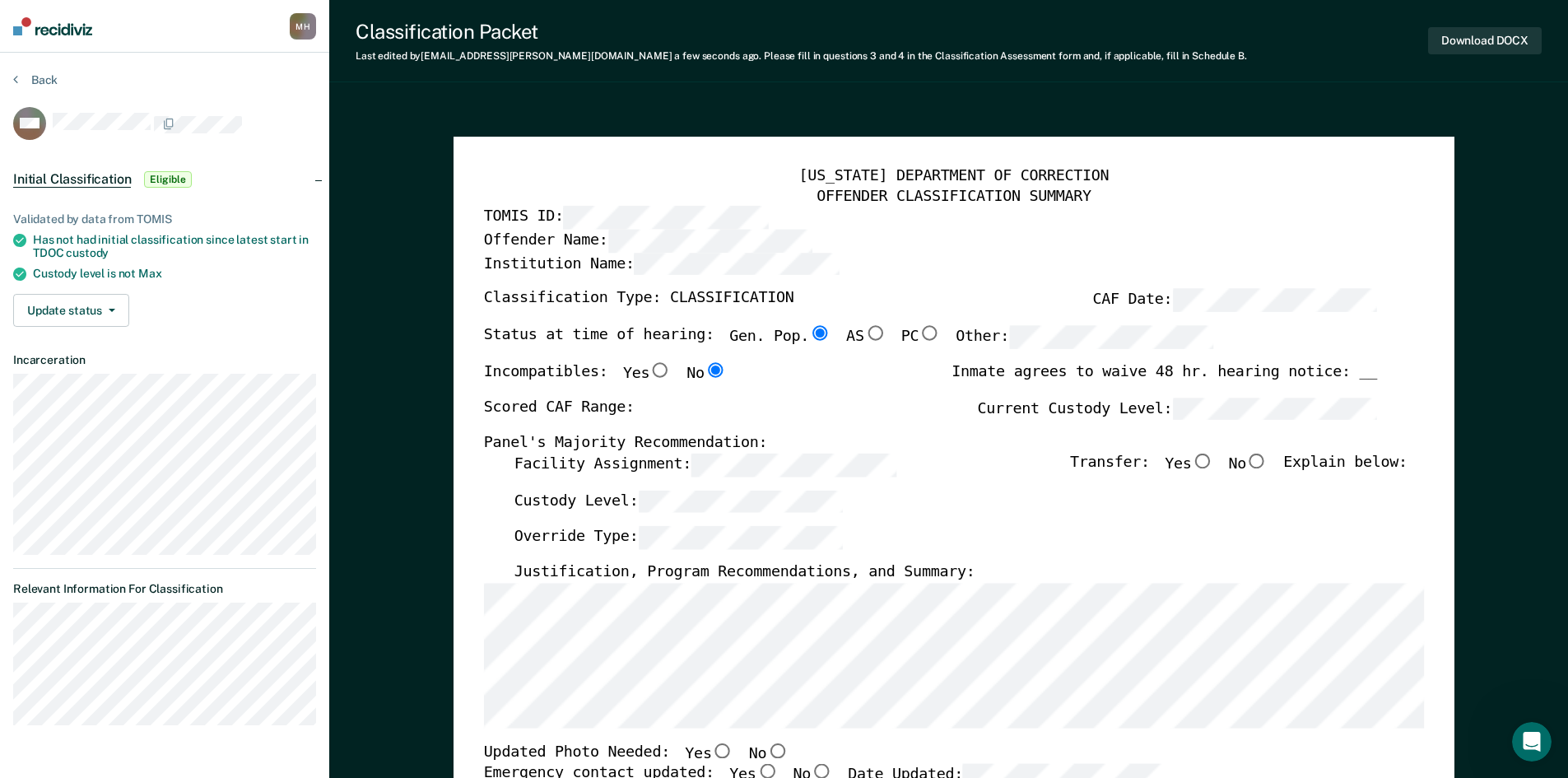
click at [470, 678] on div "[US_STATE] DEPARTMENT OF CORRECTION OFFENDER CLASSIFICATION SUMMARY TOMIS ID: O…" at bounding box center [954, 789] width 1001 height 1304
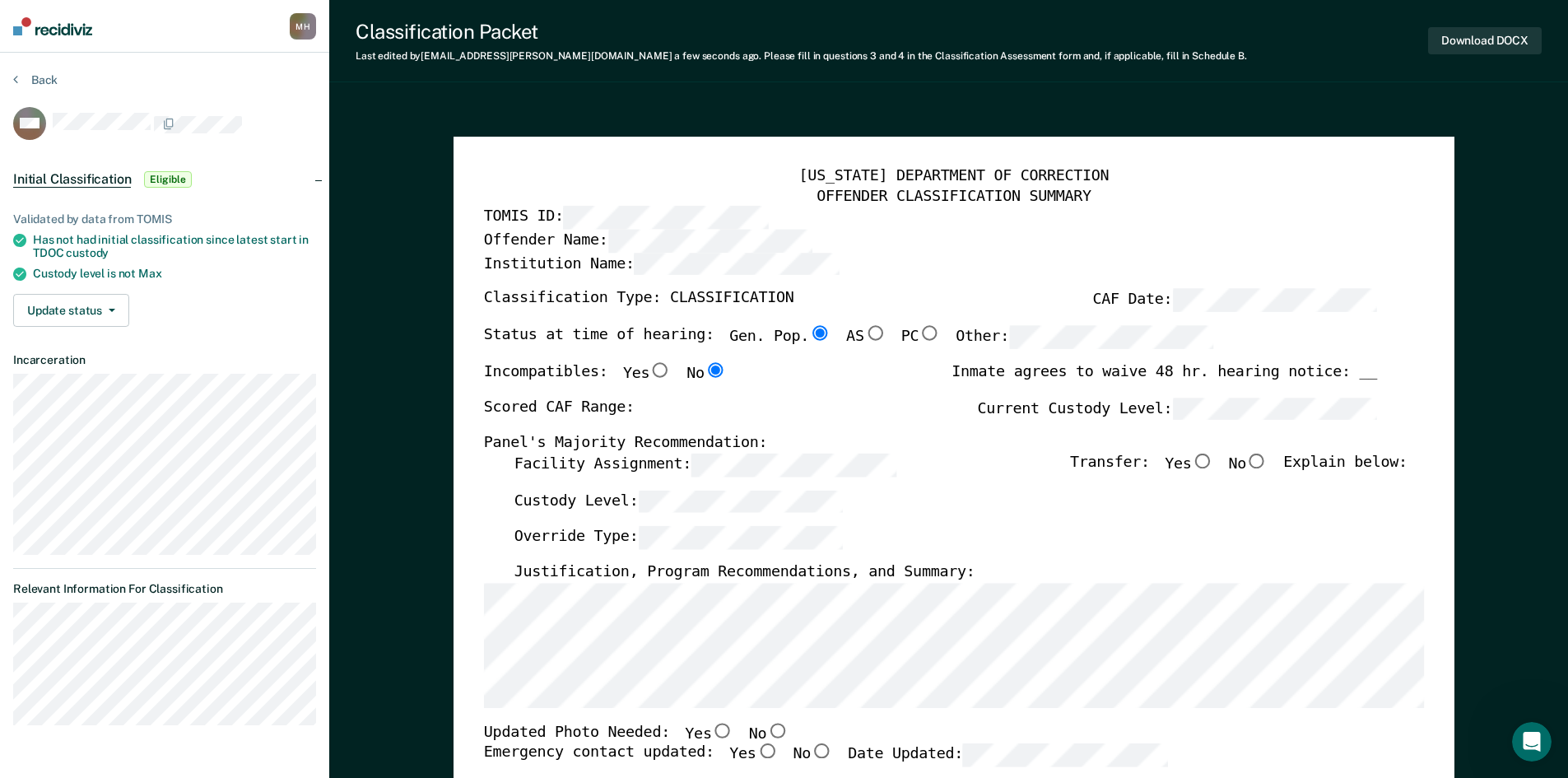
click at [470, 695] on div "[US_STATE] DEPARTMENT OF CORRECTION OFFENDER CLASSIFICATION SUMMARY TOMIS ID: O…" at bounding box center [954, 789] width 1001 height 1304
click at [665, 466] on label "Facility Assignment:" at bounding box center [704, 464] width 382 height 23
click at [1098, 354] on div "Status at time of hearing: Gen. Pop. AS PC Other:" at bounding box center [848, 344] width 730 height 36
click at [1018, 418] on label "Current Custody Level:" at bounding box center [1176, 407] width 400 height 23
type textarea "x"
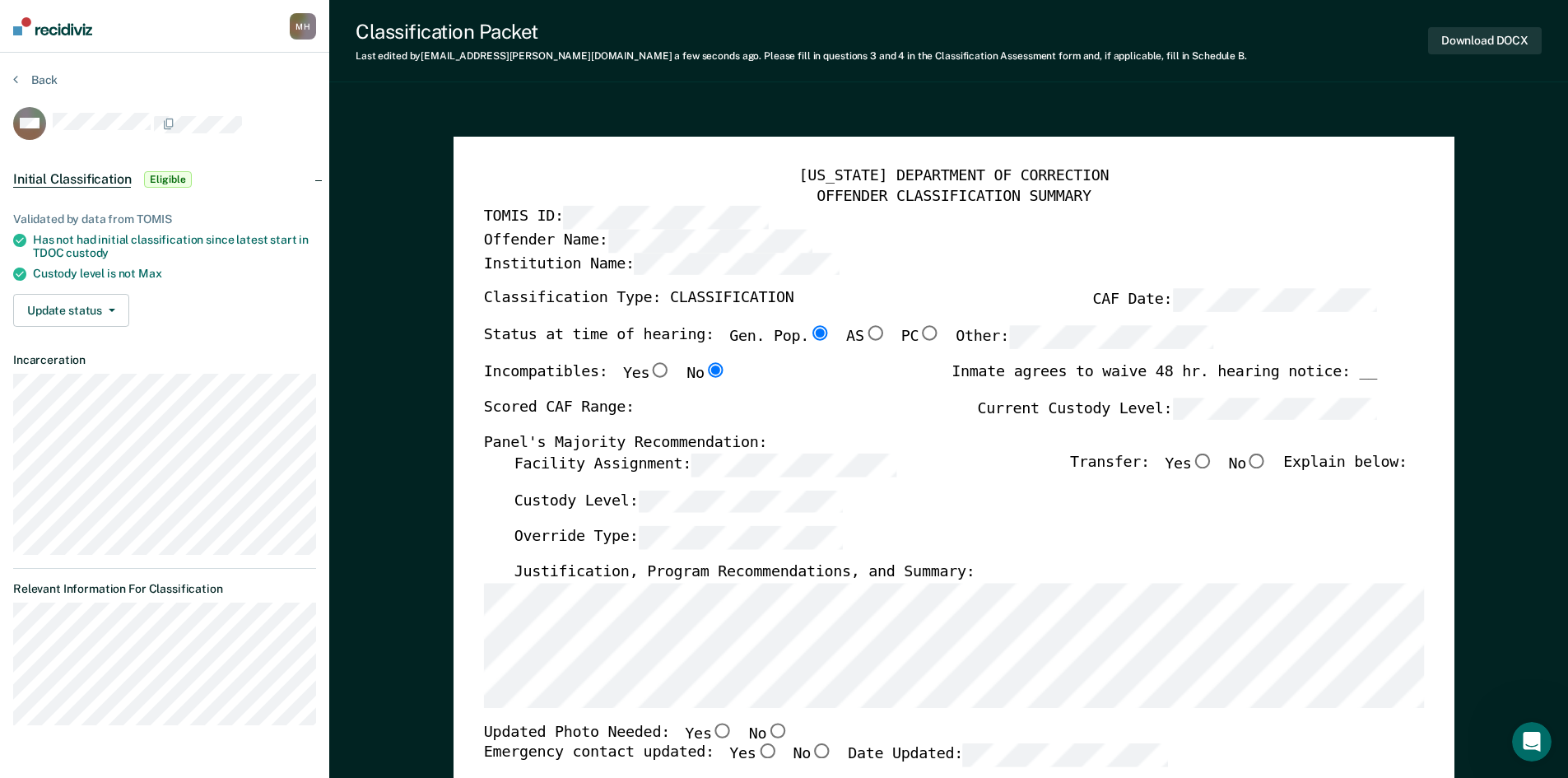
radio input "false"
click at [1213, 459] on input "Yes" at bounding box center [1202, 460] width 22 height 15
type textarea "x"
radio input "true"
click at [766, 726] on input "No" at bounding box center [777, 730] width 22 height 15
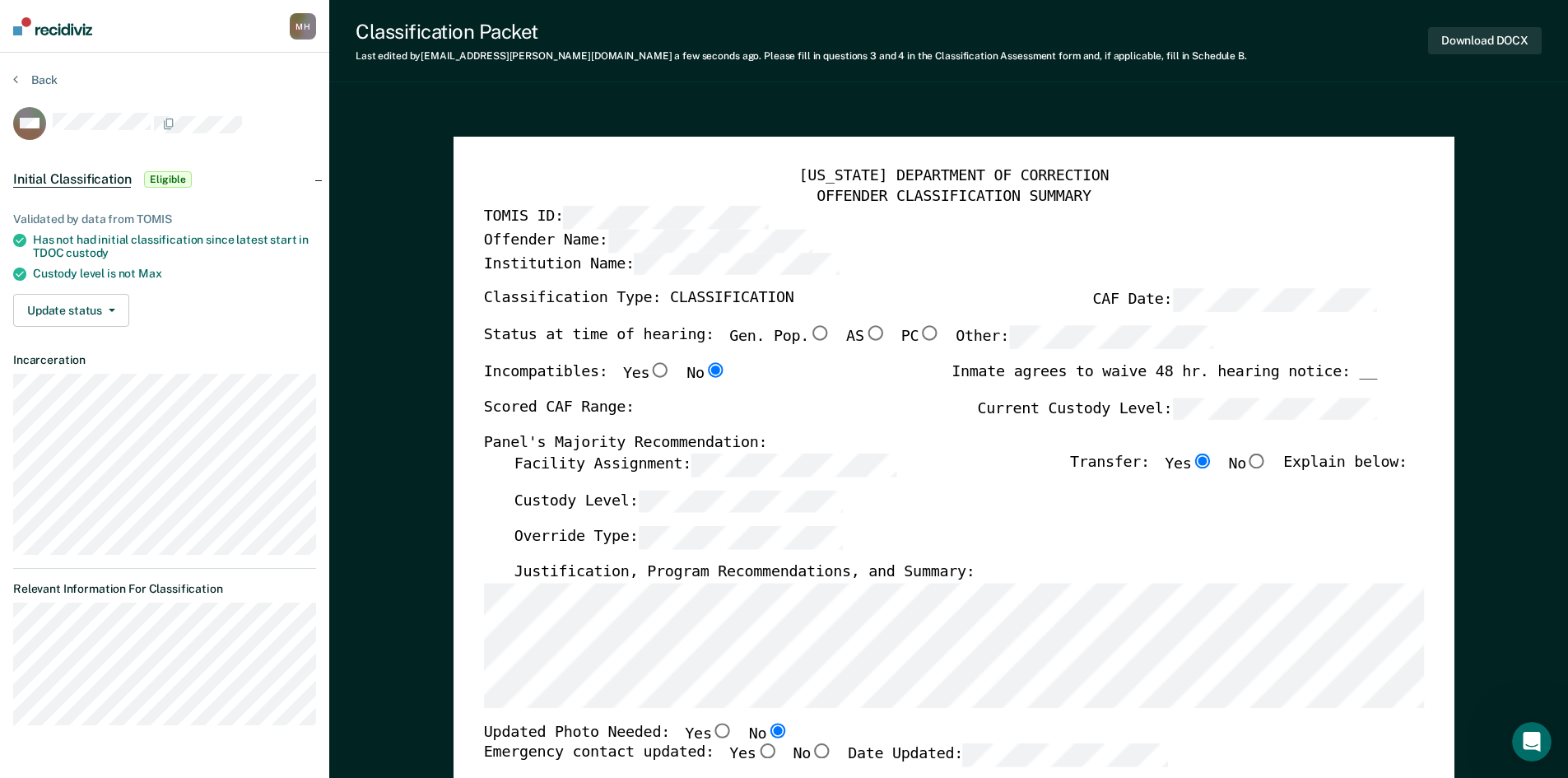
type textarea "x"
radio input "true"
click at [756, 747] on input "Yes" at bounding box center [767, 751] width 22 height 15
type textarea "x"
radio input "true"
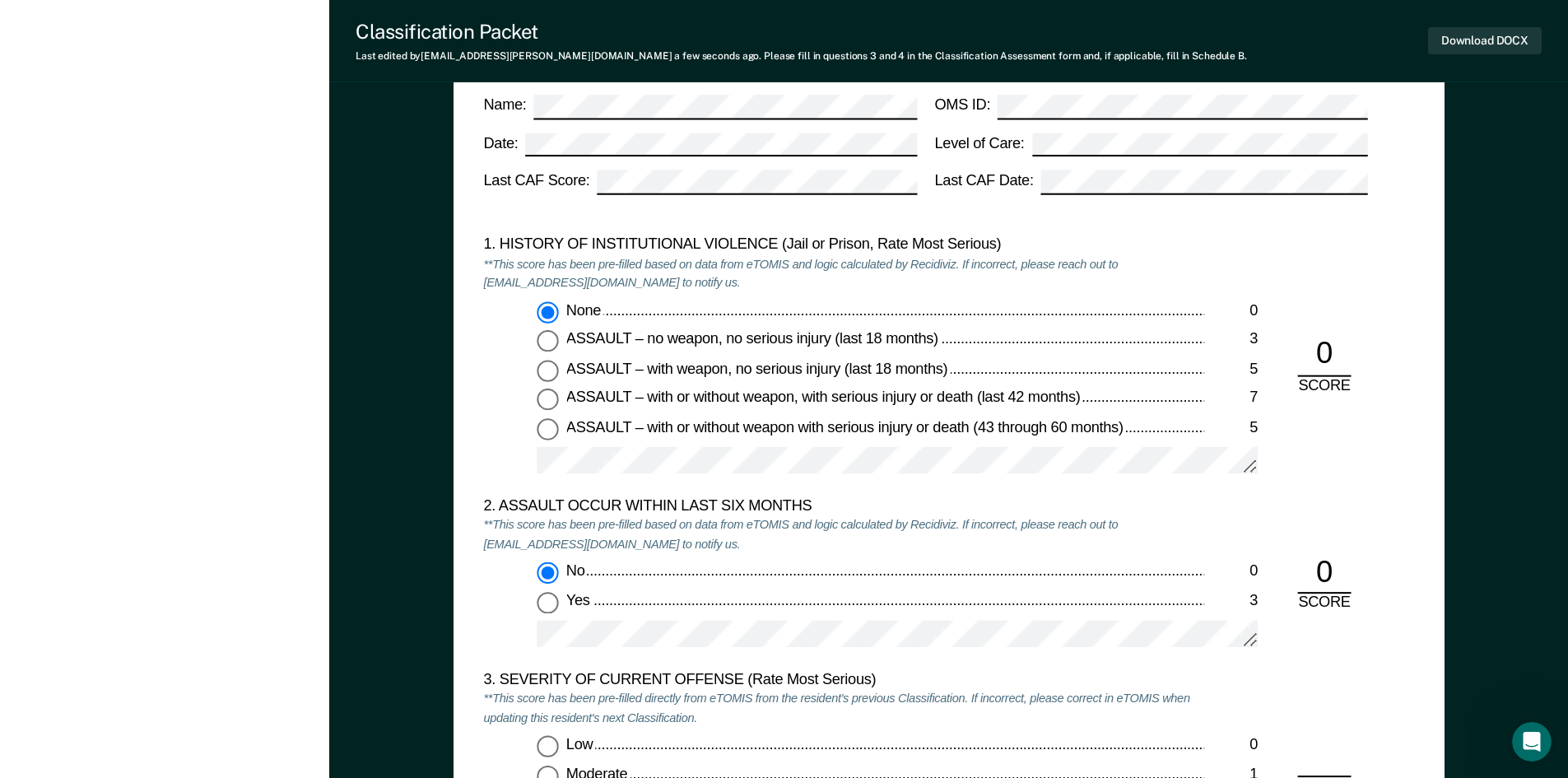
scroll to position [1729, 0]
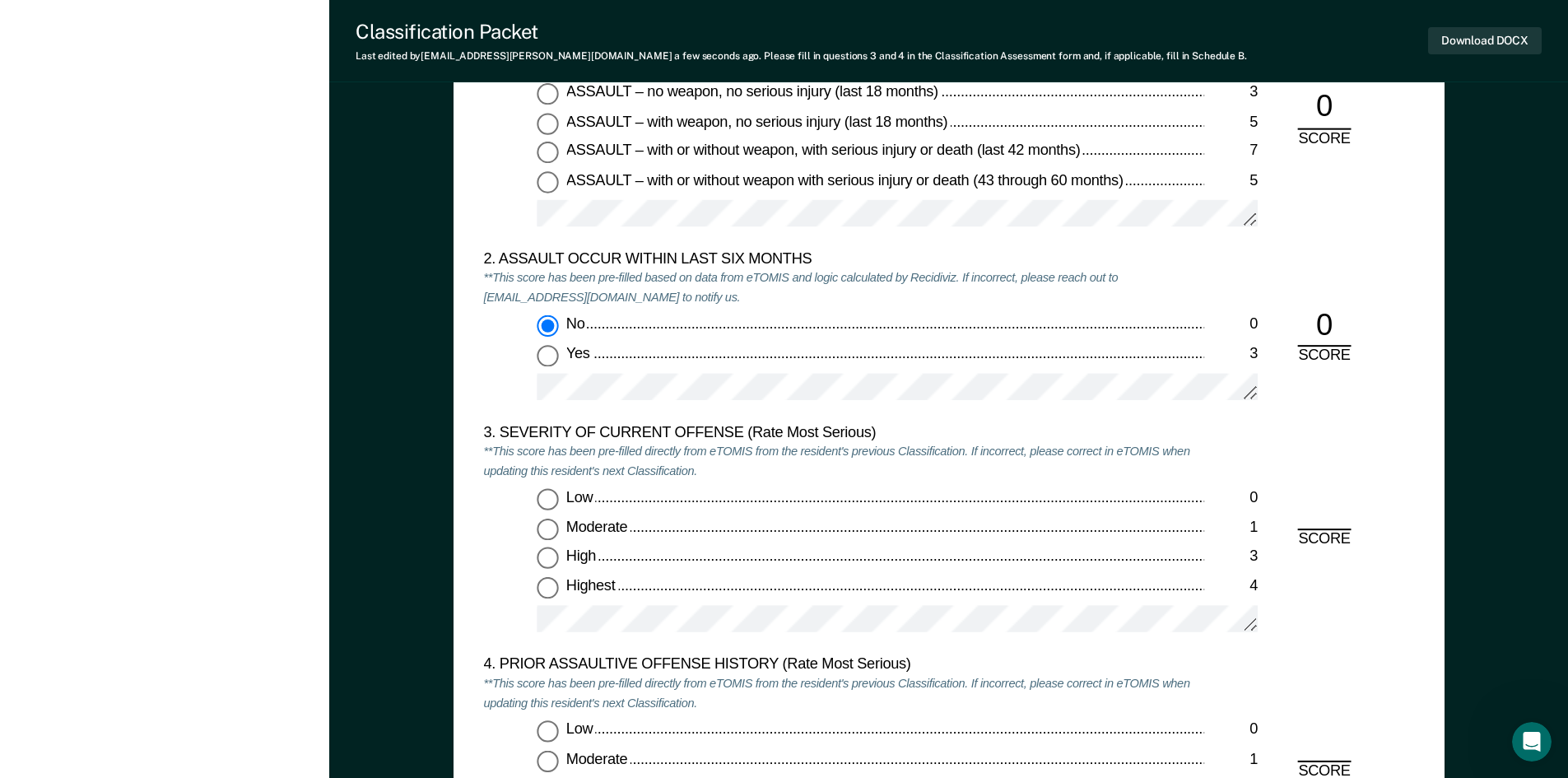
click at [554, 585] on input "Highest 4" at bounding box center [546, 587] width 21 height 21
type textarea "x"
radio input "true"
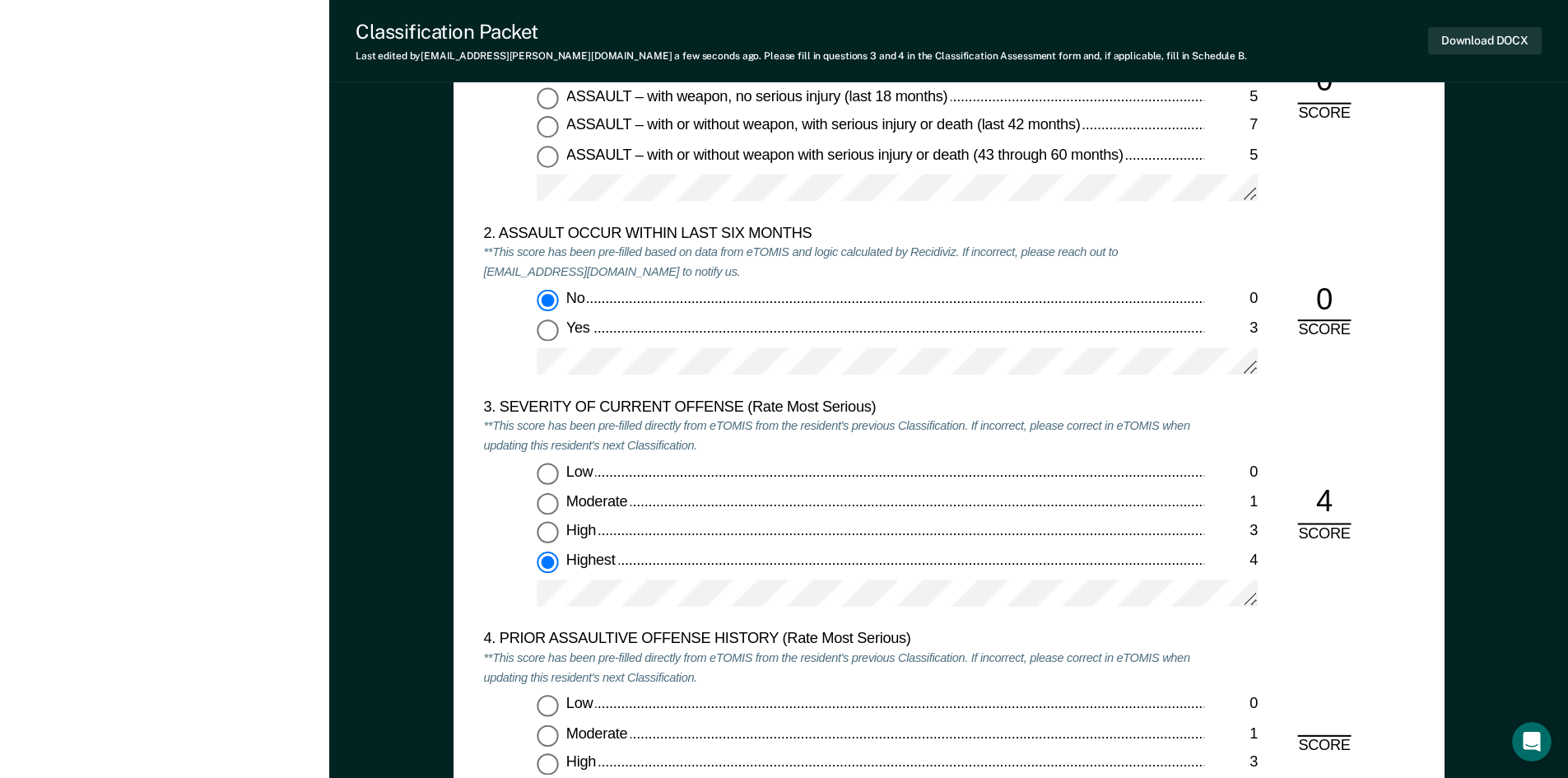
scroll to position [2057, 0]
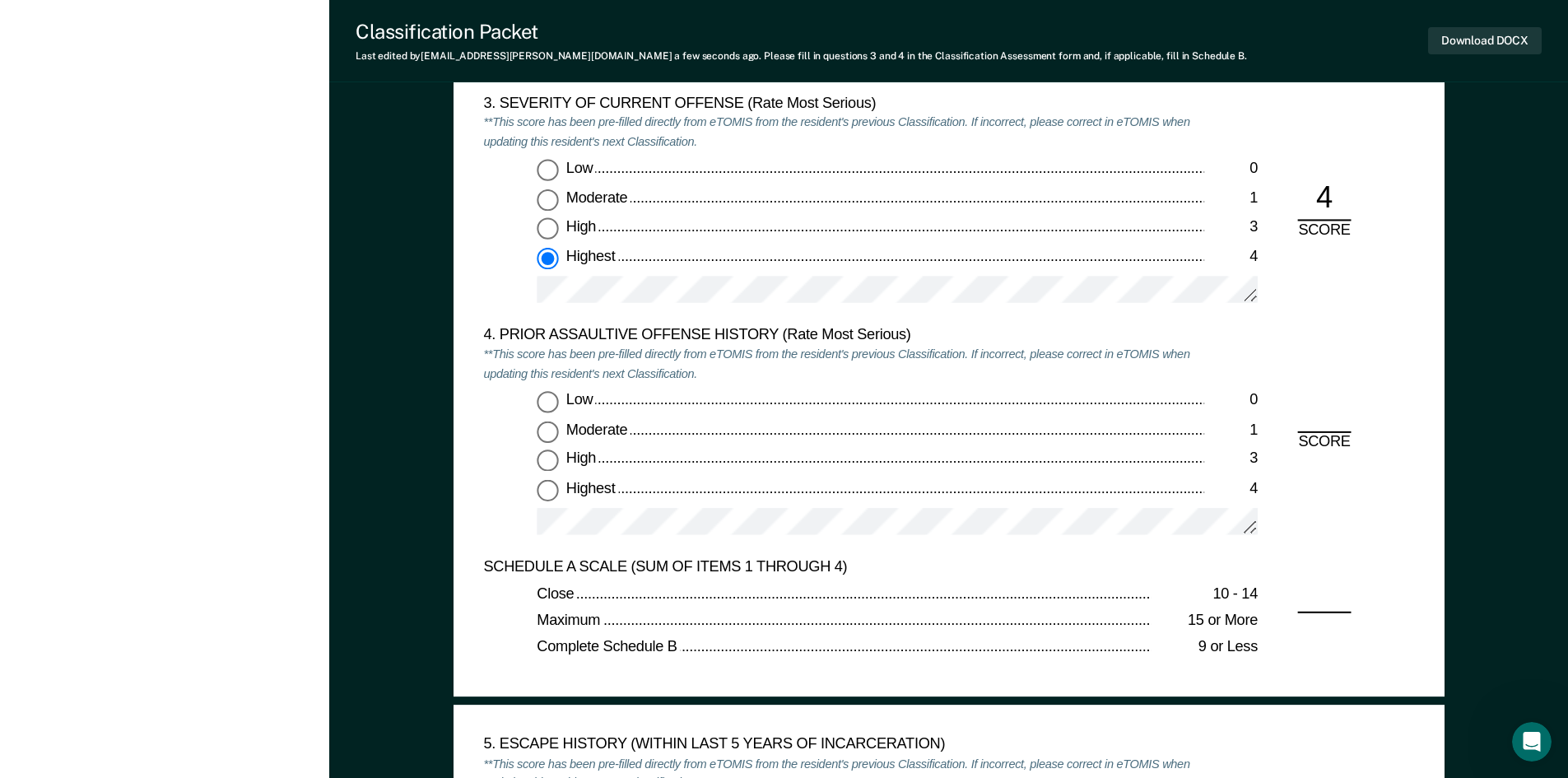
click at [550, 388] on div "4. PRIOR ASSAULTIVE OFFENSE HISTORY (Rate Most Serious) **This score has been p…" at bounding box center [844, 441] width 721 height 232
click at [555, 410] on input "Low 0" at bounding box center [546, 401] width 21 height 21
type textarea "x"
radio input "true"
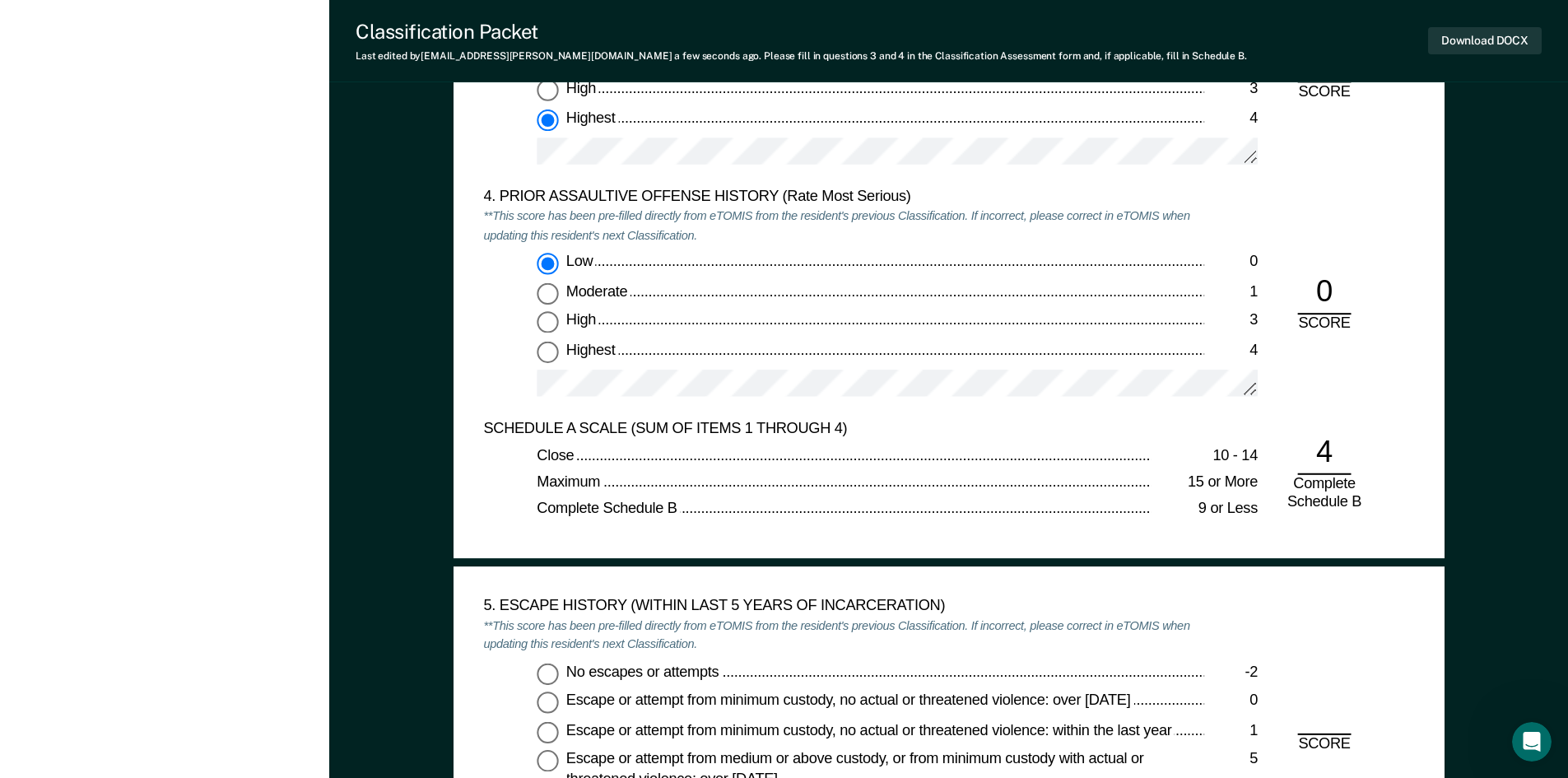
scroll to position [2552, 0]
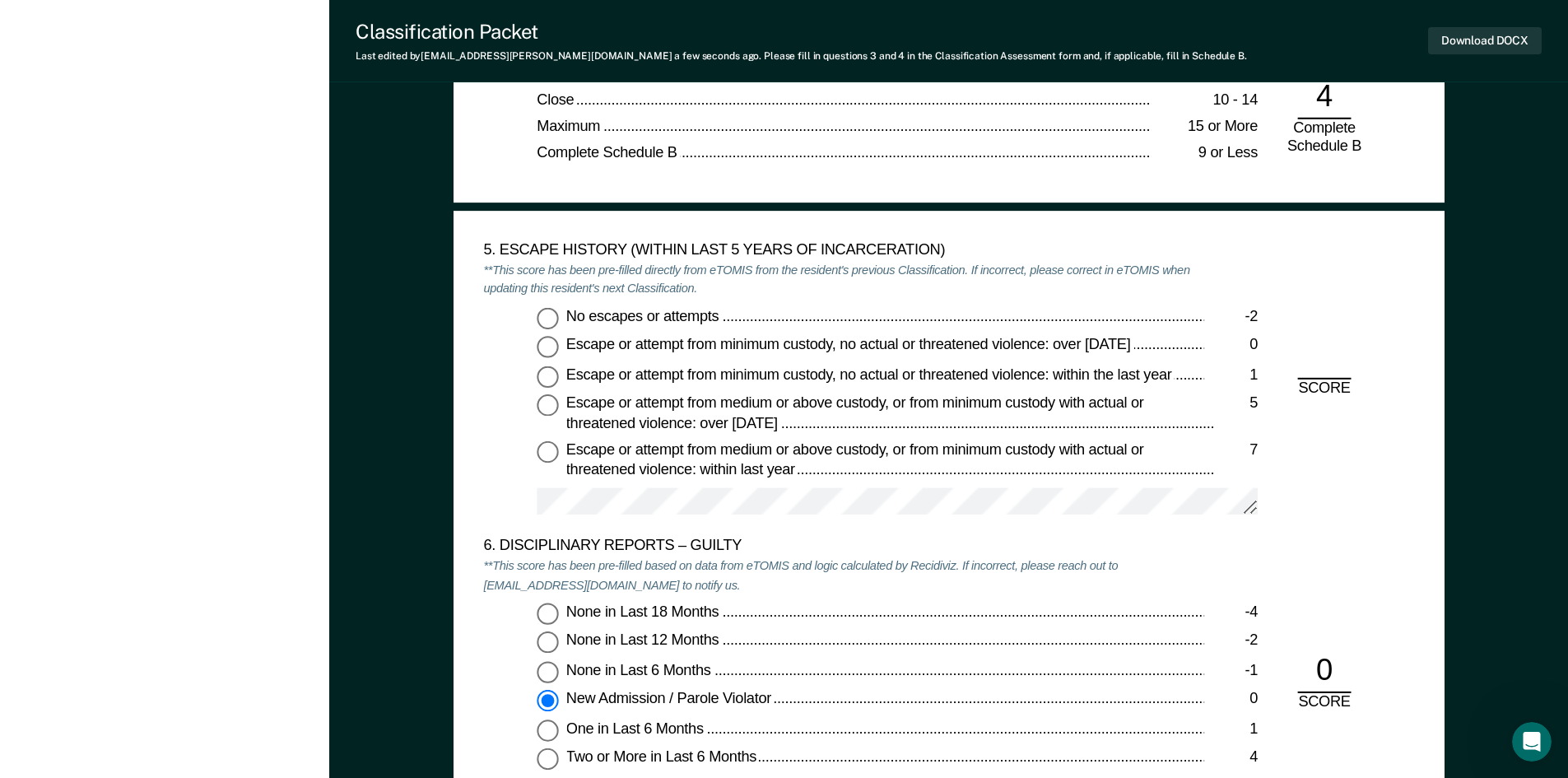
click at [543, 319] on input "No escapes or attempts -2" at bounding box center [546, 317] width 21 height 21
type textarea "x"
radio input "true"
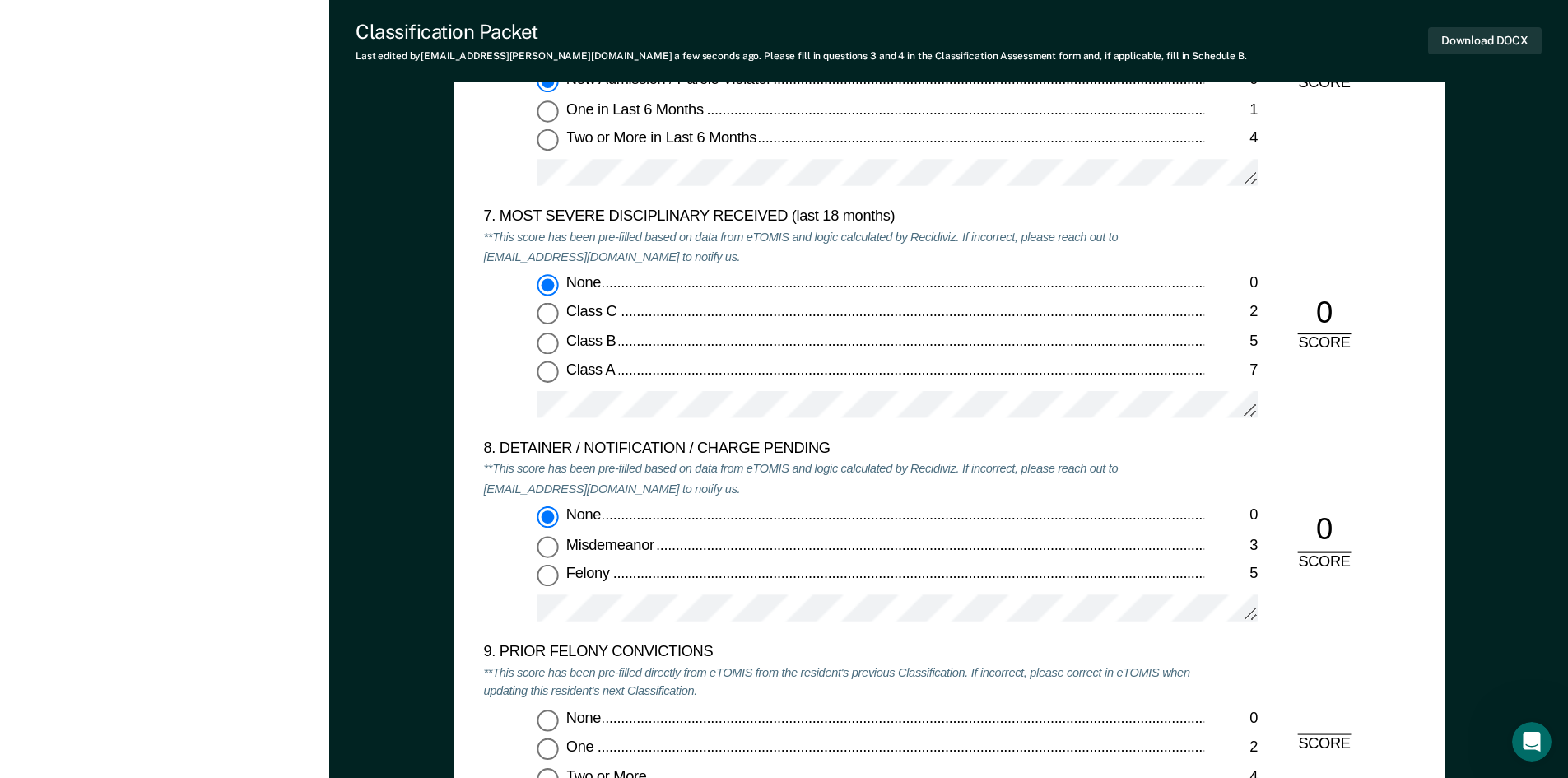
scroll to position [3458, 0]
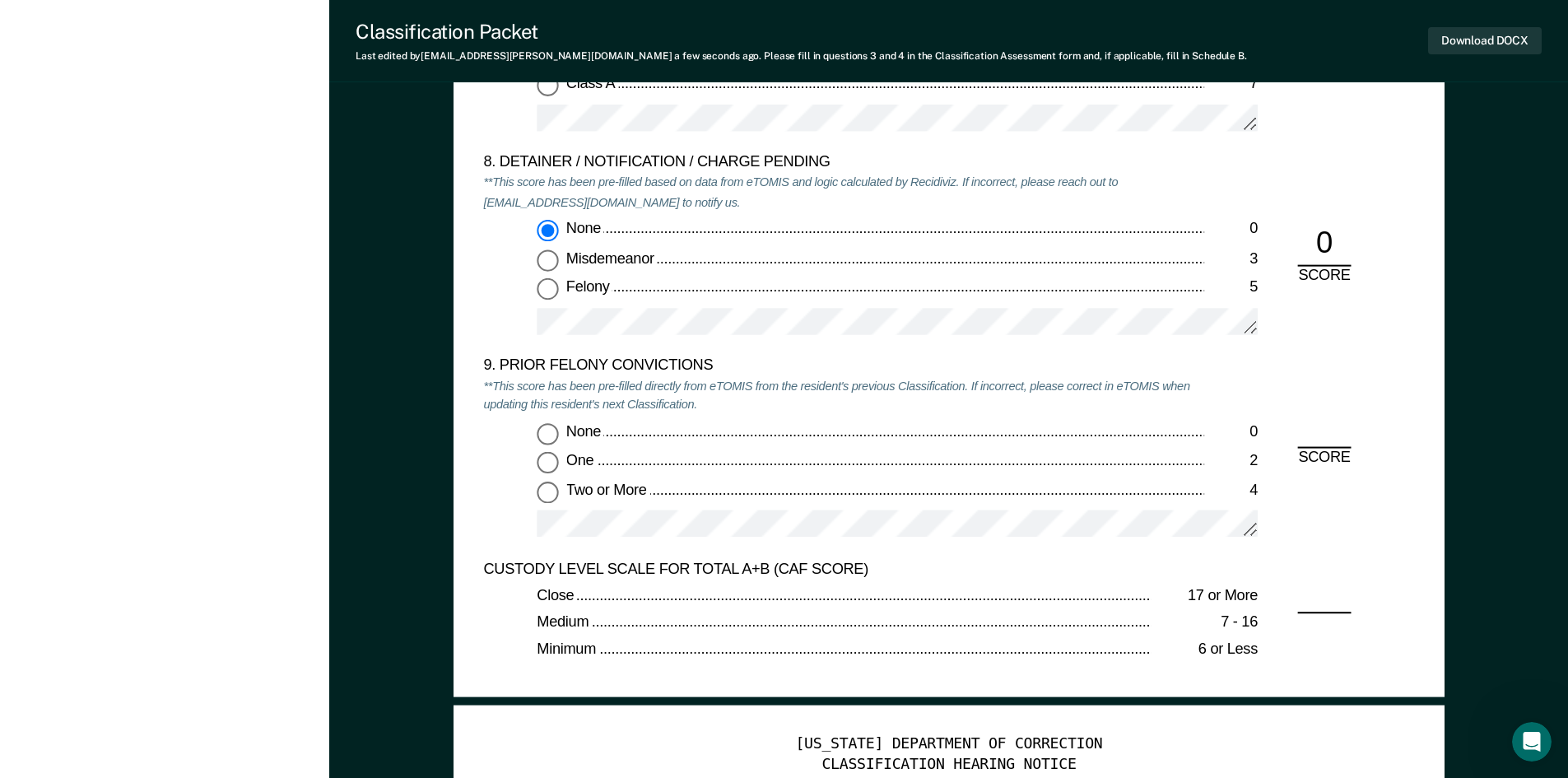
click at [555, 433] on input "None 0" at bounding box center [546, 432] width 21 height 21
type textarea "x"
radio input "true"
click at [1455, 49] on button "Download DOCX" at bounding box center [1485, 40] width 114 height 27
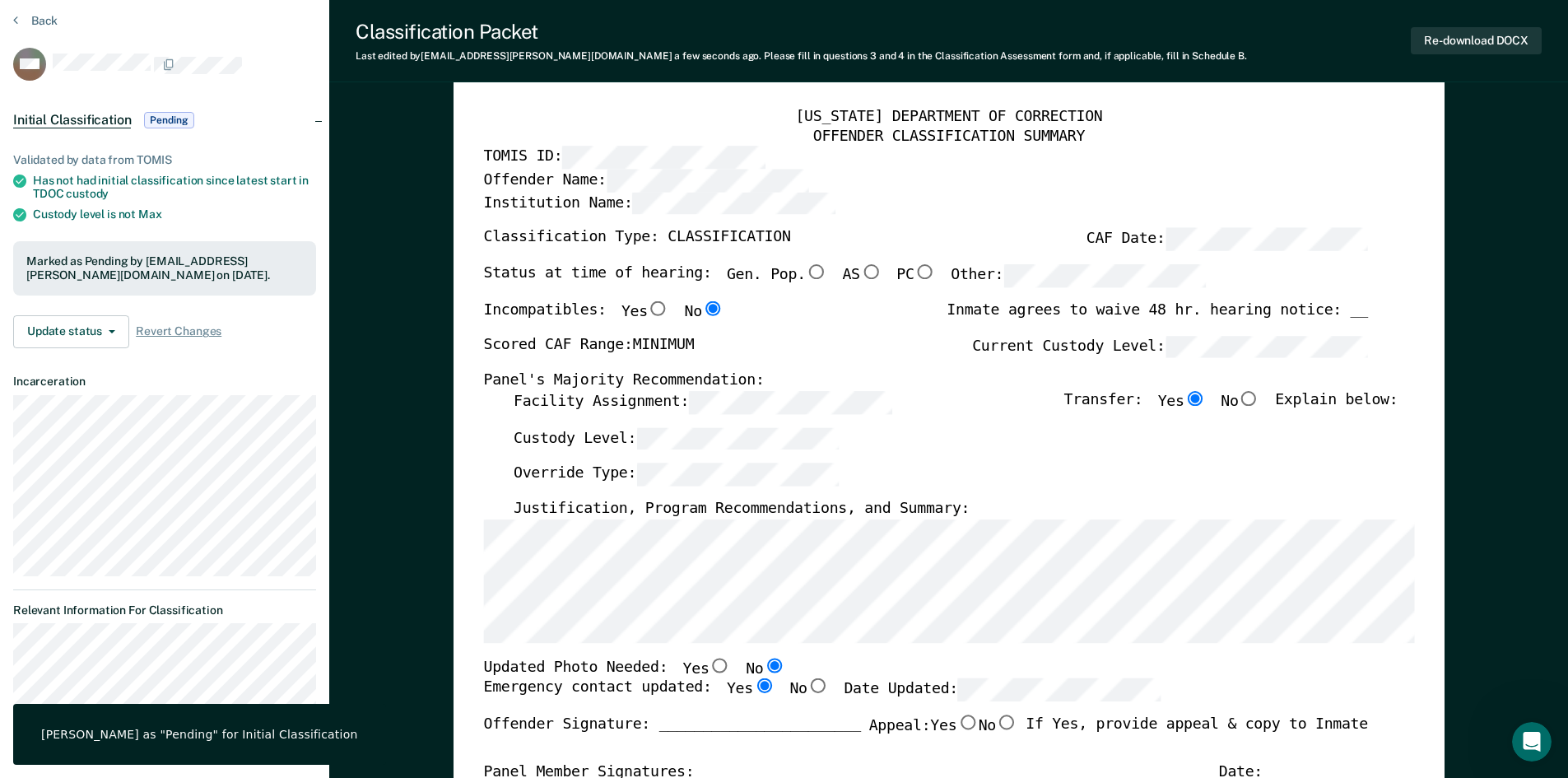
scroll to position [0, 0]
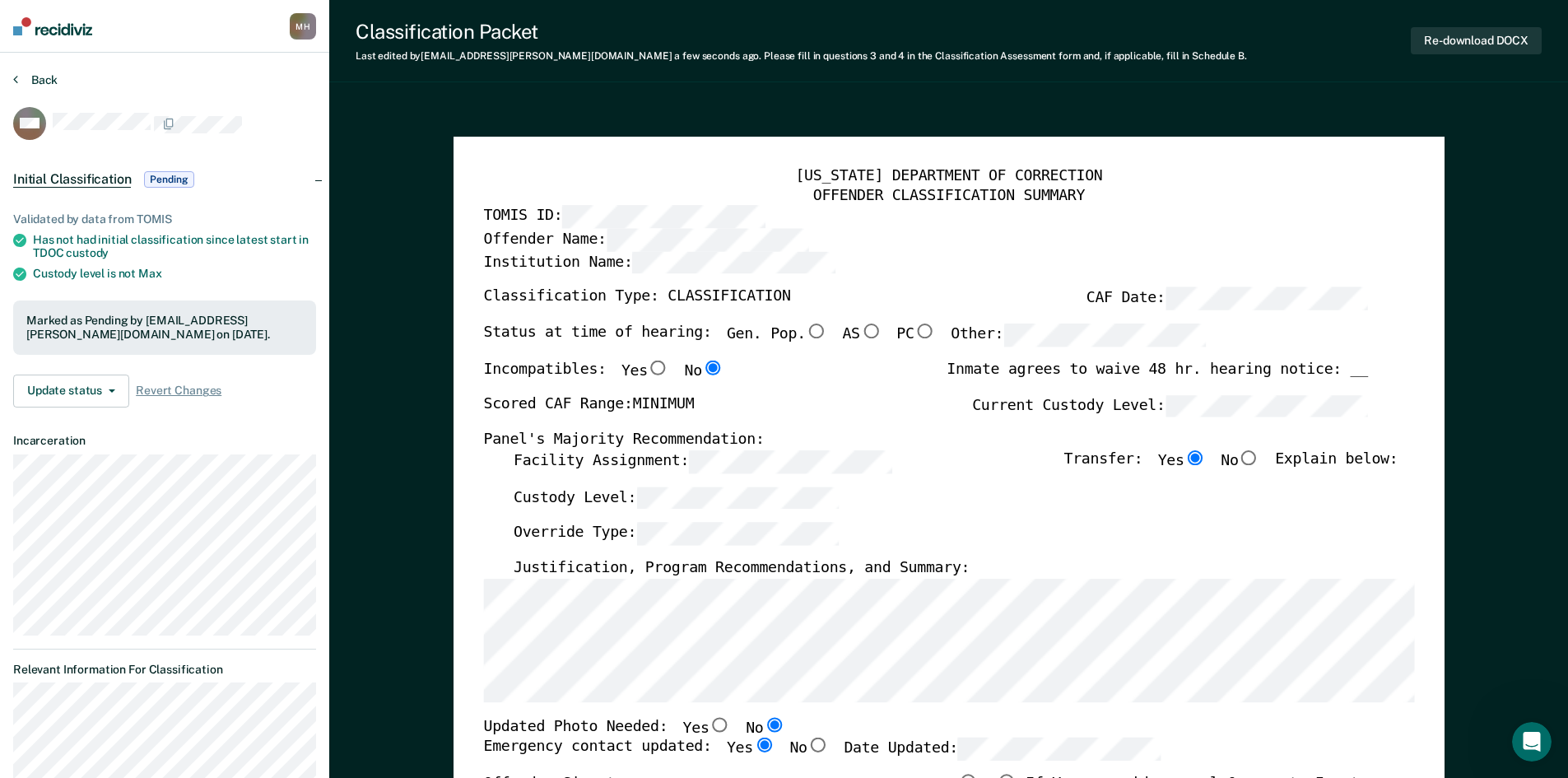
click at [46, 80] on button "Back" at bounding box center [35, 80] width 45 height 15
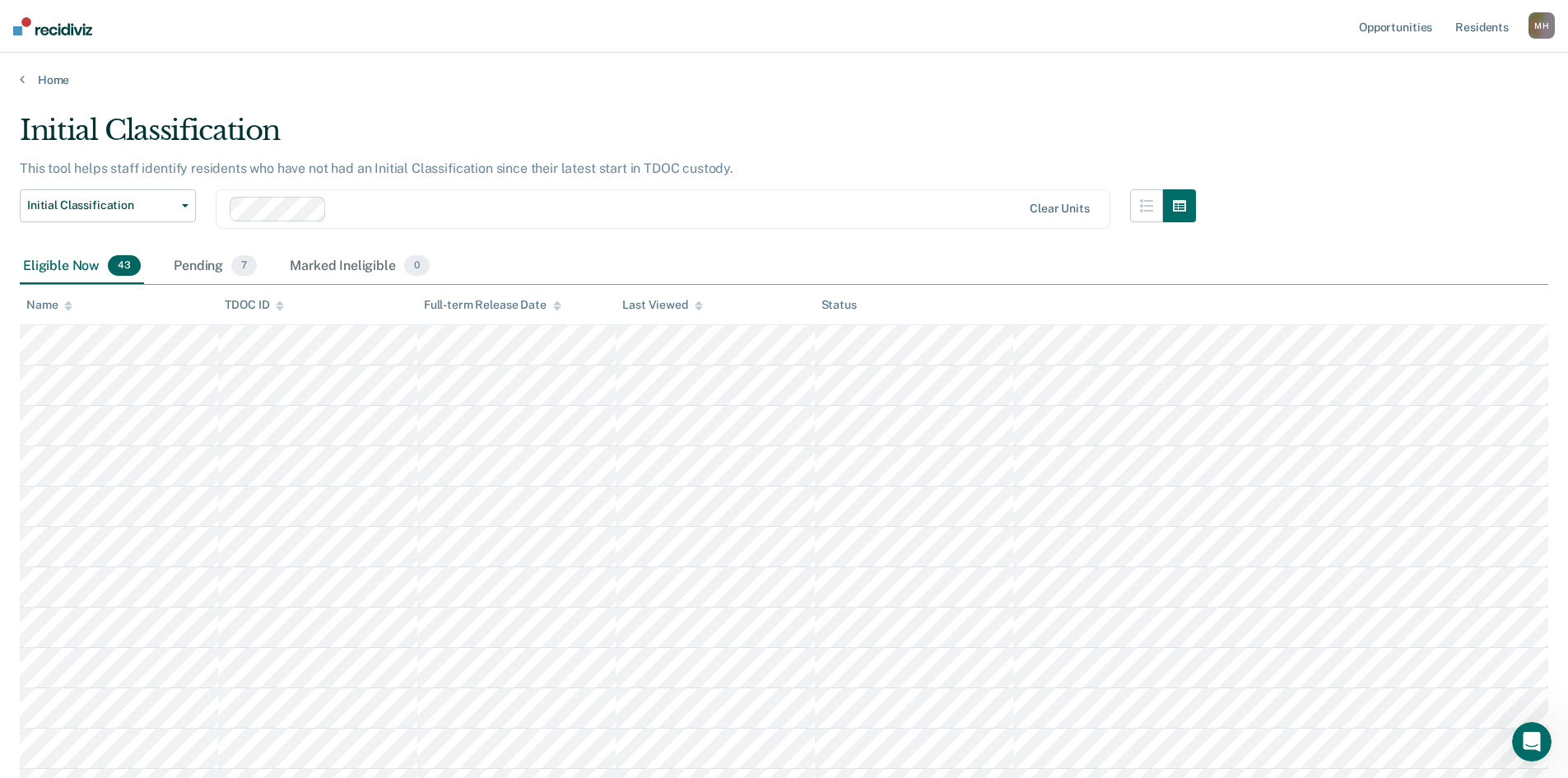
scroll to position [173, 0]
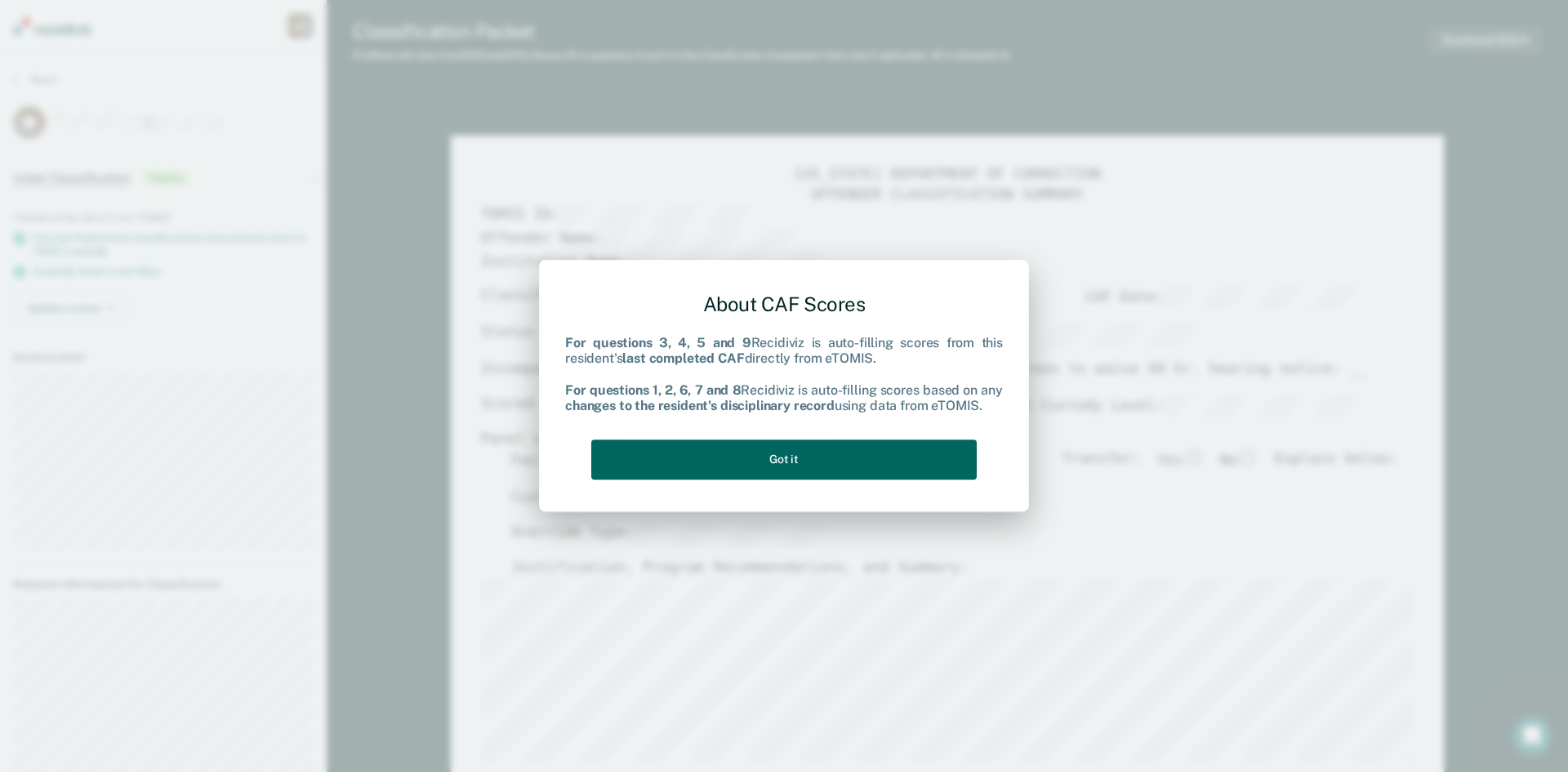
click at [930, 462] on button "Got it" at bounding box center [784, 459] width 386 height 40
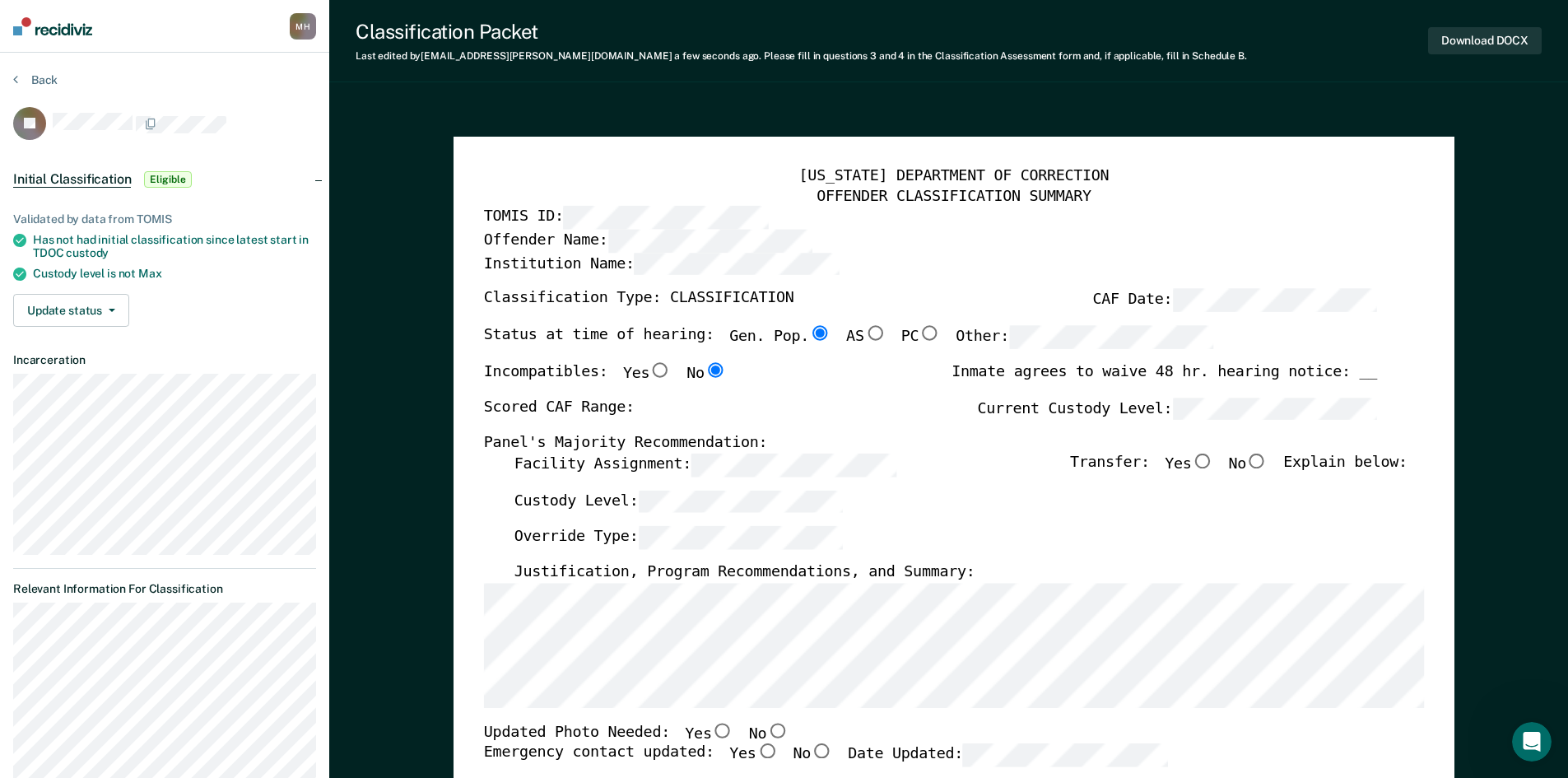
click at [766, 723] on input "No" at bounding box center [777, 730] width 22 height 15
type textarea "x"
radio input "true"
click at [756, 750] on input "Yes" at bounding box center [767, 751] width 22 height 15
type textarea "x"
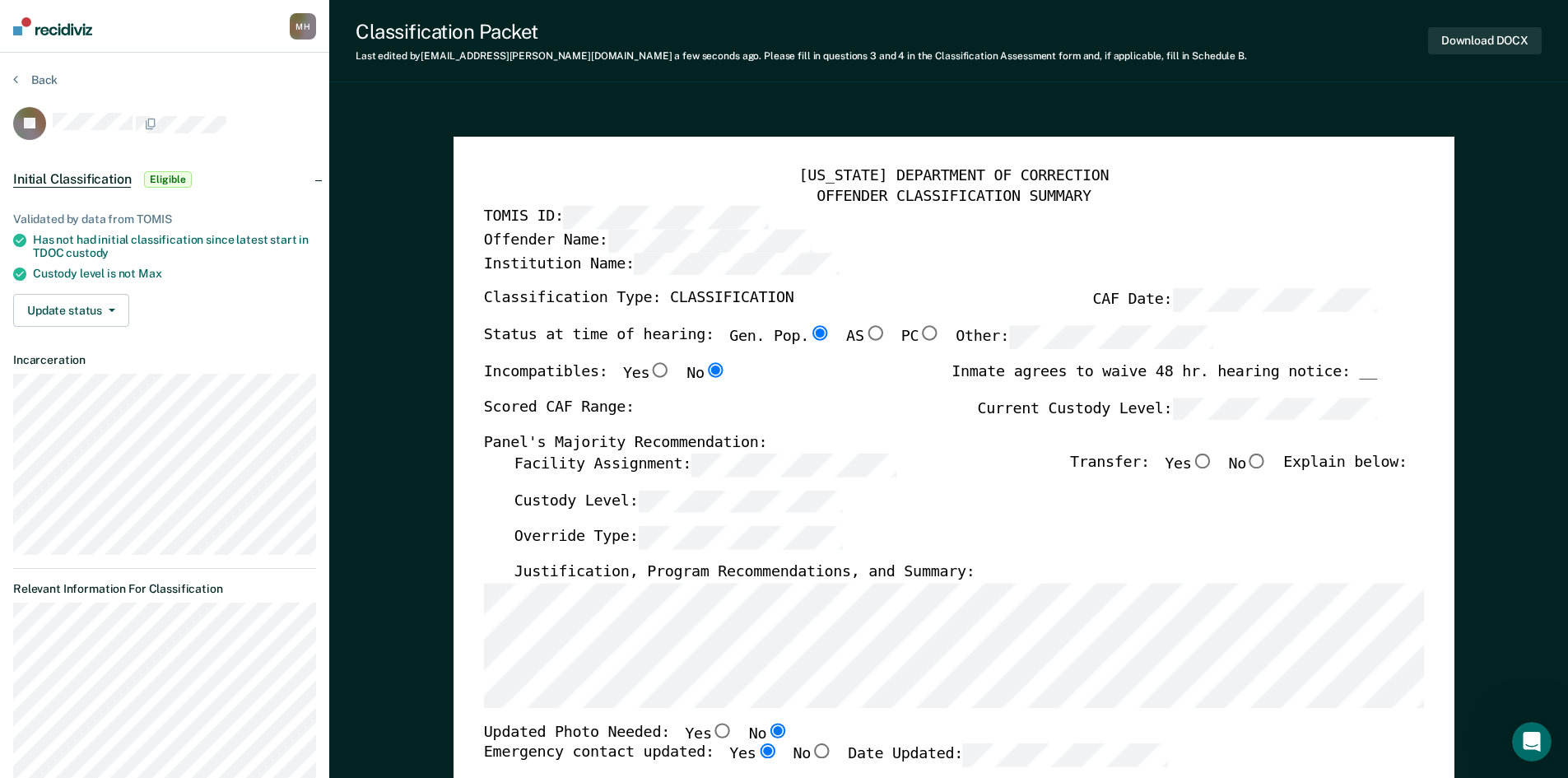
radio input "true"
click at [1056, 323] on div "Classification Type: CLASSIFICATION CAF Date:" at bounding box center [930, 307] width 893 height 36
click at [1015, 417] on label "Current Custody Level:" at bounding box center [1176, 407] width 400 height 23
type textarea "x"
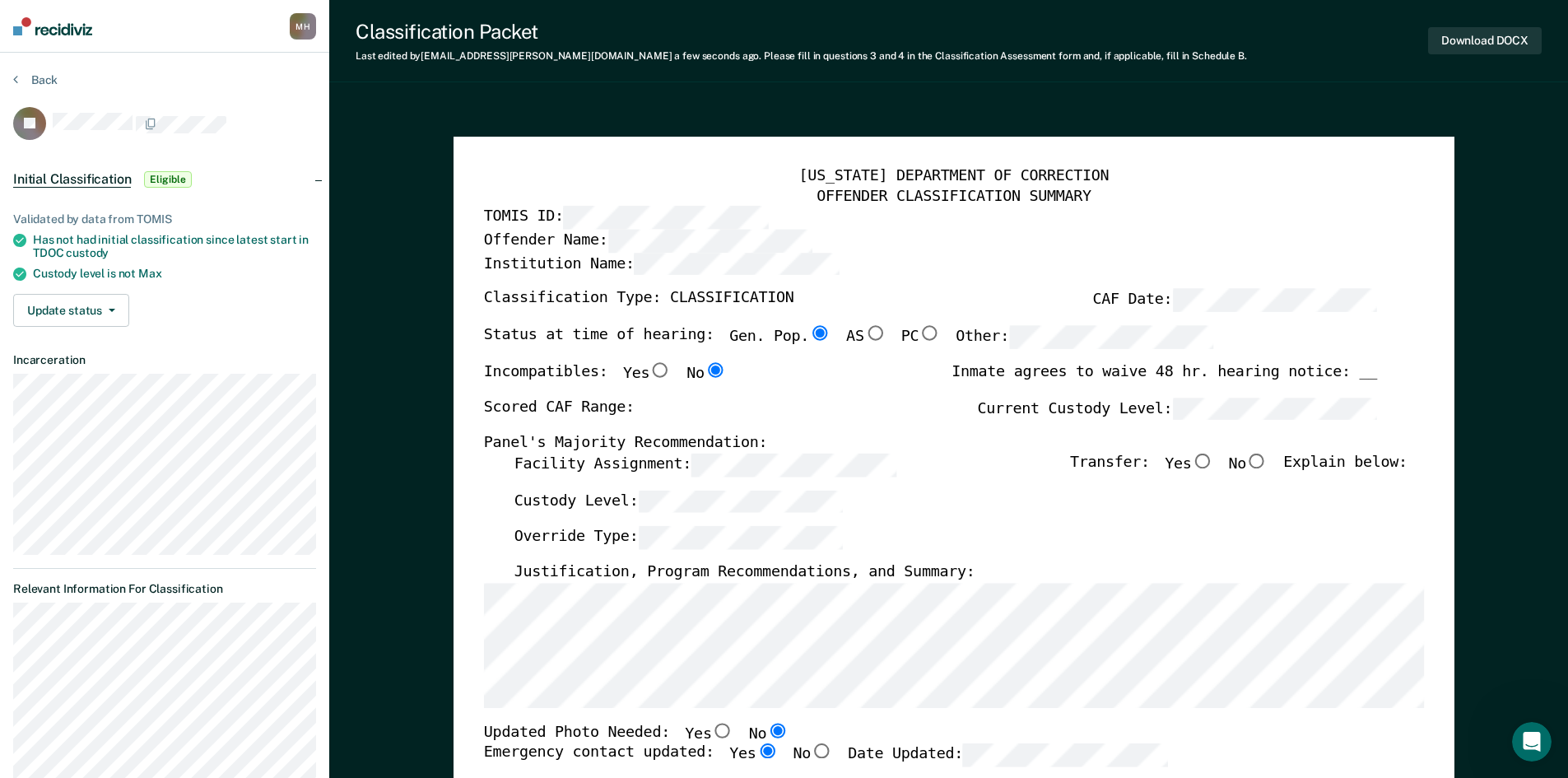
radio input "false"
click at [1213, 466] on input "Yes" at bounding box center [1202, 460] width 22 height 15
type textarea "x"
radio input "true"
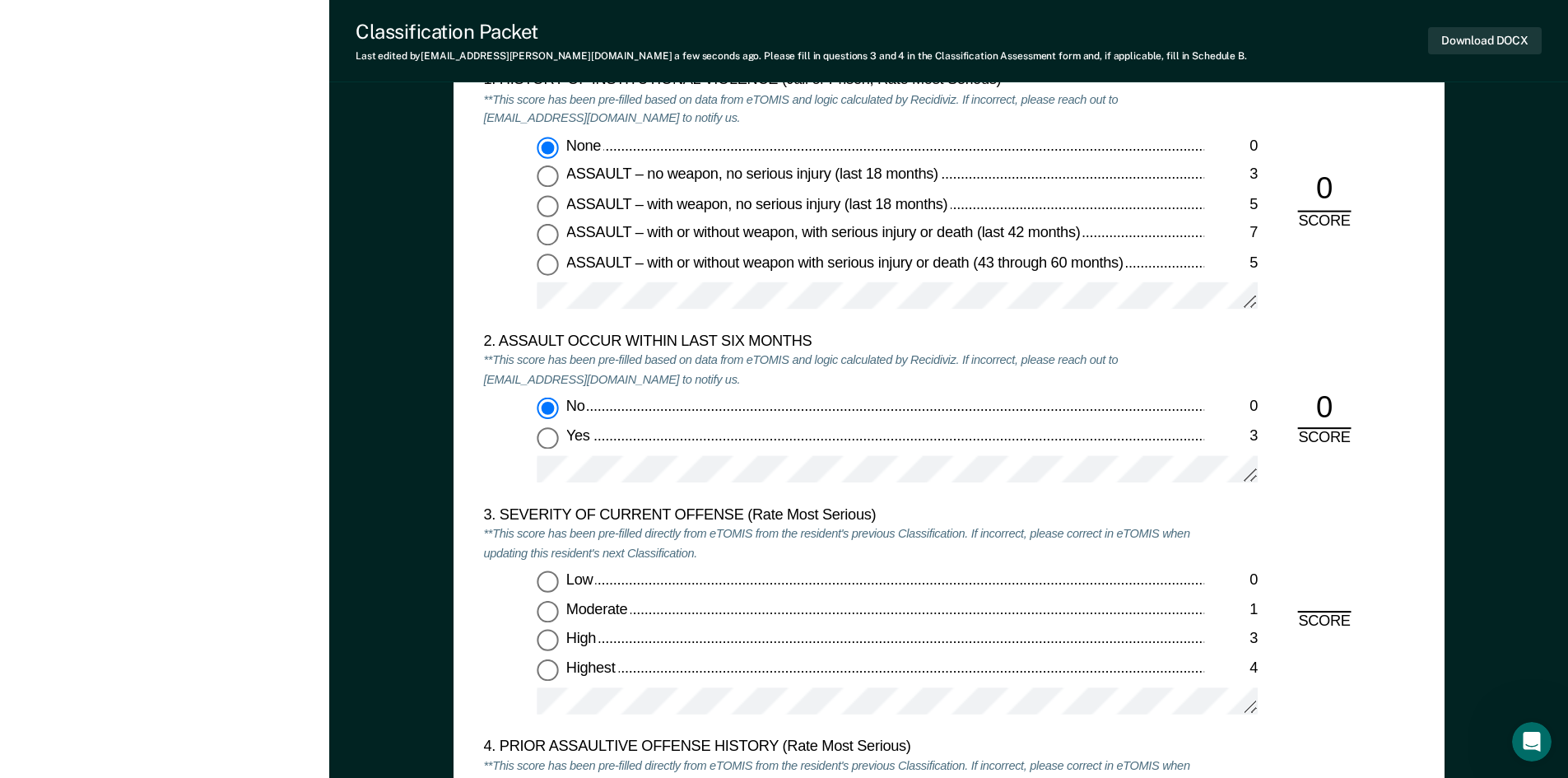
scroll to position [1975, 0]
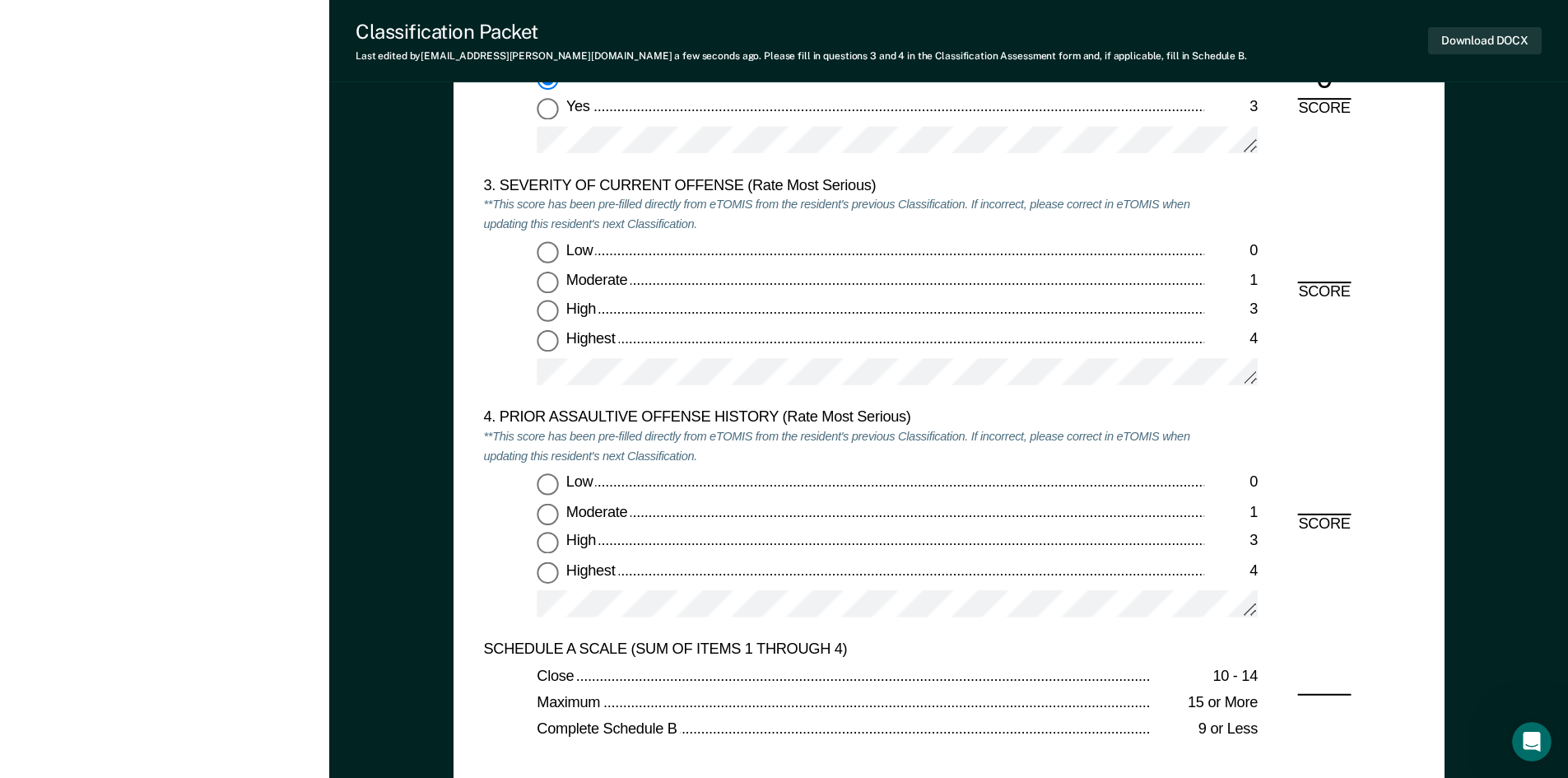
drag, startPoint x: 548, startPoint y: 282, endPoint x: 548, endPoint y: 311, distance: 29.0
click at [548, 282] on input "Moderate 1" at bounding box center [546, 282] width 21 height 21
type textarea "x"
radio input "true"
click at [541, 487] on input "Low 0" at bounding box center [546, 484] width 21 height 21
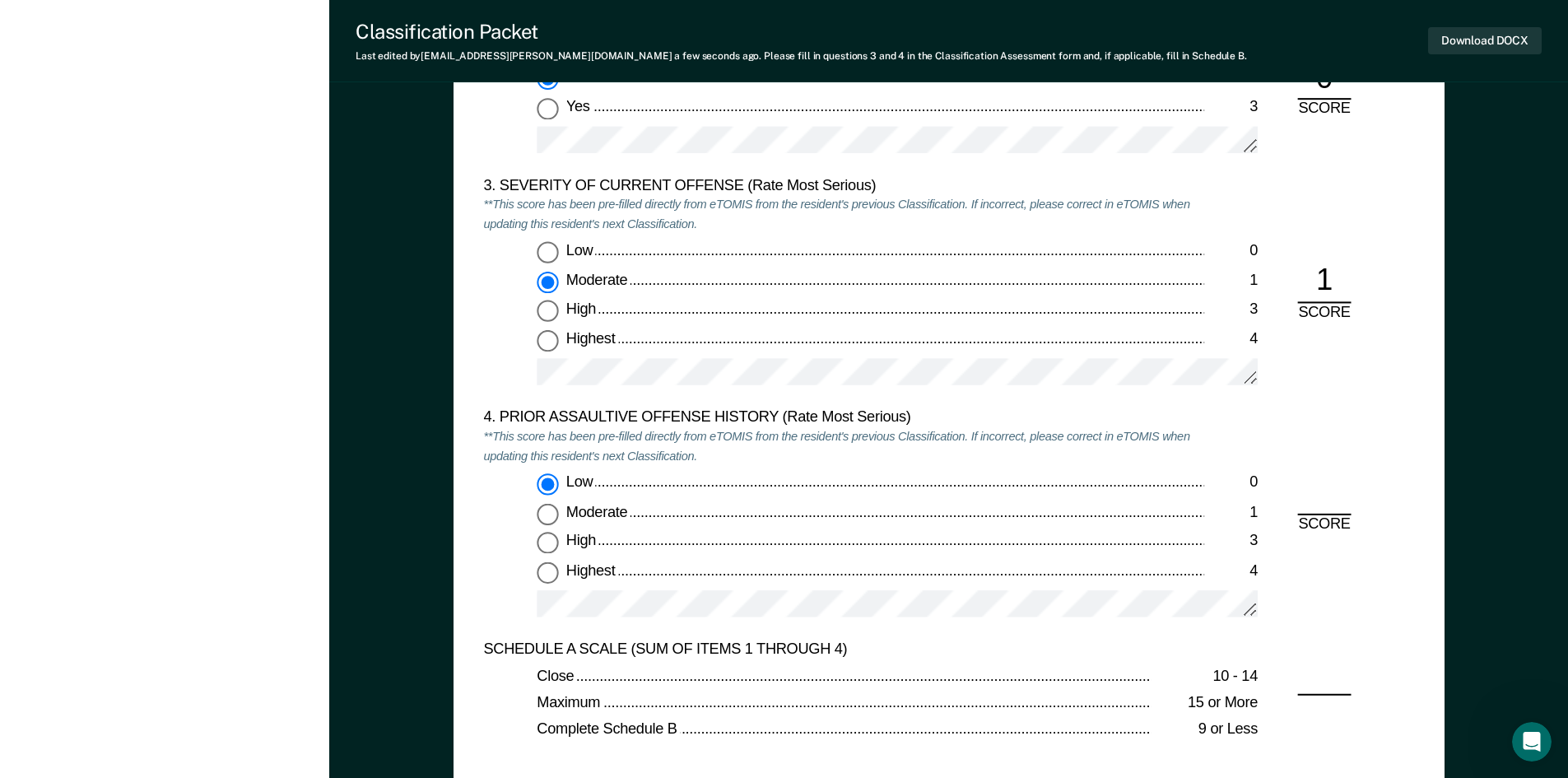
type textarea "x"
radio input "true"
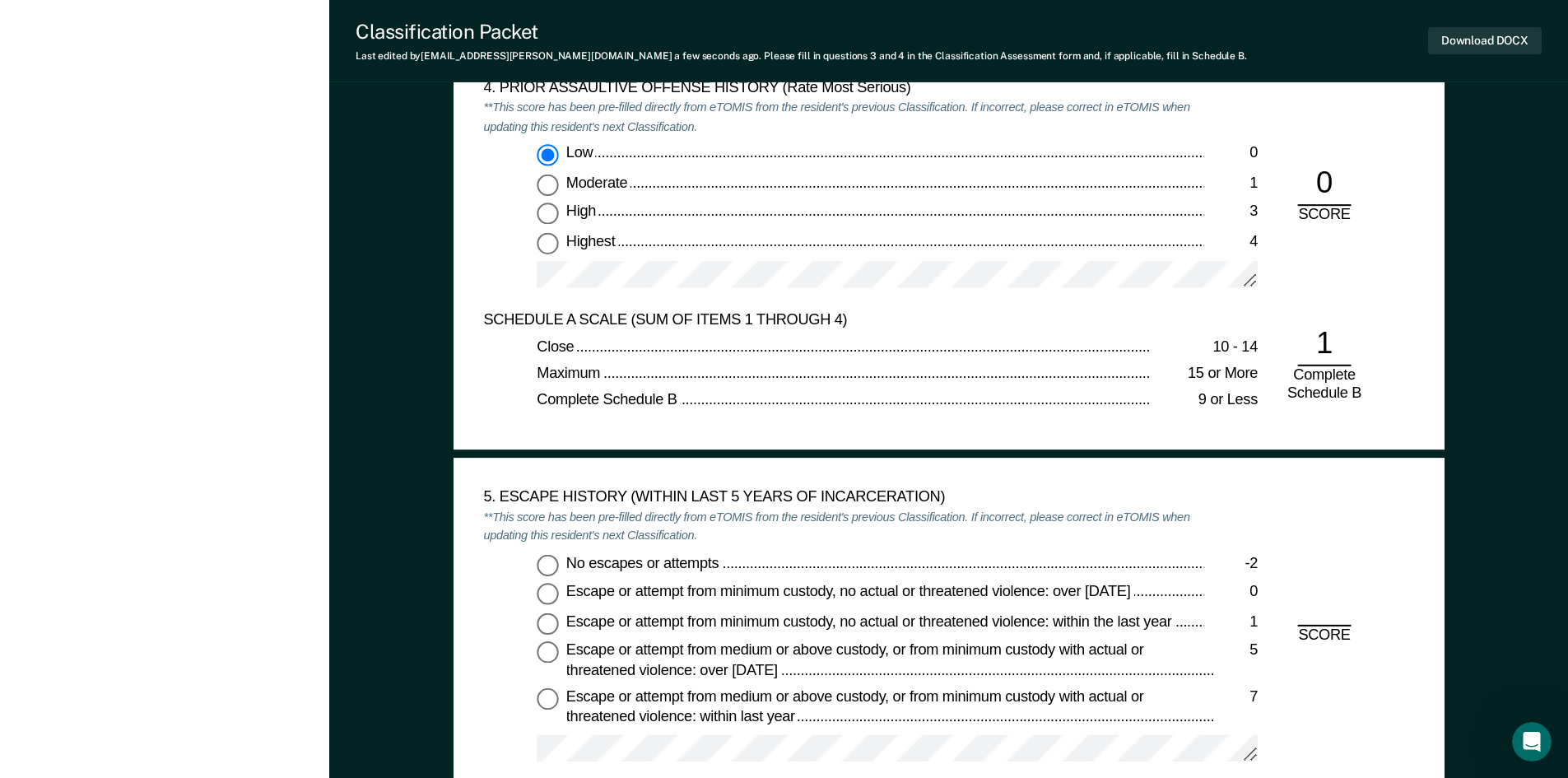
click at [558, 559] on input "No escapes or attempts -2" at bounding box center [546, 564] width 21 height 21
type textarea "x"
radio input "true"
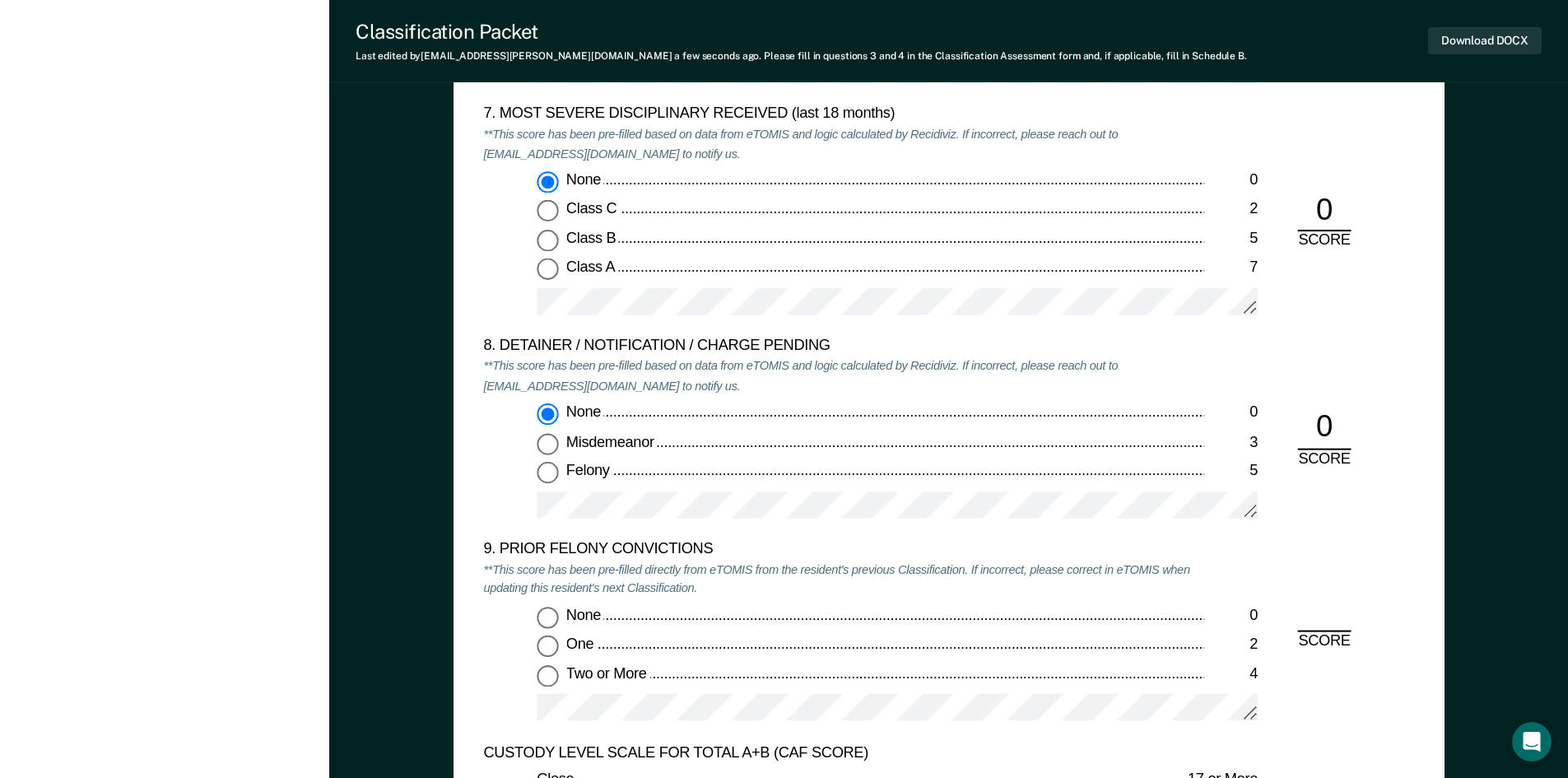
scroll to position [3293, 0]
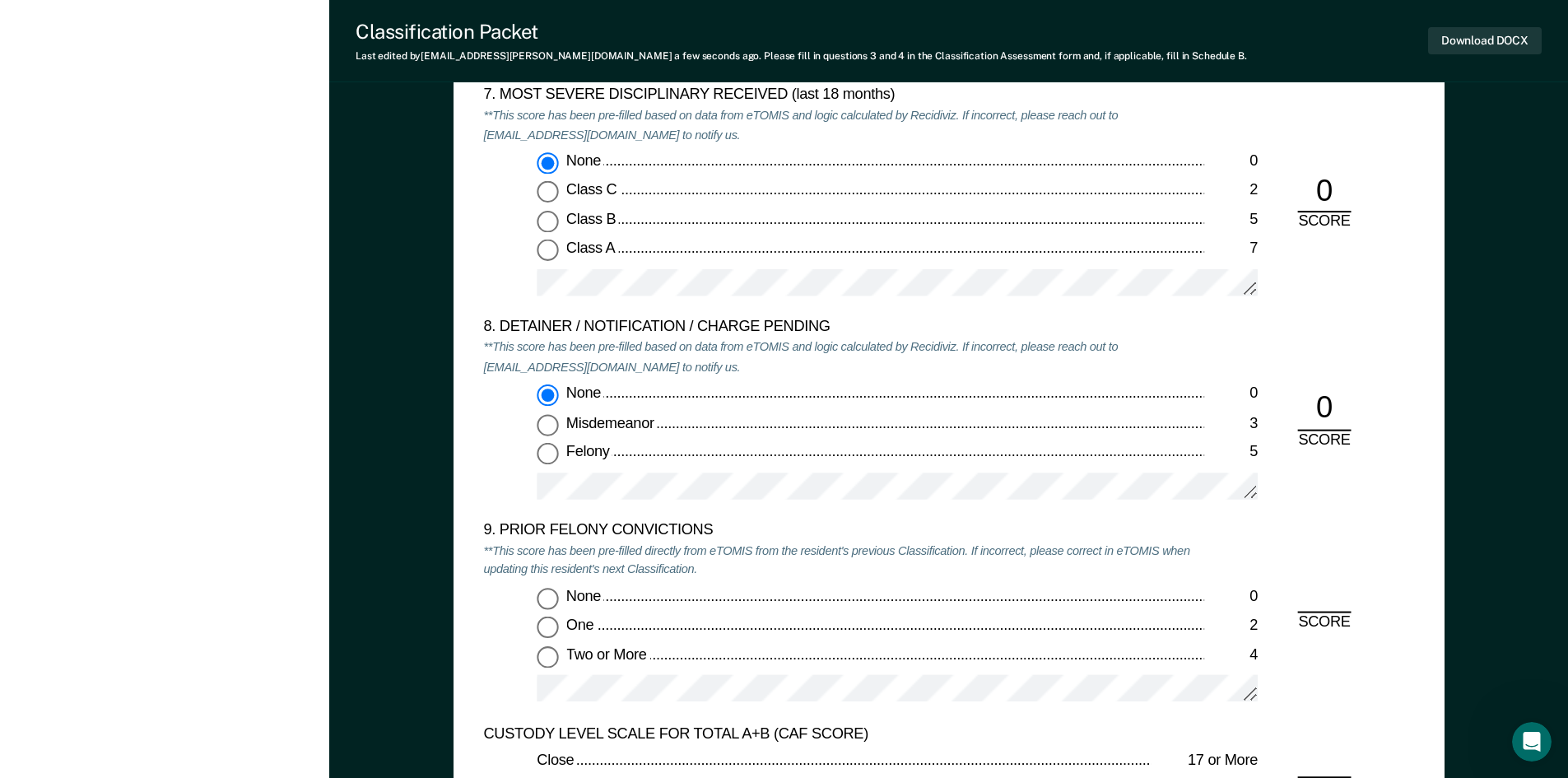
click at [548, 596] on input "None 0" at bounding box center [546, 597] width 21 height 21
type textarea "x"
radio input "true"
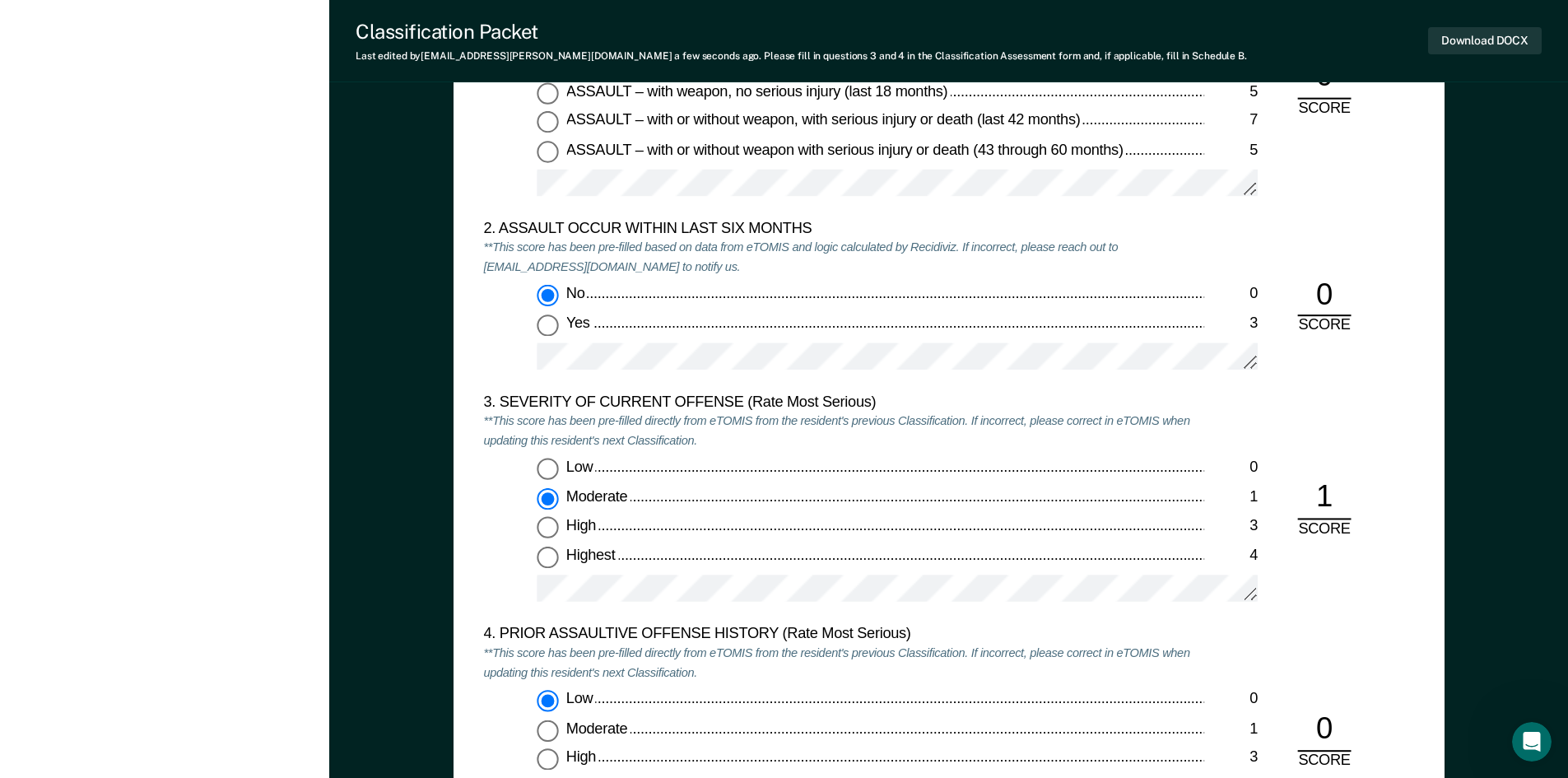
scroll to position [1564, 0]
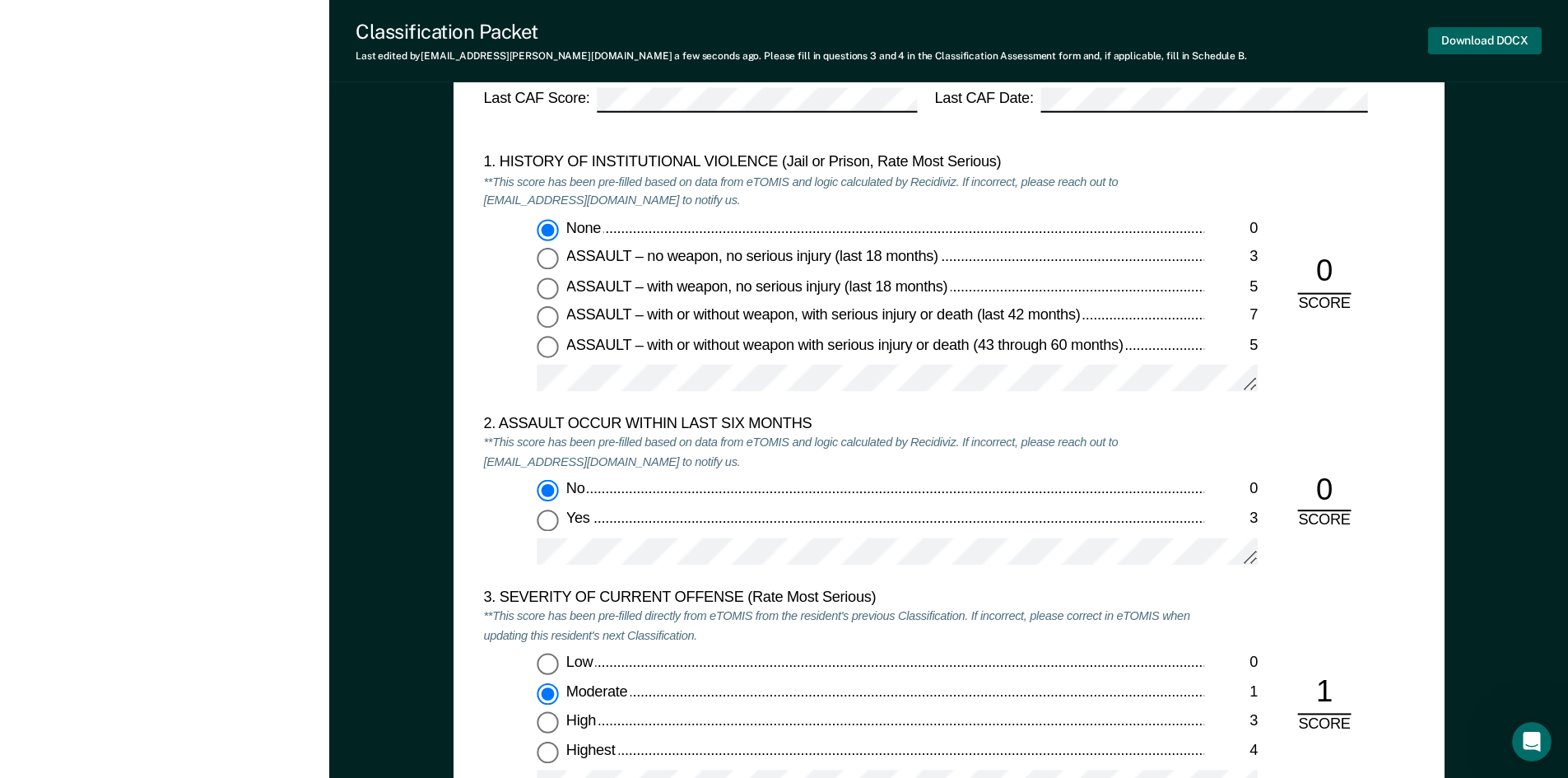
click at [1467, 34] on button "Download DOCX" at bounding box center [1485, 40] width 114 height 27
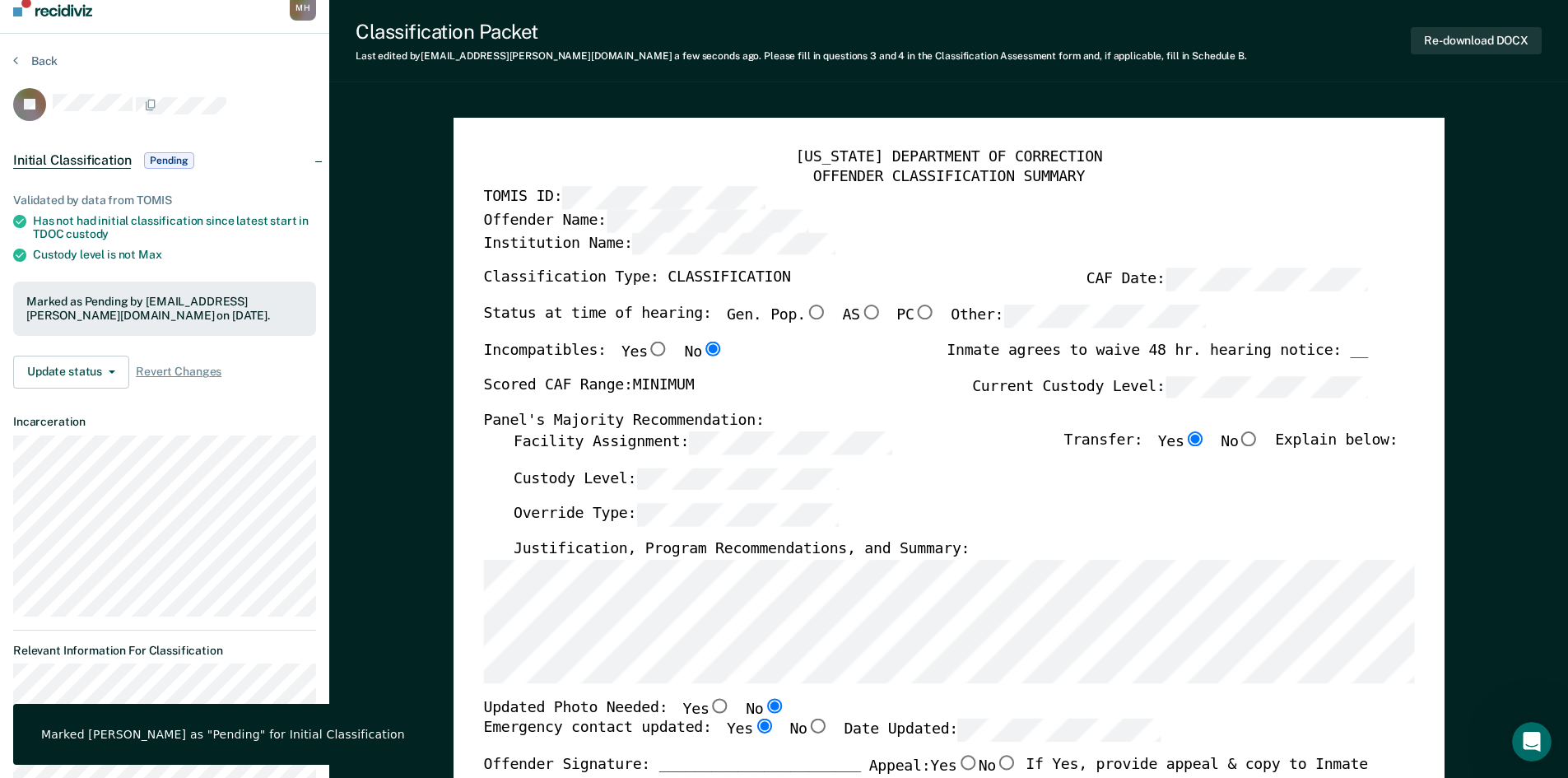
scroll to position [0, 0]
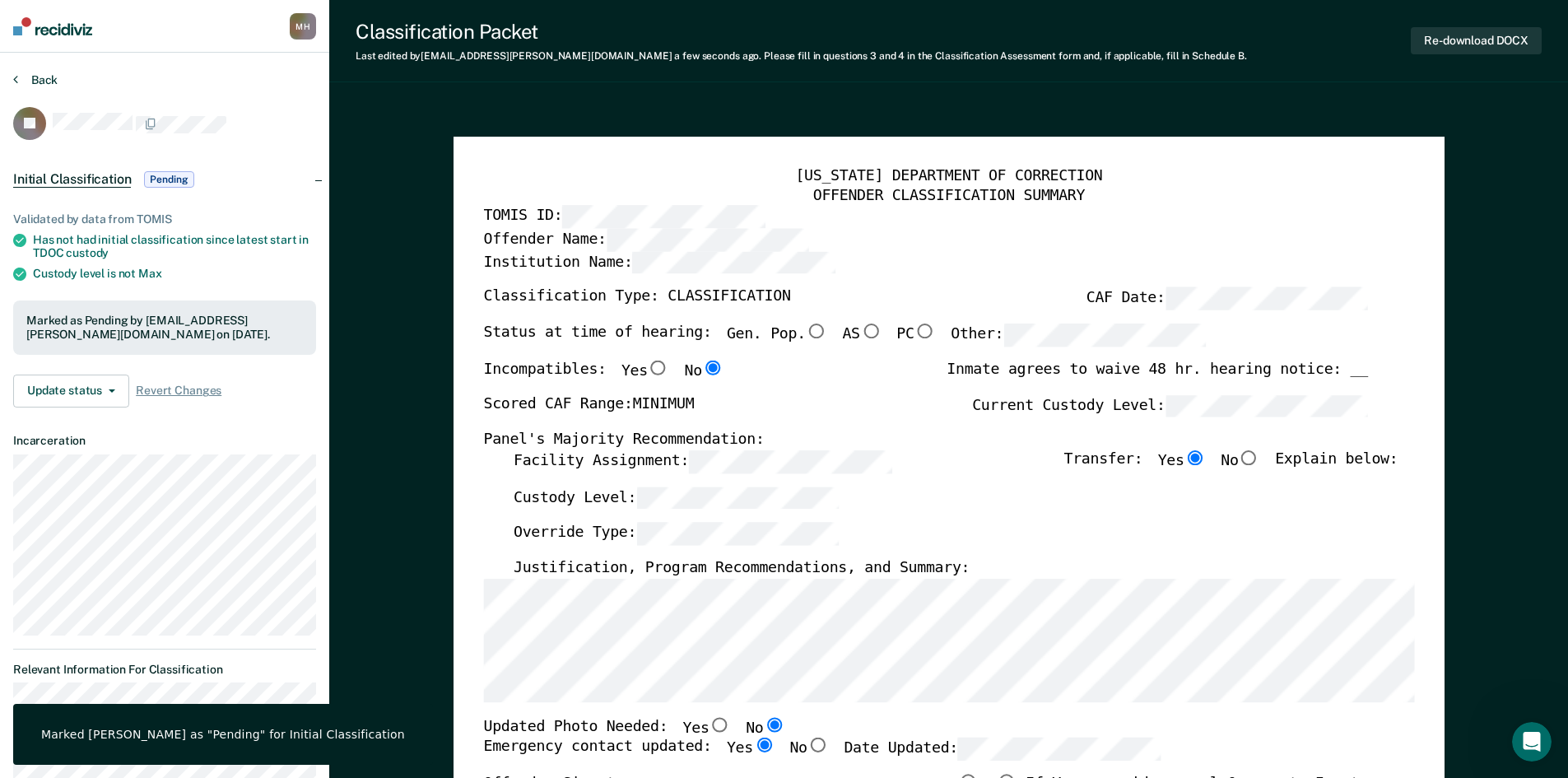
click at [52, 87] on button "Back" at bounding box center [35, 80] width 45 height 15
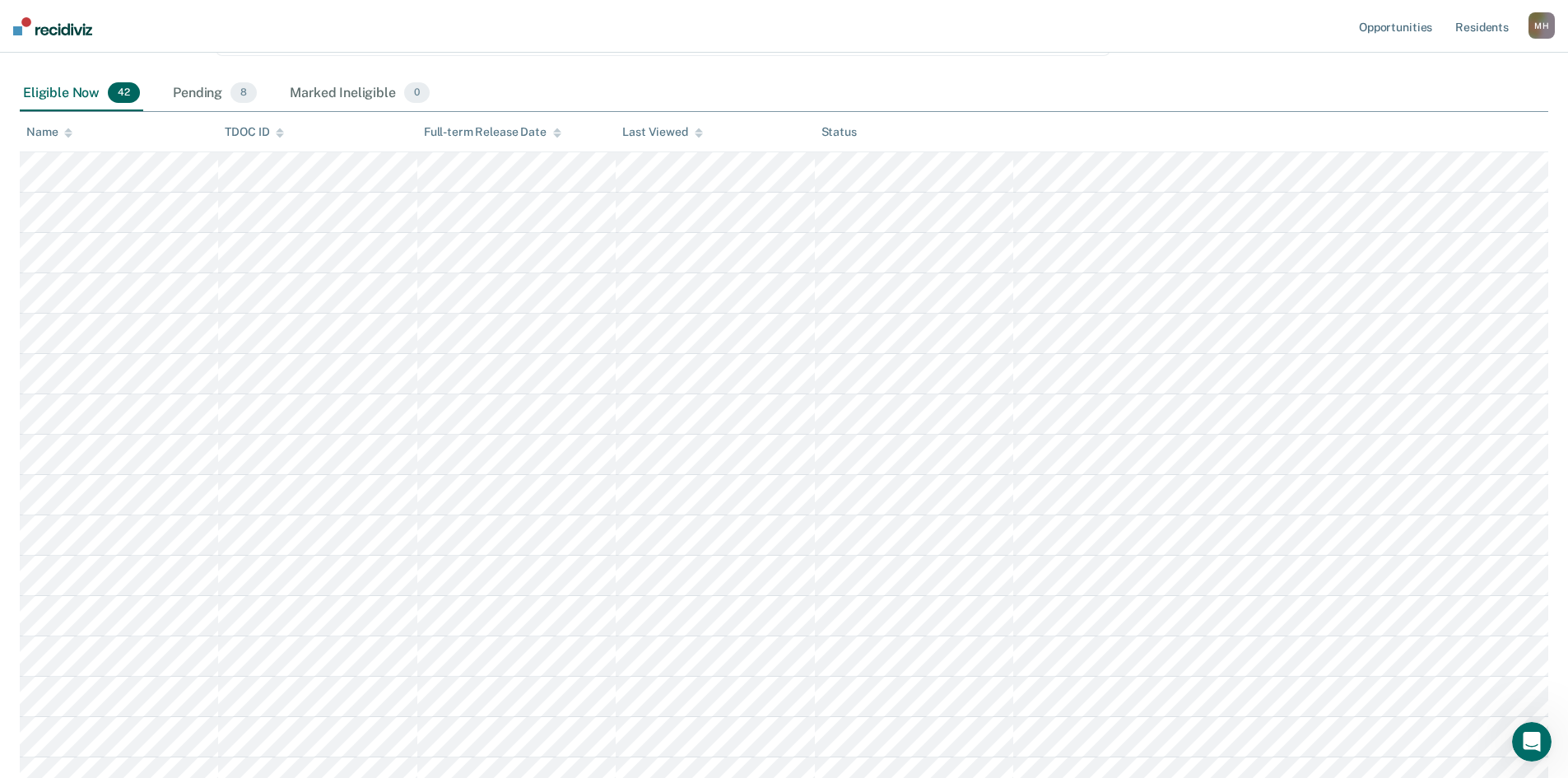
scroll to position [1360, 0]
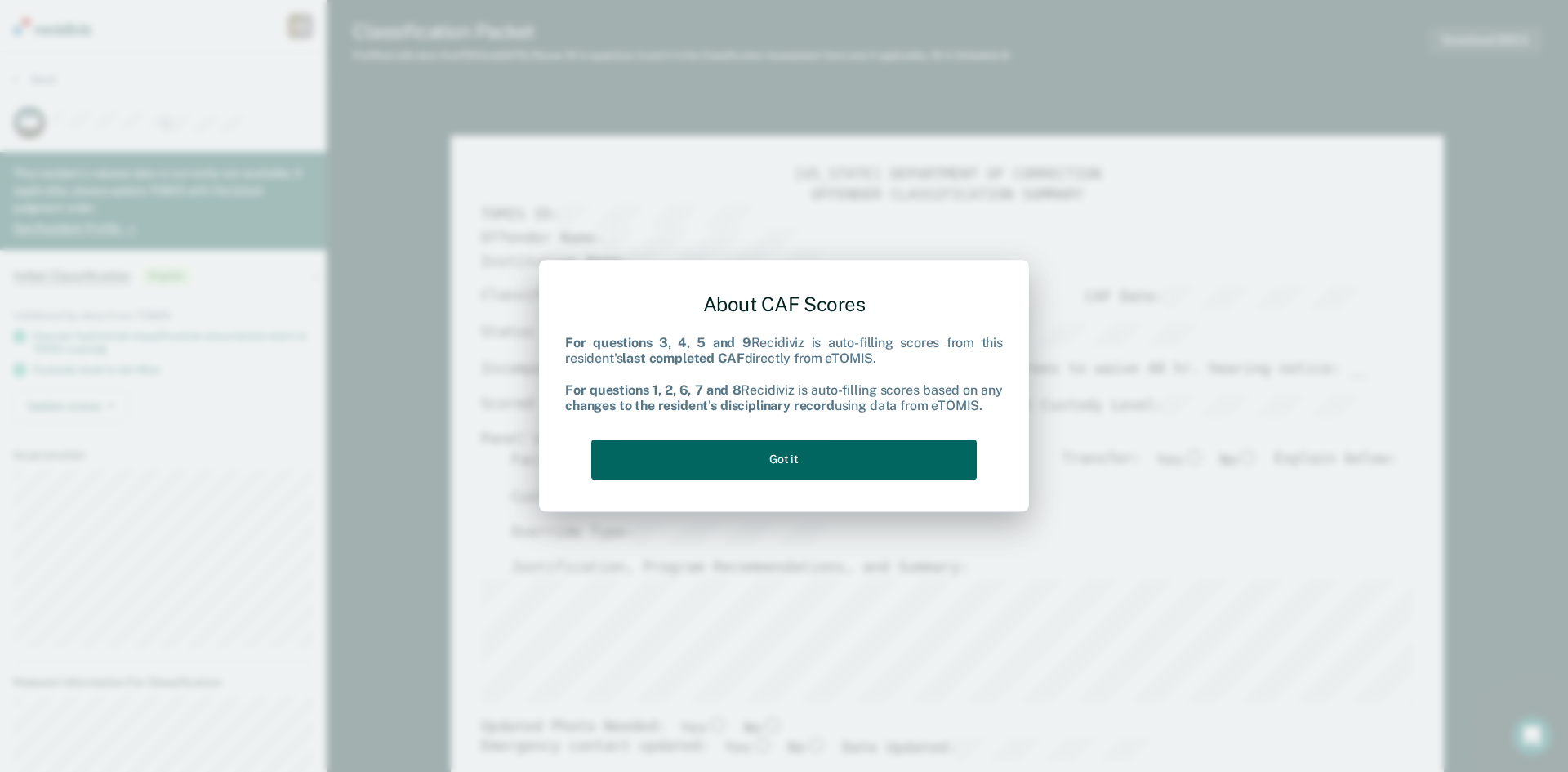
click at [765, 460] on button "Got it" at bounding box center [784, 459] width 386 height 40
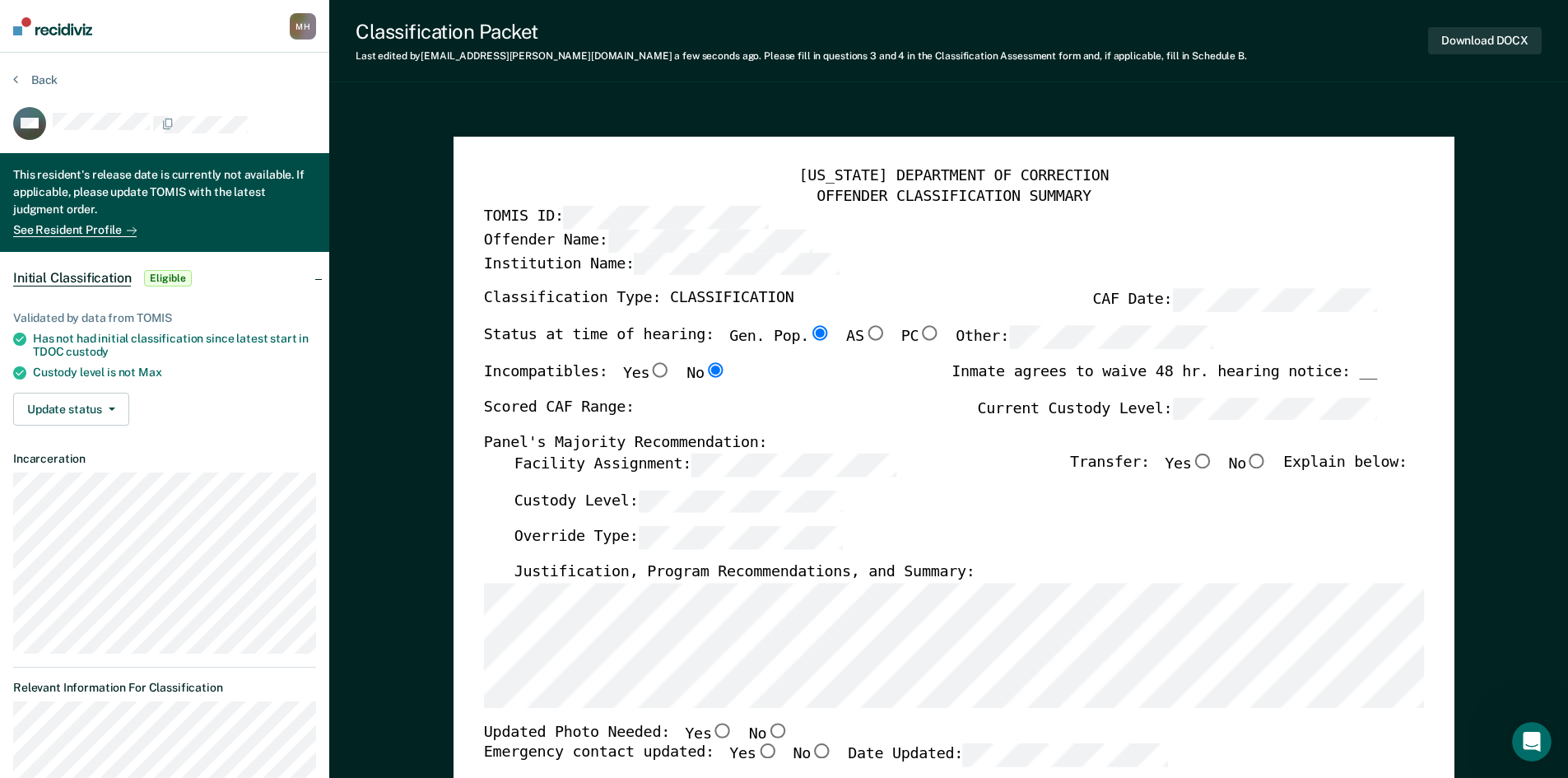
click at [642, 465] on label "Facility Assignment:" at bounding box center [704, 464] width 382 height 23
click at [681, 487] on div "Facility Assignment: Transfer: Yes No Explain below:" at bounding box center [960, 471] width 893 height 36
click at [953, 426] on div "Scored CAF Range: Current Custody Level:" at bounding box center [930, 414] width 893 height 36
type textarea "x"
radio input "false"
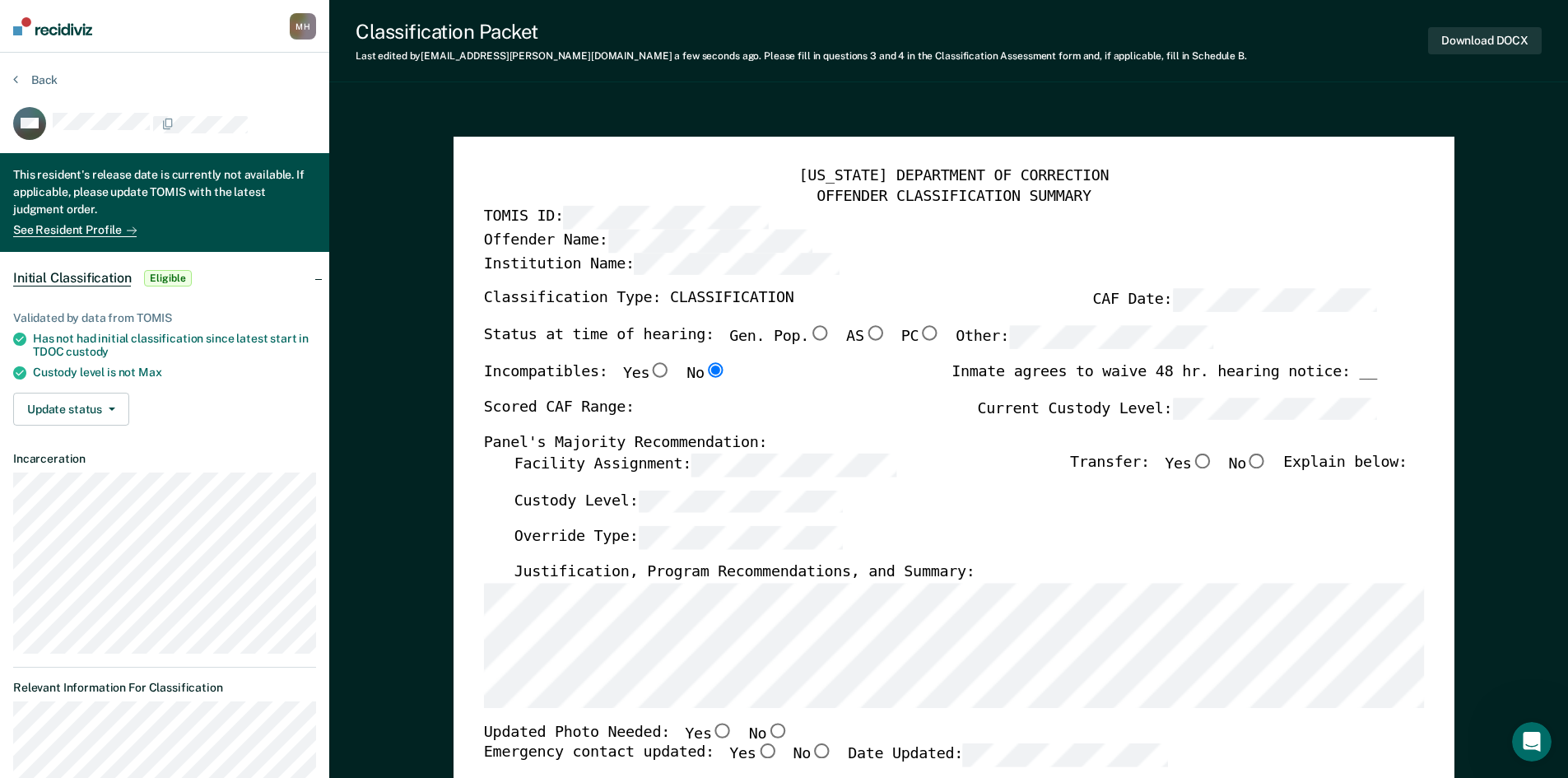
click at [1213, 463] on input "Yes" at bounding box center [1202, 460] width 22 height 15
type textarea "x"
radio input "true"
click at [766, 730] on input "No" at bounding box center [777, 730] width 22 height 15
type textarea "x"
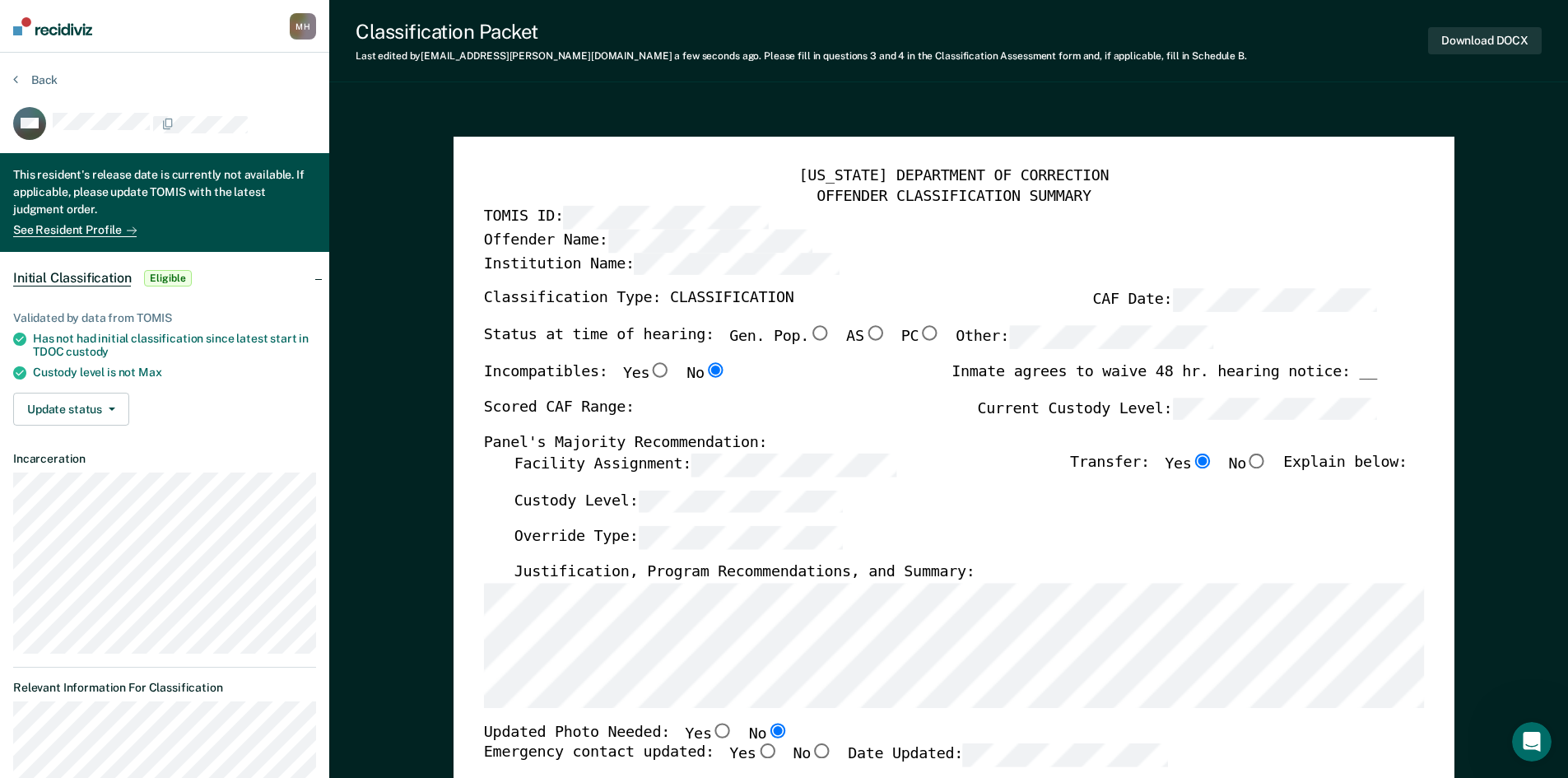
radio input "true"
drag, startPoint x: 744, startPoint y: 744, endPoint x: 881, endPoint y: 765, distance: 138.6
click at [756, 745] on input "Yes" at bounding box center [767, 751] width 22 height 15
type textarea "x"
radio input "true"
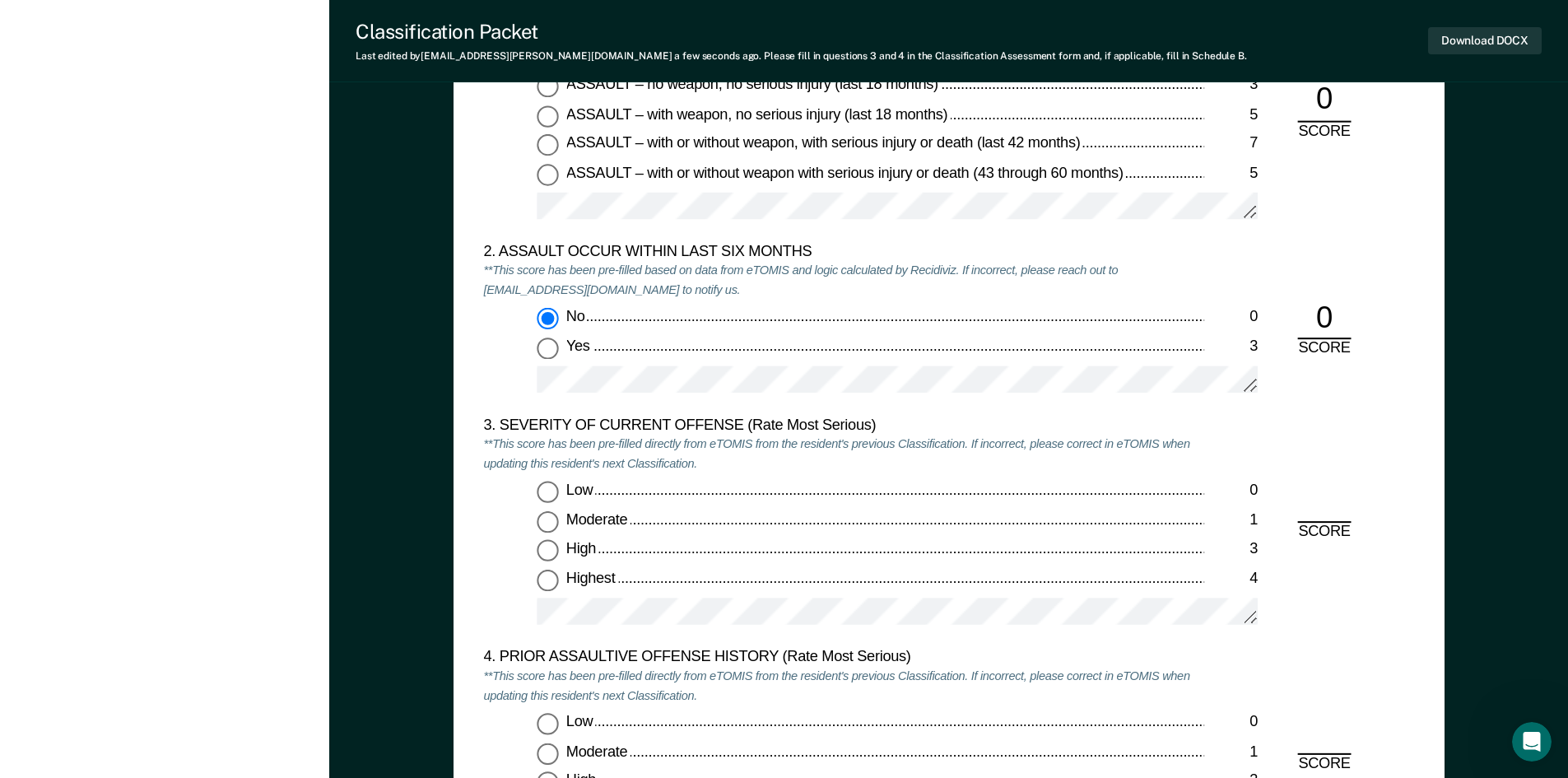
scroll to position [1894, 0]
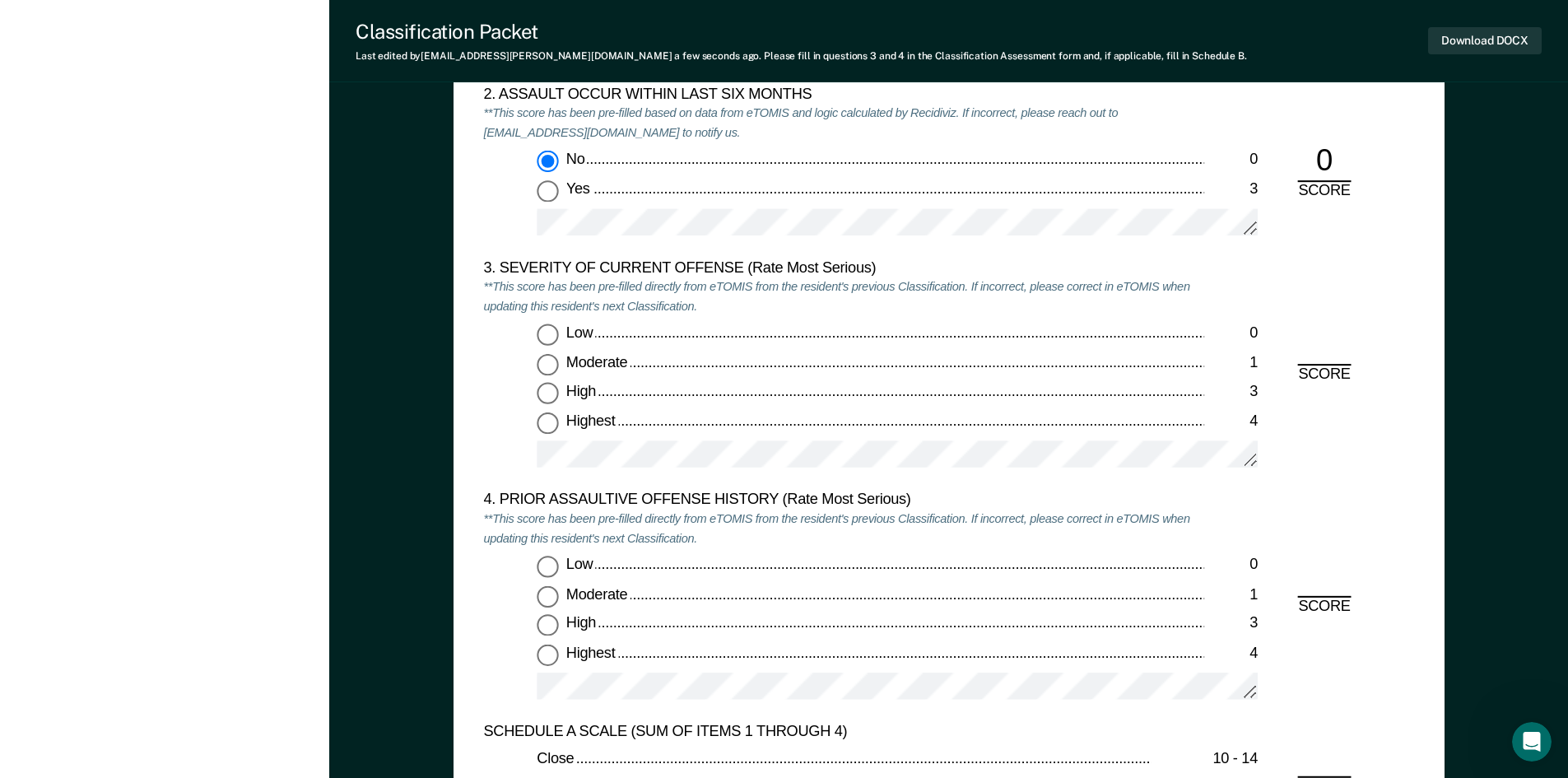
click at [547, 398] on input "High 3" at bounding box center [546, 392] width 21 height 21
type textarea "x"
radio input "true"
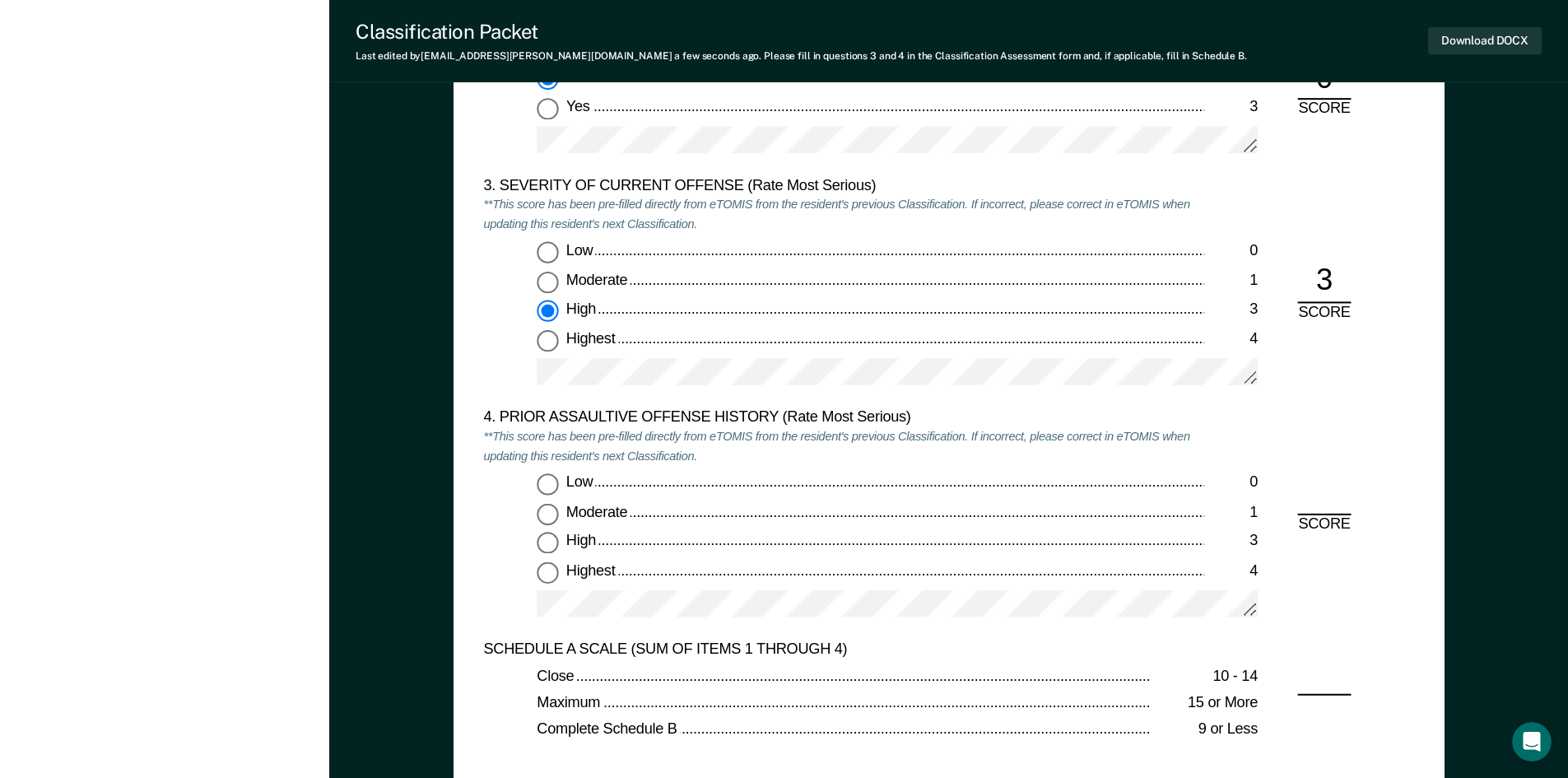
click at [555, 490] on input "Low 0" at bounding box center [546, 484] width 21 height 21
type textarea "x"
radio input "true"
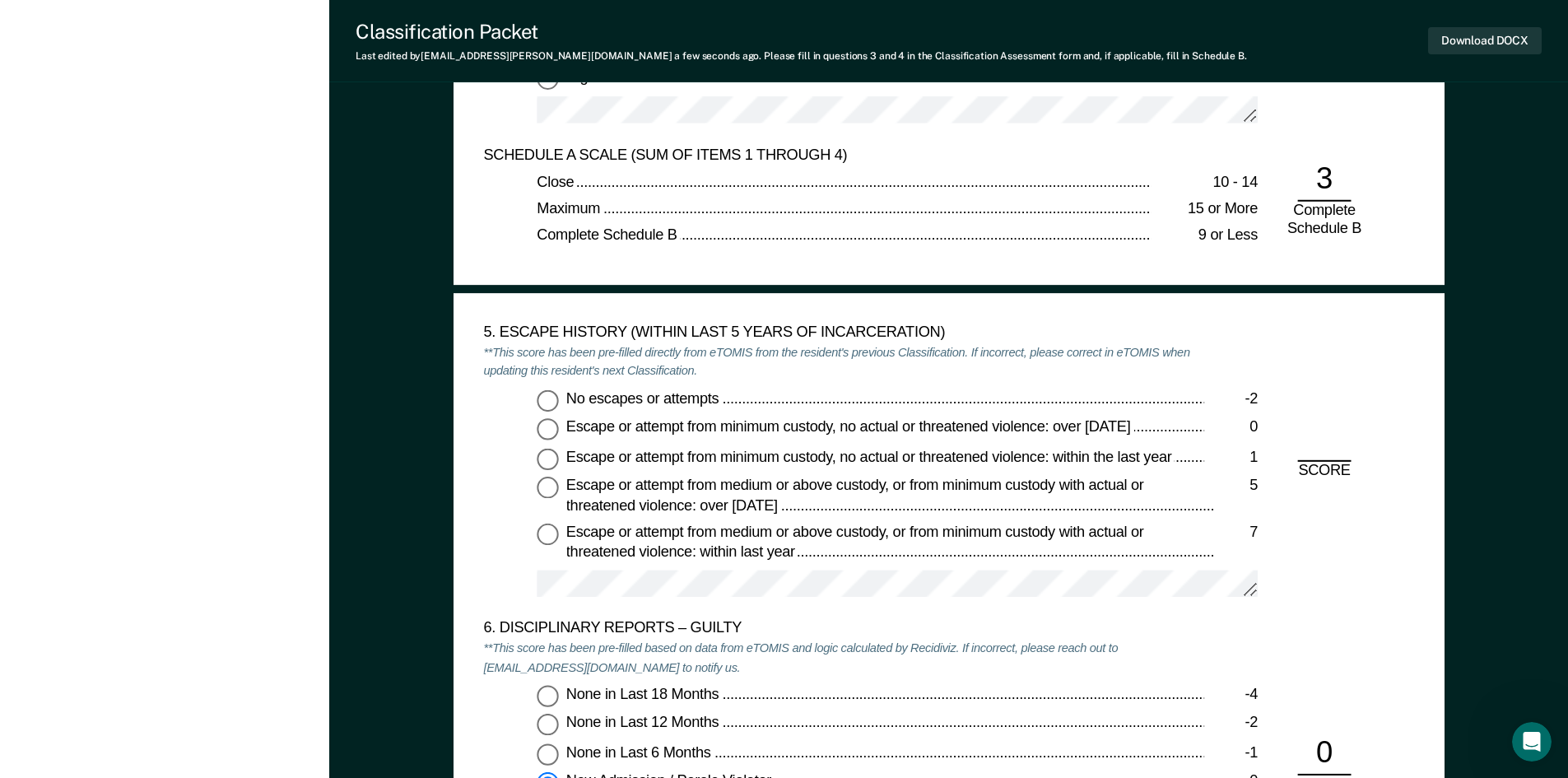
scroll to position [2552, 0]
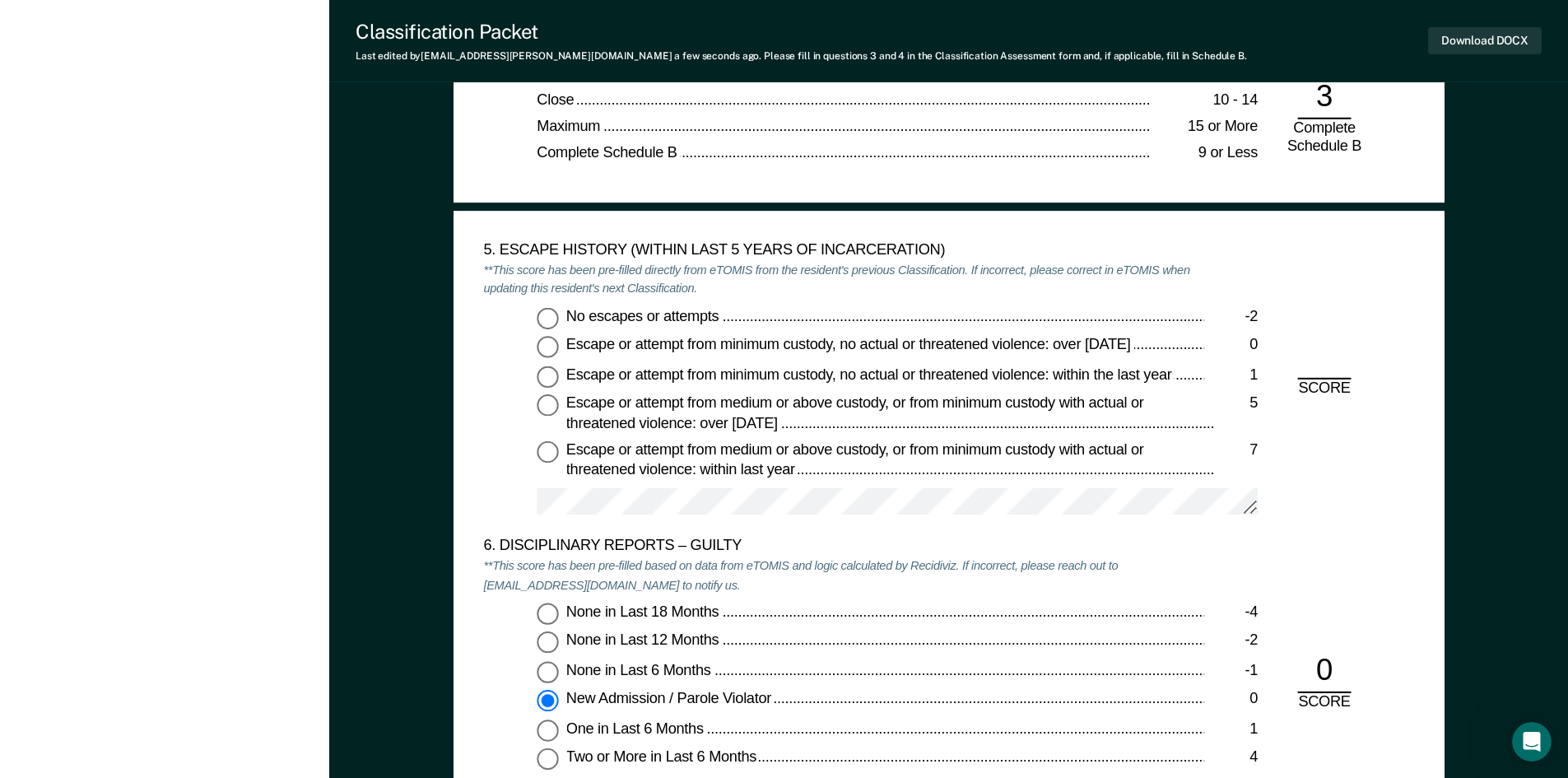
click at [552, 326] on input "No escapes or attempts -2" at bounding box center [546, 317] width 21 height 21
type textarea "x"
radio input "true"
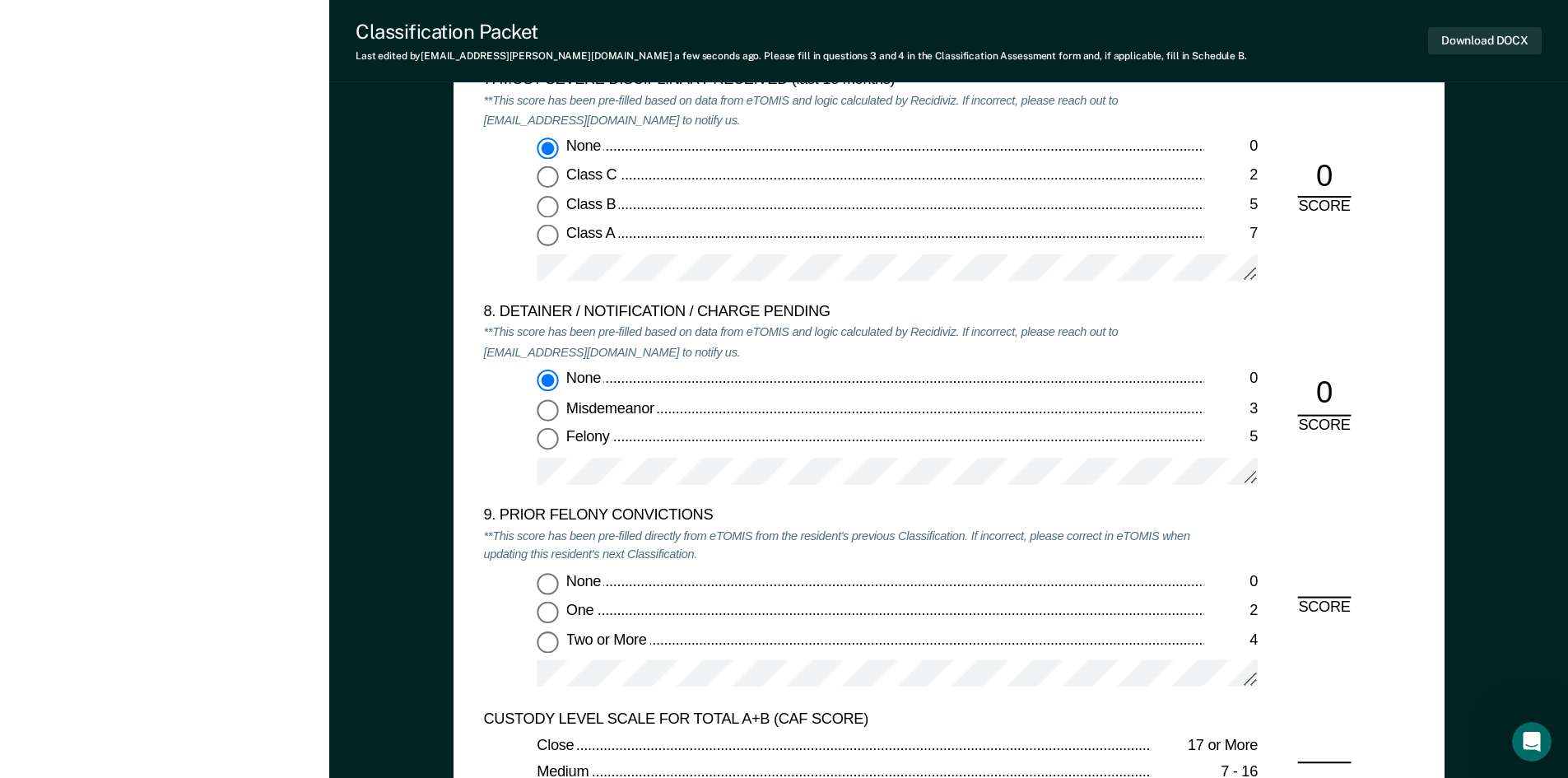
scroll to position [3539, 0]
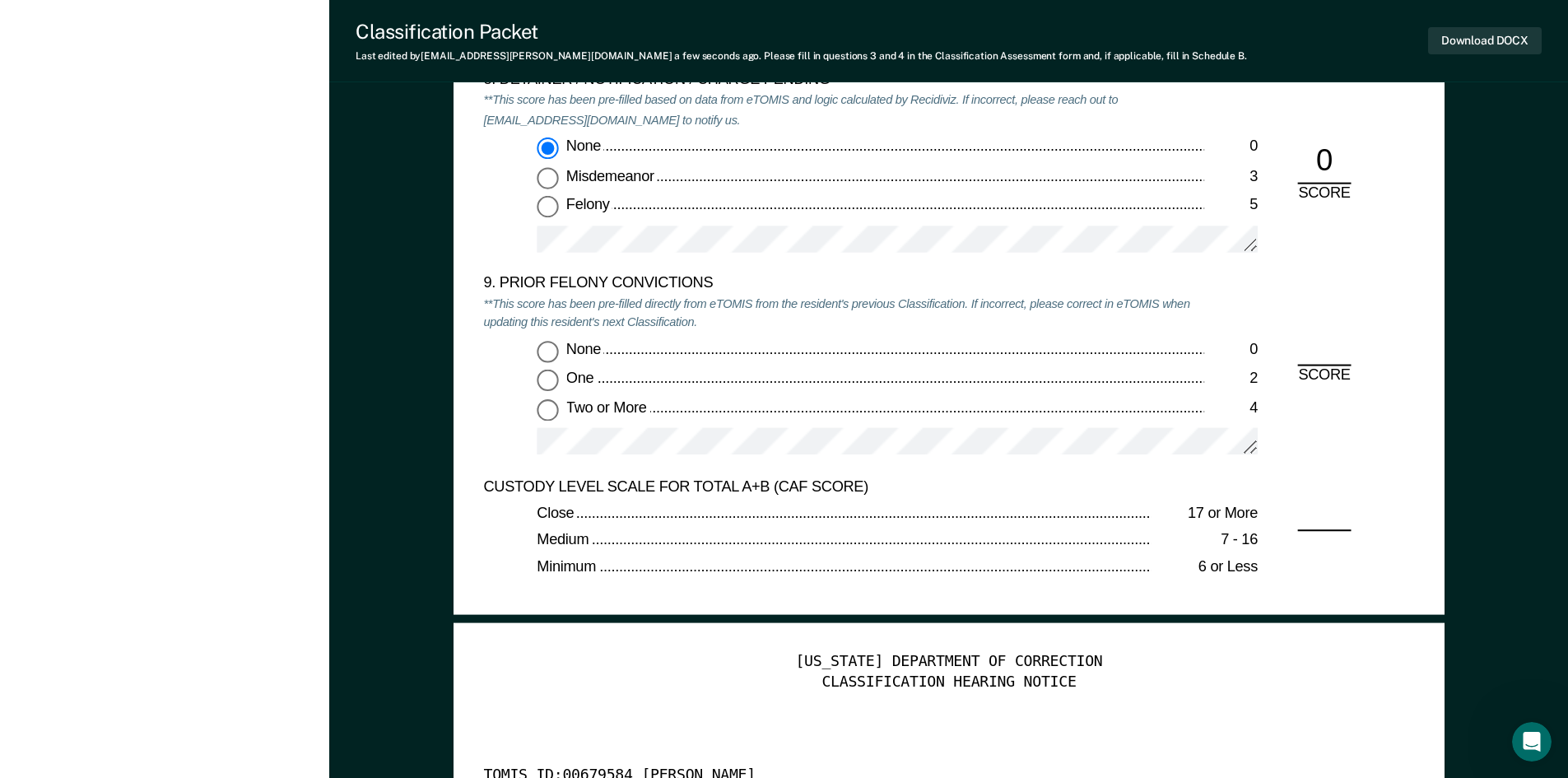
click at [549, 353] on input "None 0" at bounding box center [546, 350] width 21 height 21
type textarea "x"
radio input "true"
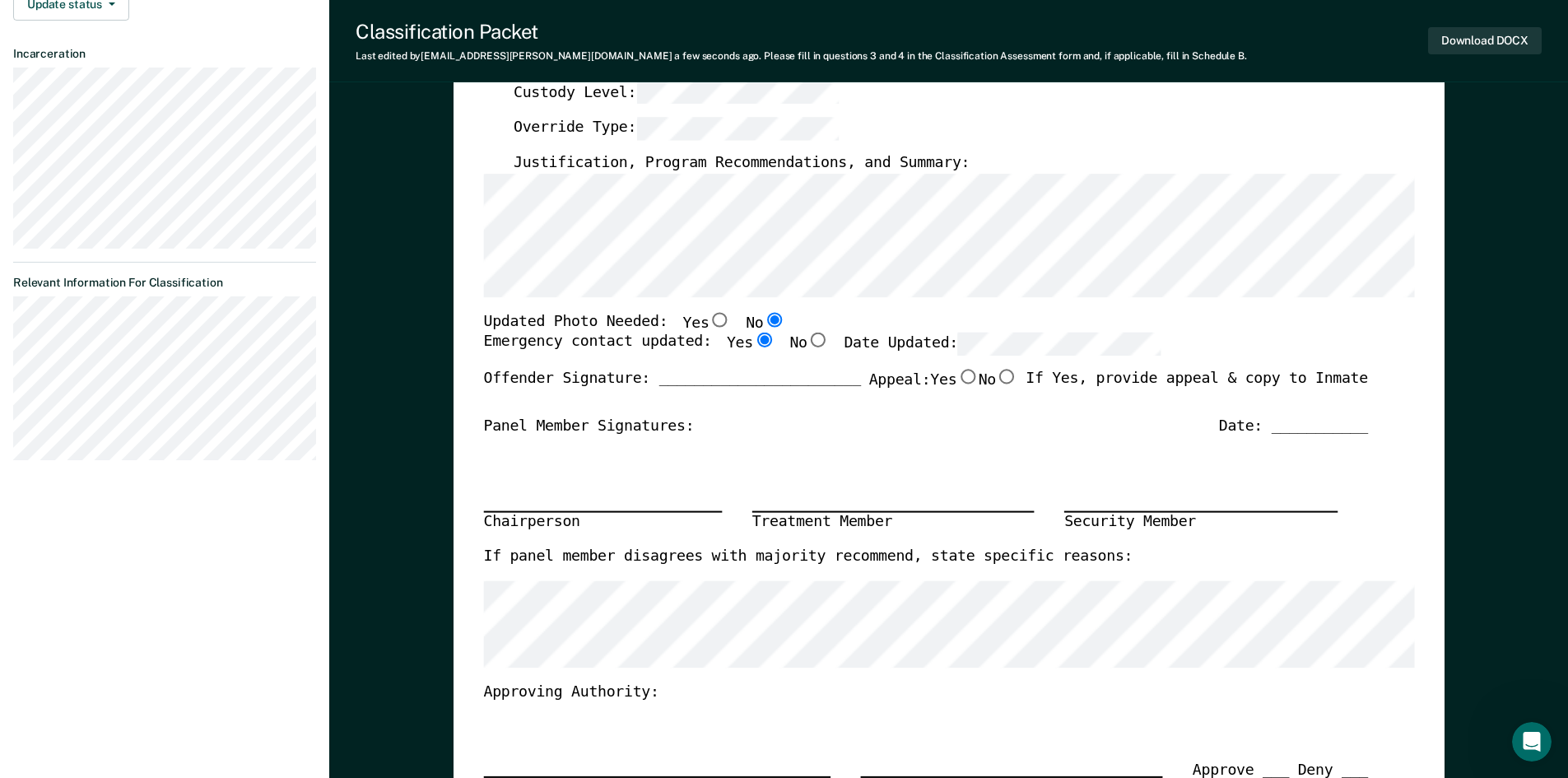
scroll to position [82, 0]
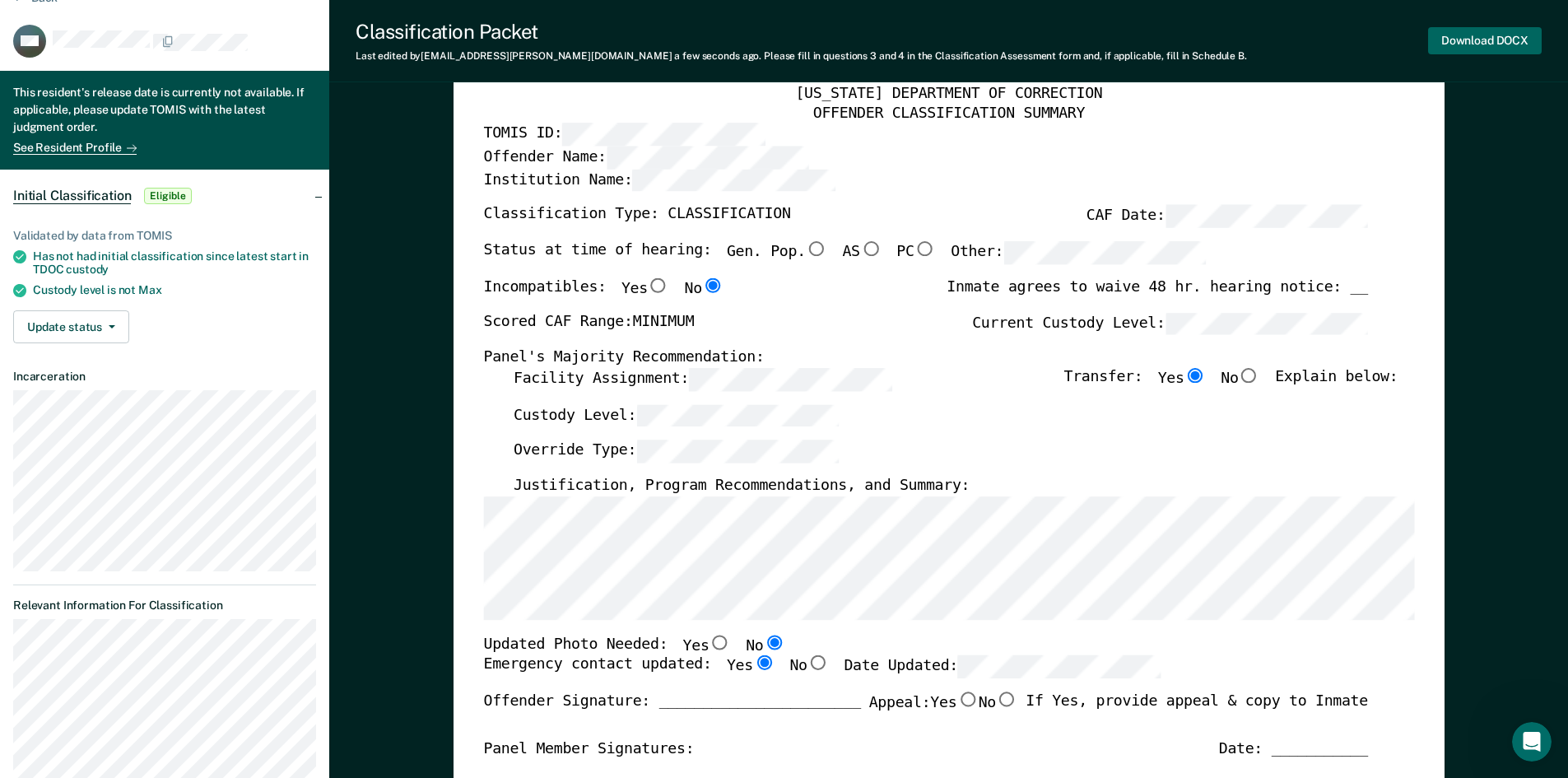
click at [1456, 51] on button "Download DOCX" at bounding box center [1485, 40] width 114 height 27
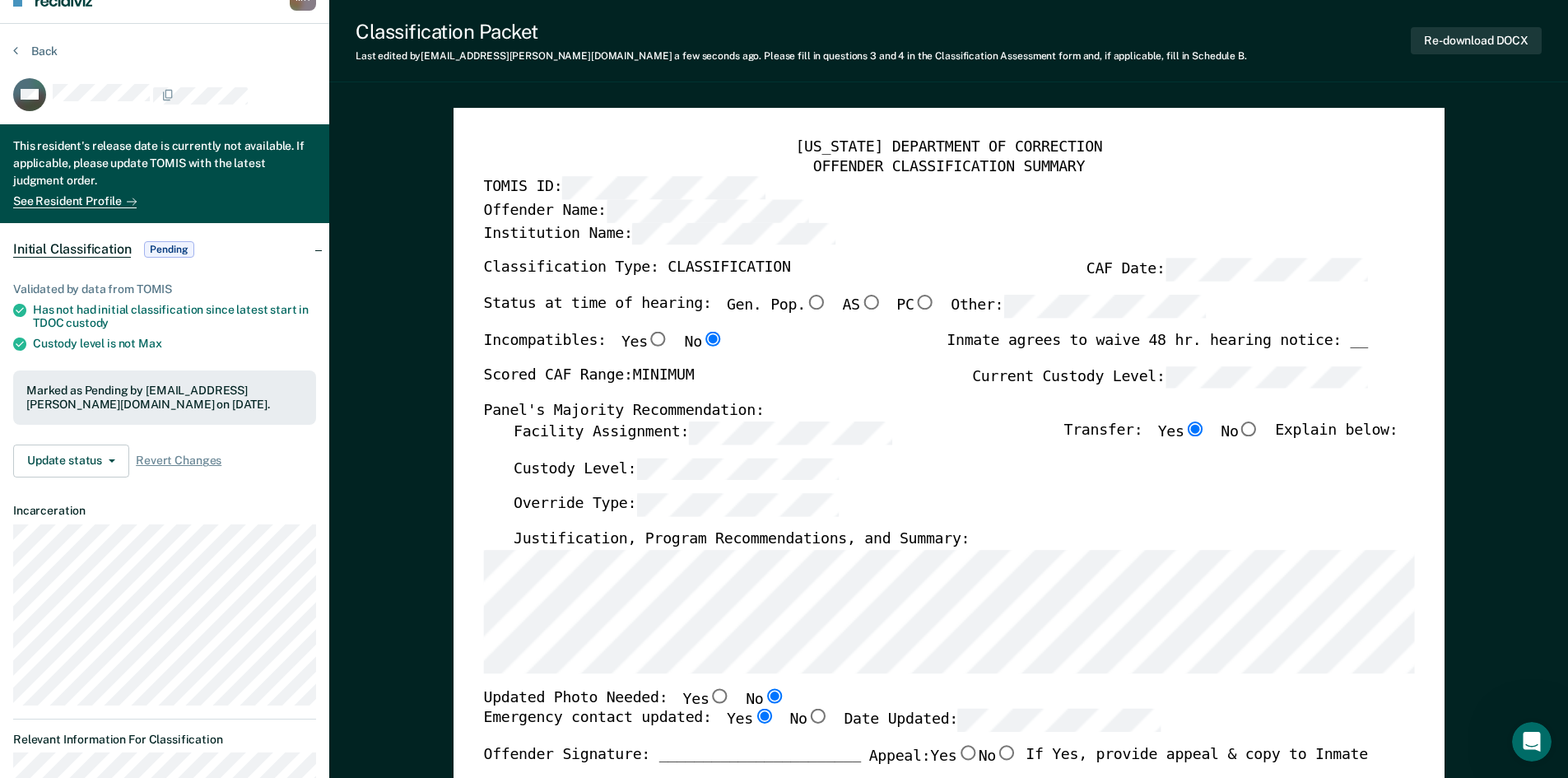
scroll to position [0, 0]
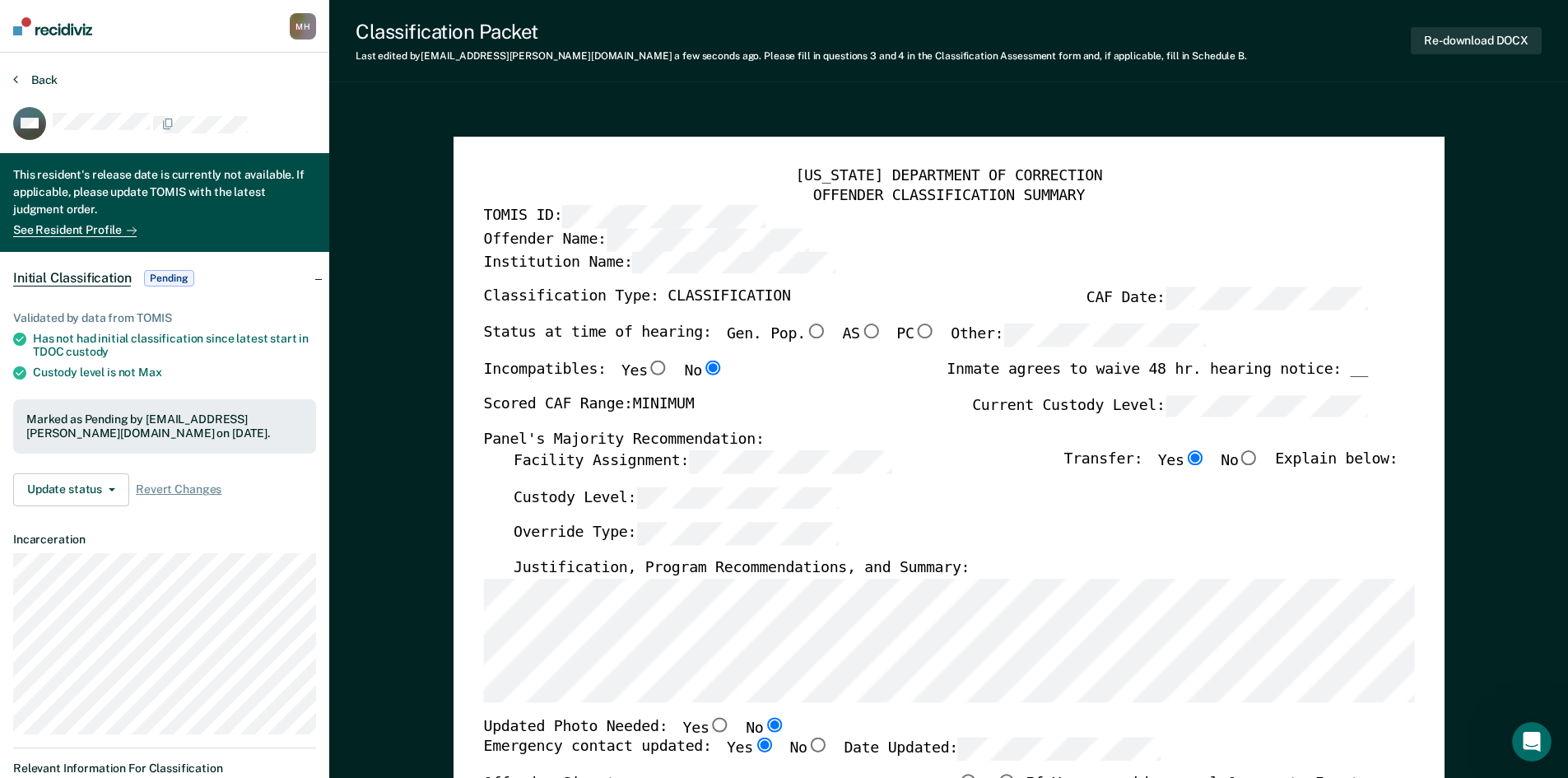
click at [41, 86] on button "Back" at bounding box center [35, 80] width 45 height 15
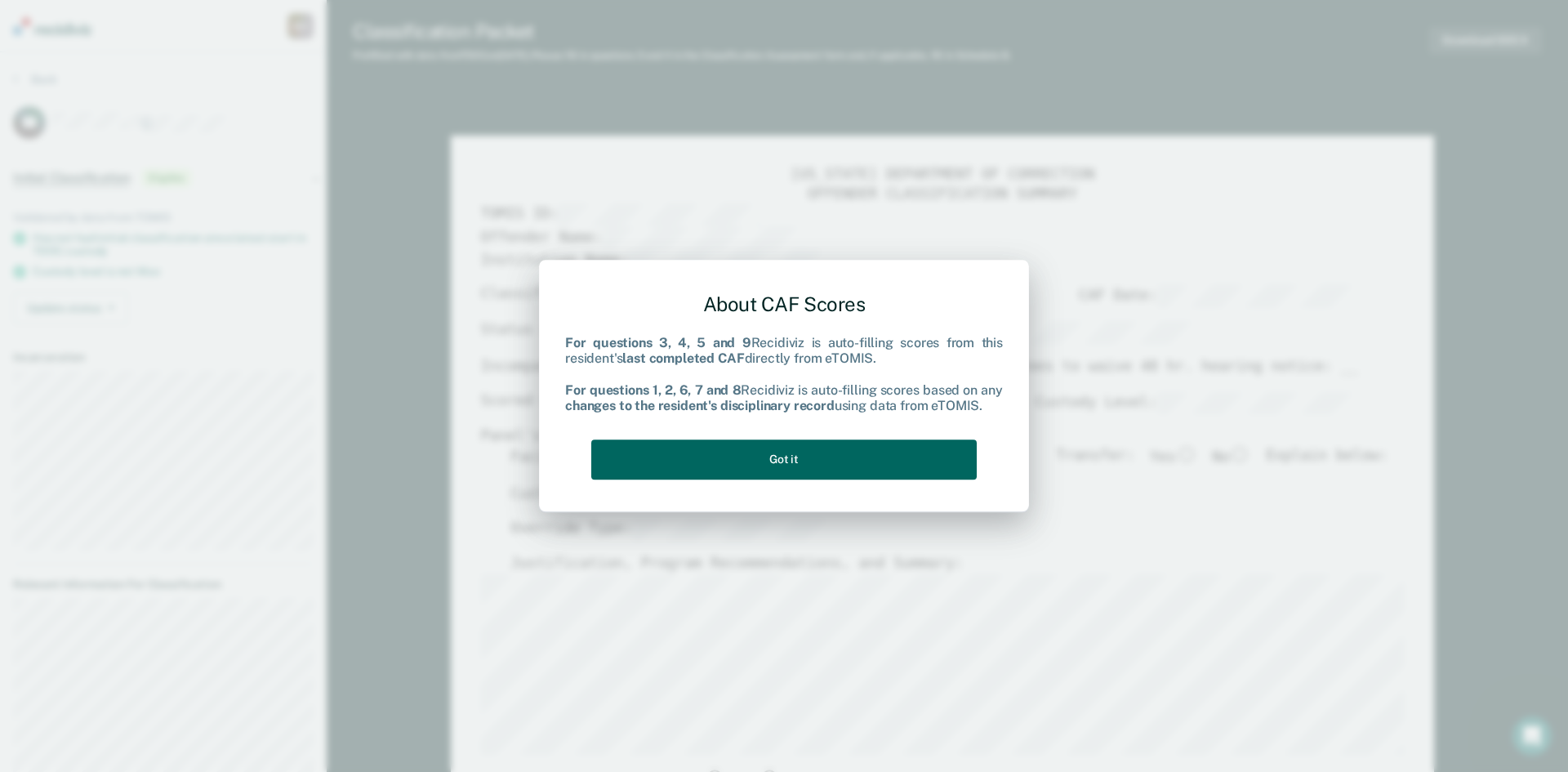
click at [941, 453] on button "Got it" at bounding box center [784, 459] width 386 height 40
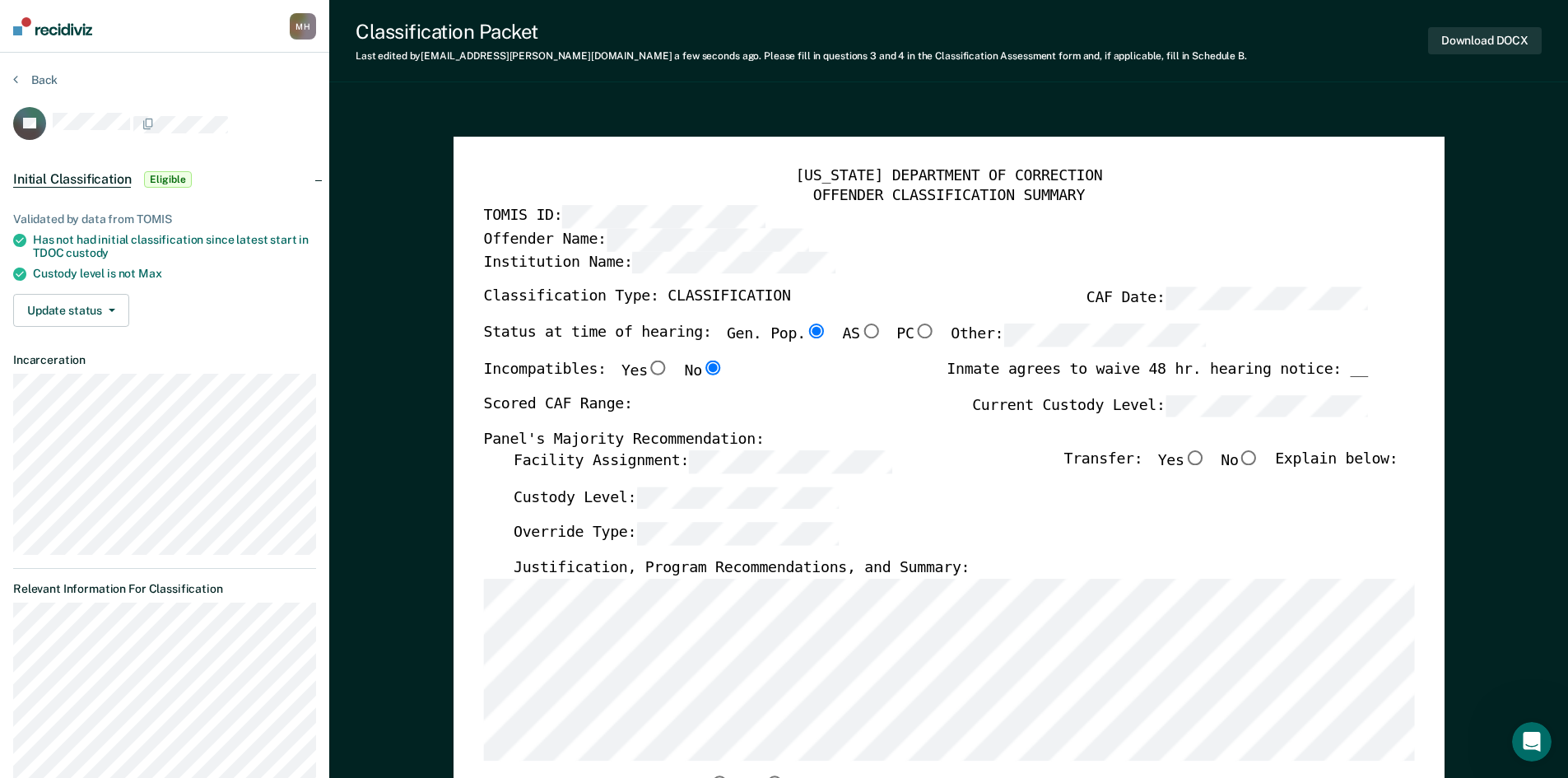
click at [480, 593] on div "[US_STATE] DEPARTMENT OF CORRECTION OFFENDER CLASSIFICATION SUMMARY TOMIS ID: O…" at bounding box center [949, 782] width 991 height 1291
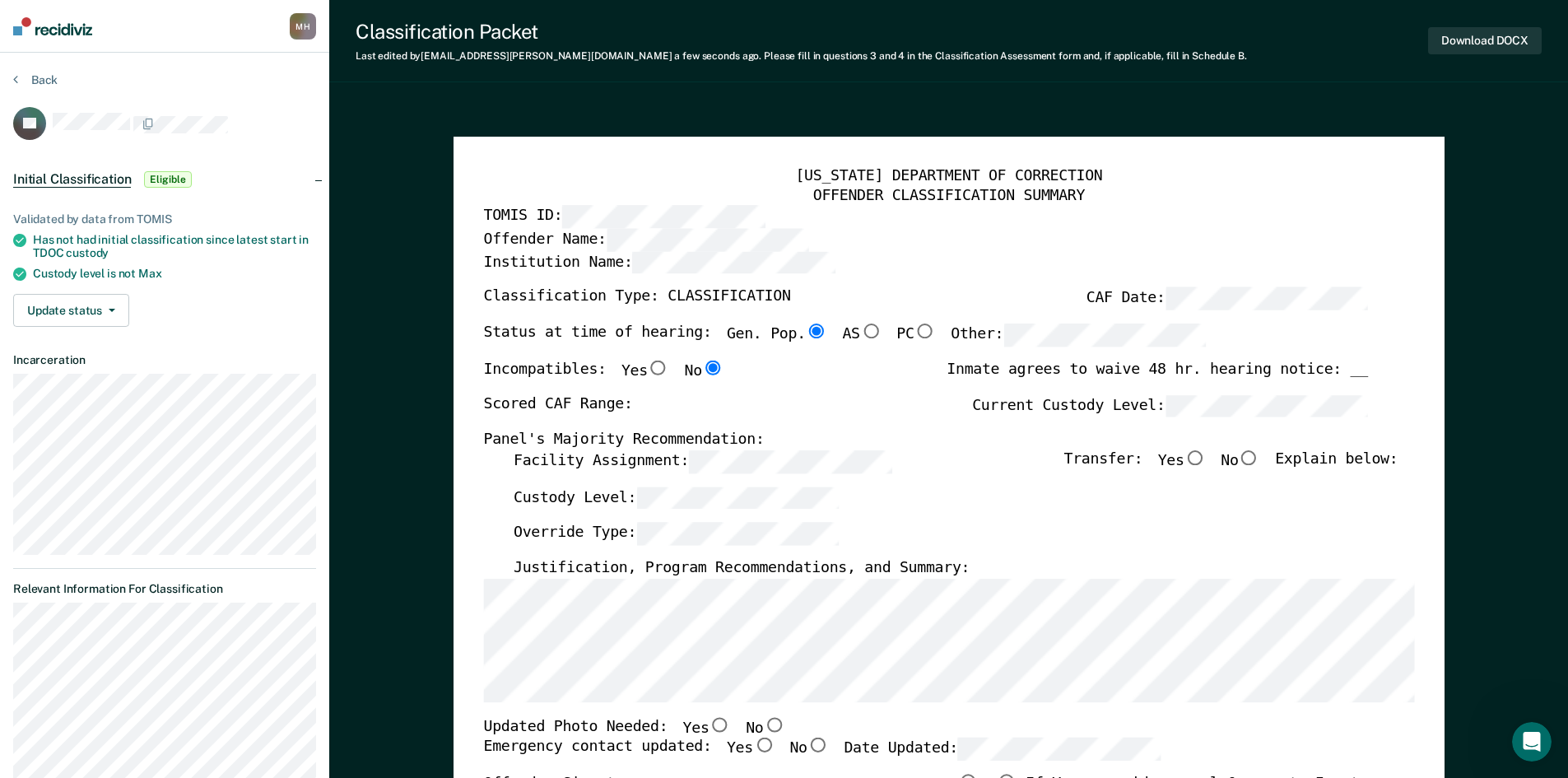
click at [985, 395] on div "Scored CAF Range: Current Custody Level:" at bounding box center [925, 412] width 884 height 36
type textarea "x"
radio input "false"
click at [1259, 456] on input "No" at bounding box center [1248, 457] width 21 height 15
type textarea "x"
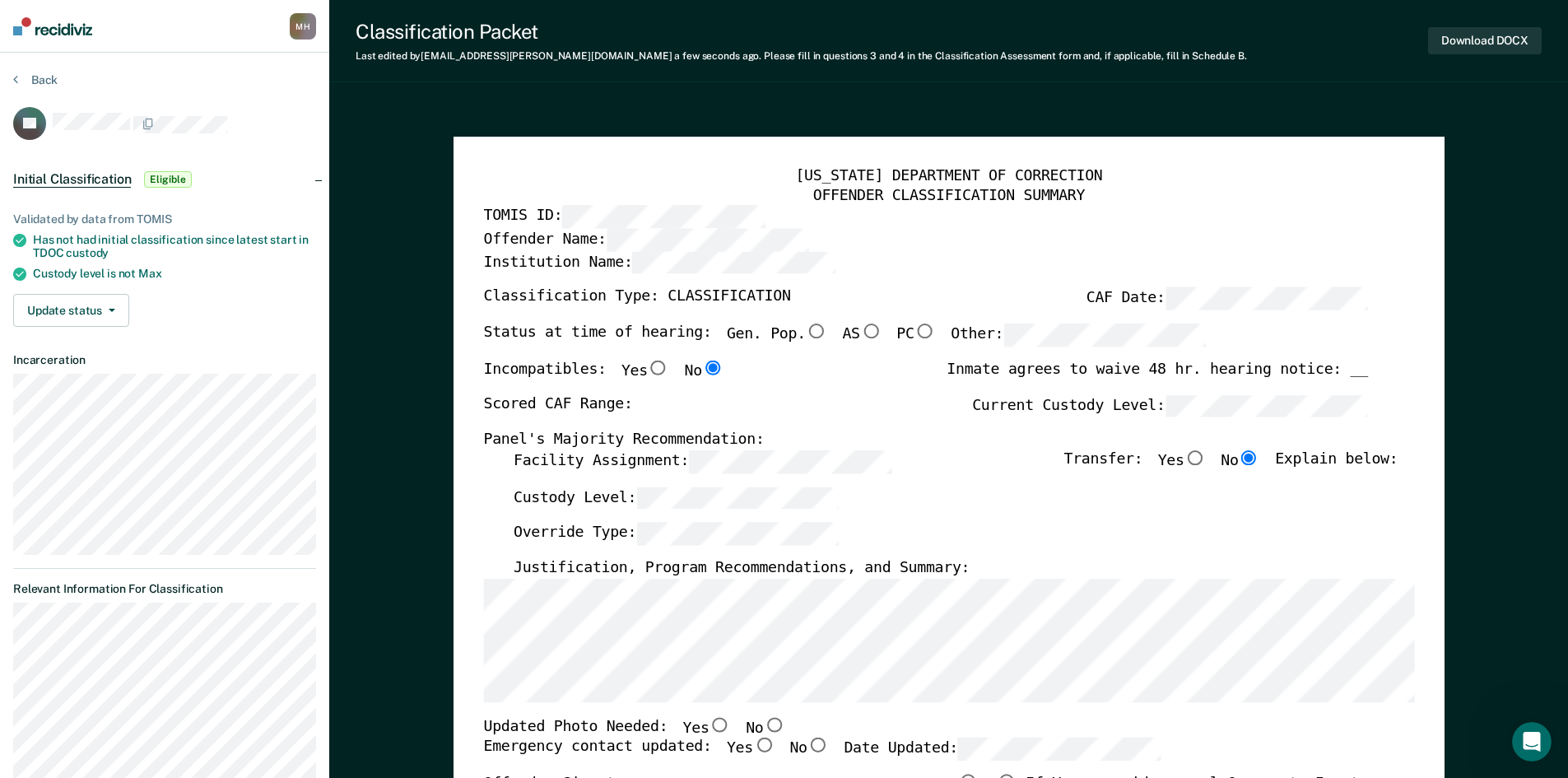
radio input "true"
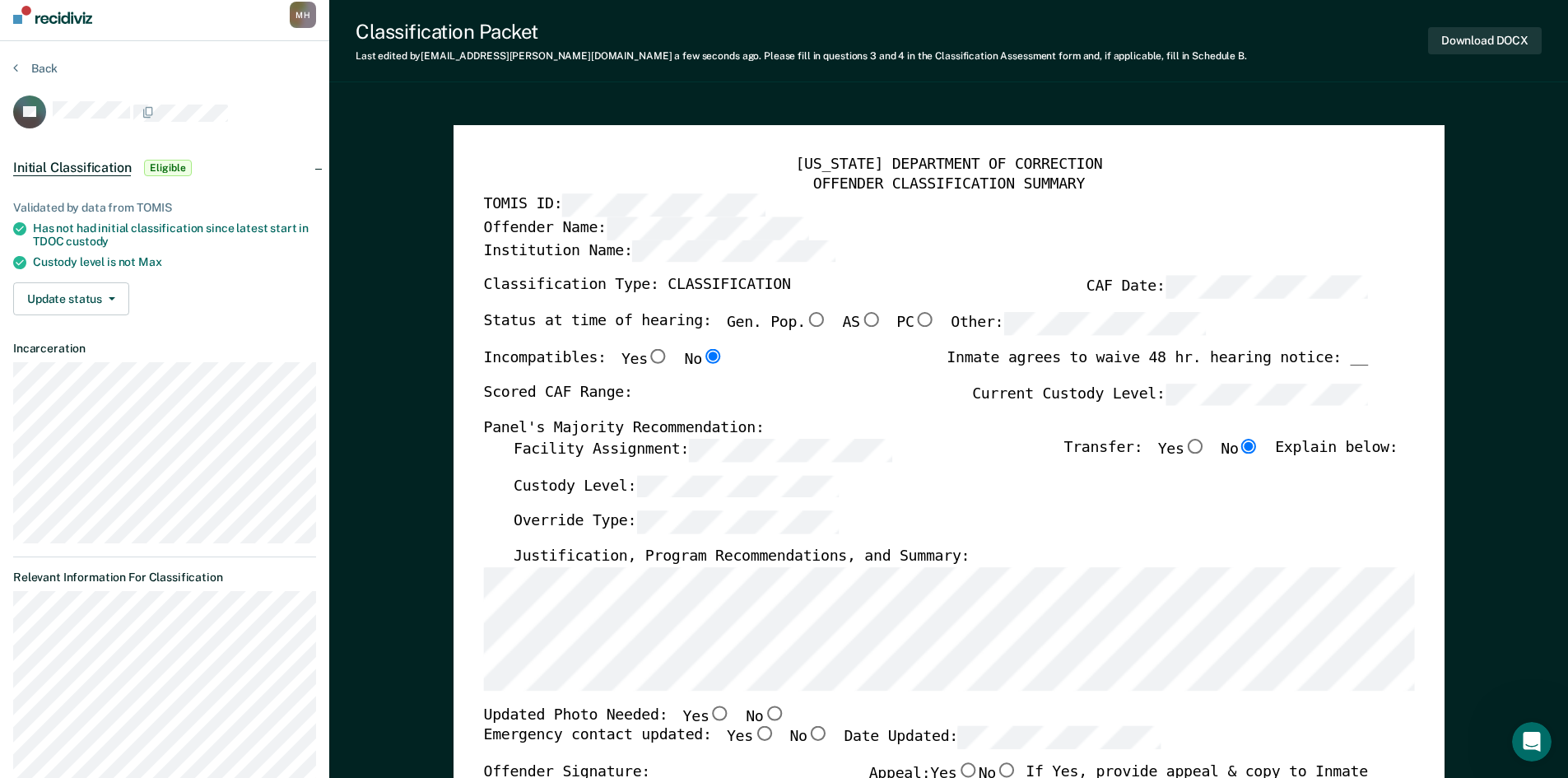
scroll to position [247, 0]
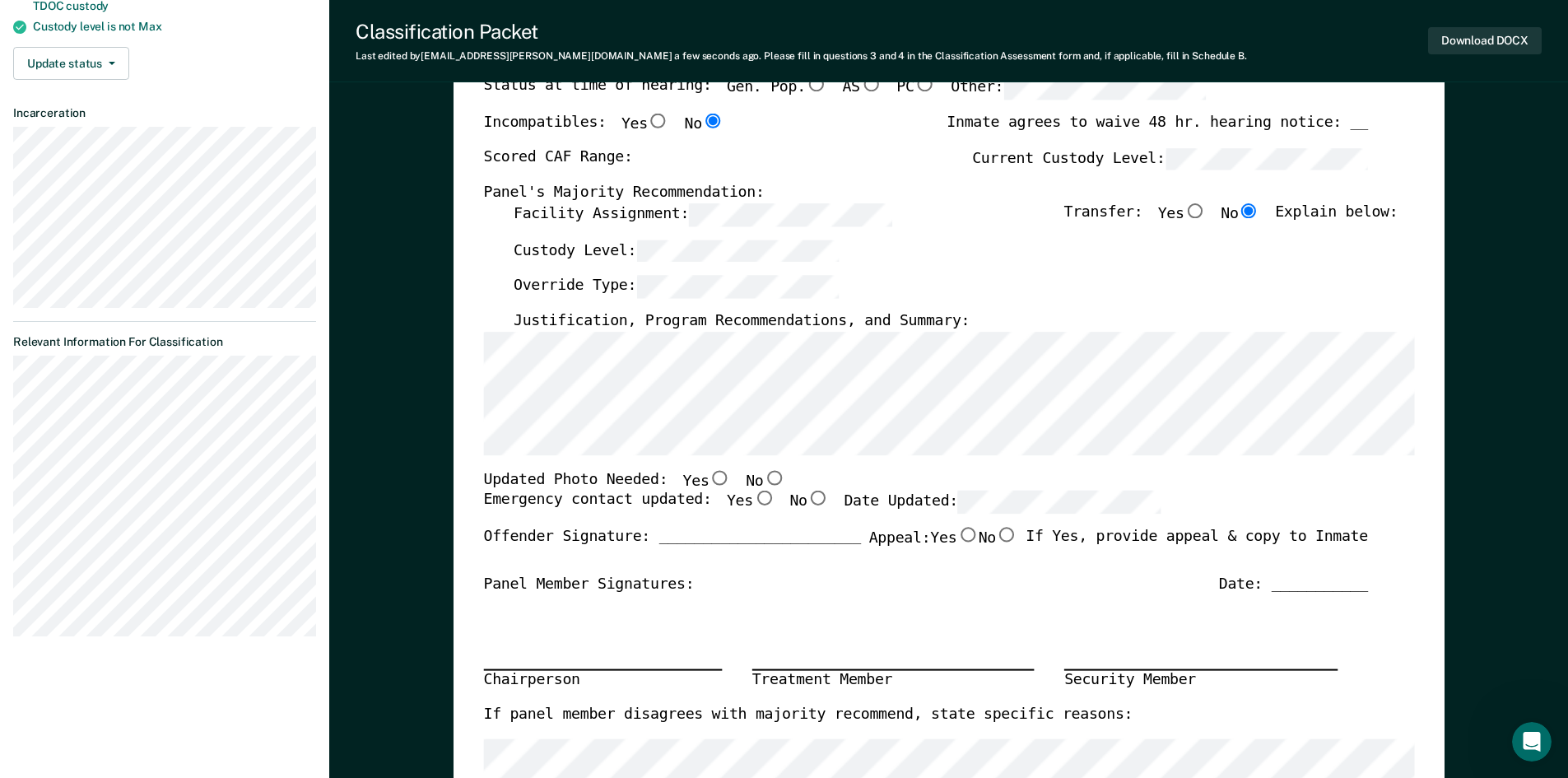
click at [763, 479] on input "No" at bounding box center [773, 477] width 21 height 15
type textarea "x"
radio input "true"
click at [752, 494] on input "Yes" at bounding box center [762, 498] width 21 height 15
type textarea "x"
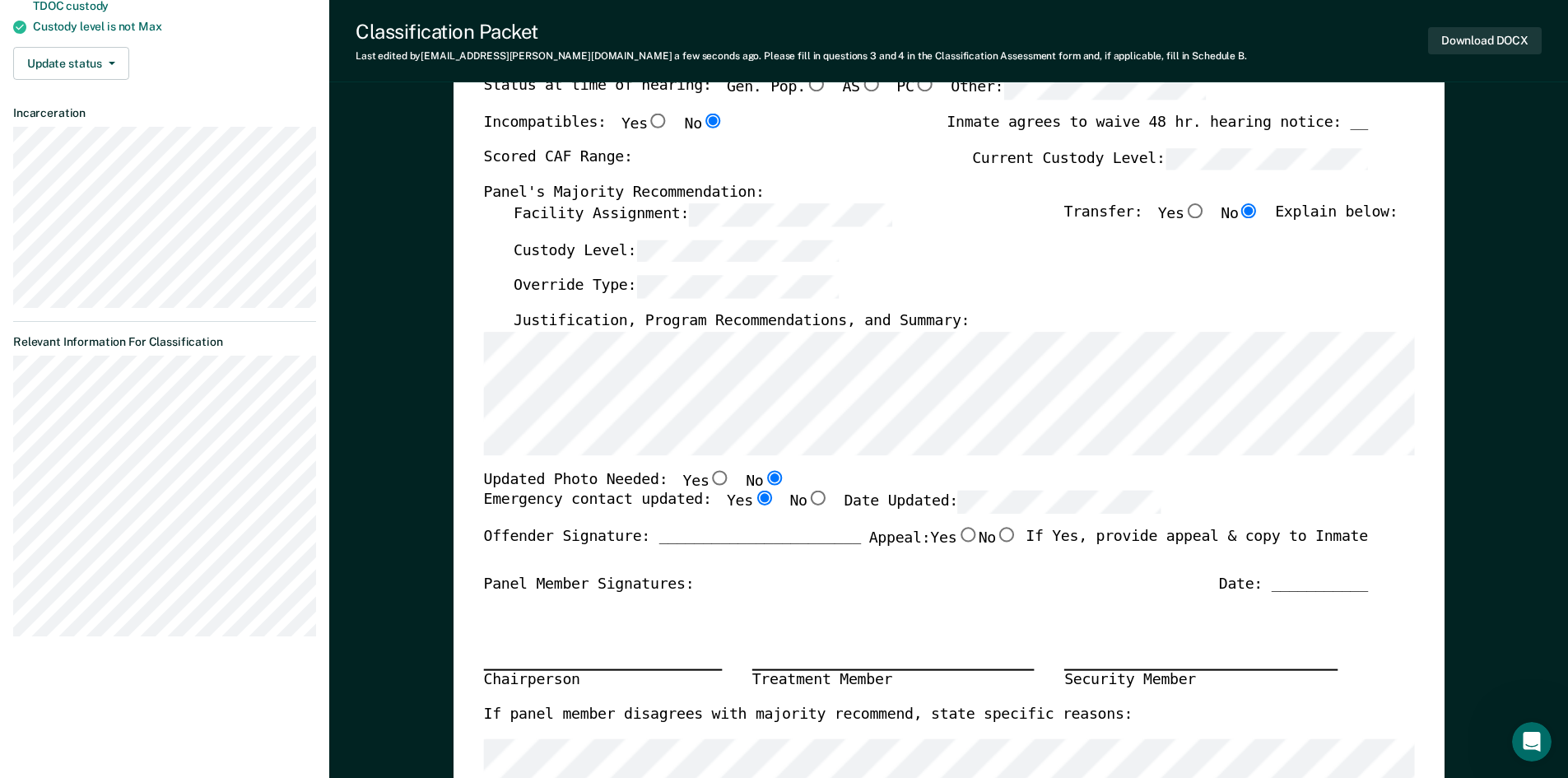
radio input "true"
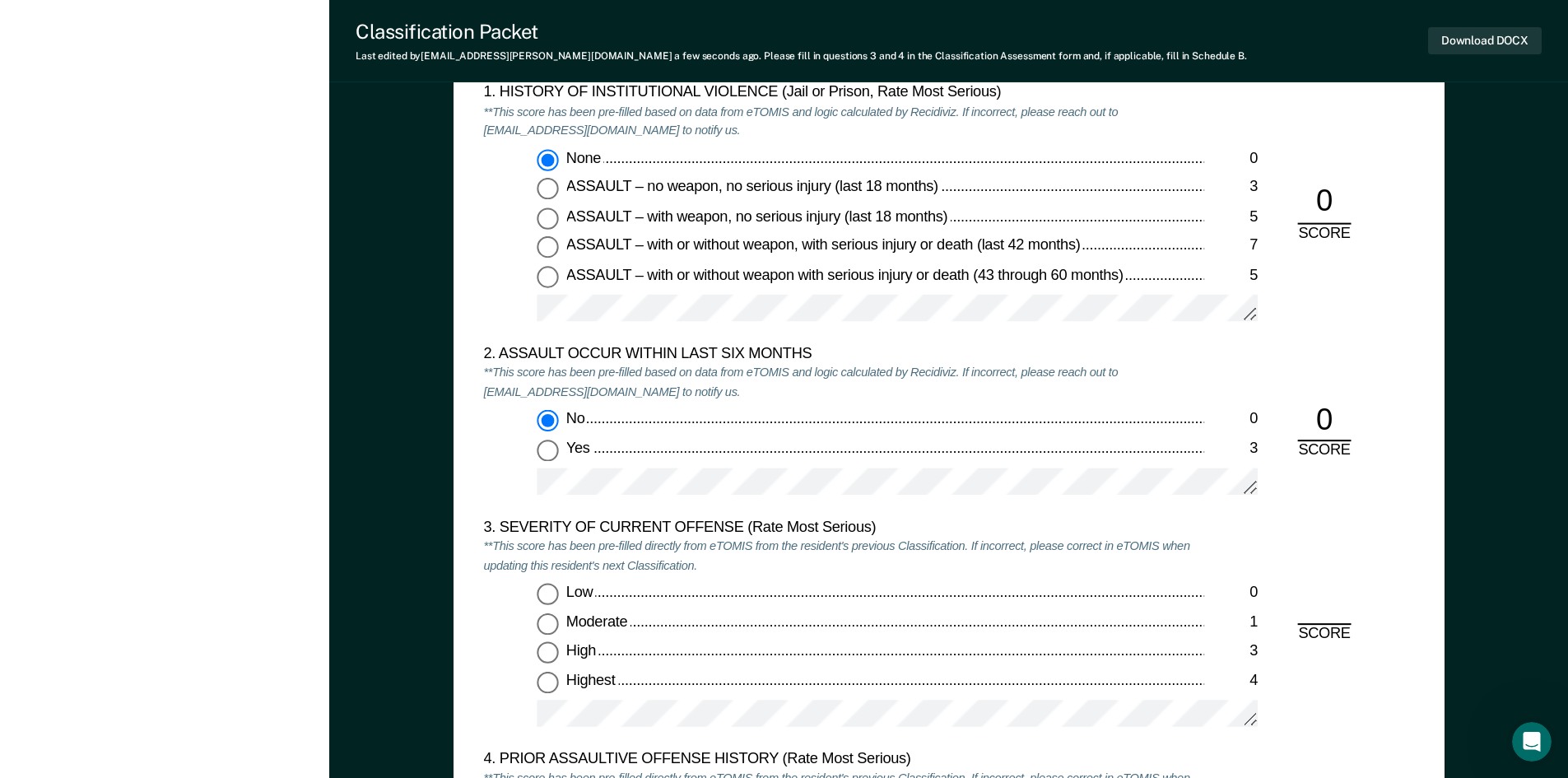
scroll to position [1811, 0]
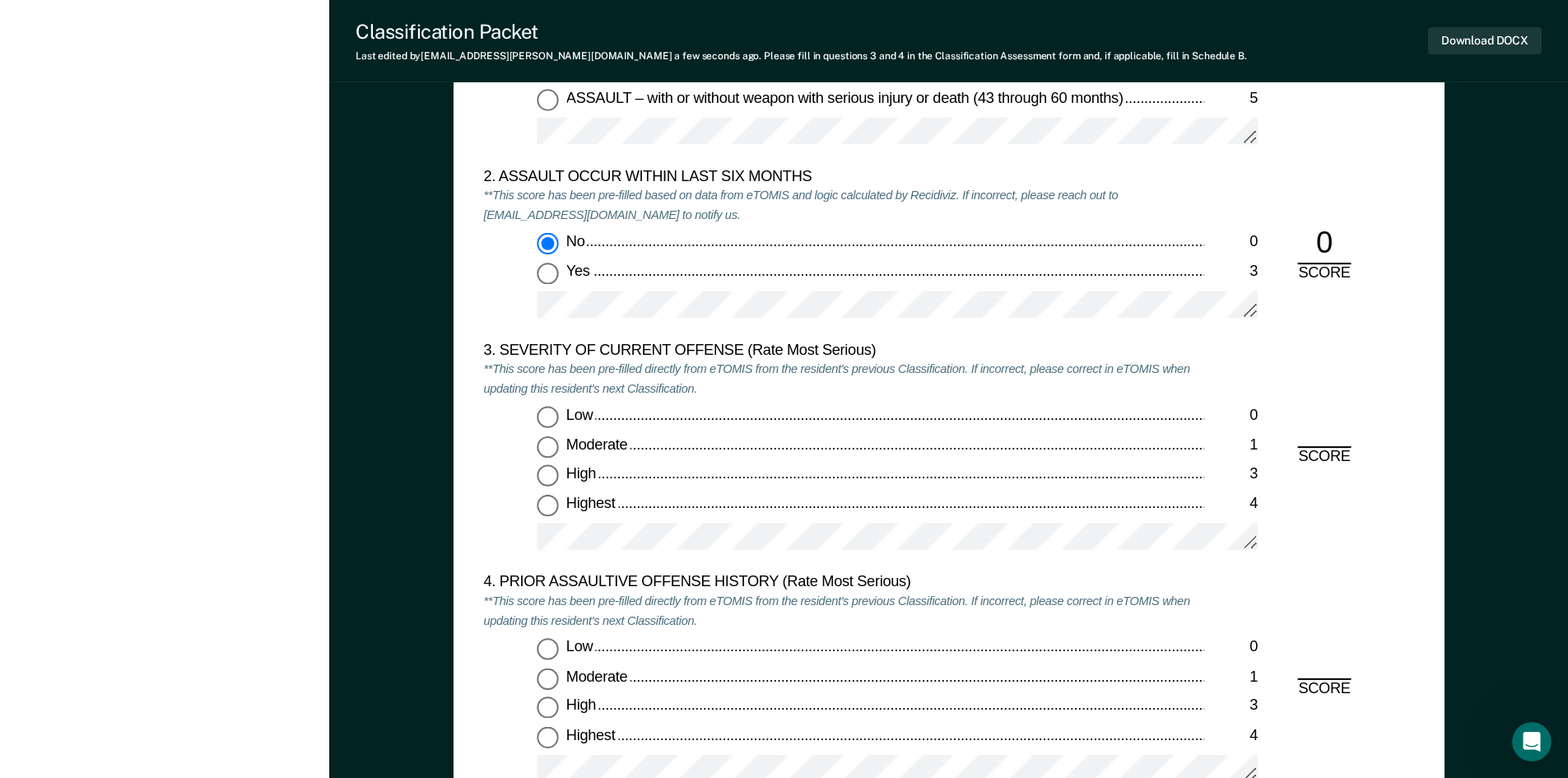
click at [553, 448] on input "Moderate 1" at bounding box center [546, 446] width 21 height 21
type textarea "x"
radio input "true"
click at [546, 648] on input "Low 0" at bounding box center [546, 649] width 21 height 21
type textarea "x"
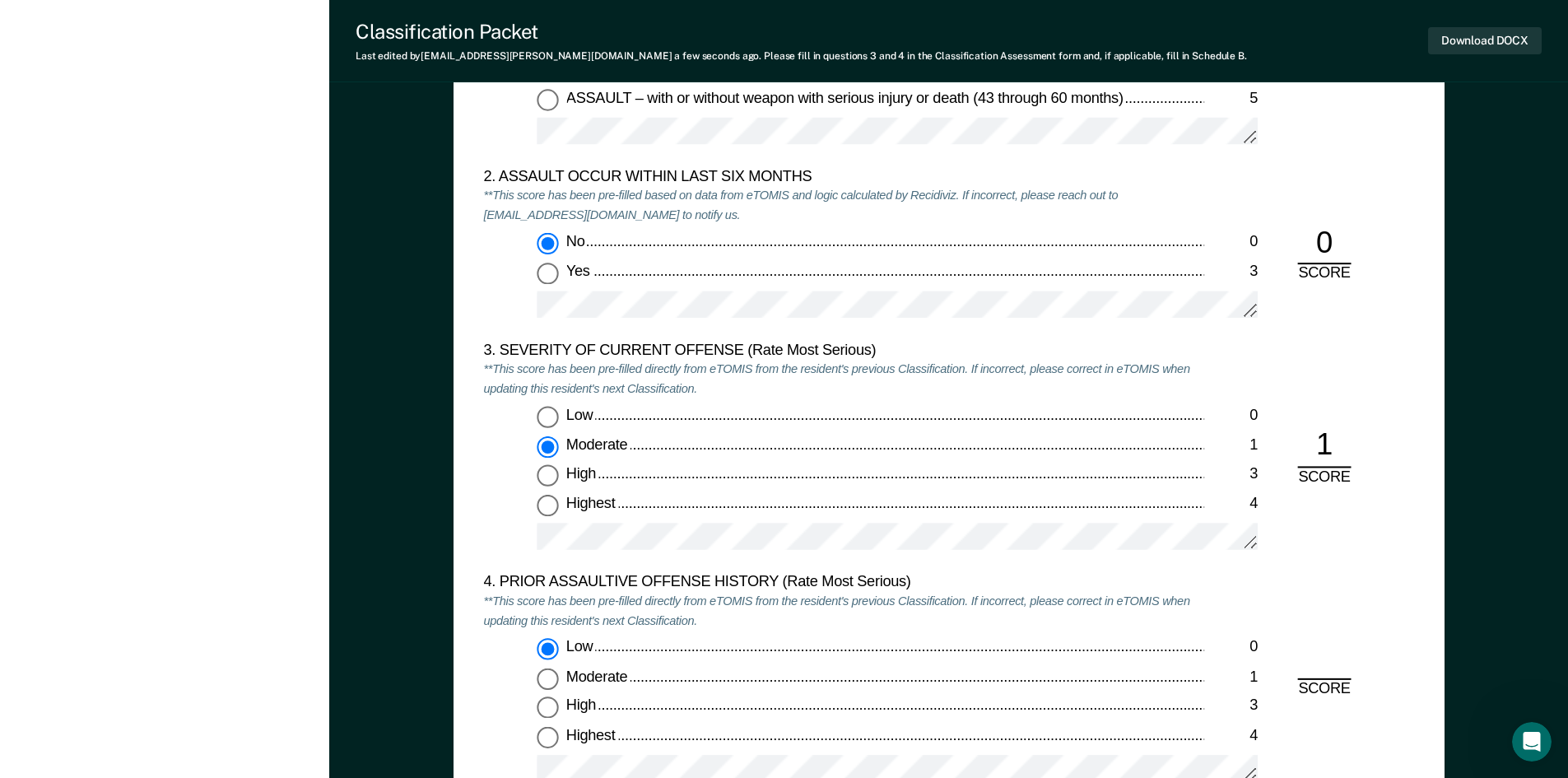
radio input "true"
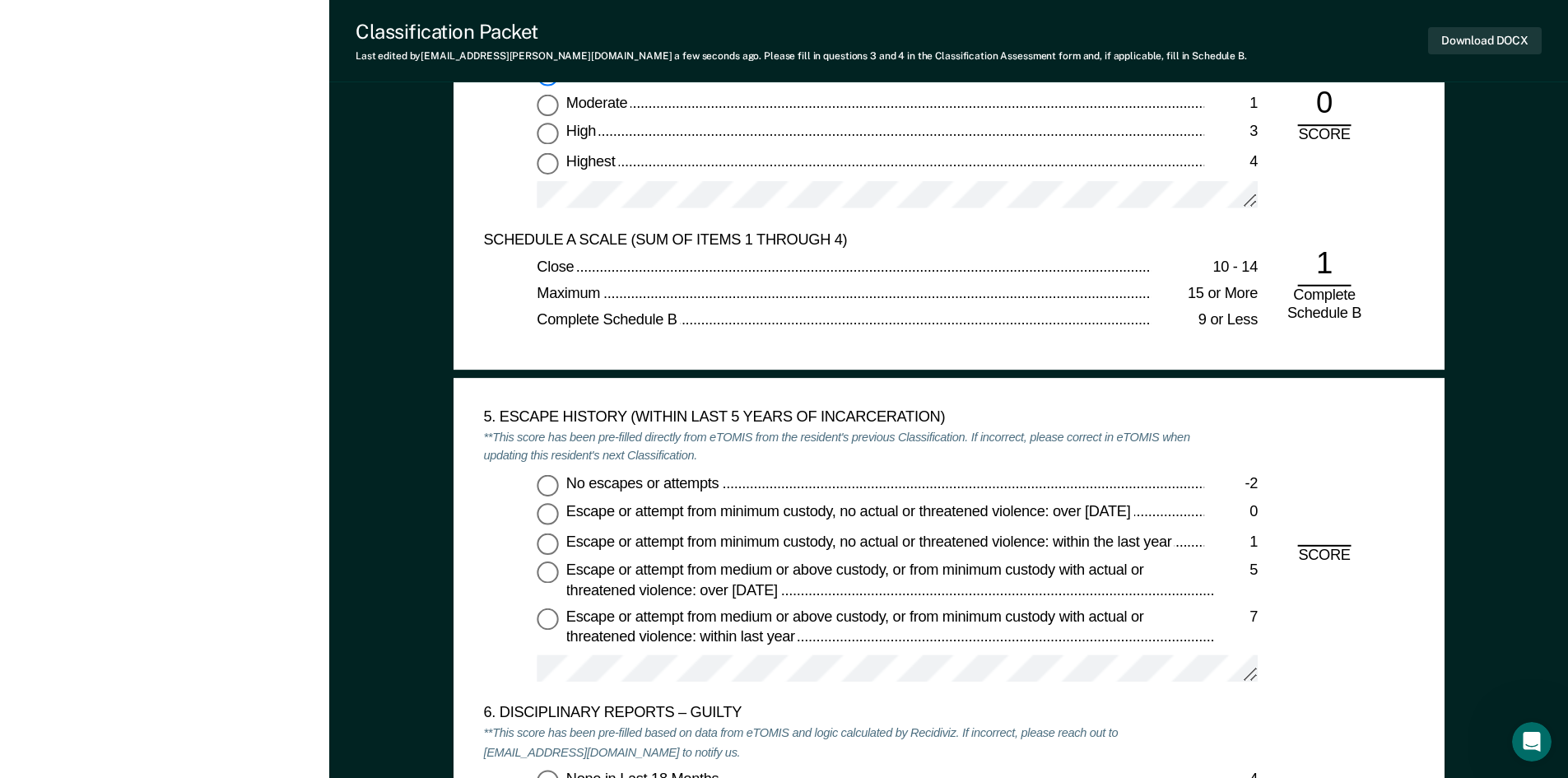
scroll to position [2387, 0]
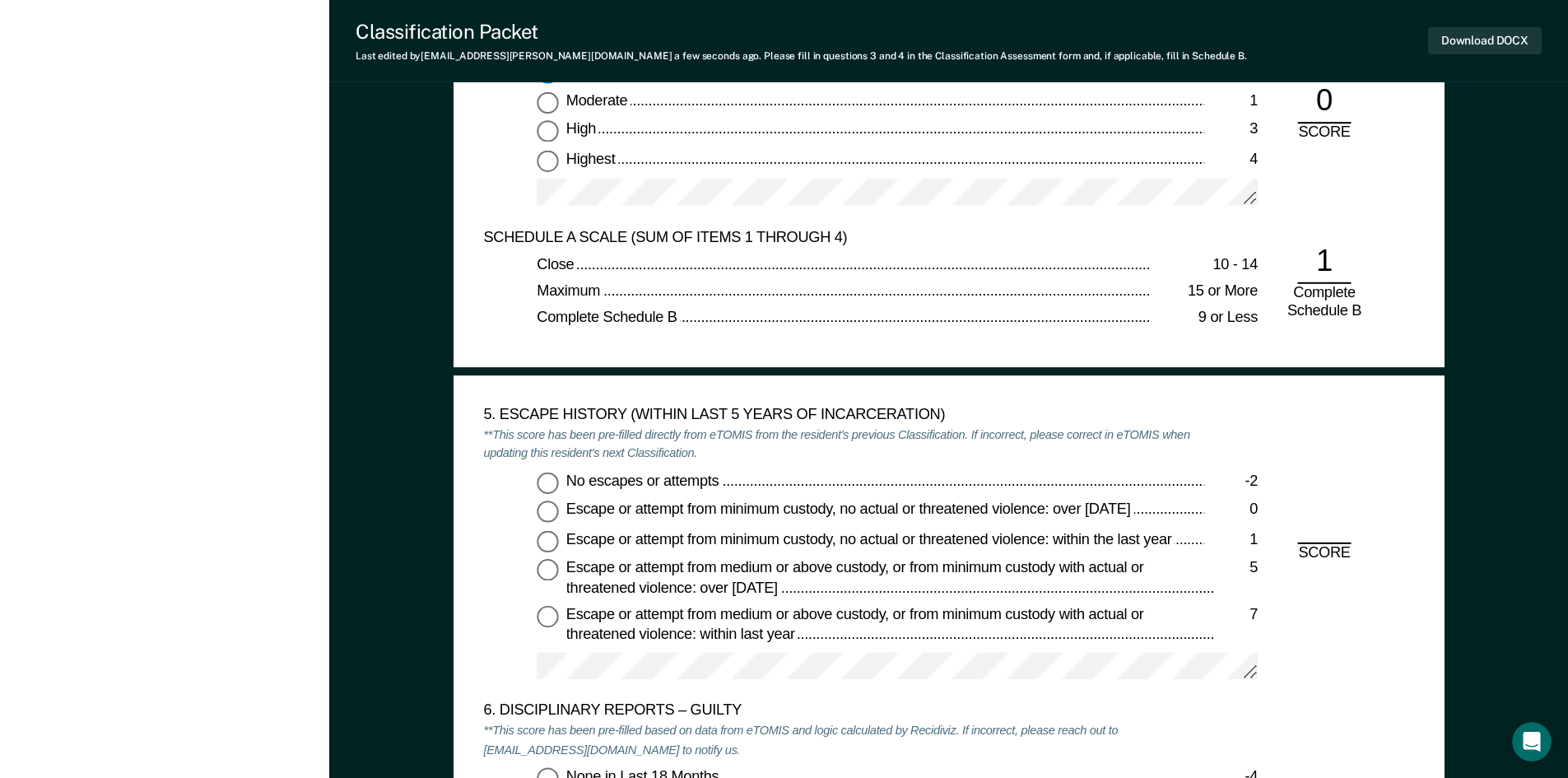
click at [557, 481] on input "No escapes or attempts -2" at bounding box center [546, 481] width 21 height 21
type textarea "x"
radio input "true"
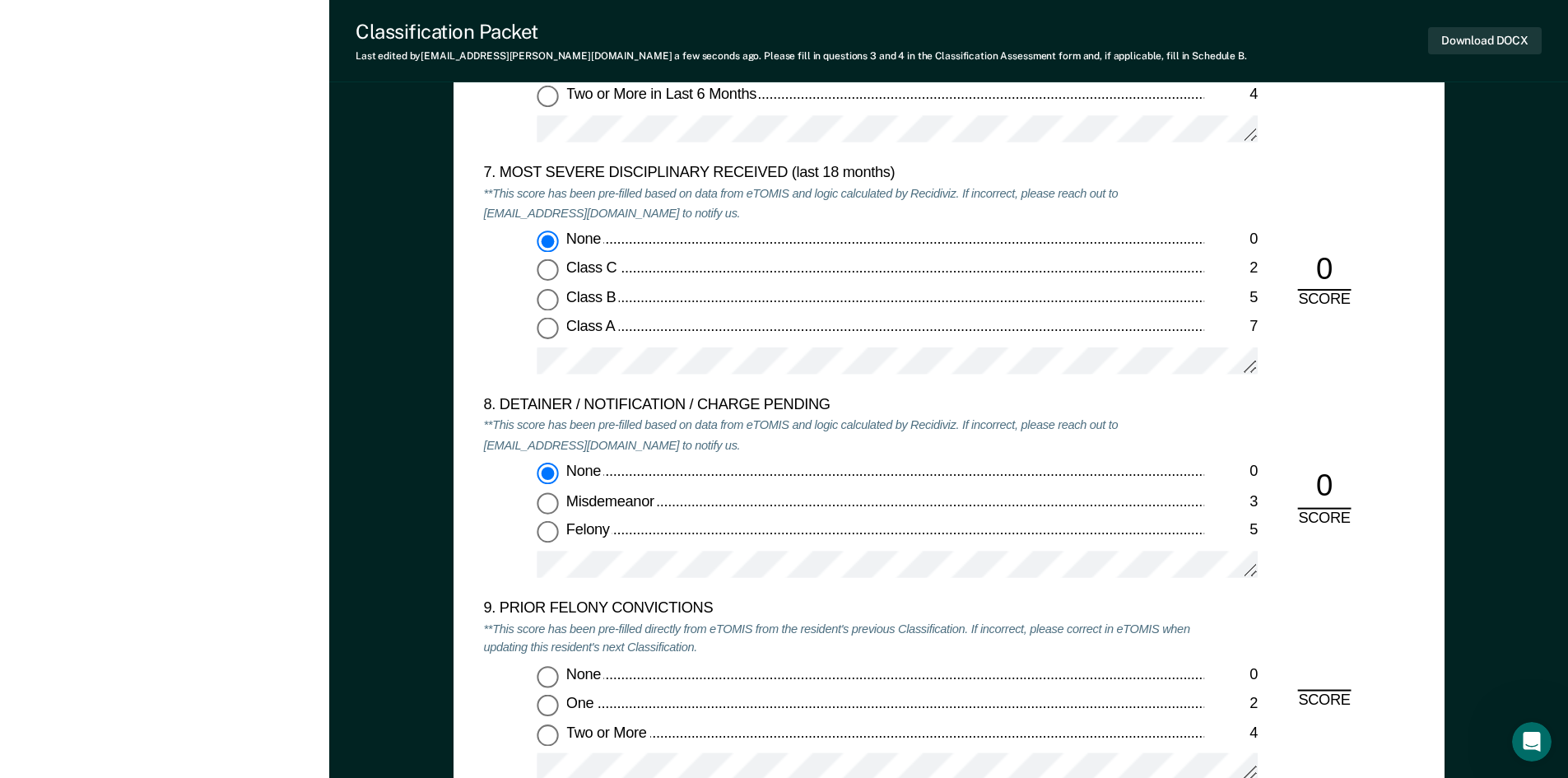
scroll to position [3458, 0]
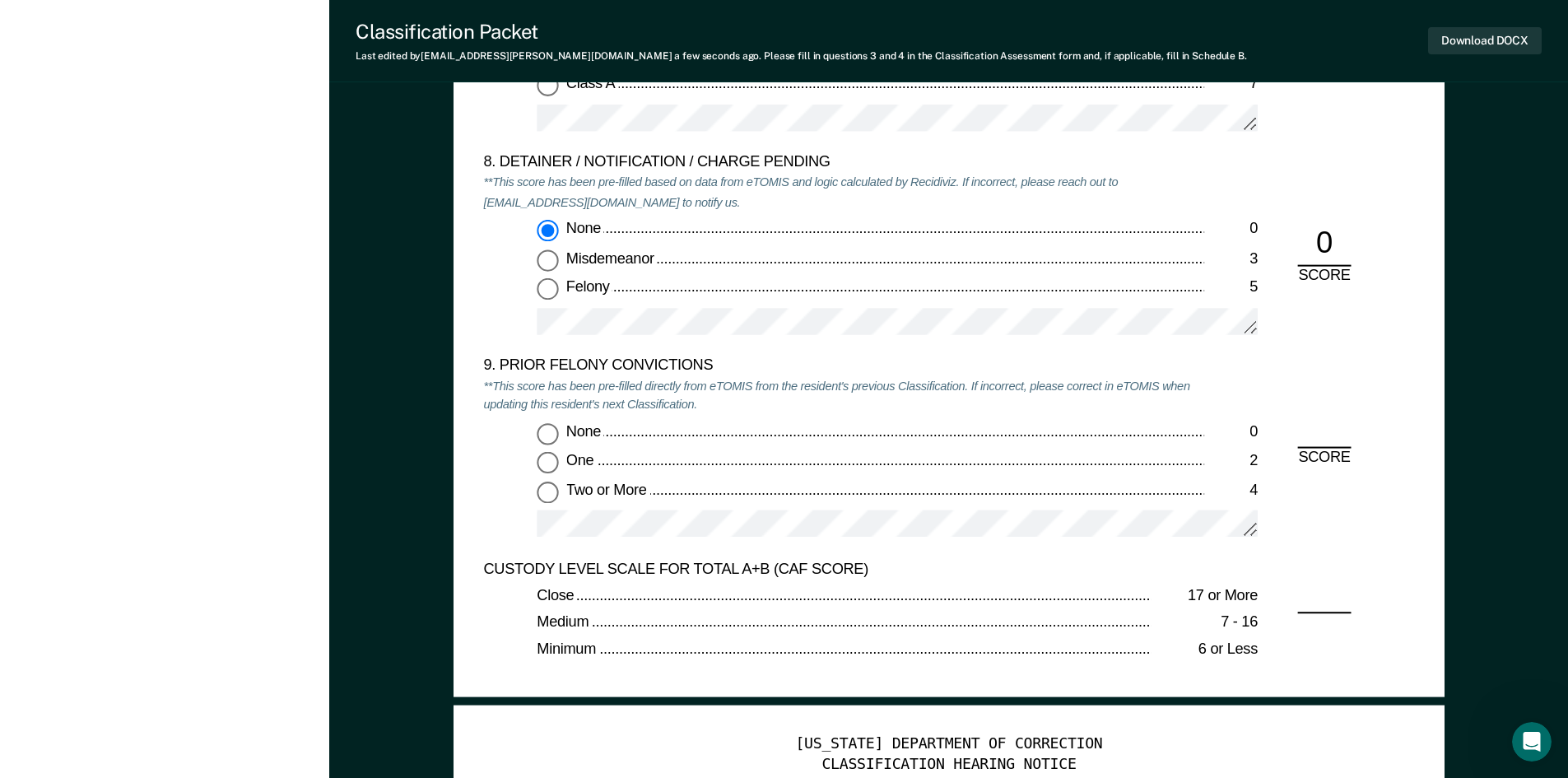
click at [547, 489] on input "Two or More 4" at bounding box center [546, 490] width 21 height 21
type textarea "x"
radio input "true"
click at [1502, 45] on button "Download DOCX" at bounding box center [1485, 40] width 114 height 27
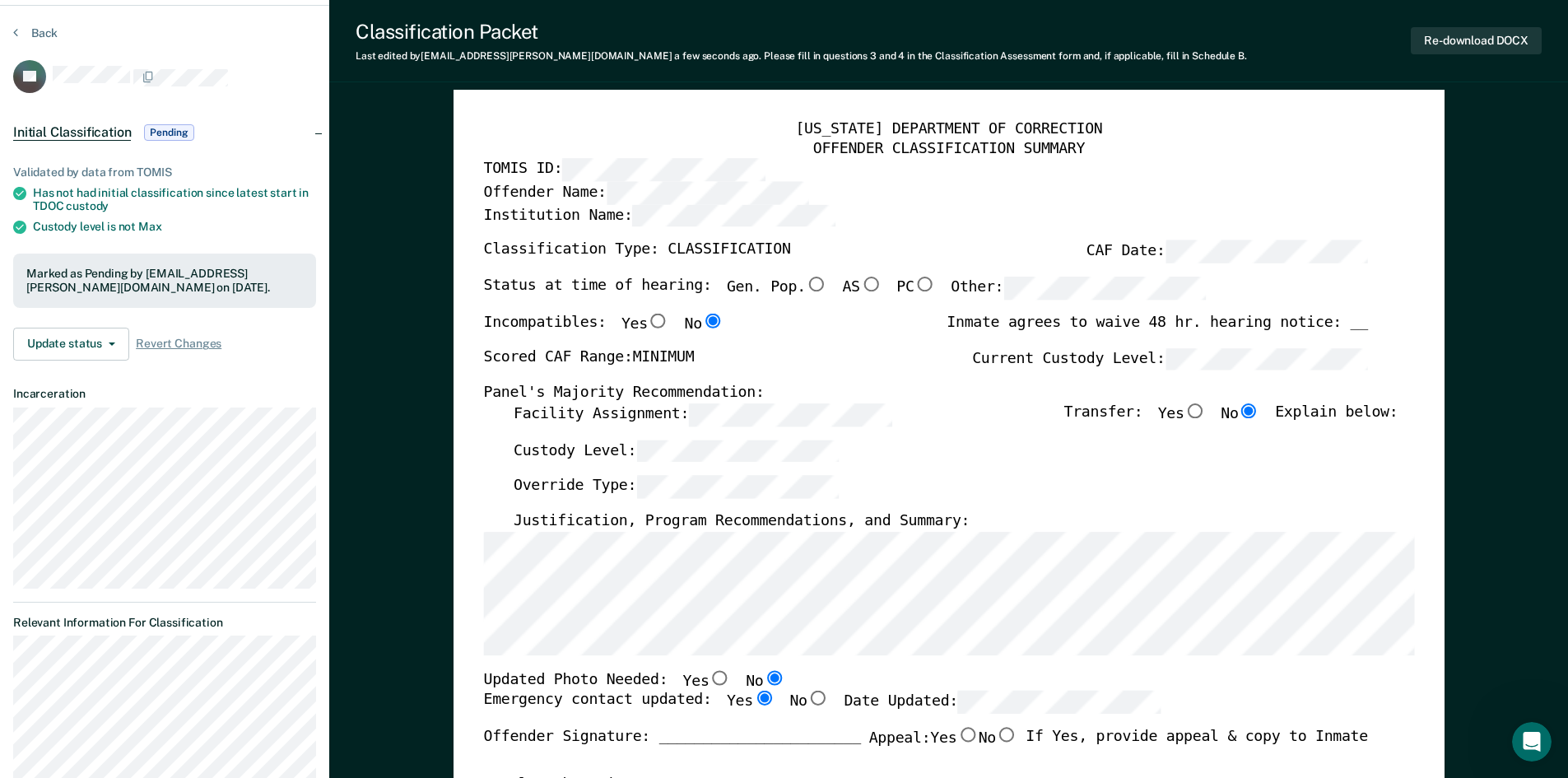
scroll to position [0, 0]
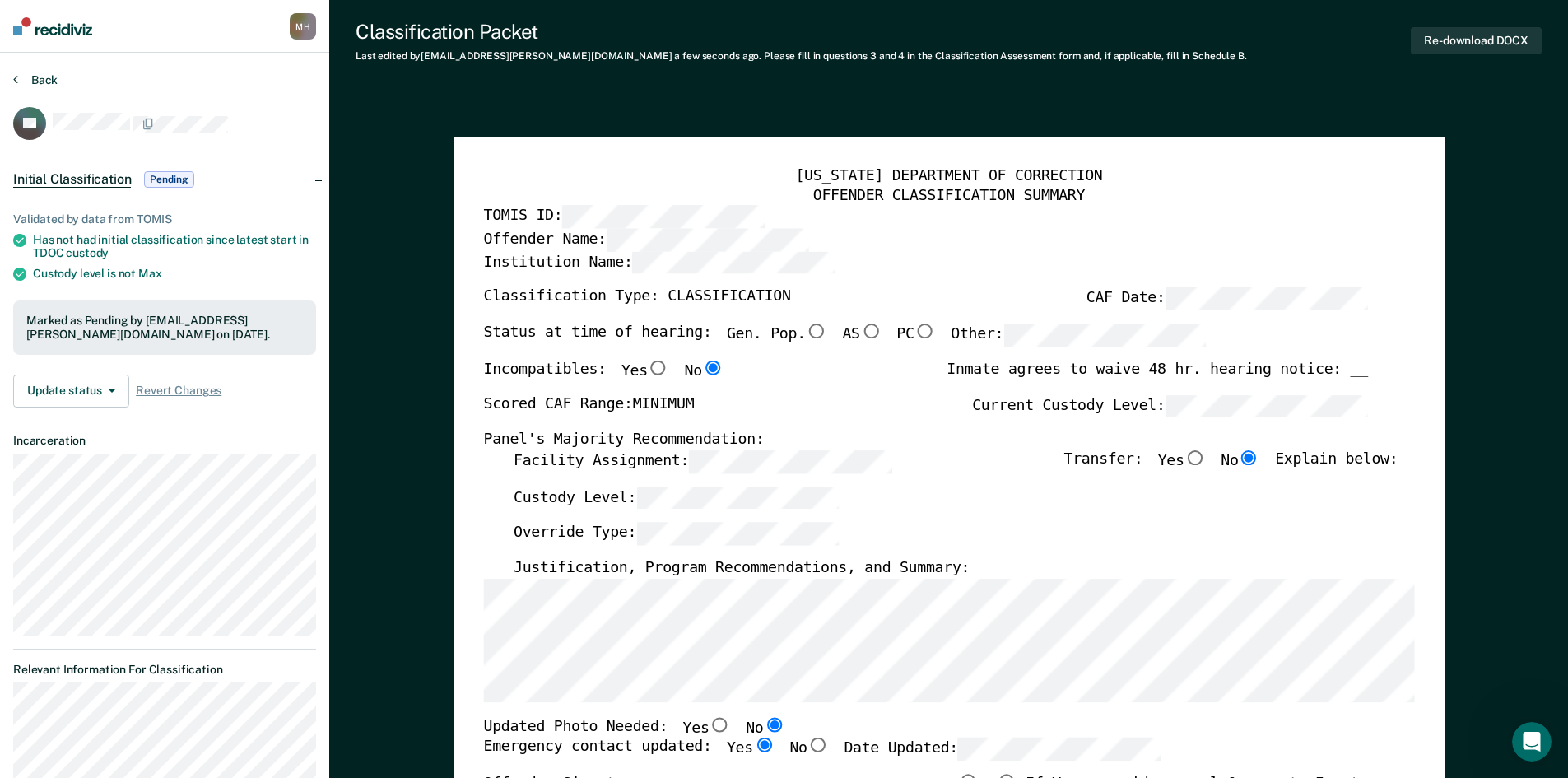
click at [45, 81] on button "Back" at bounding box center [35, 80] width 45 height 15
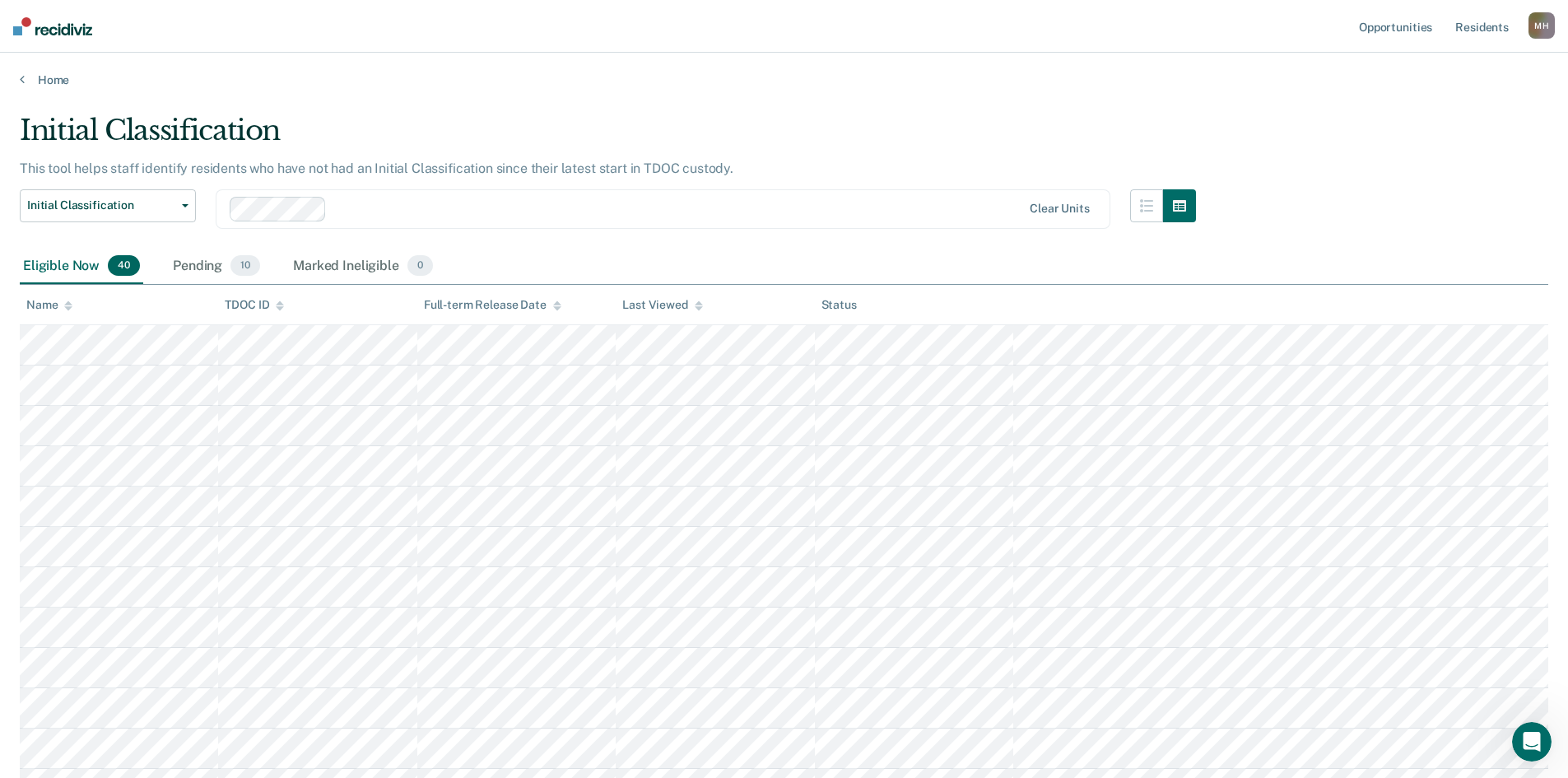
scroll to position [1085, 0]
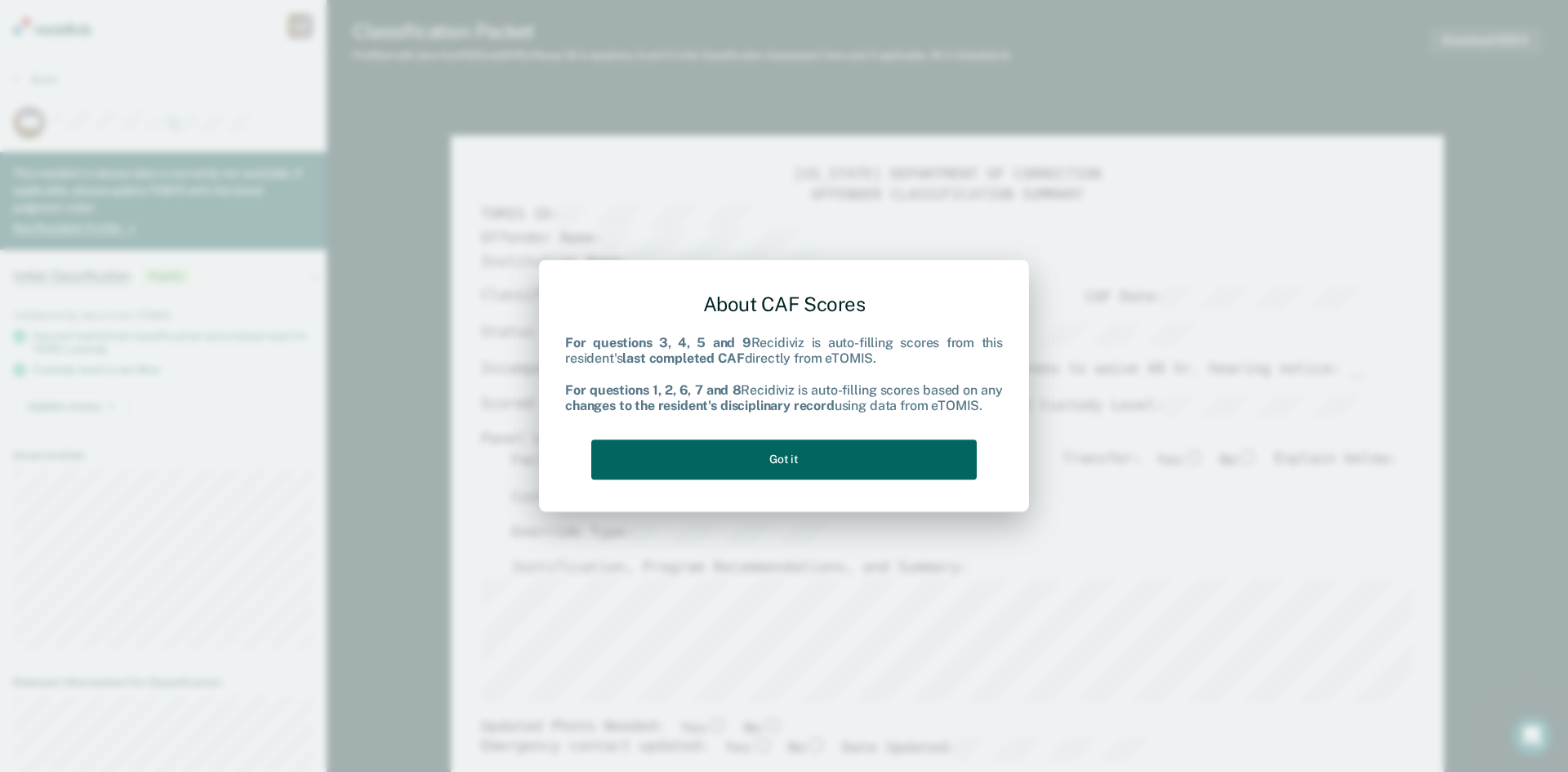
click at [887, 458] on button "Got it" at bounding box center [784, 459] width 386 height 40
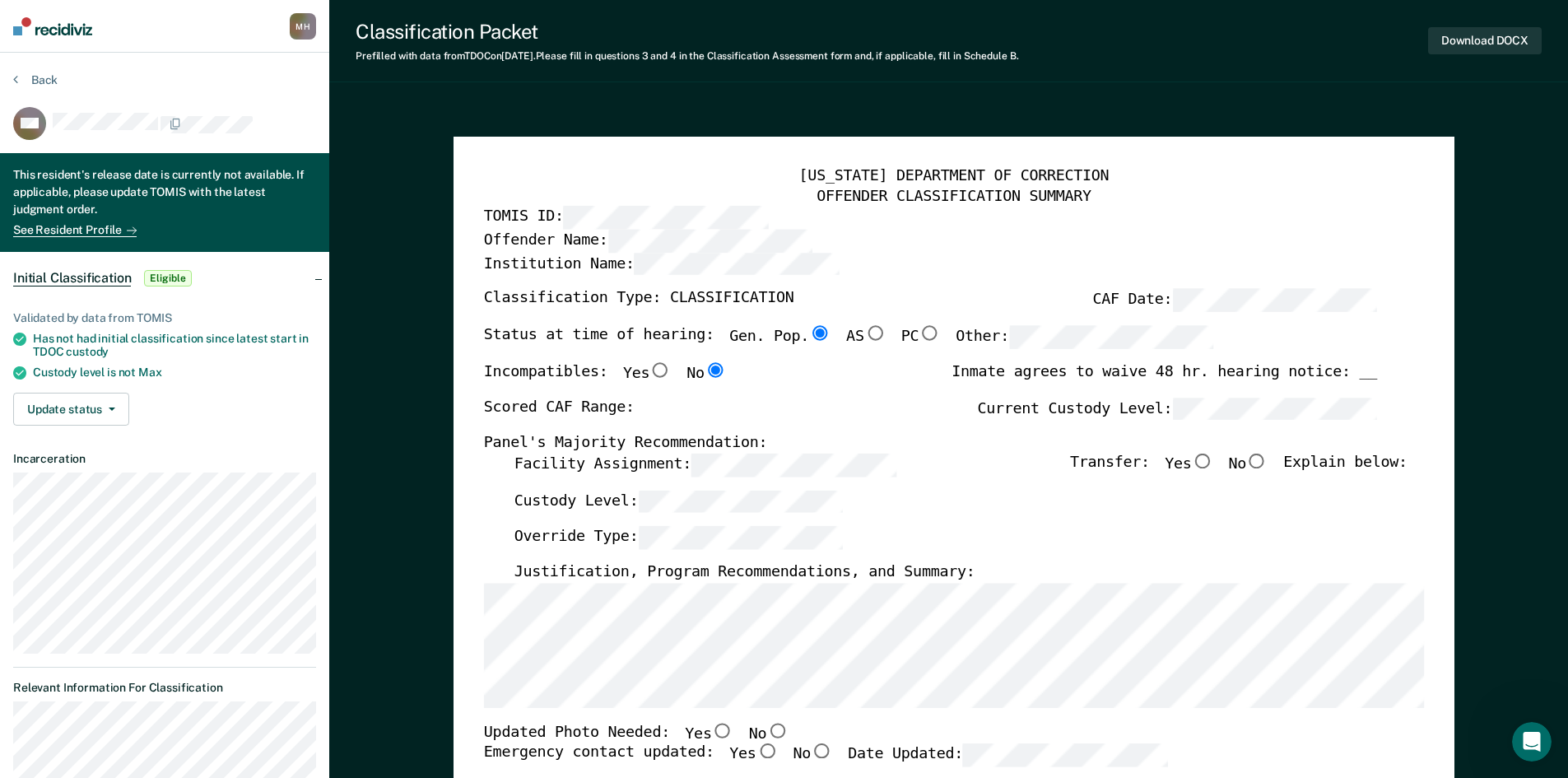
click at [547, 473] on label "Facility Assignment:" at bounding box center [704, 464] width 382 height 23
click at [766, 729] on input "No" at bounding box center [777, 730] width 22 height 15
type textarea "x"
radio input "true"
click at [756, 750] on input "Yes" at bounding box center [767, 751] width 22 height 15
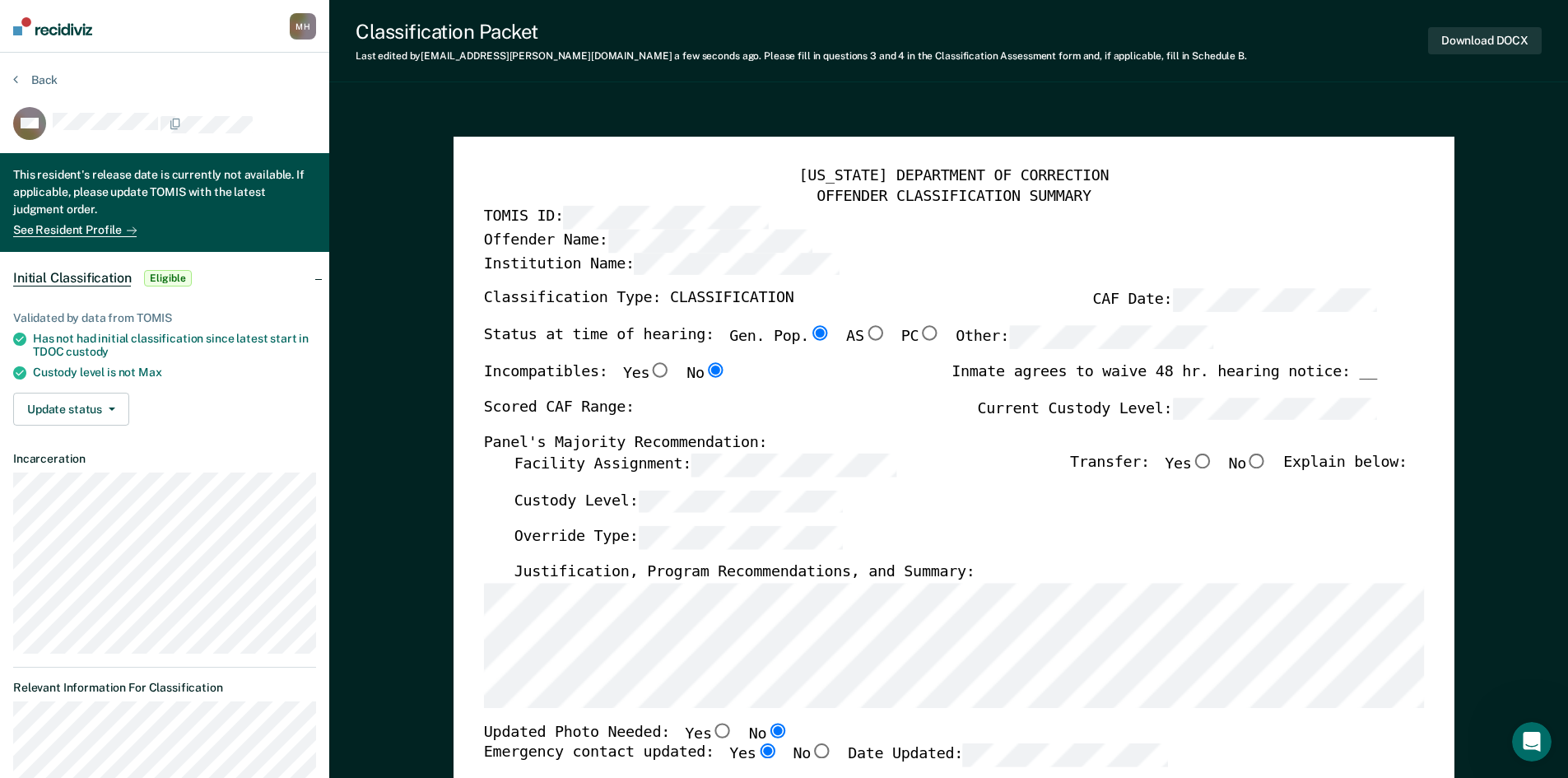
type textarea "x"
radio input "true"
click at [1066, 420] on div "Scored CAF Range: Current Custody Level:" at bounding box center [930, 414] width 893 height 36
type textarea "x"
radio input "false"
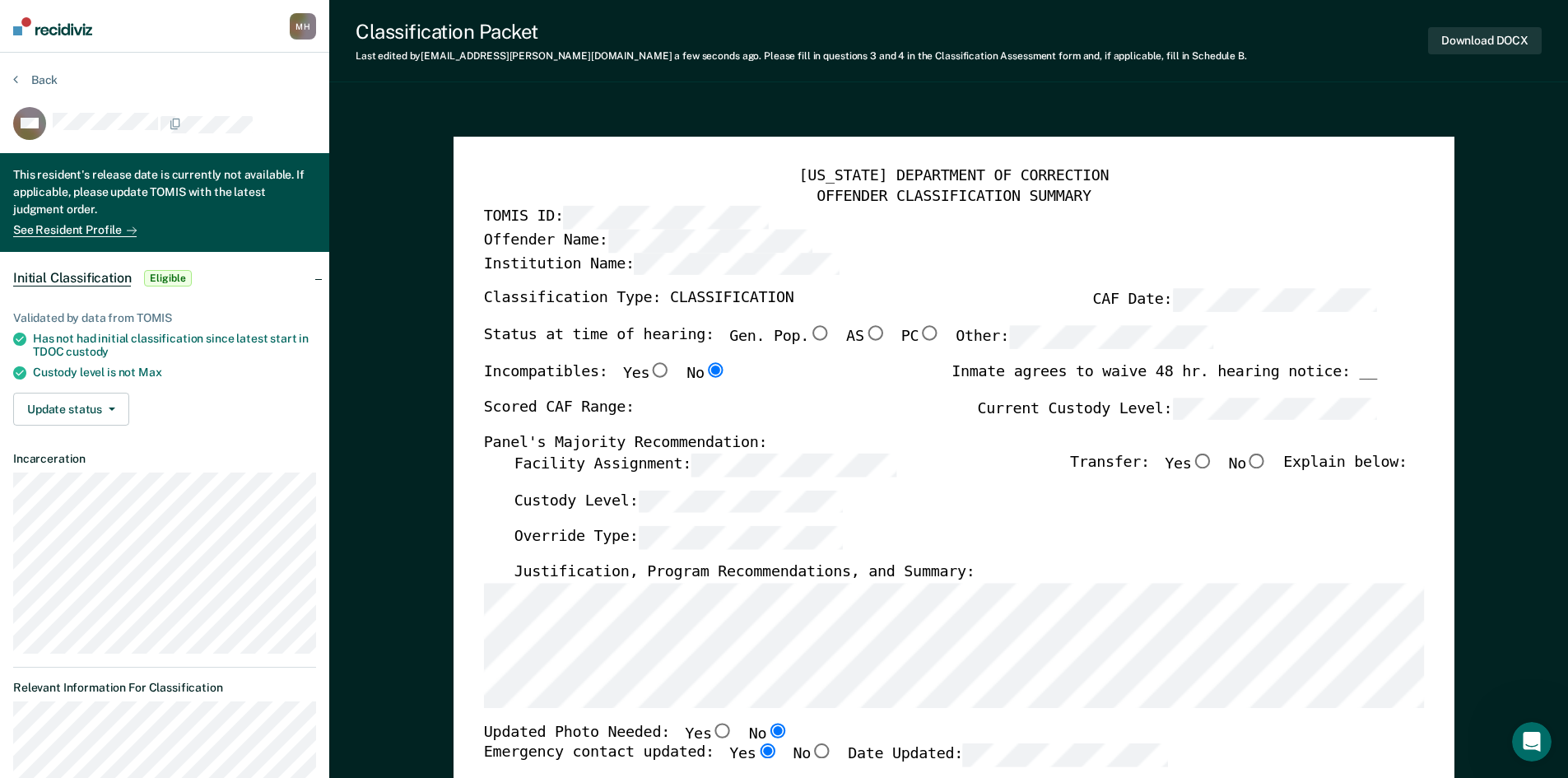
click at [1213, 460] on input "Yes" at bounding box center [1202, 460] width 22 height 15
type textarea "x"
radio input "true"
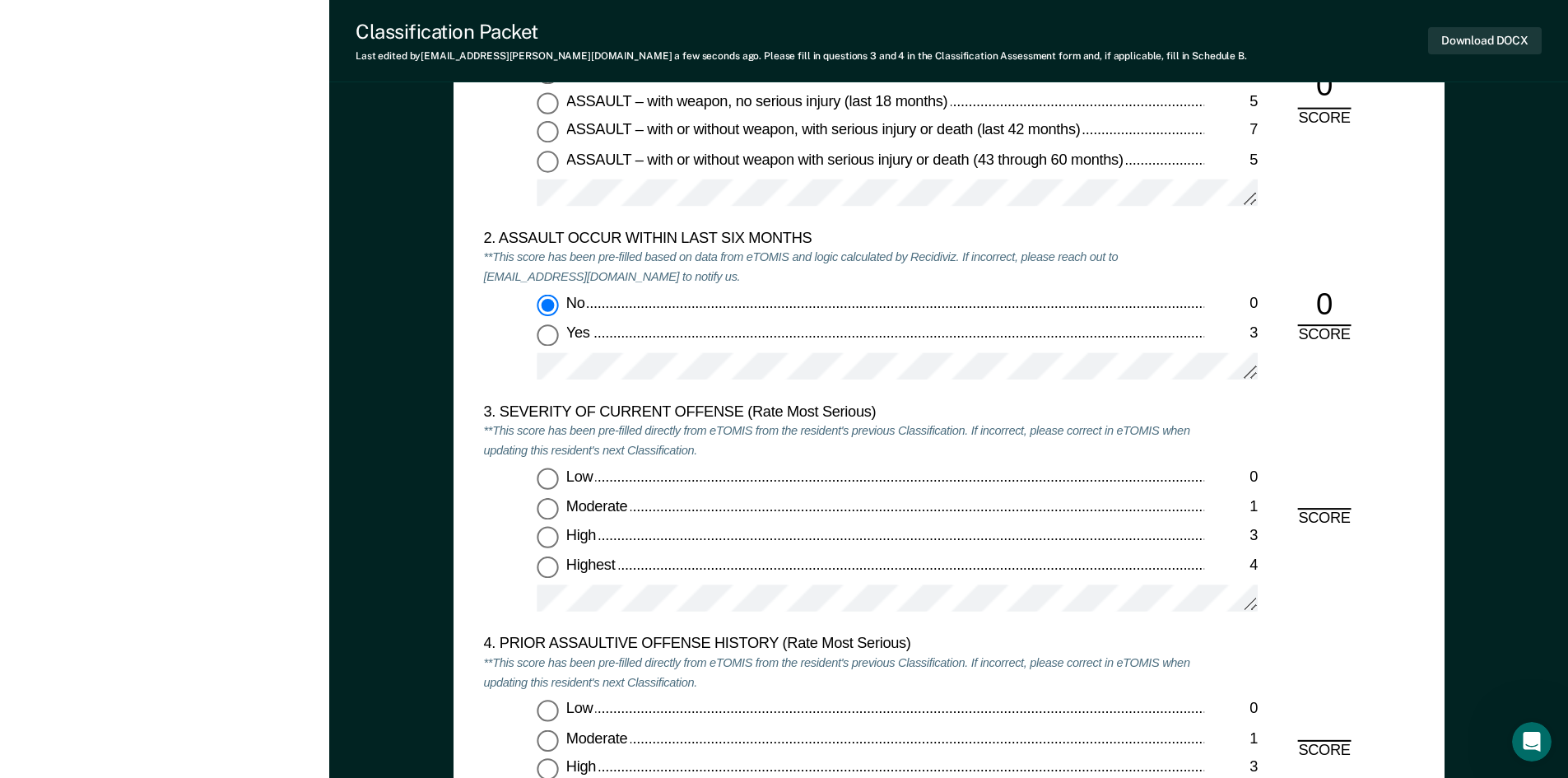
scroll to position [1894, 0]
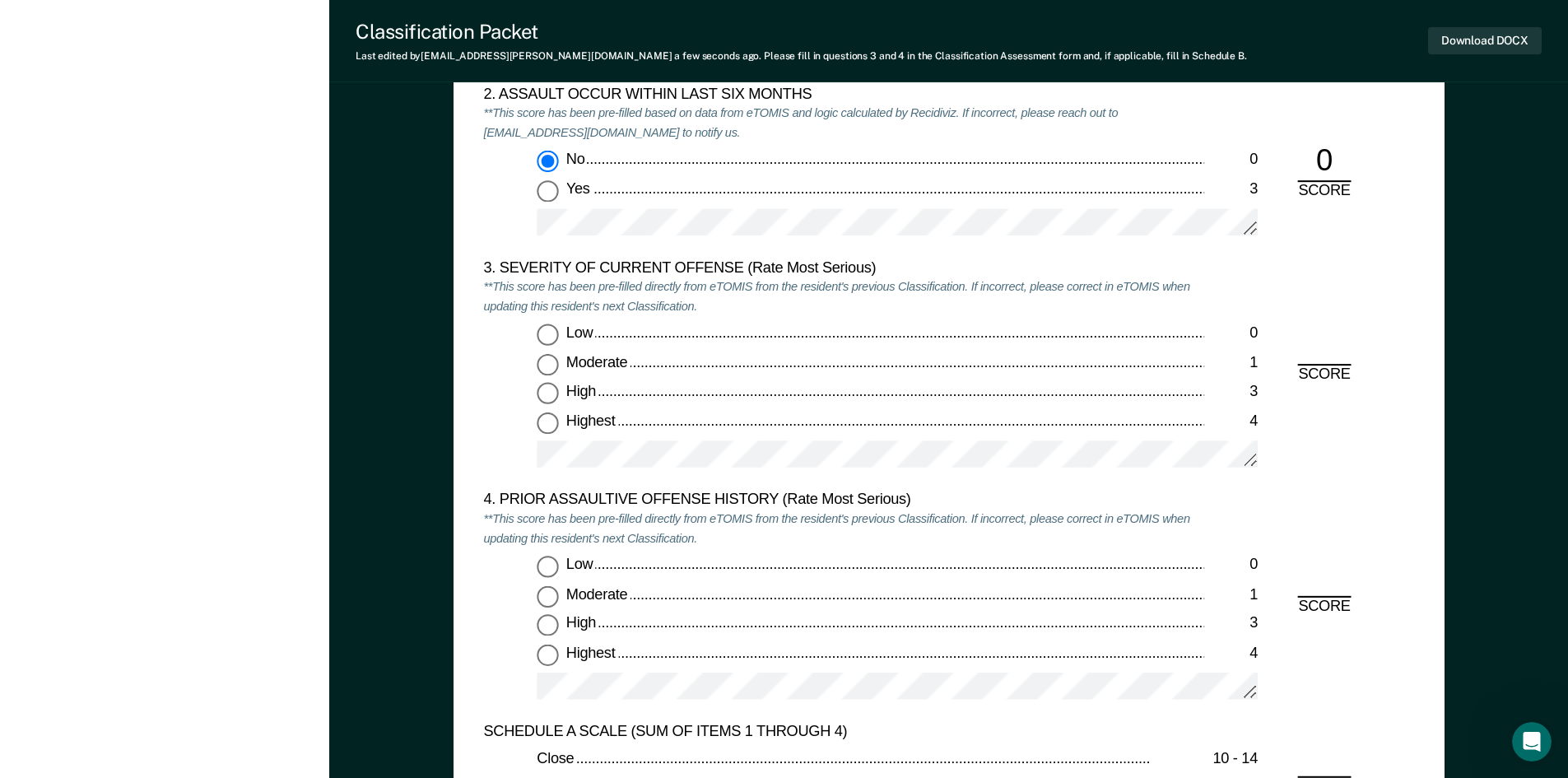
drag, startPoint x: 550, startPoint y: 364, endPoint x: 532, endPoint y: 469, distance: 106.5
click at [550, 364] on input "Moderate 1" at bounding box center [546, 364] width 21 height 21
type textarea "x"
radio input "true"
click at [540, 565] on input "Low 0" at bounding box center [546, 566] width 21 height 21
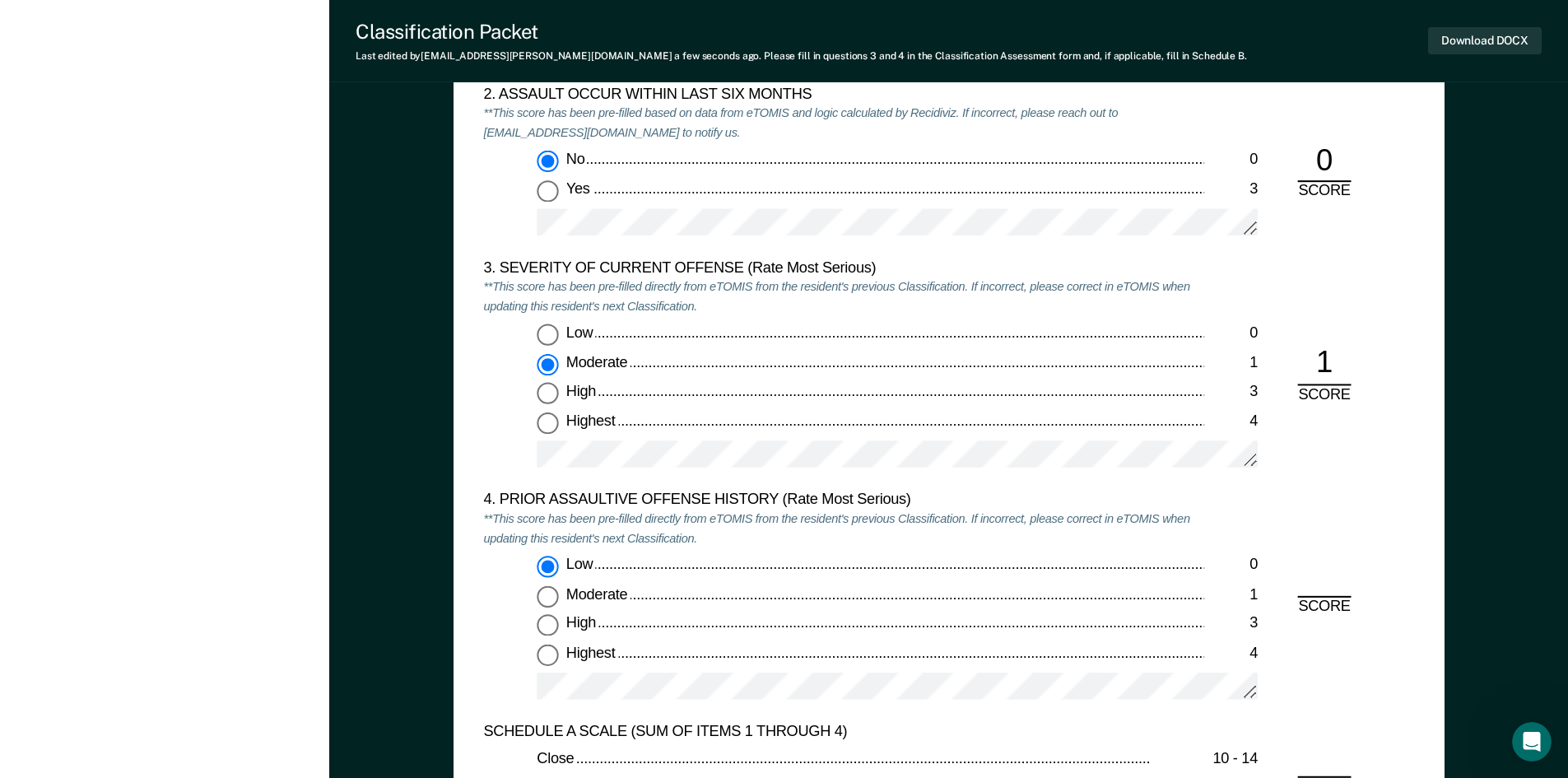
type textarea "x"
radio input "true"
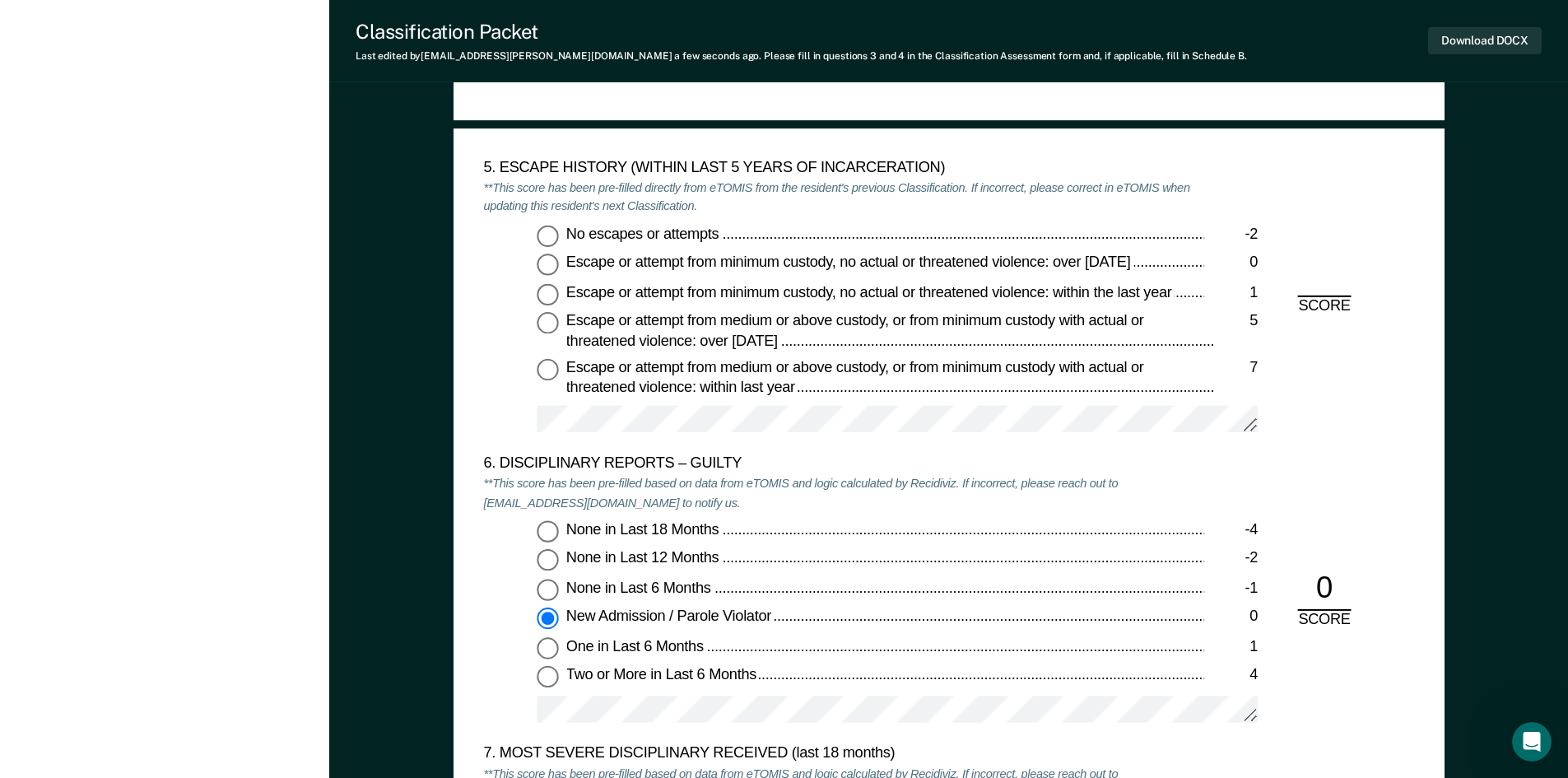
click at [544, 241] on input "No escapes or attempts -2" at bounding box center [546, 235] width 21 height 21
type textarea "x"
radio input "true"
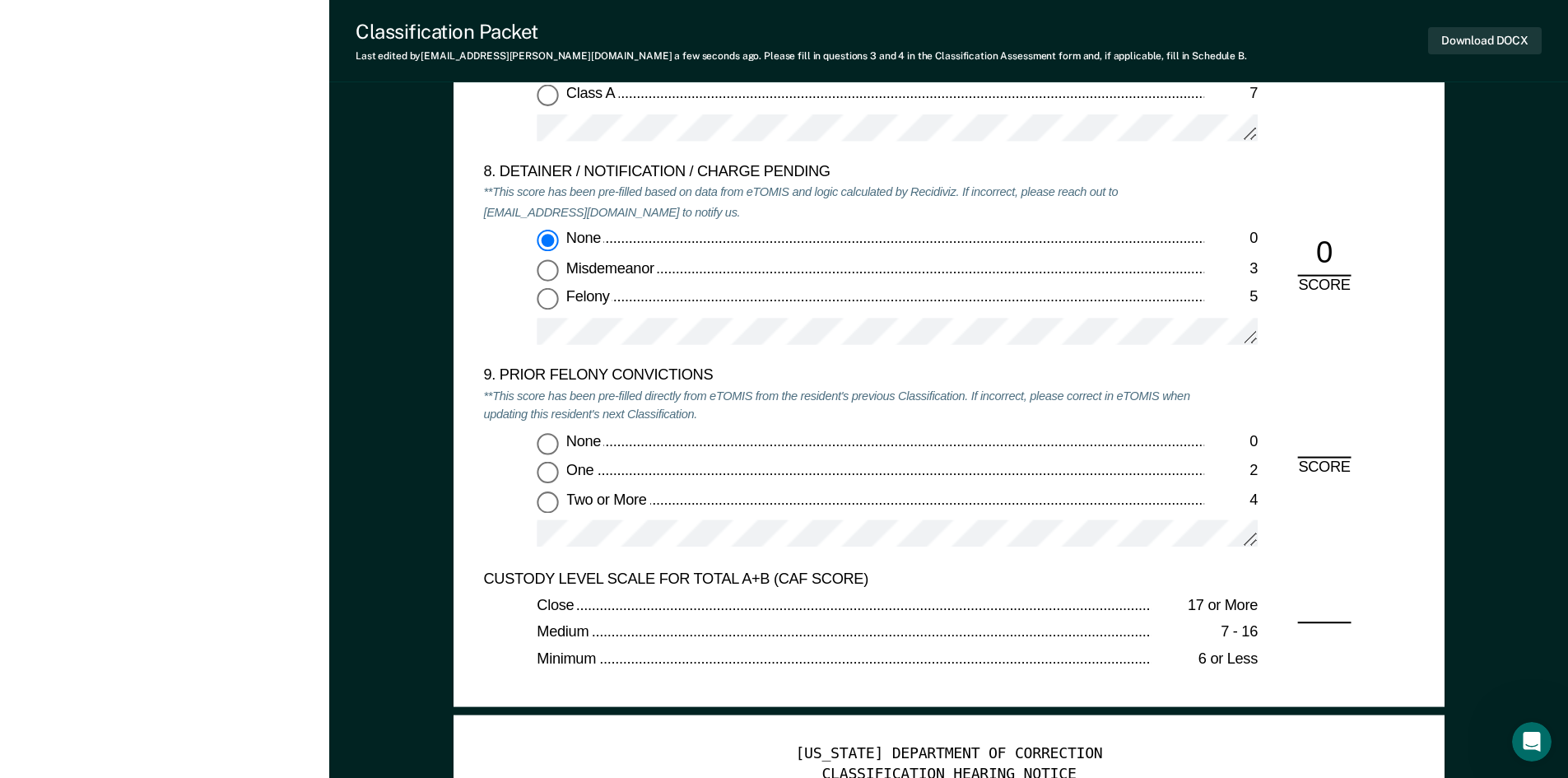
scroll to position [3458, 0]
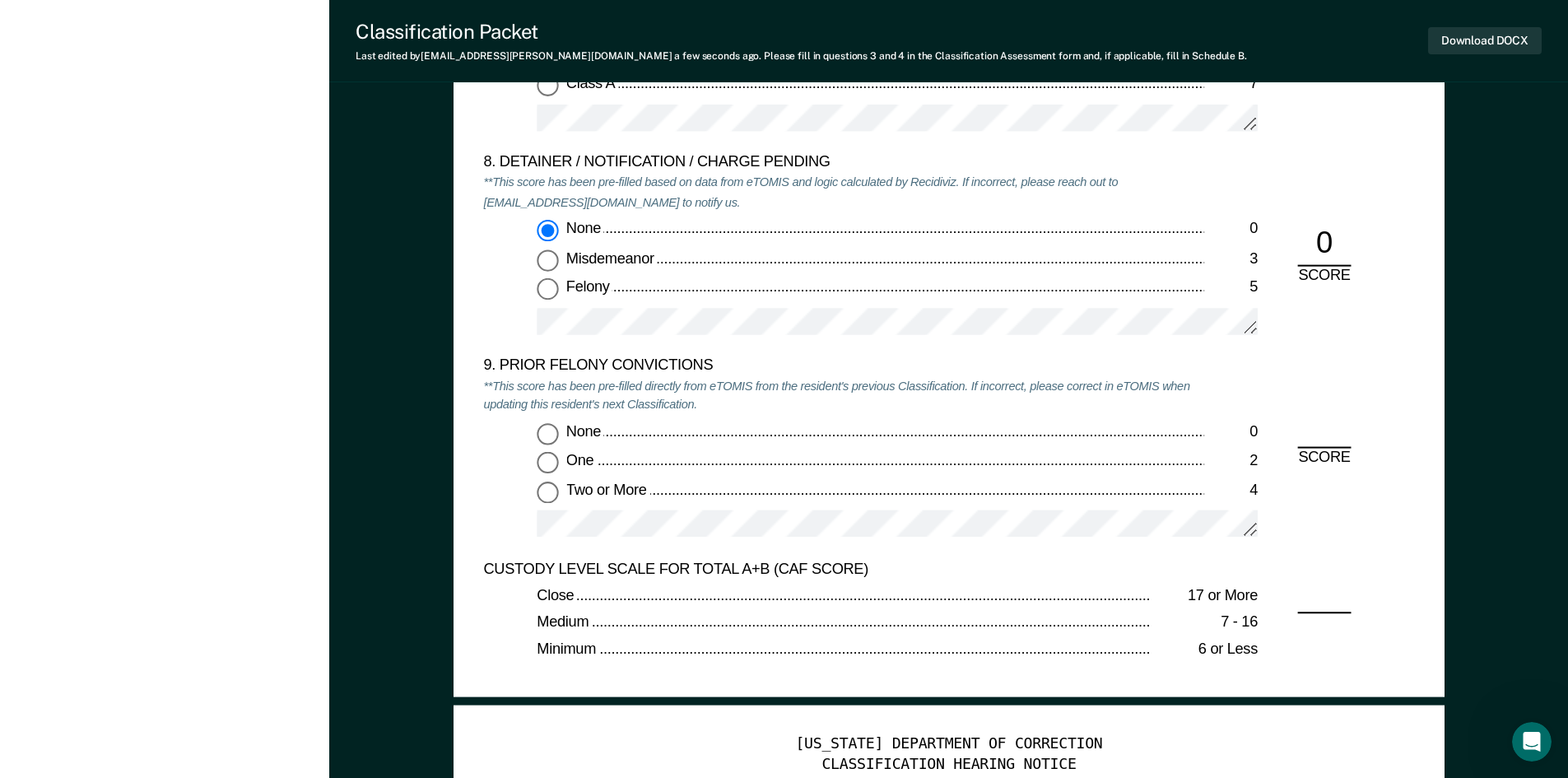
click at [552, 461] on input "One 2" at bounding box center [546, 461] width 21 height 21
type textarea "x"
radio input "true"
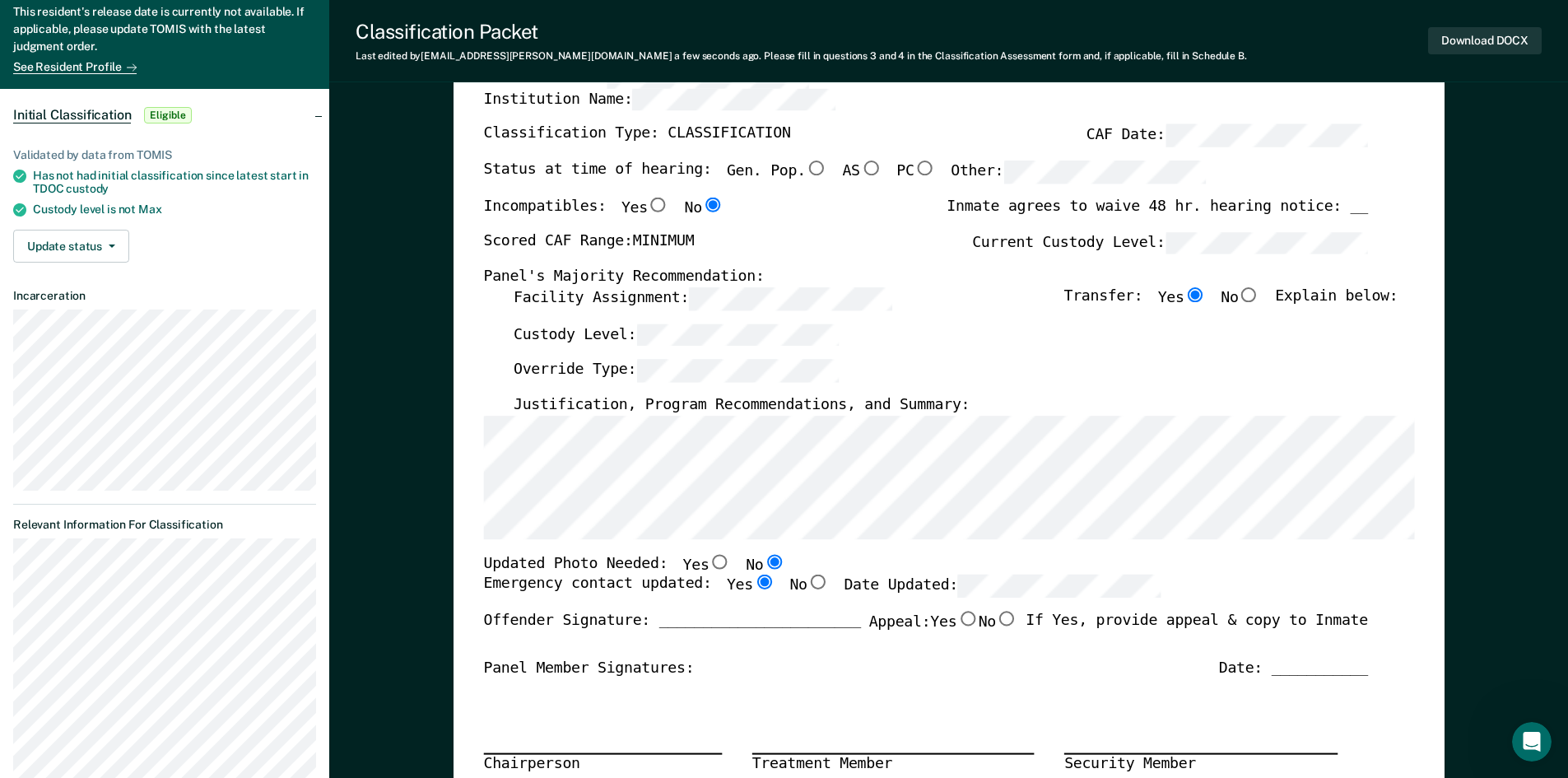
scroll to position [0, 0]
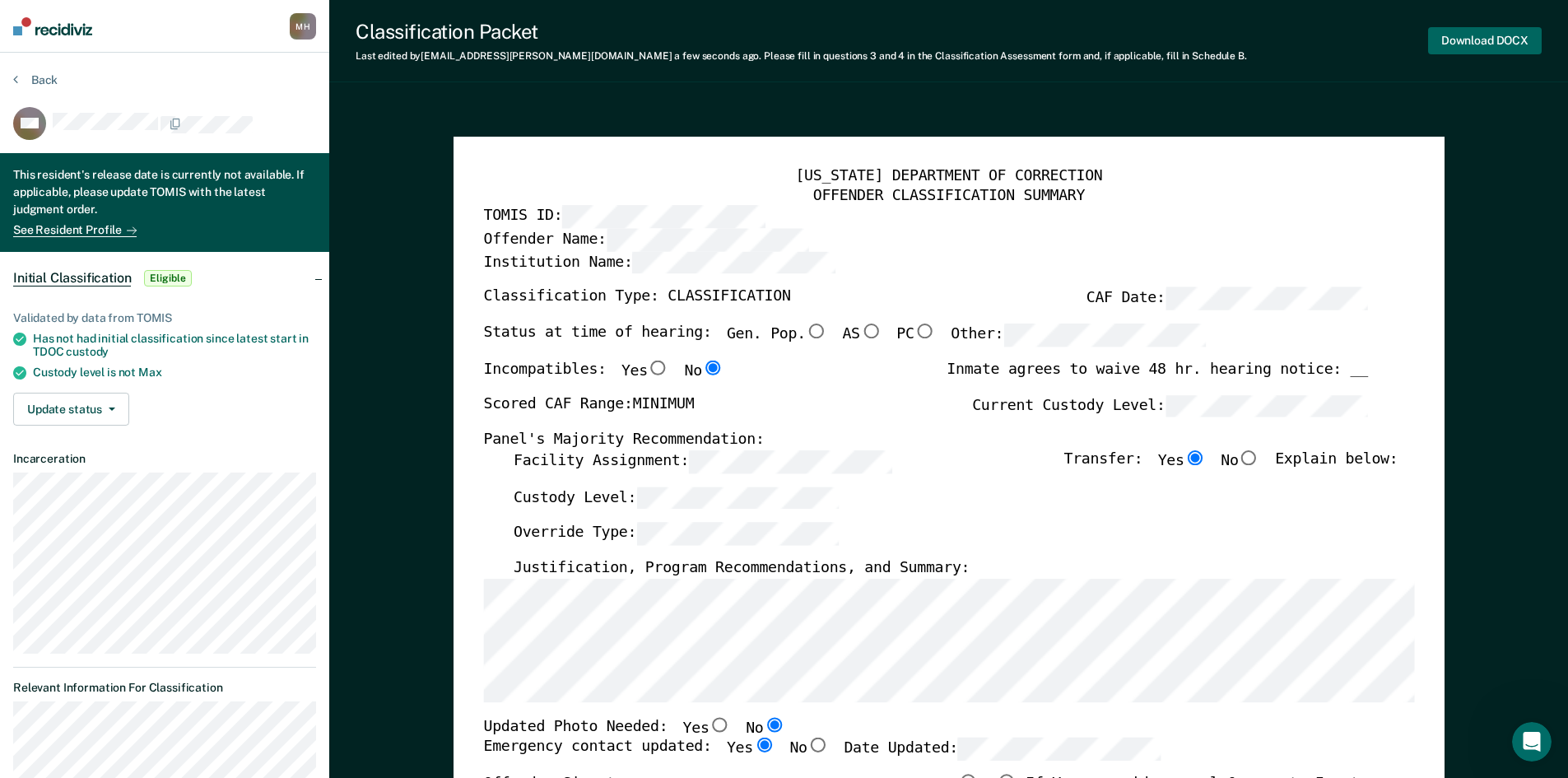
click at [1442, 30] on button "Download DOCX" at bounding box center [1485, 40] width 114 height 27
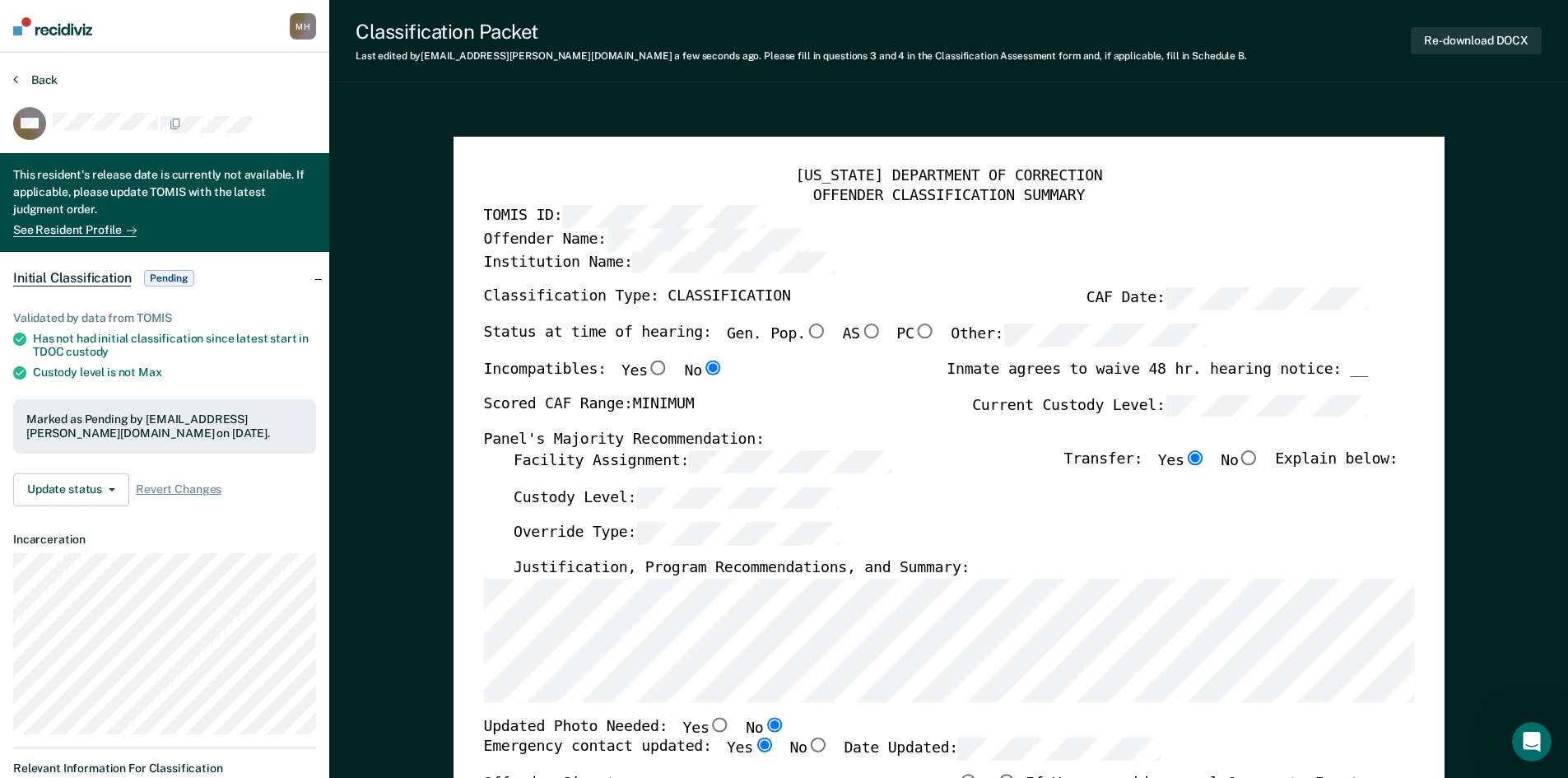
click at [54, 77] on button "Back" at bounding box center [35, 80] width 45 height 15
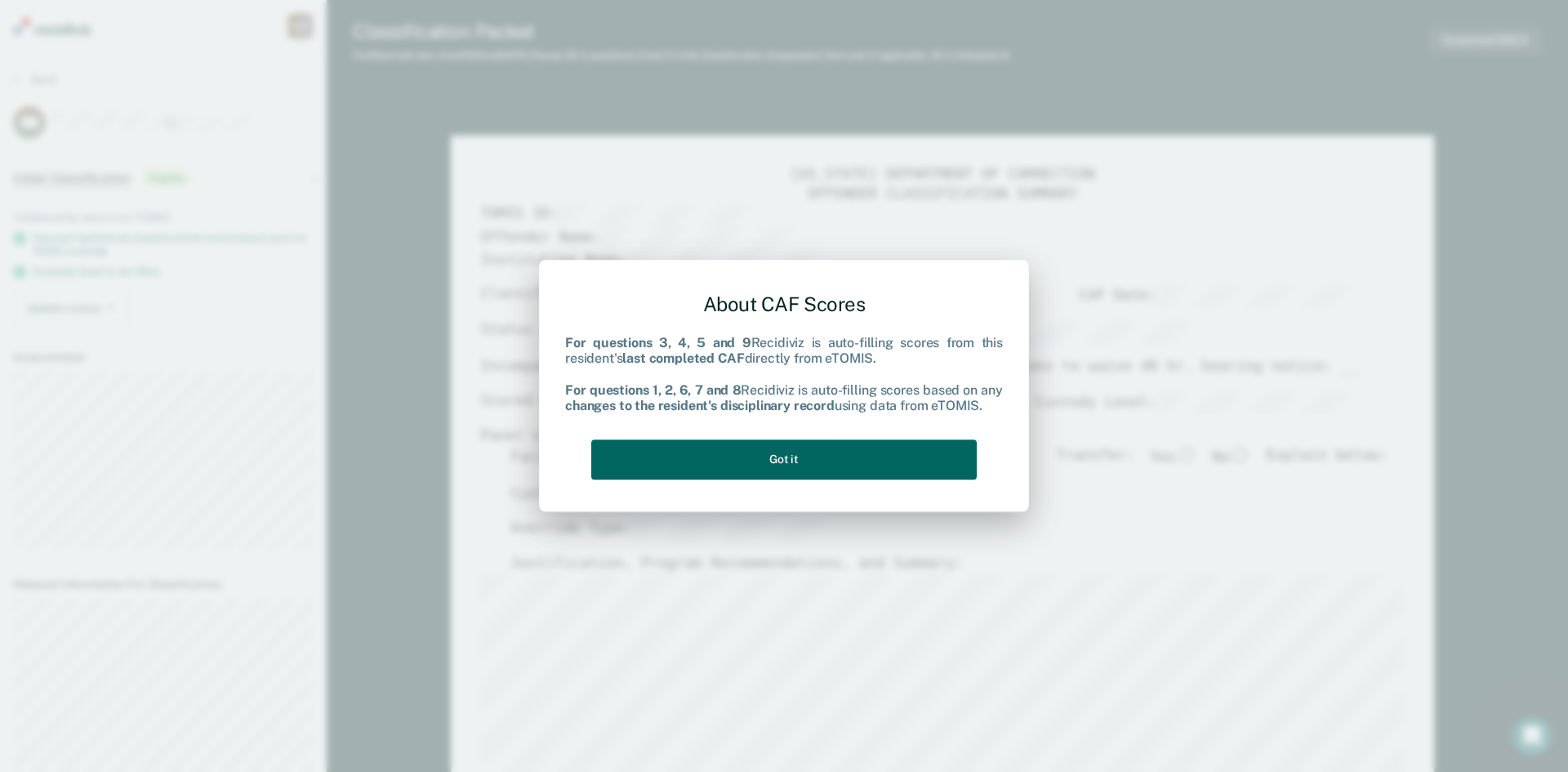
drag, startPoint x: 759, startPoint y: 469, endPoint x: 1159, endPoint y: 374, distance: 411.1
click at [759, 469] on button "Got it" at bounding box center [784, 459] width 386 height 40
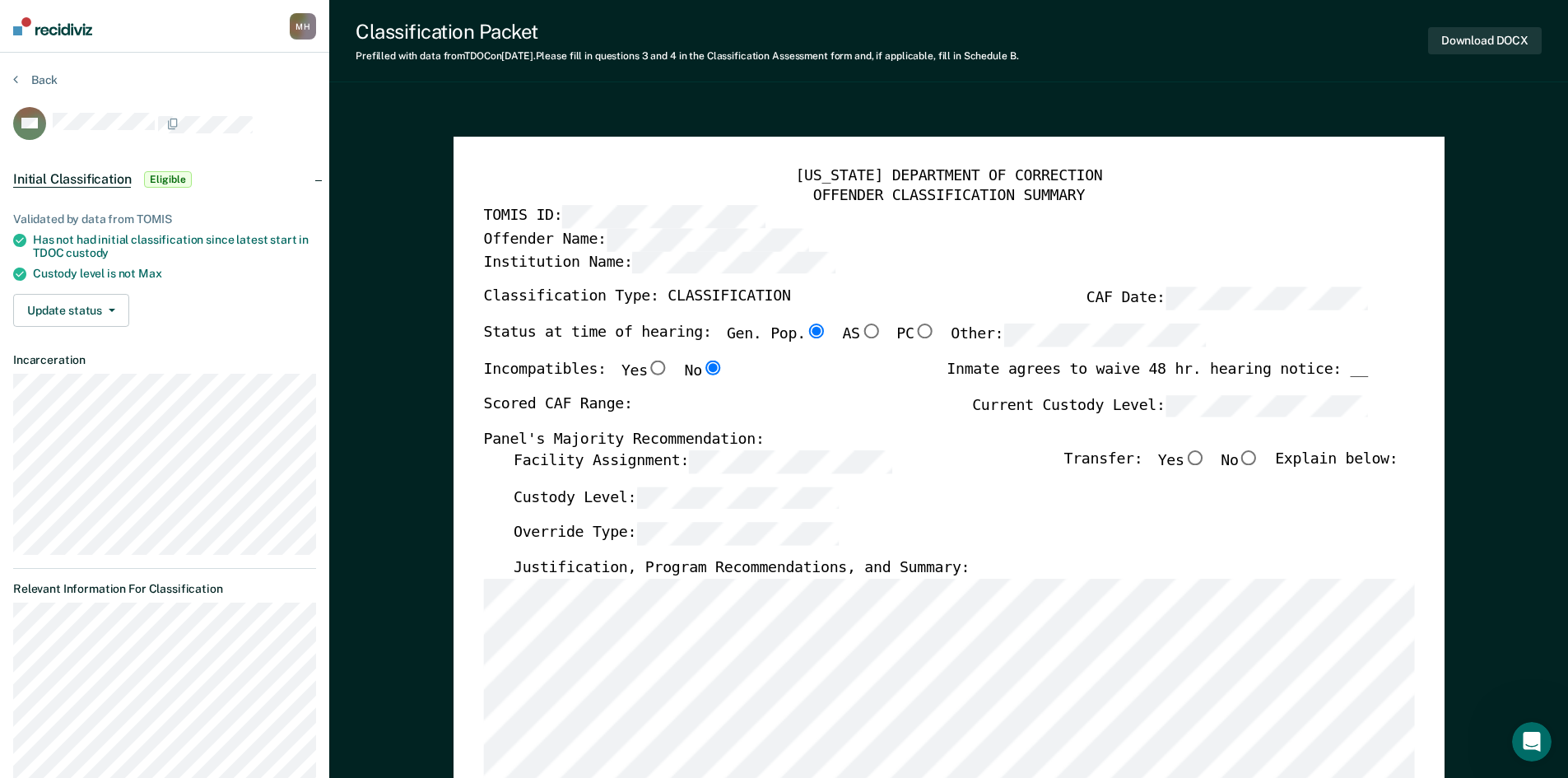
click at [1259, 460] on input "No" at bounding box center [1248, 457] width 21 height 15
type textarea "x"
radio input "true"
click at [992, 409] on label "Current Custody Level:" at bounding box center [1170, 405] width 395 height 23
type textarea "x"
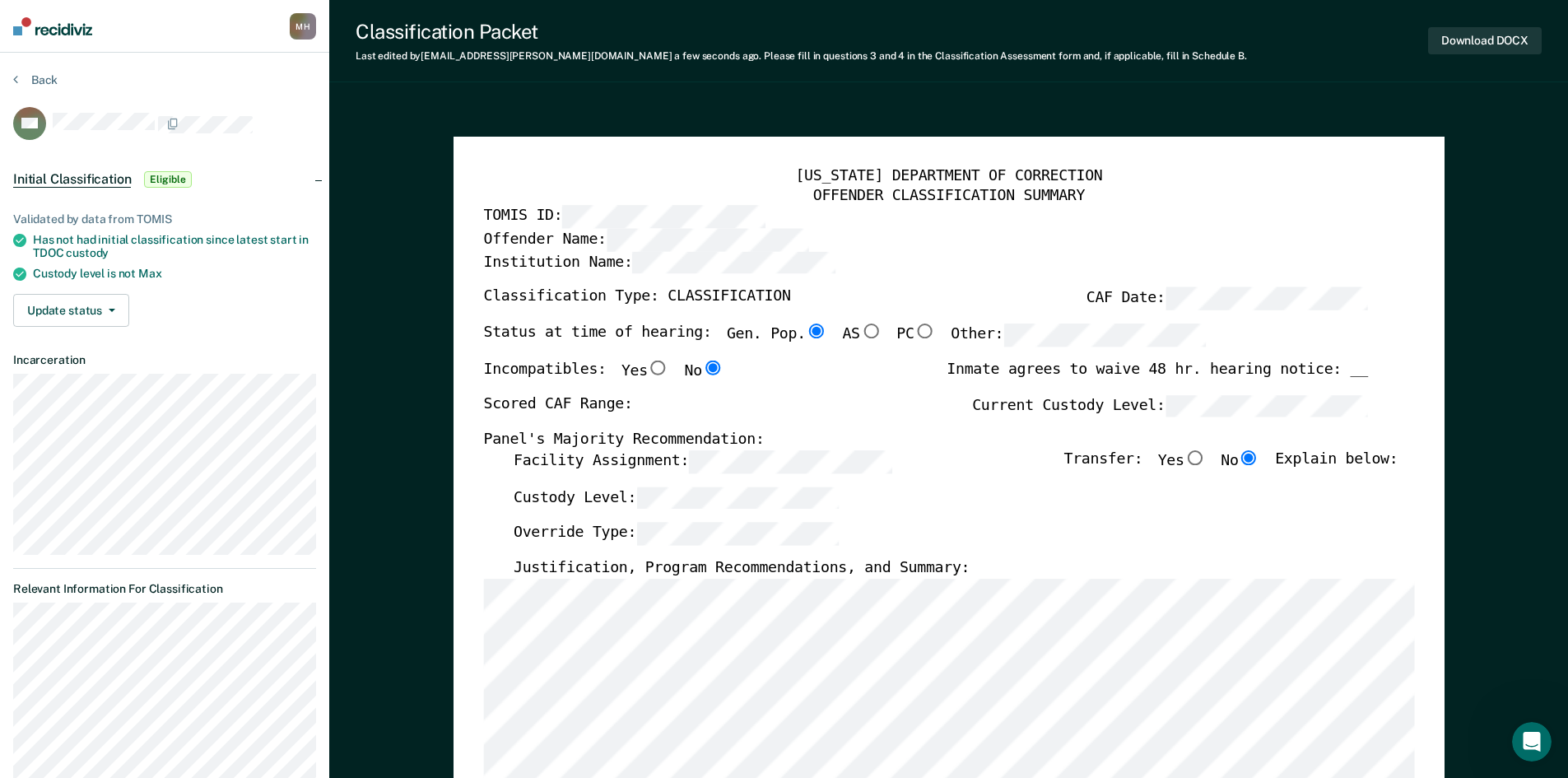
radio input "false"
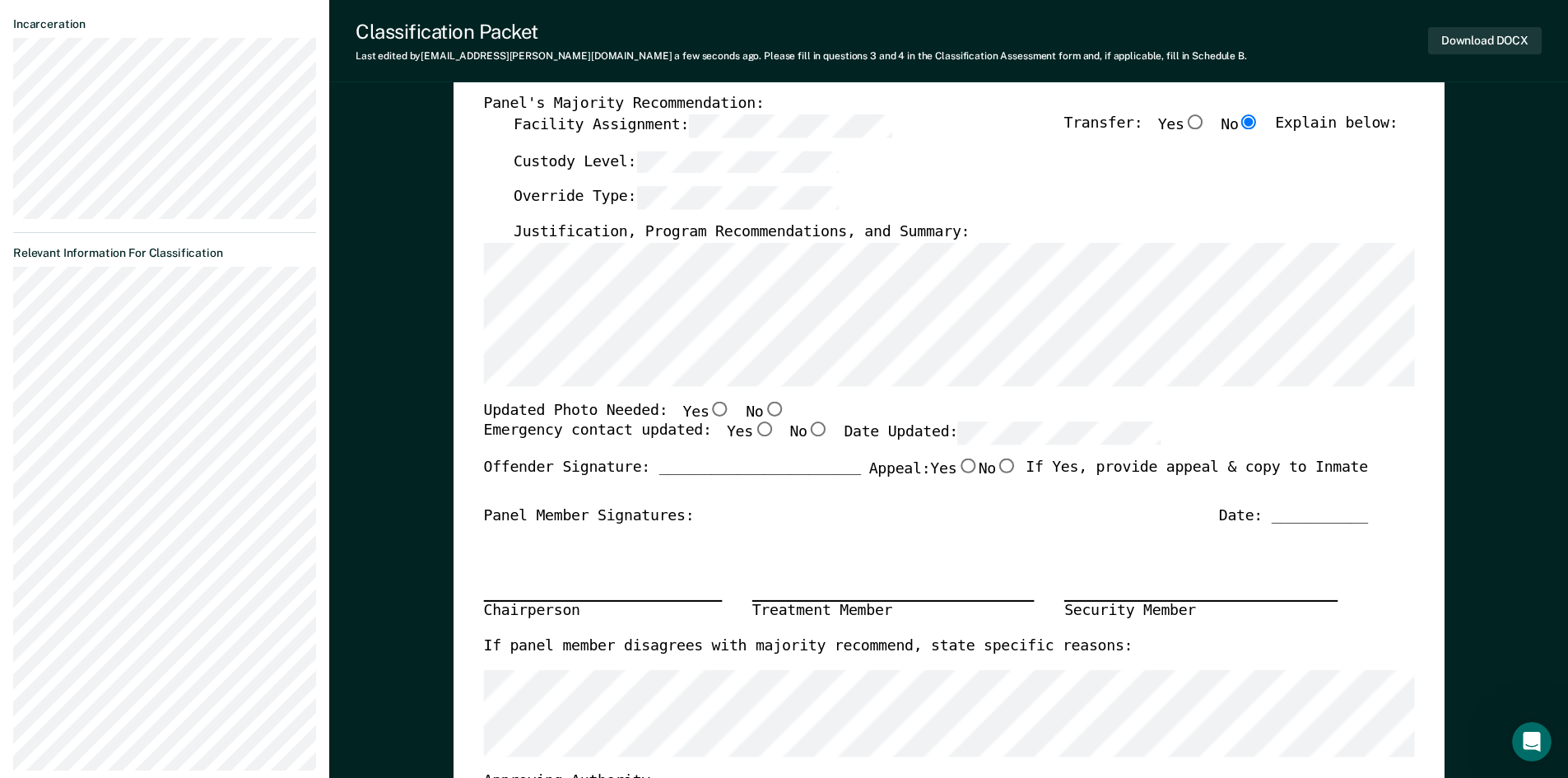
scroll to position [330, 0]
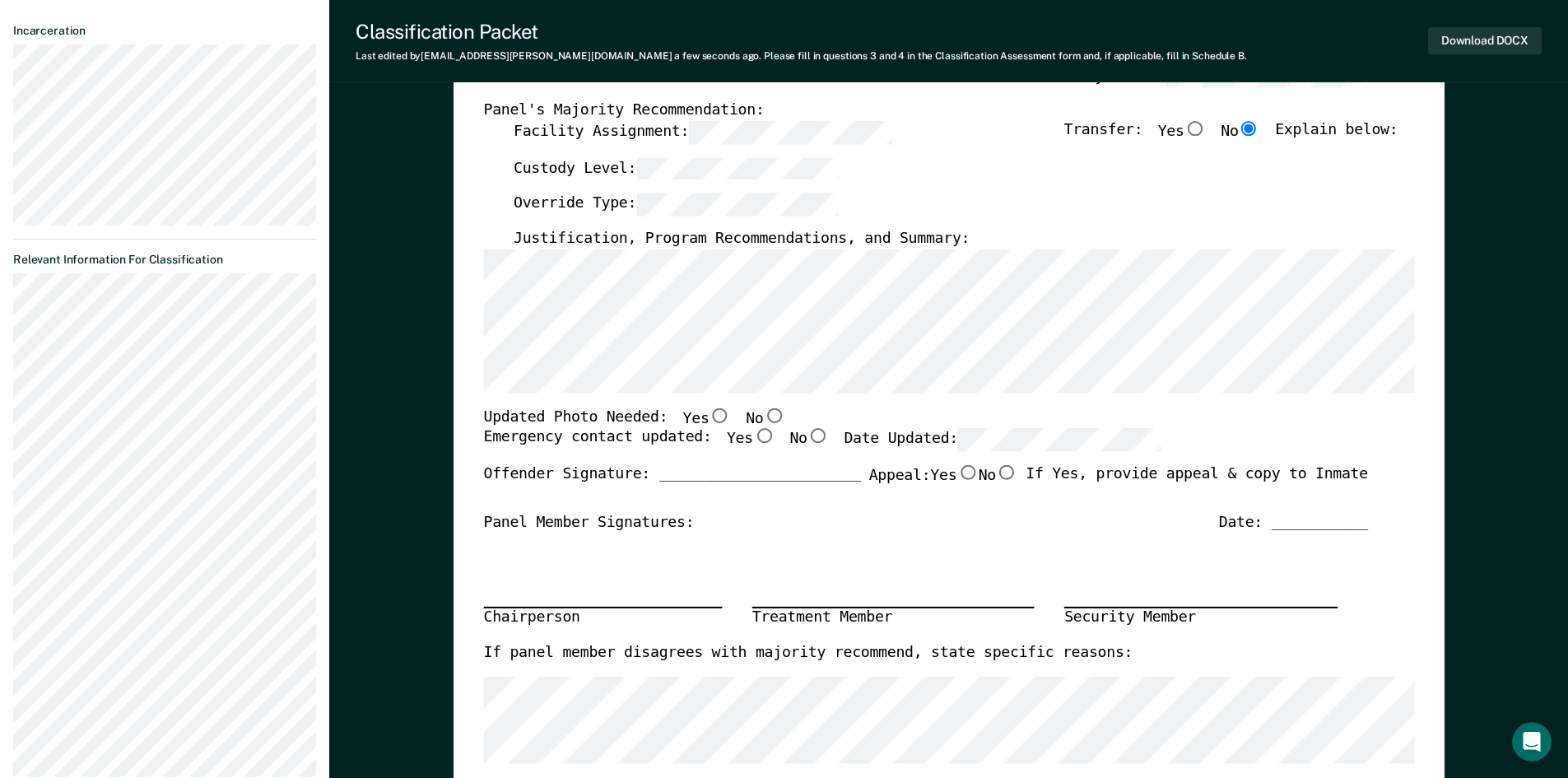
click at [763, 413] on input "No" at bounding box center [773, 414] width 21 height 15
type textarea "x"
radio input "true"
click at [752, 428] on input "Yes" at bounding box center [762, 435] width 21 height 15
type textarea "x"
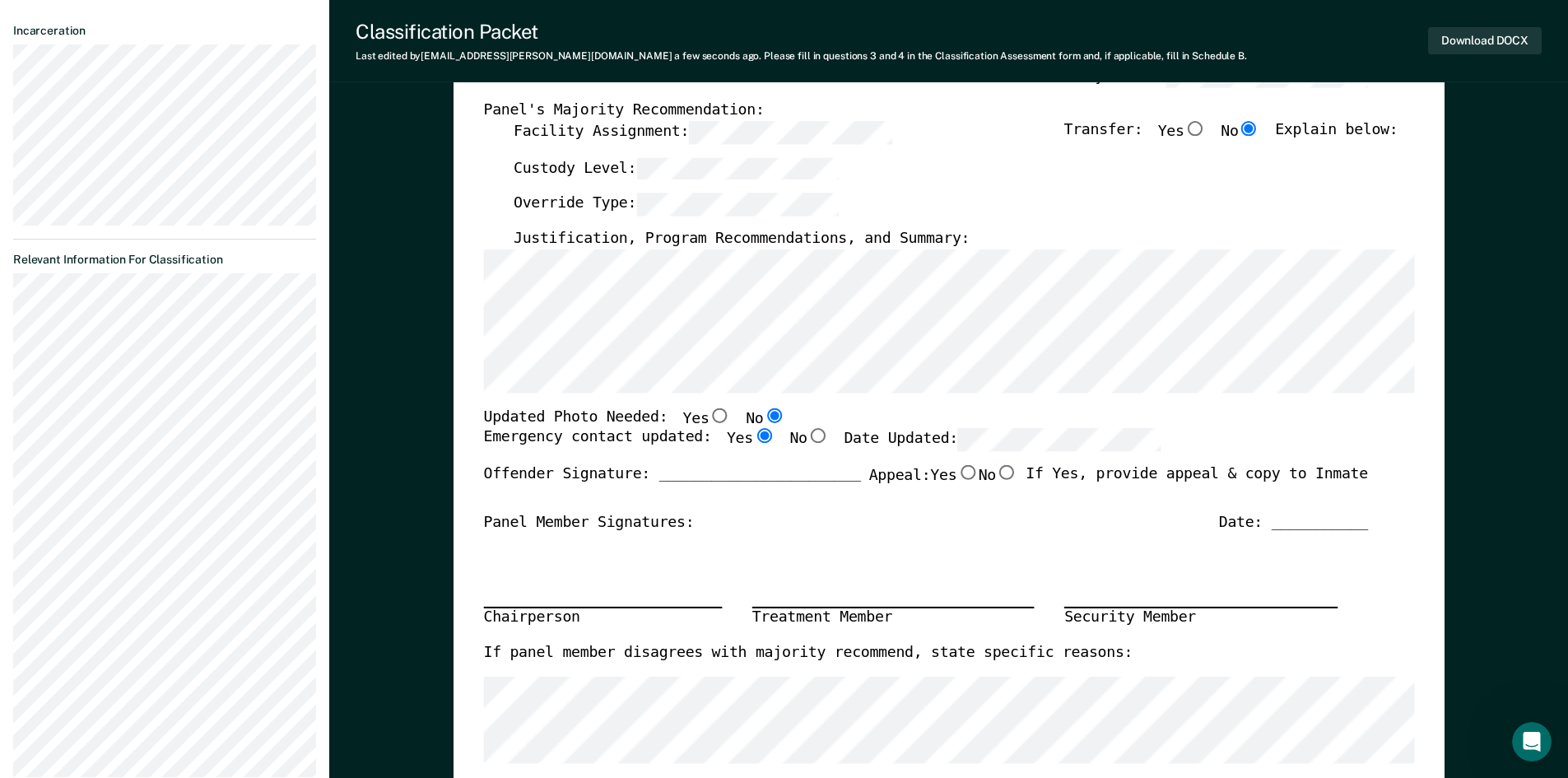
radio input "true"
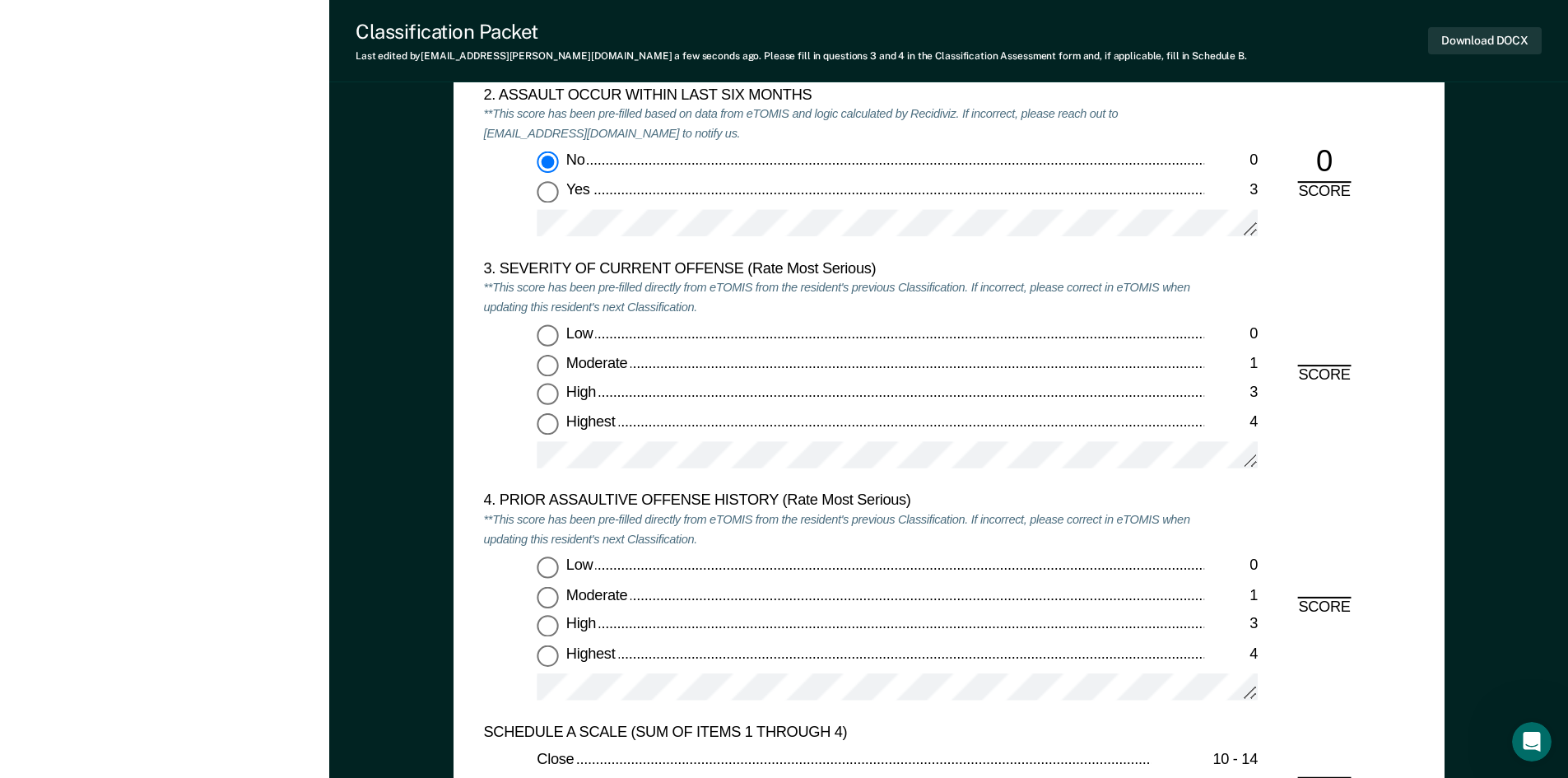
scroll to position [1894, 0]
click at [547, 365] on input "Moderate 1" at bounding box center [546, 364] width 21 height 21
type textarea "x"
radio input "true"
click at [548, 575] on input "Low 0" at bounding box center [546, 566] width 21 height 21
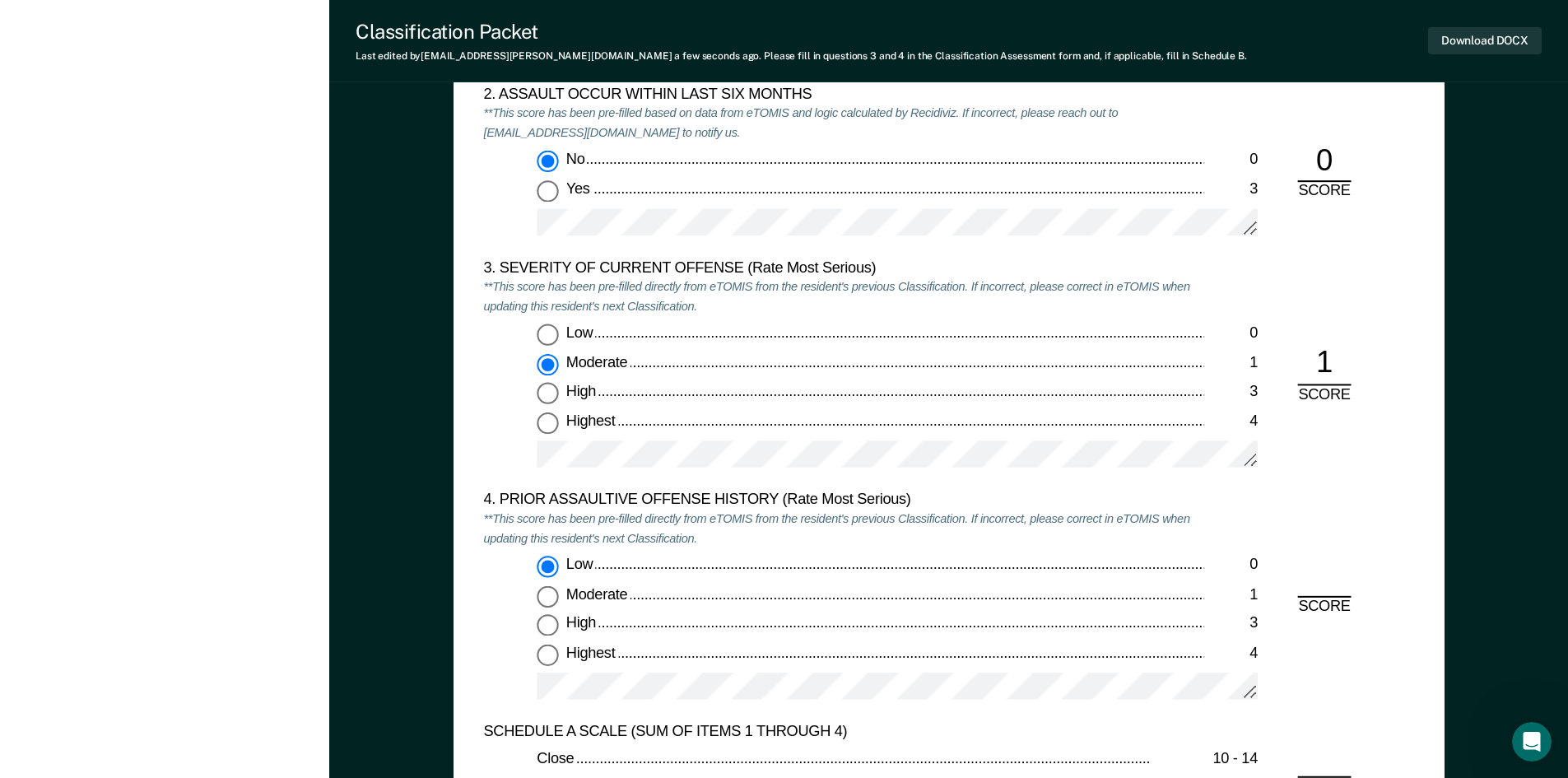
type textarea "x"
radio input "true"
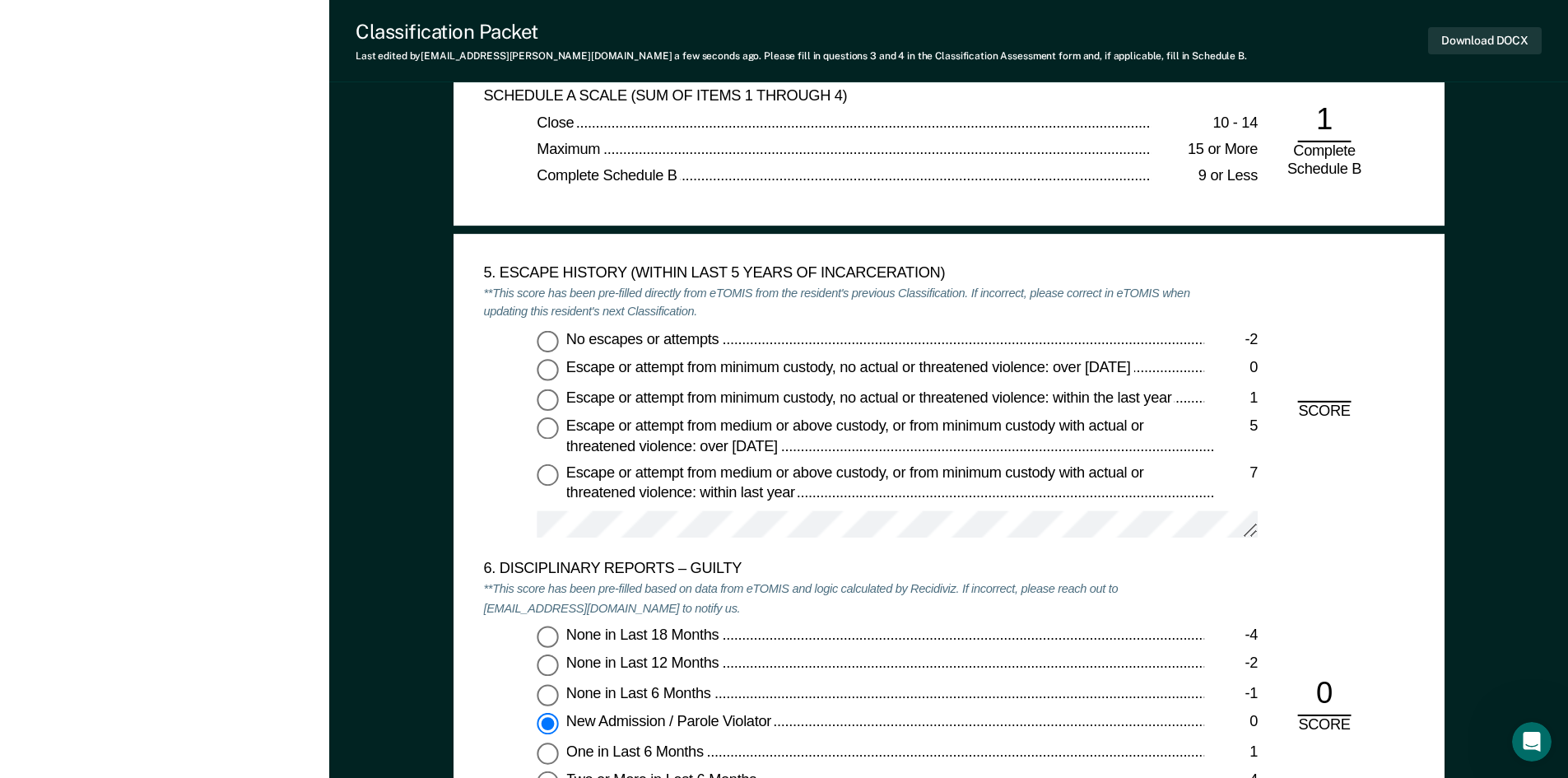
scroll to position [2552, 0]
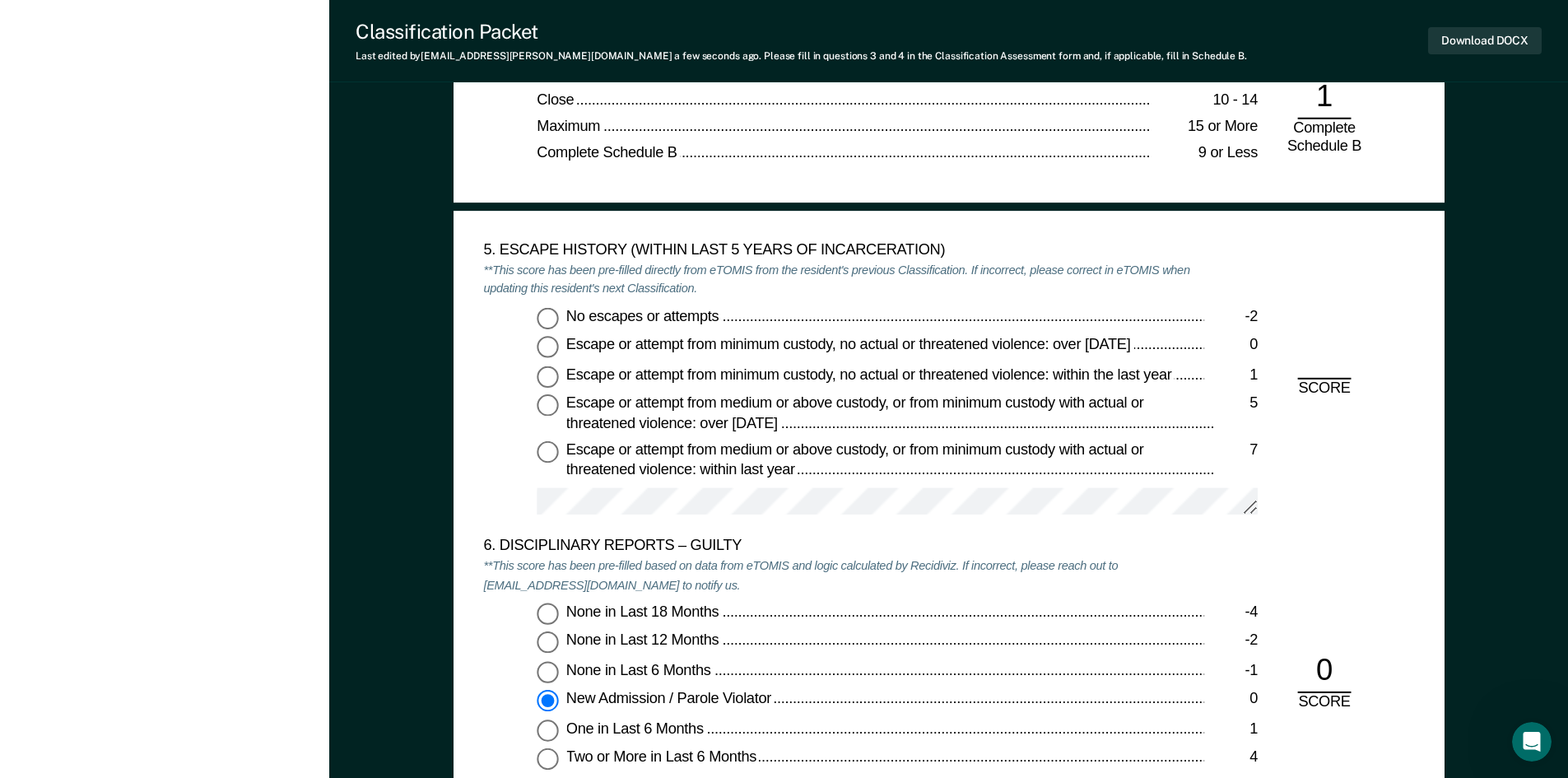
click at [536, 313] on div "No escapes or attempts -2 Escape or attempt from minimum custody, no actual or …" at bounding box center [844, 417] width 721 height 223
click at [551, 321] on input "No escapes or attempts -2" at bounding box center [546, 317] width 21 height 21
type textarea "x"
radio input "true"
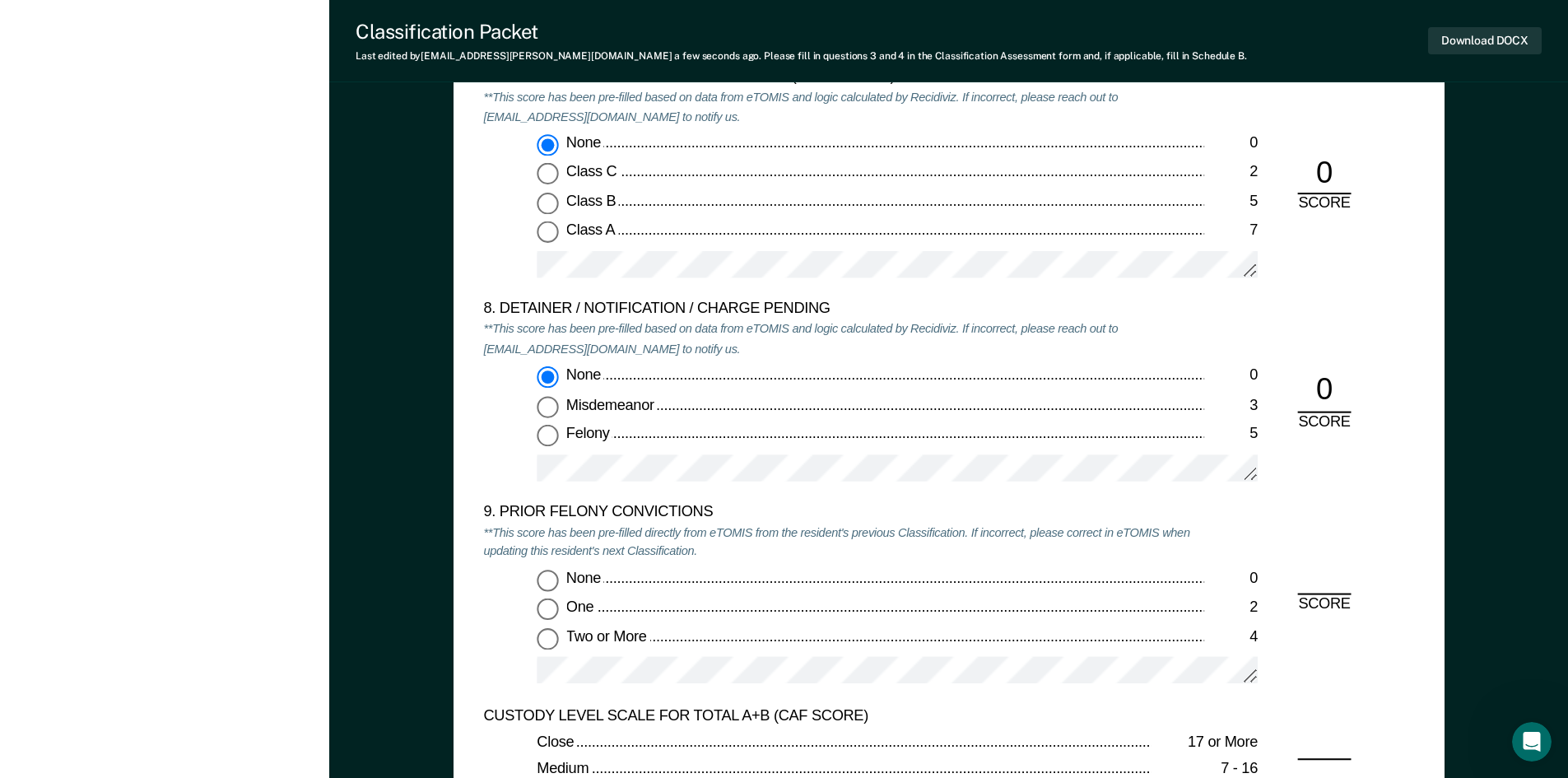
scroll to position [3375, 0]
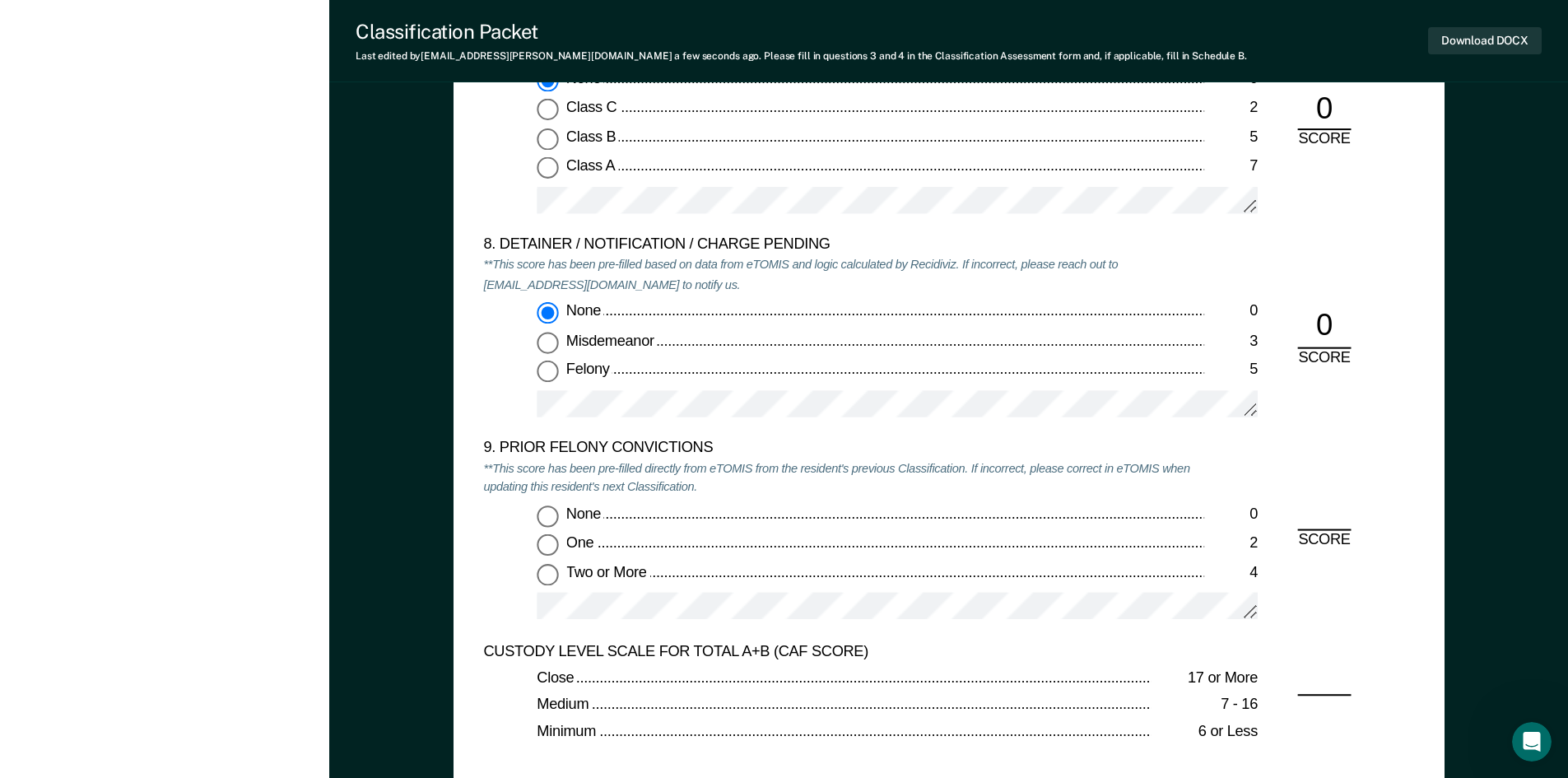
click at [548, 577] on input "Two or More 4" at bounding box center [546, 573] width 21 height 21
type textarea "x"
radio input "true"
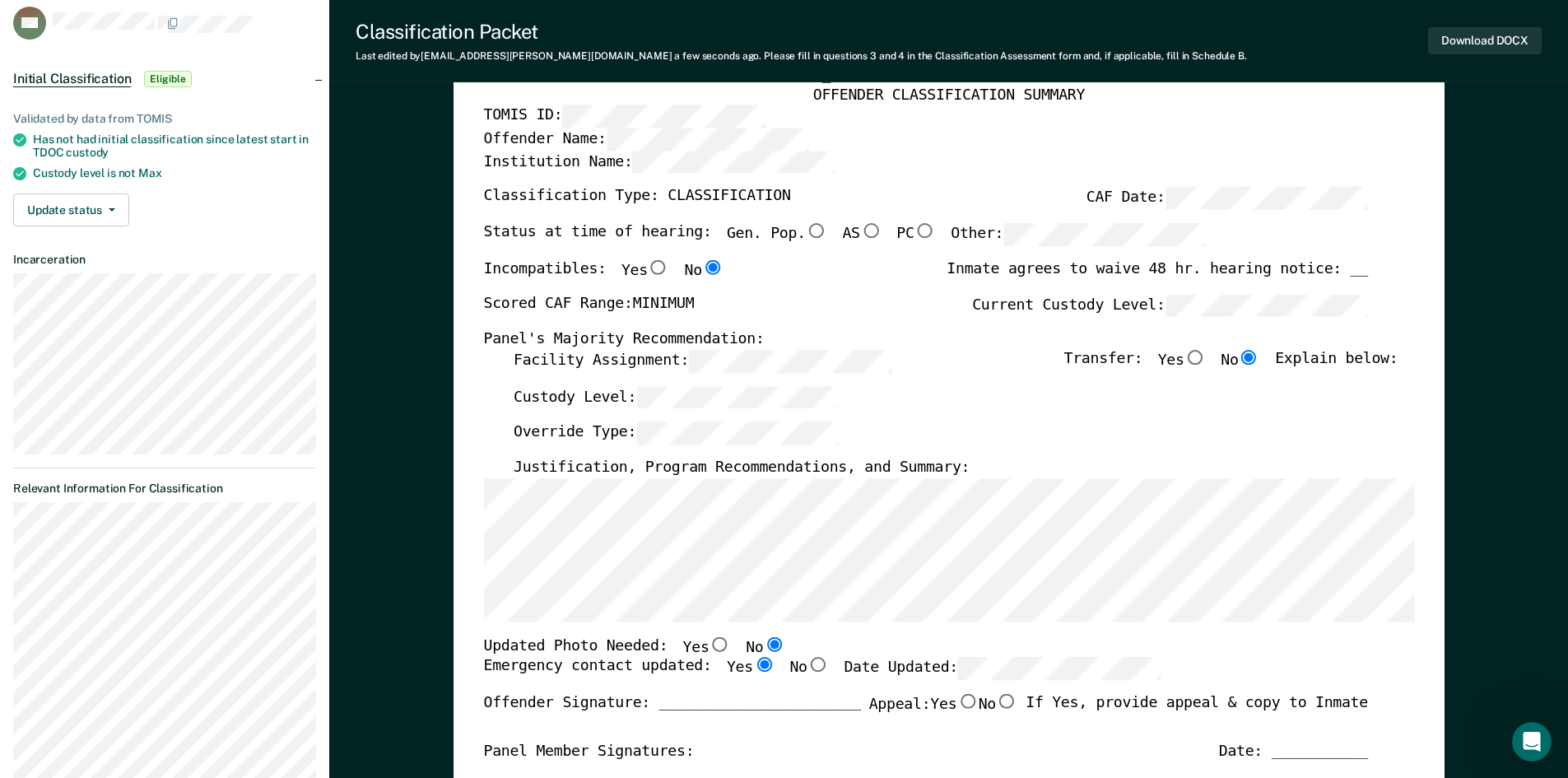
scroll to position [0, 0]
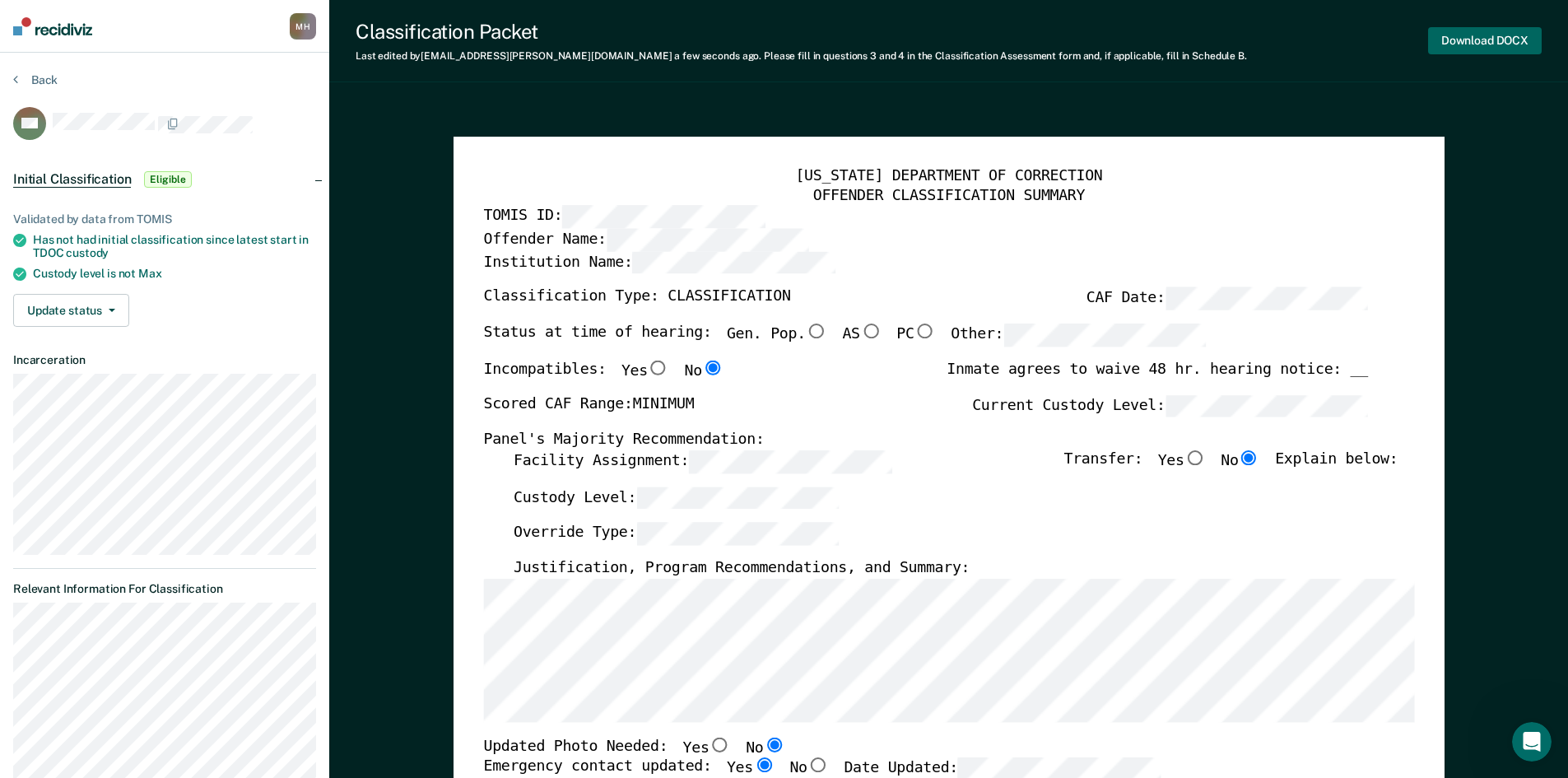
click at [1458, 43] on button "Download DOCX" at bounding box center [1485, 40] width 114 height 27
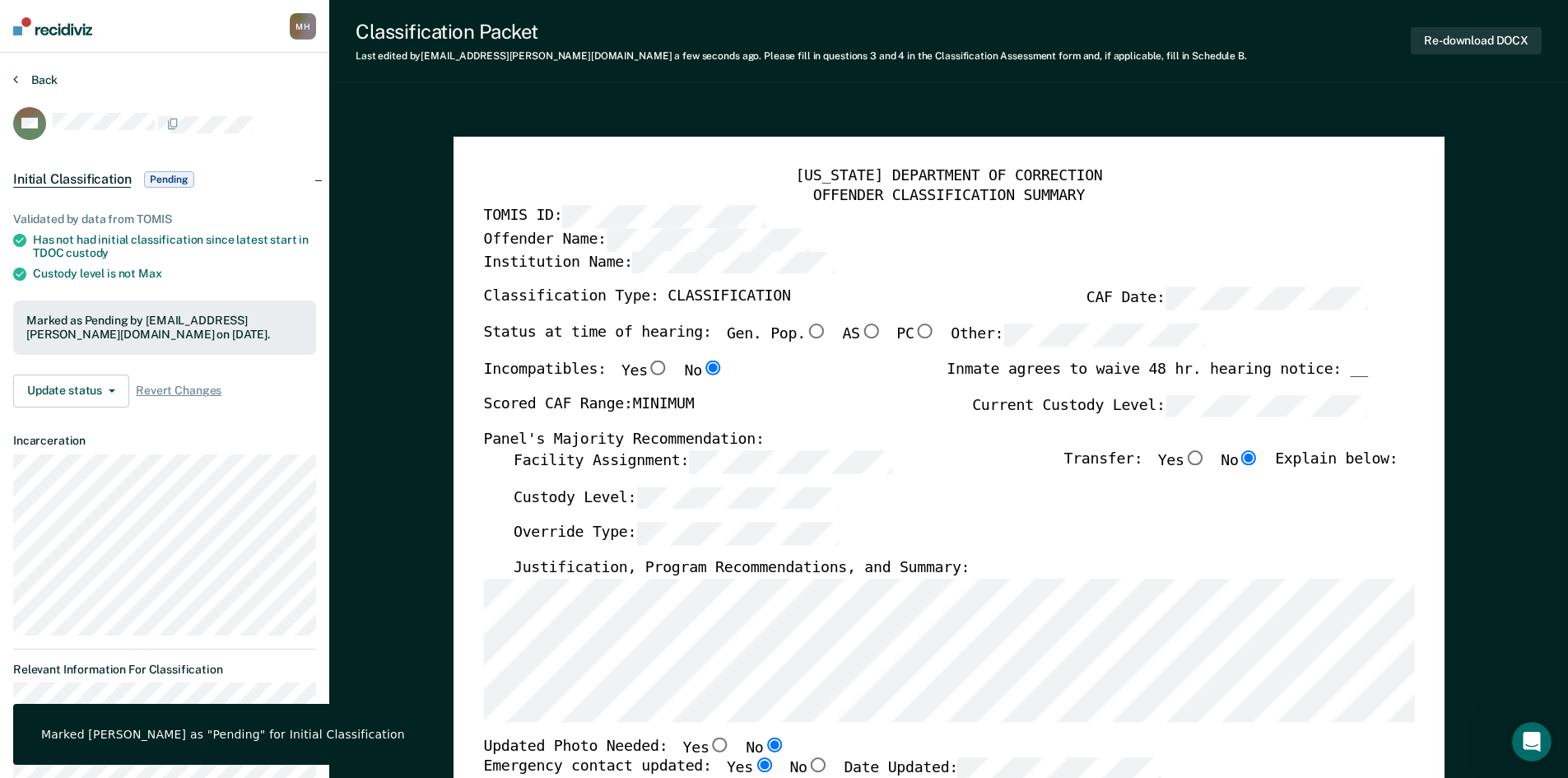
click at [43, 80] on button "Back" at bounding box center [35, 80] width 45 height 15
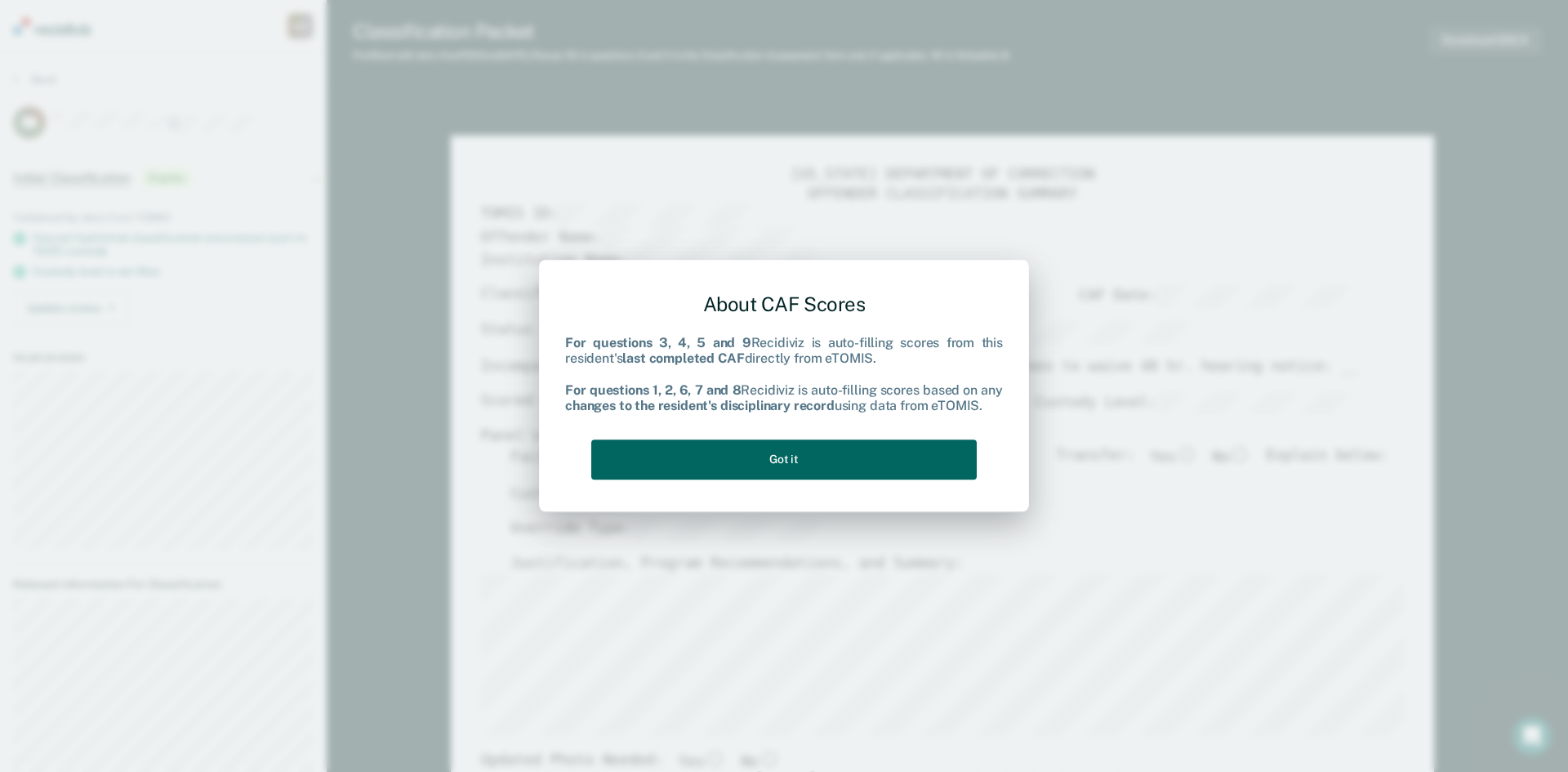
click at [829, 471] on button "Got it" at bounding box center [784, 459] width 386 height 40
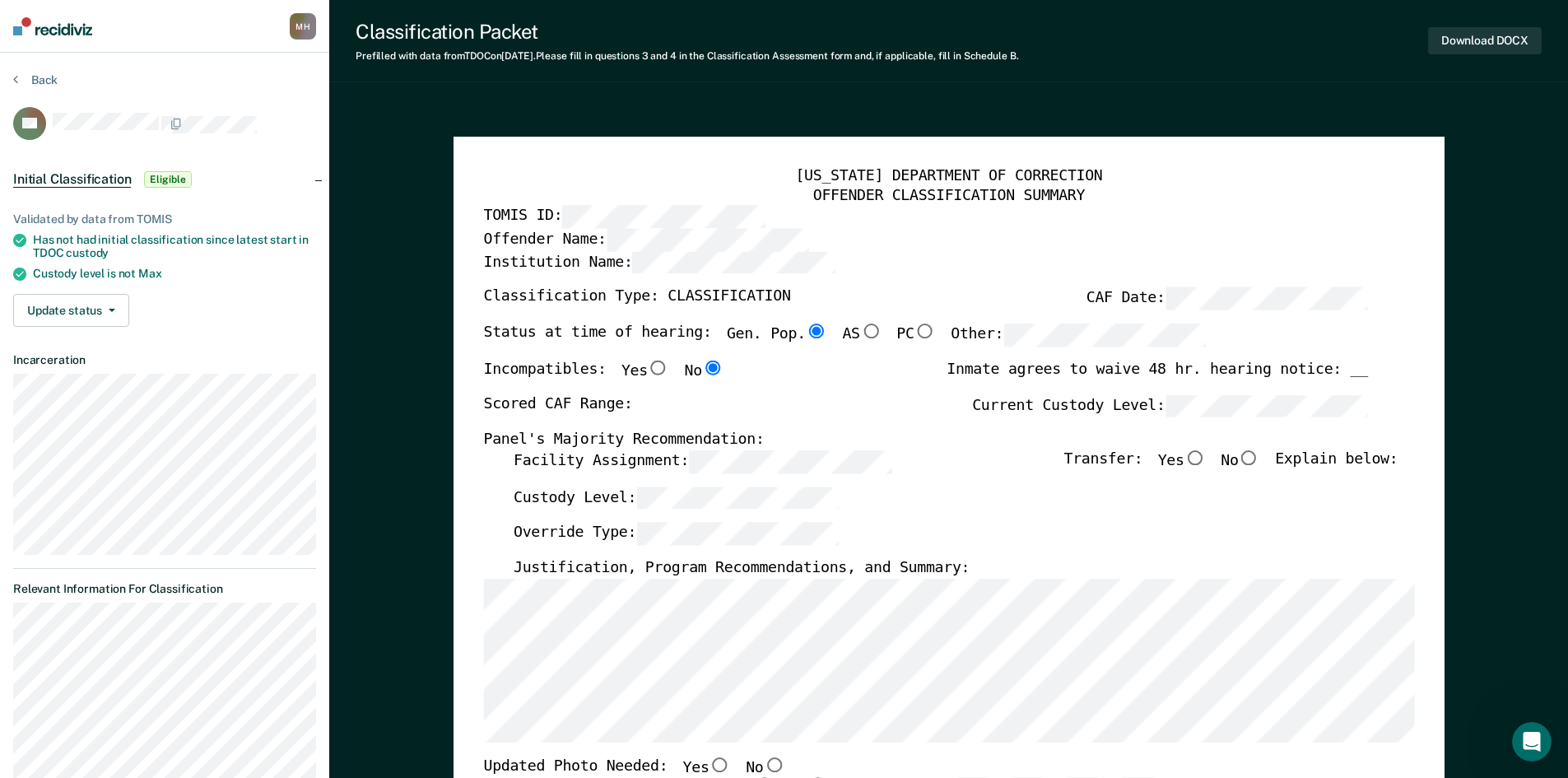
click at [480, 452] on div "[US_STATE] DEPARTMENT OF CORRECTION OFFENDER CLASSIFICATION SUMMARY TOMIS ID: O…" at bounding box center [949, 782] width 991 height 1291
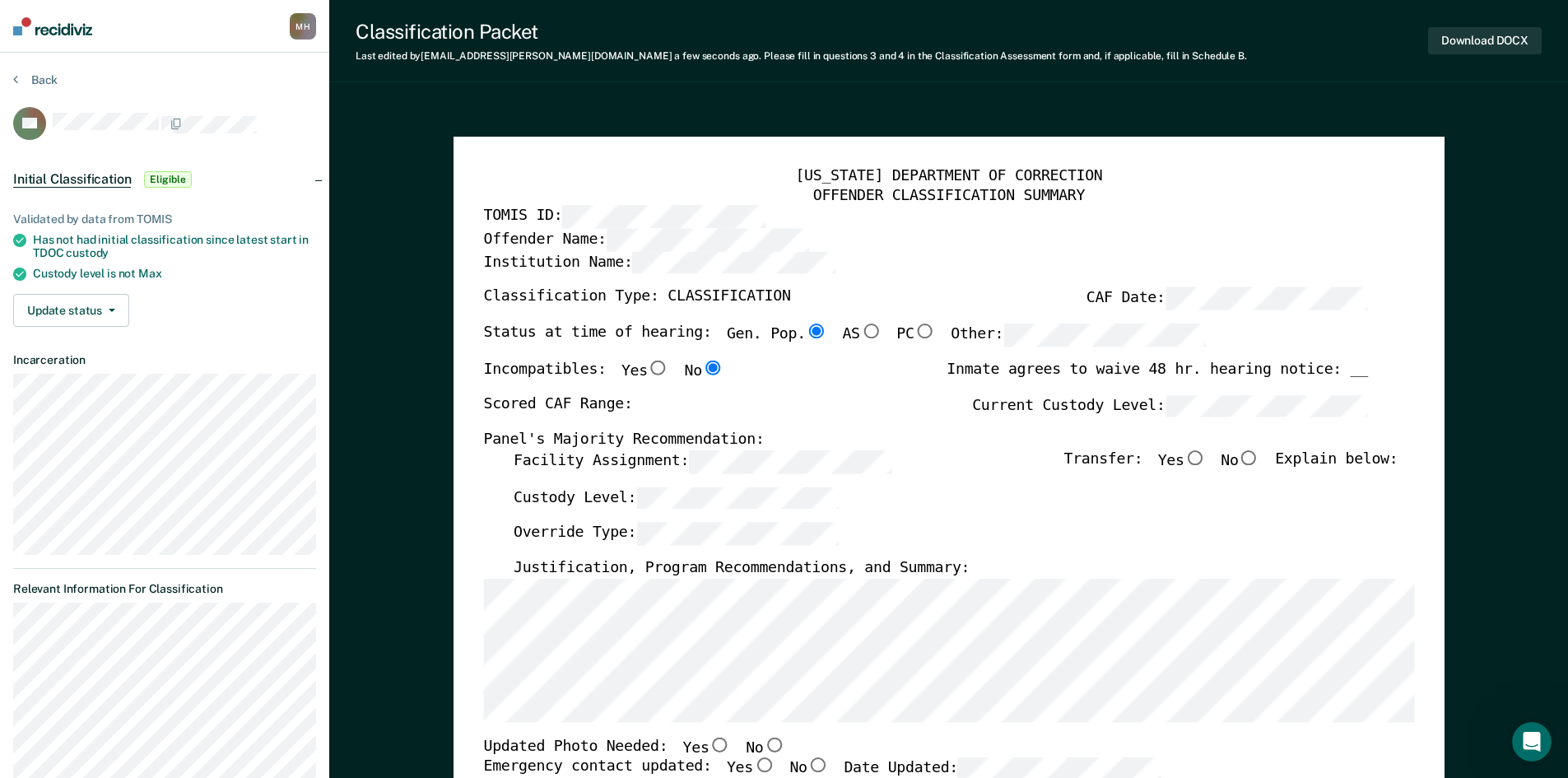
click at [502, 723] on div "[US_STATE] DEPARTMENT OF CORRECTION OFFENDER CLASSIFICATION SUMMARY TOMIS ID: O…" at bounding box center [949, 762] width 931 height 1191
click at [763, 739] on input "No" at bounding box center [773, 744] width 21 height 15
click at [752, 762] on input "Yes" at bounding box center [762, 765] width 21 height 15
click at [913, 387] on div "[US_STATE] DEPARTMENT OF CORRECTION OFFENDER CLASSIFICATION SUMMARY TOMIS ID: O…" at bounding box center [949, 762] width 931 height 1191
click at [1205, 461] on input "Yes" at bounding box center [1193, 457] width 21 height 15
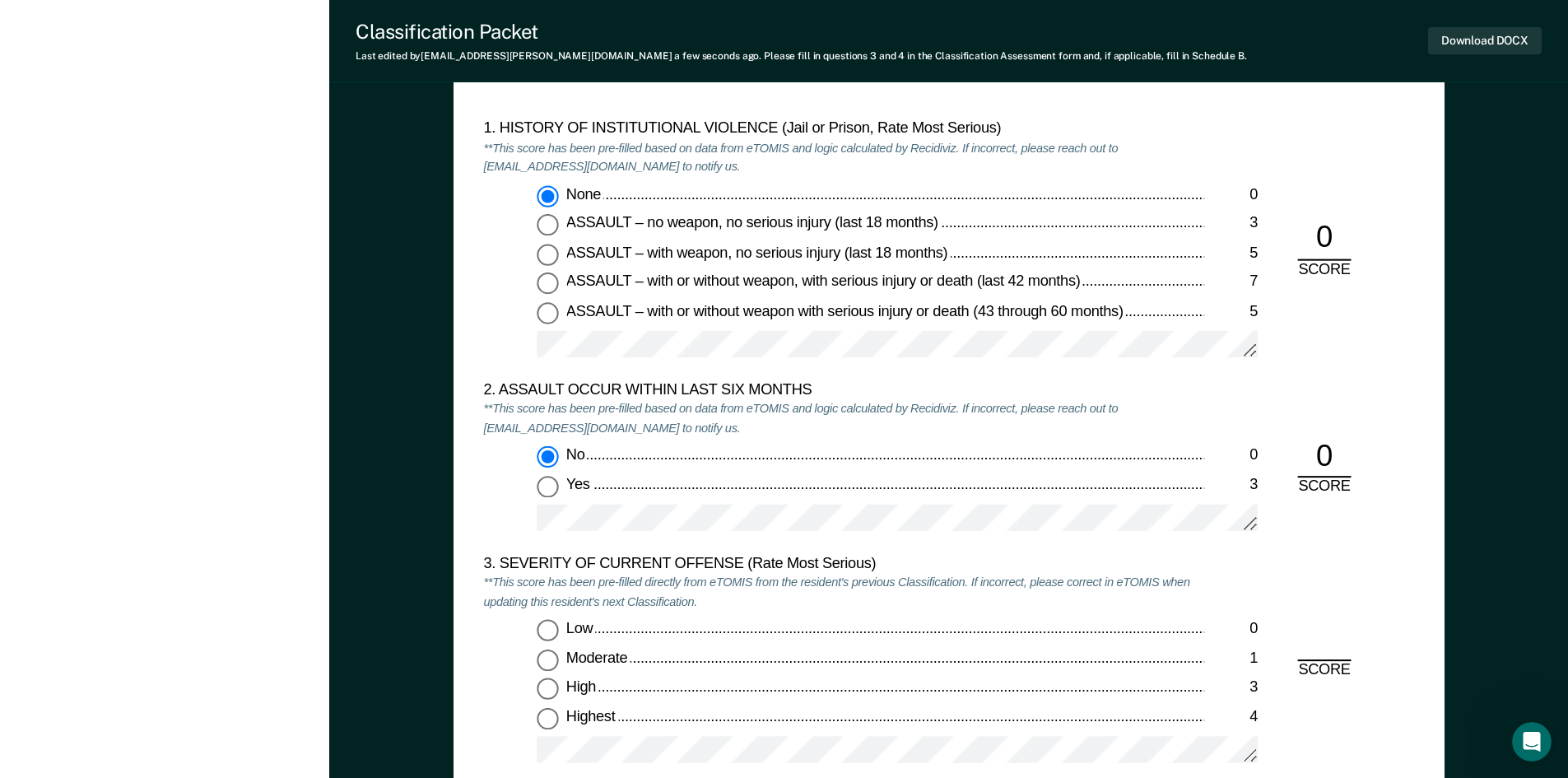
scroll to position [1894, 0]
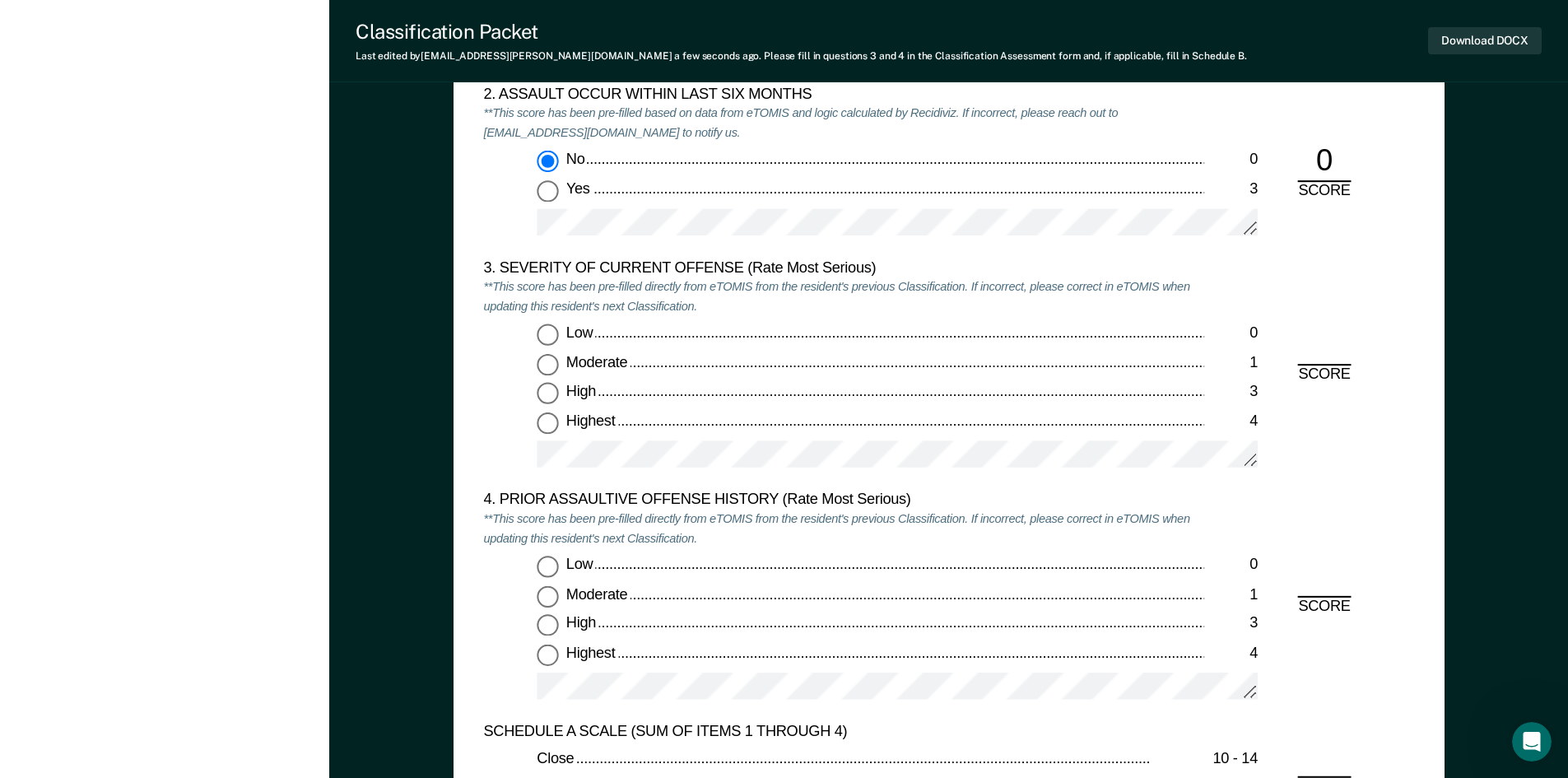
drag, startPoint x: 555, startPoint y: 334, endPoint x: 550, endPoint y: 384, distance: 50.2
click at [555, 333] on input "Low 0" at bounding box center [546, 335] width 21 height 21
click at [545, 569] on input "Low 0" at bounding box center [546, 566] width 21 height 21
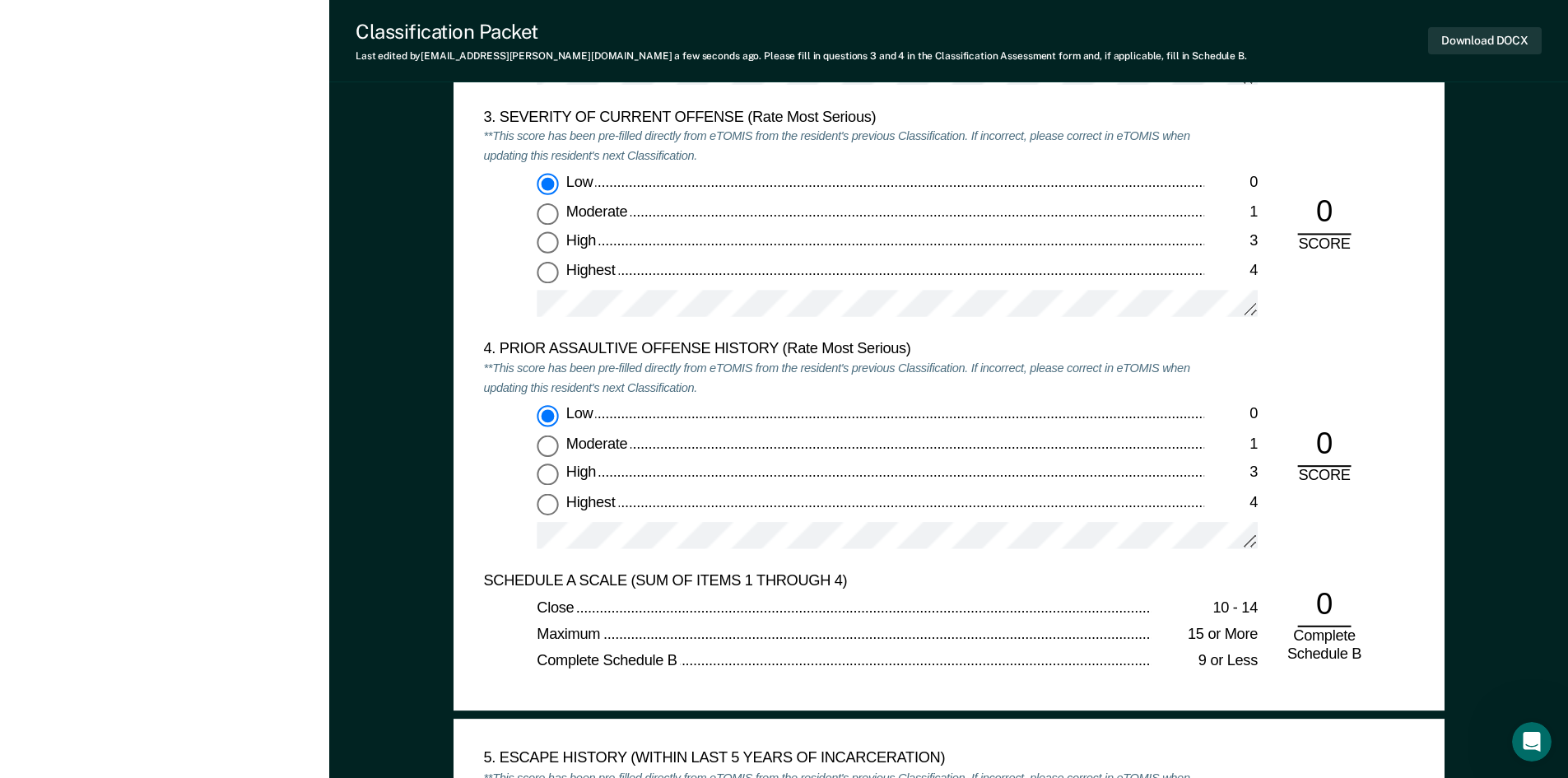
scroll to position [2387, 0]
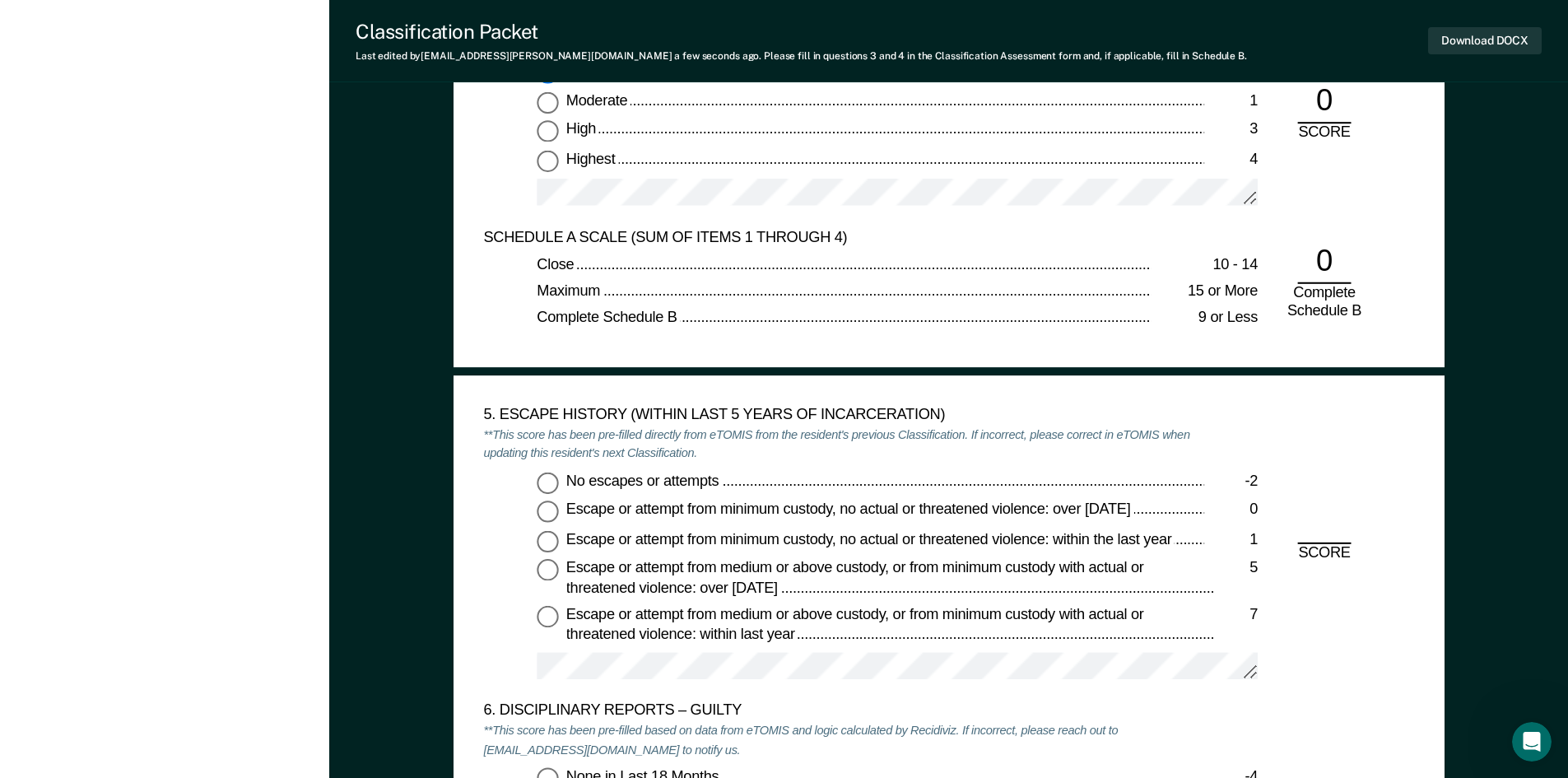
click at [551, 484] on input "No escapes or attempts -2" at bounding box center [546, 481] width 21 height 21
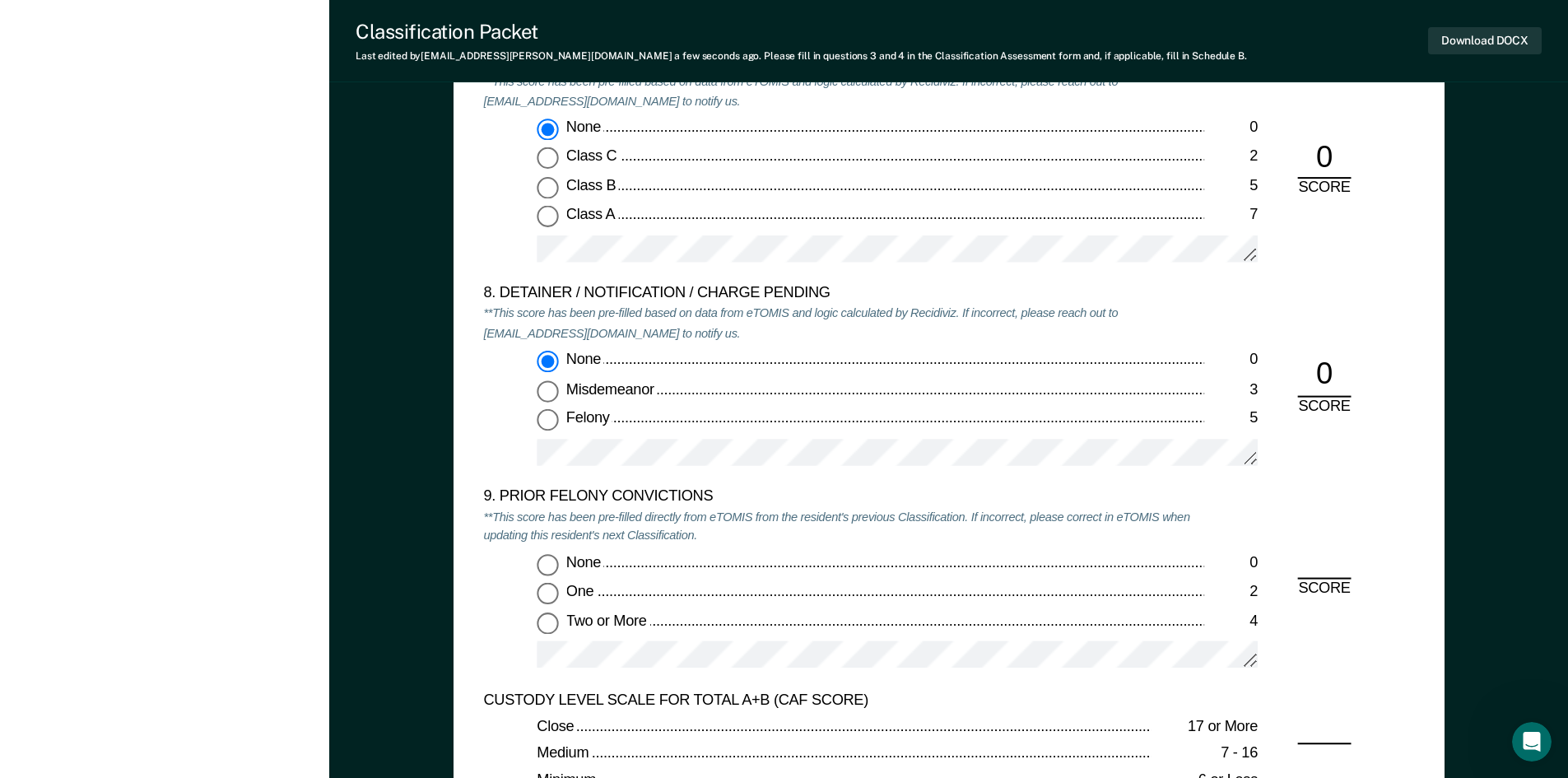
scroll to position [3375, 0]
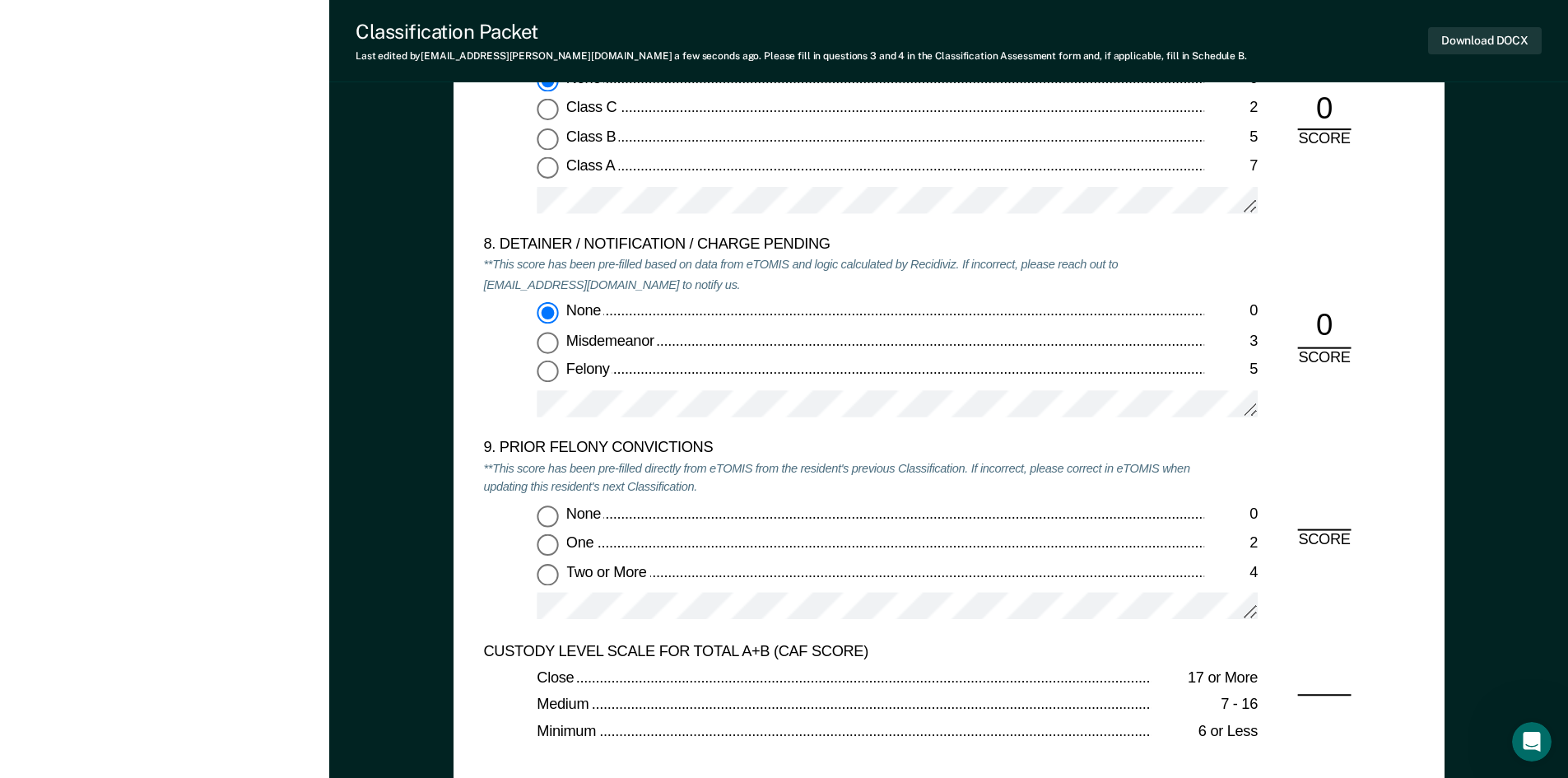
click at [548, 541] on input "One 2" at bounding box center [546, 544] width 21 height 21
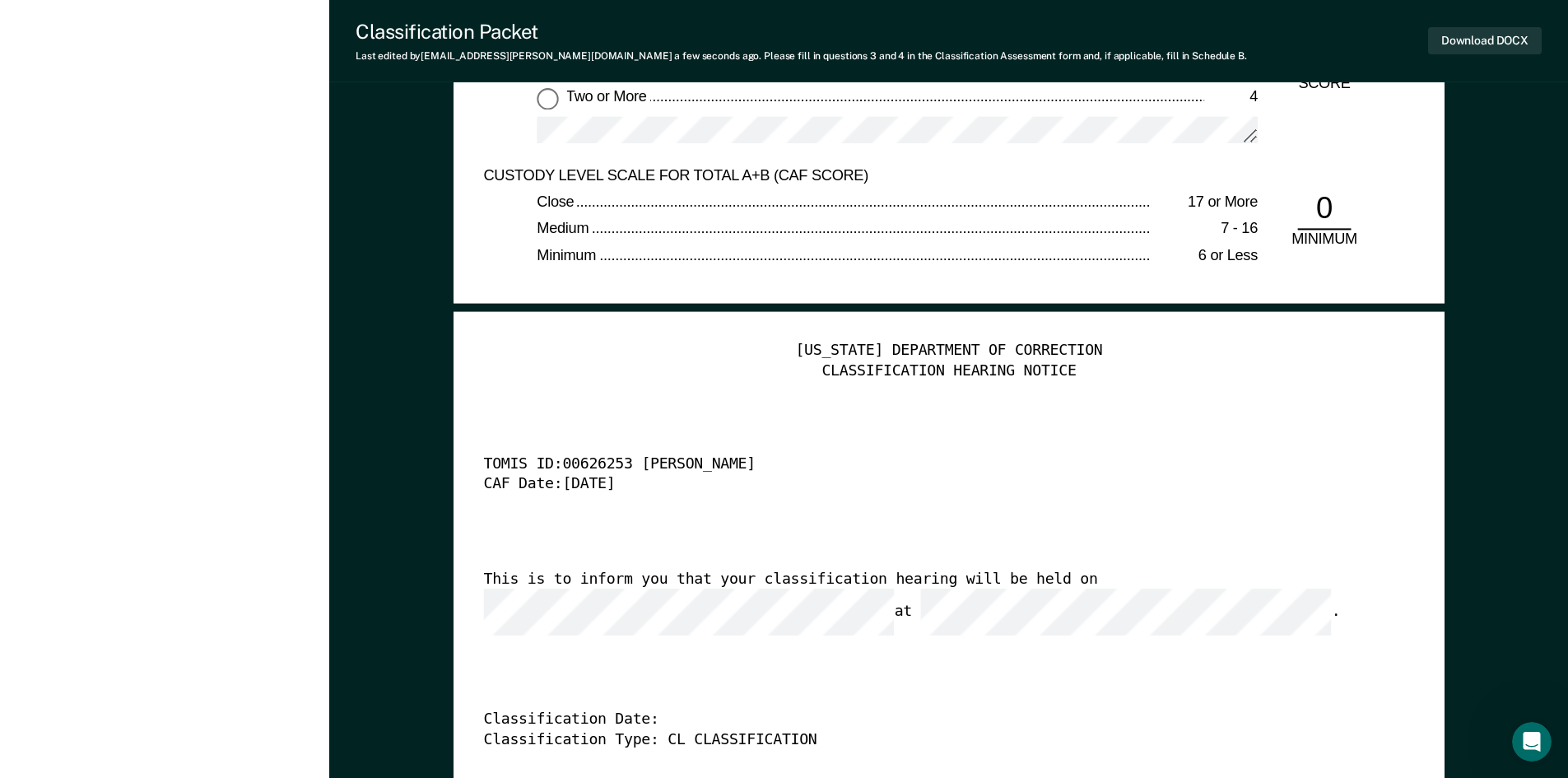
scroll to position [3869, 0]
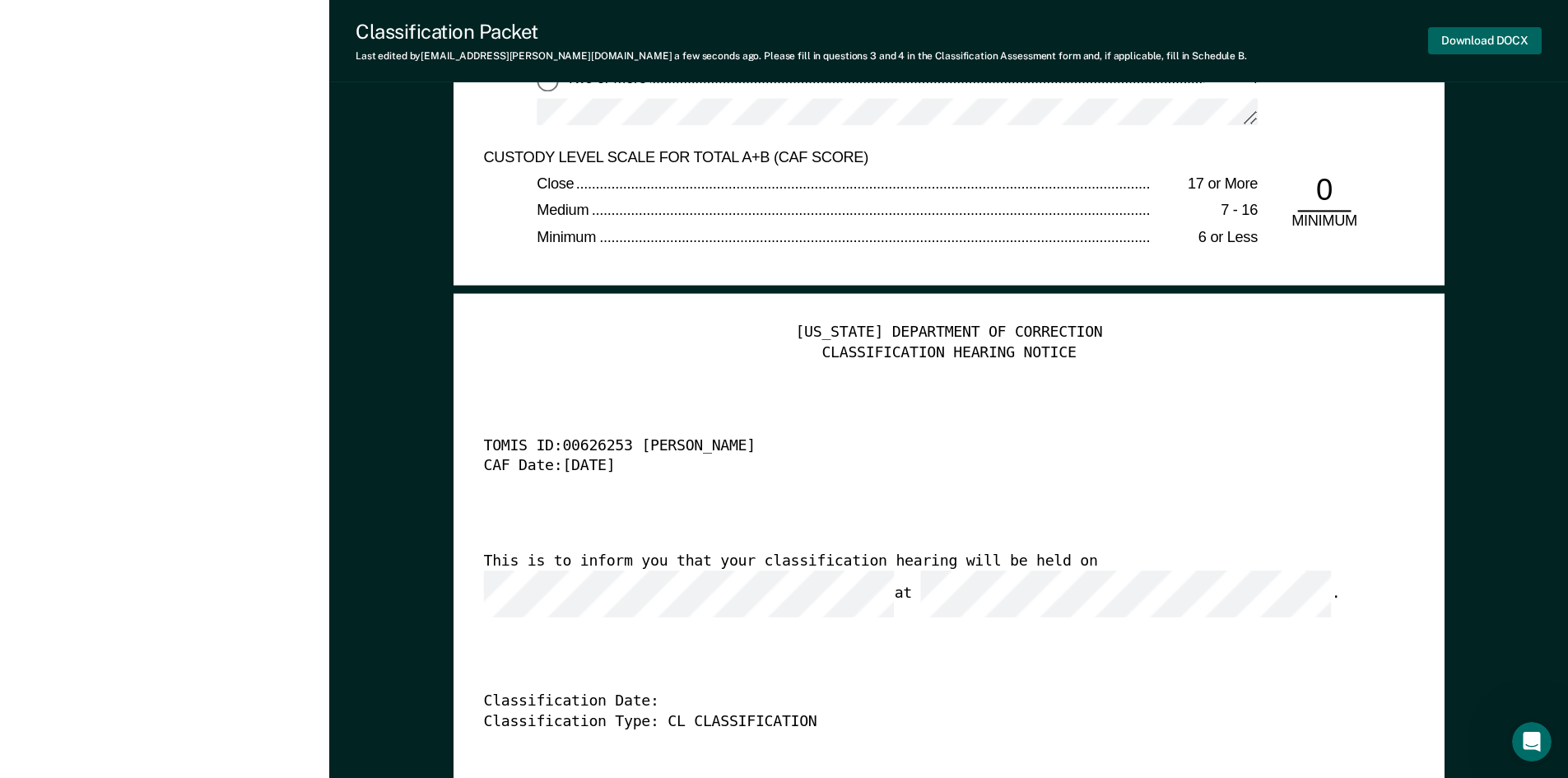
click at [1463, 49] on button "Download DOCX" at bounding box center [1485, 40] width 114 height 27
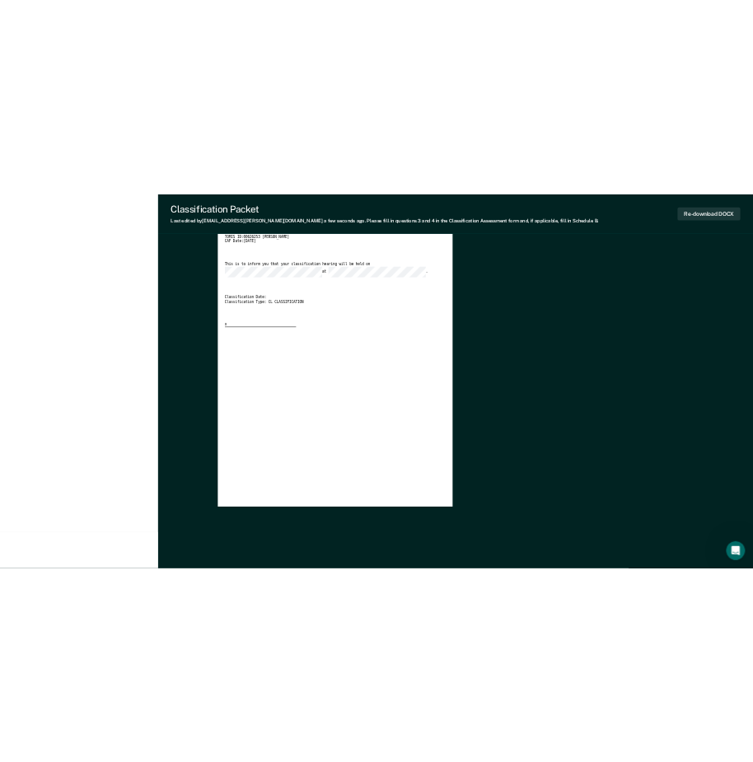
scroll to position [0, 0]
